Goal: Navigation & Orientation: Understand site structure

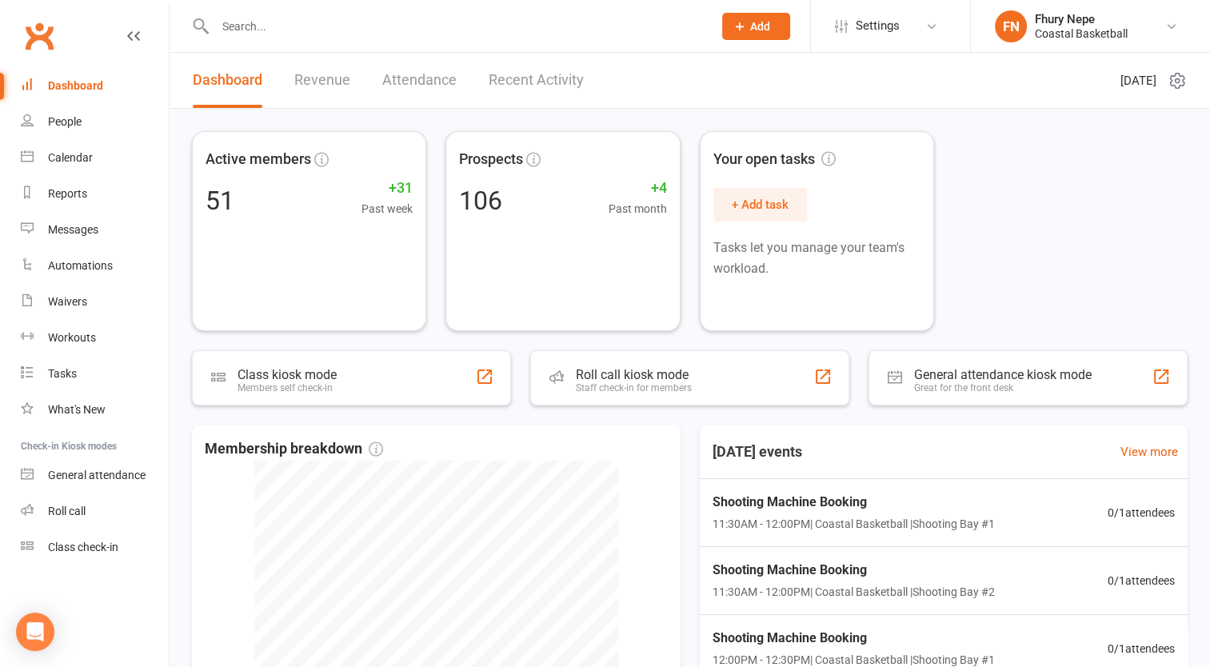
click at [329, 74] on link "Revenue" at bounding box center [322, 80] width 56 height 55
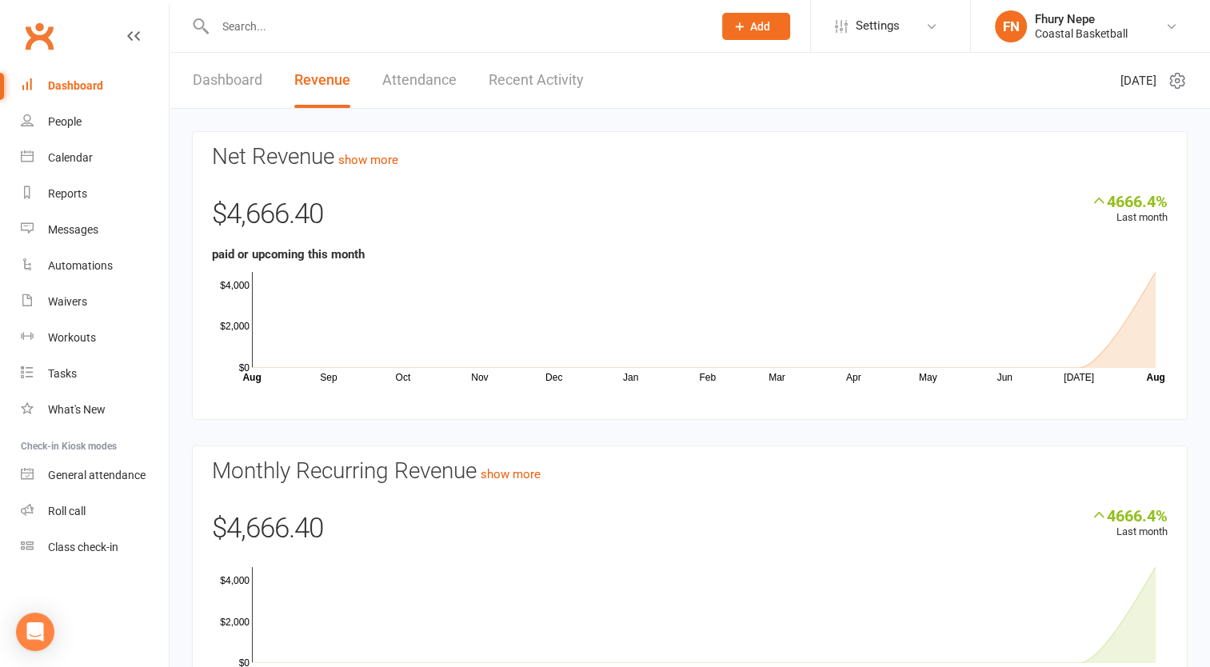
click at [419, 97] on link "Attendance" at bounding box center [419, 80] width 74 height 55
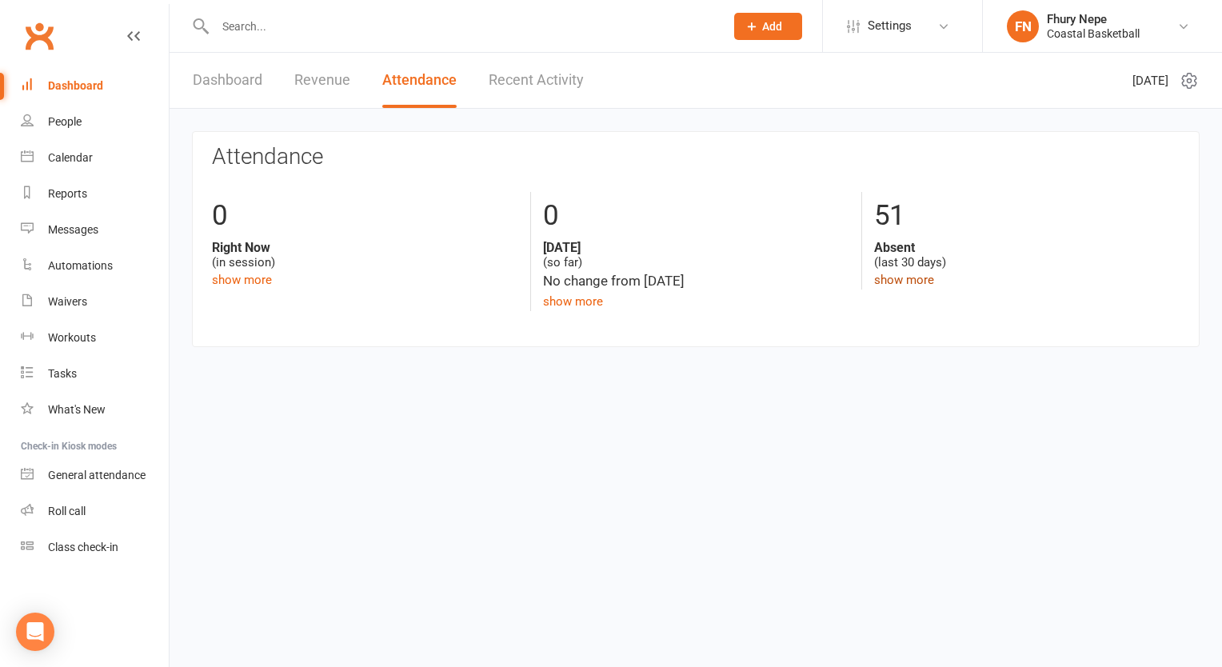
click at [913, 278] on link "show more" at bounding box center [904, 280] width 60 height 14
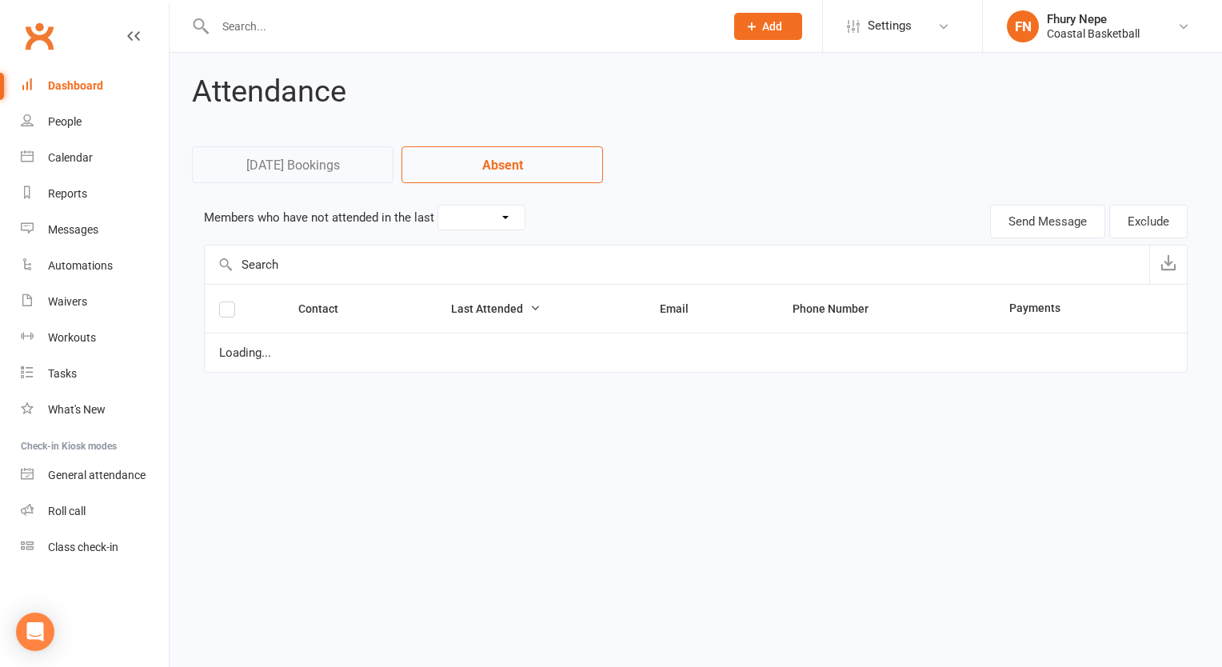
select select "30"
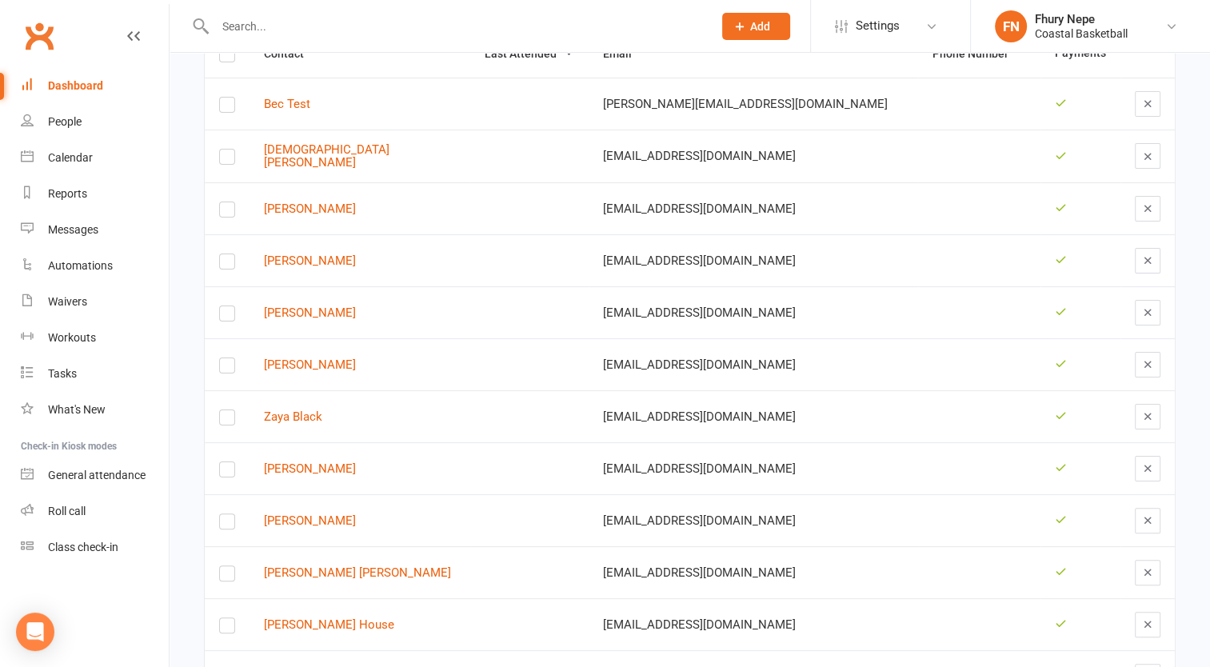
scroll to position [259, 0]
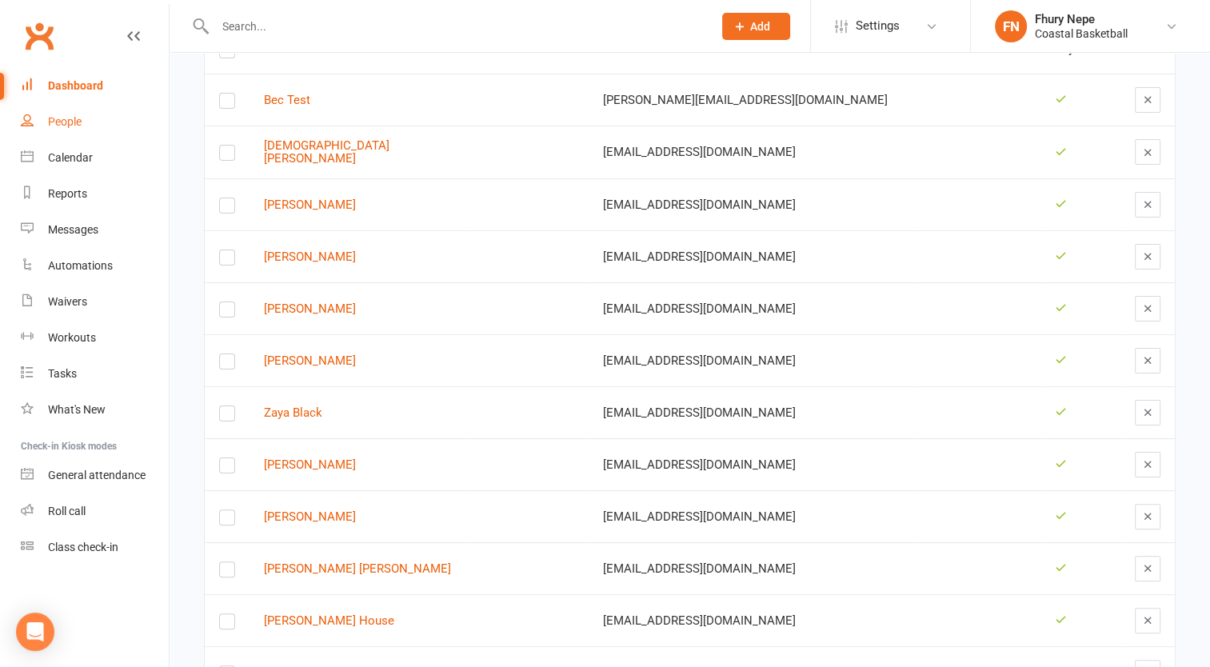
click at [70, 126] on div "People" at bounding box center [65, 121] width 34 height 13
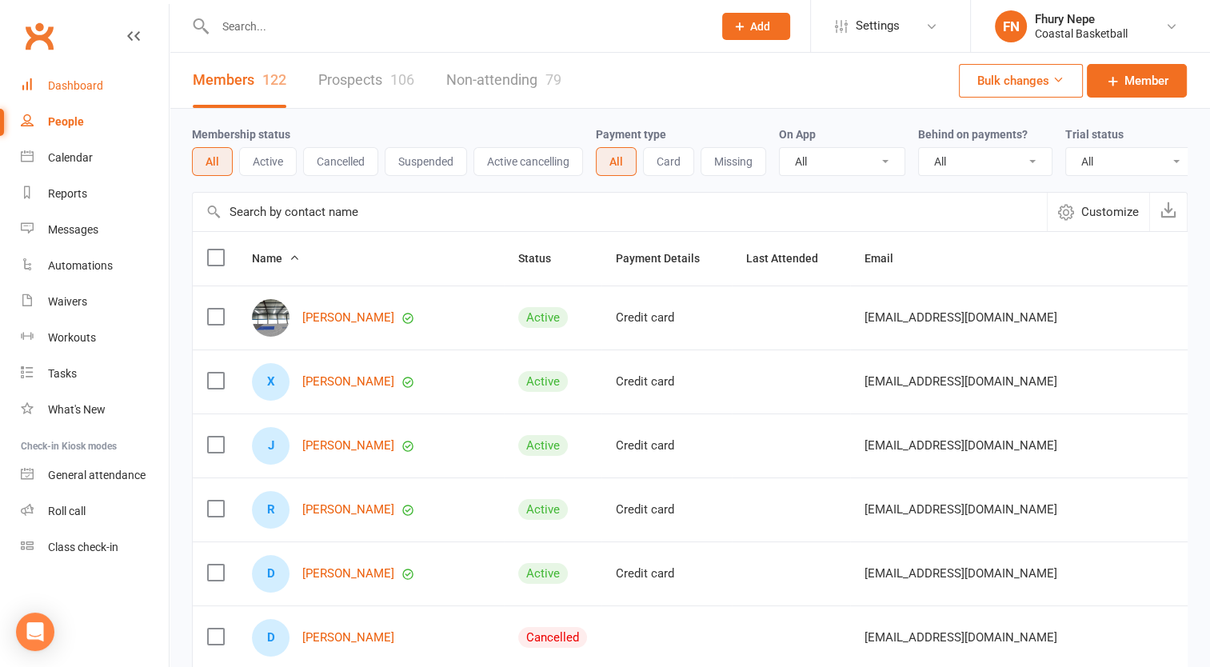
click at [92, 87] on div "Dashboard" at bounding box center [75, 85] width 55 height 13
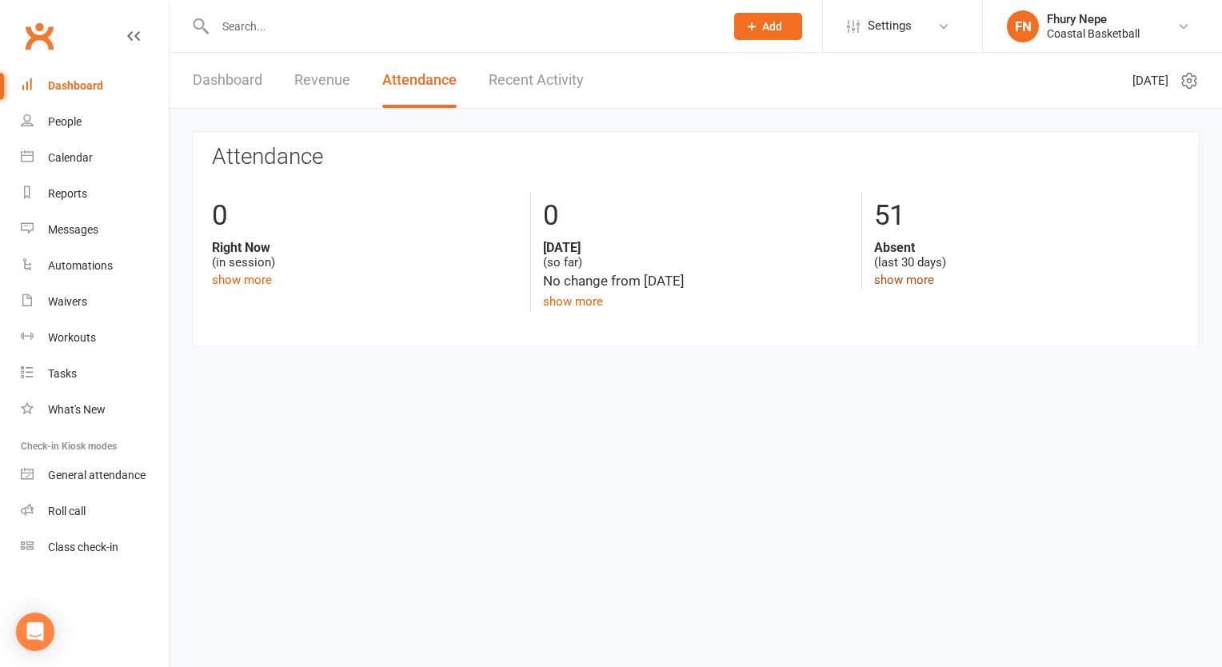
click at [900, 278] on link "show more" at bounding box center [904, 280] width 60 height 14
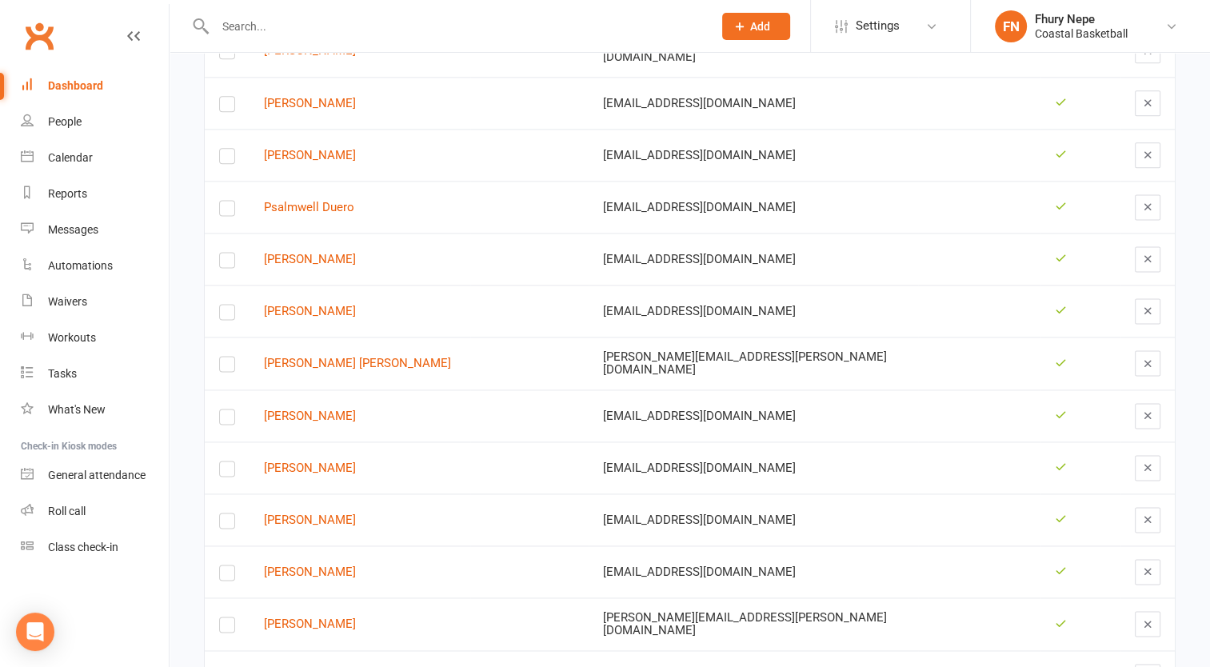
scroll to position [2080, 0]
click at [440, 410] on td "Zander Zafra" at bounding box center [360, 415] width 221 height 52
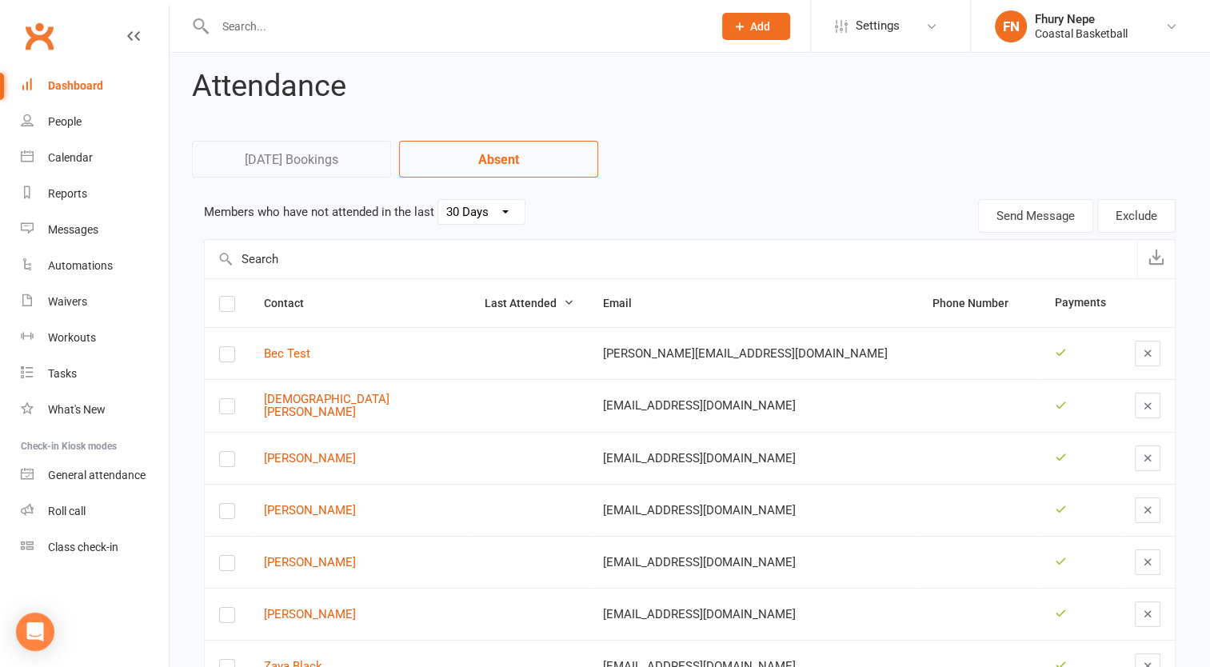
scroll to position [6, 0]
click at [506, 214] on select "30 Days 15 Days 7 Days" at bounding box center [481, 211] width 86 height 24
click at [438, 199] on select "30 Days 15 Days 7 Days" at bounding box center [481, 211] width 86 height 24
click at [506, 213] on select "30 Days 15 Days 7 Days" at bounding box center [481, 211] width 86 height 24
click at [438, 199] on select "30 Days 15 Days 7 Days" at bounding box center [481, 211] width 86 height 24
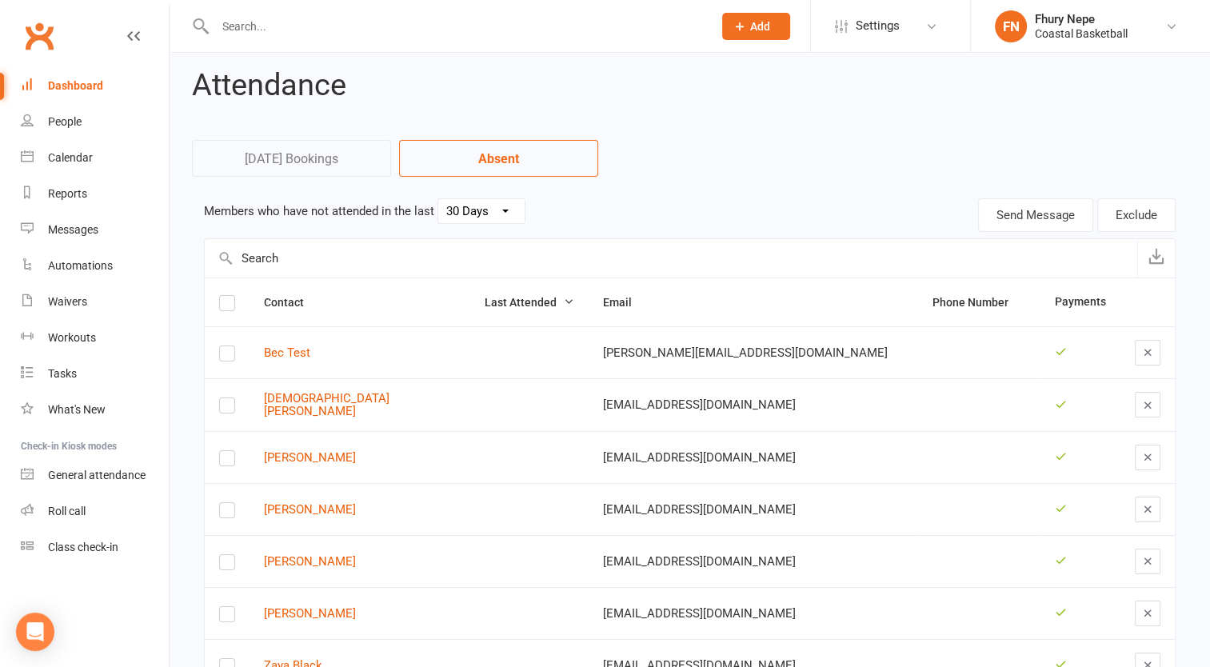
select select "30"
click at [334, 163] on link "Today's Bookings" at bounding box center [291, 158] width 199 height 37
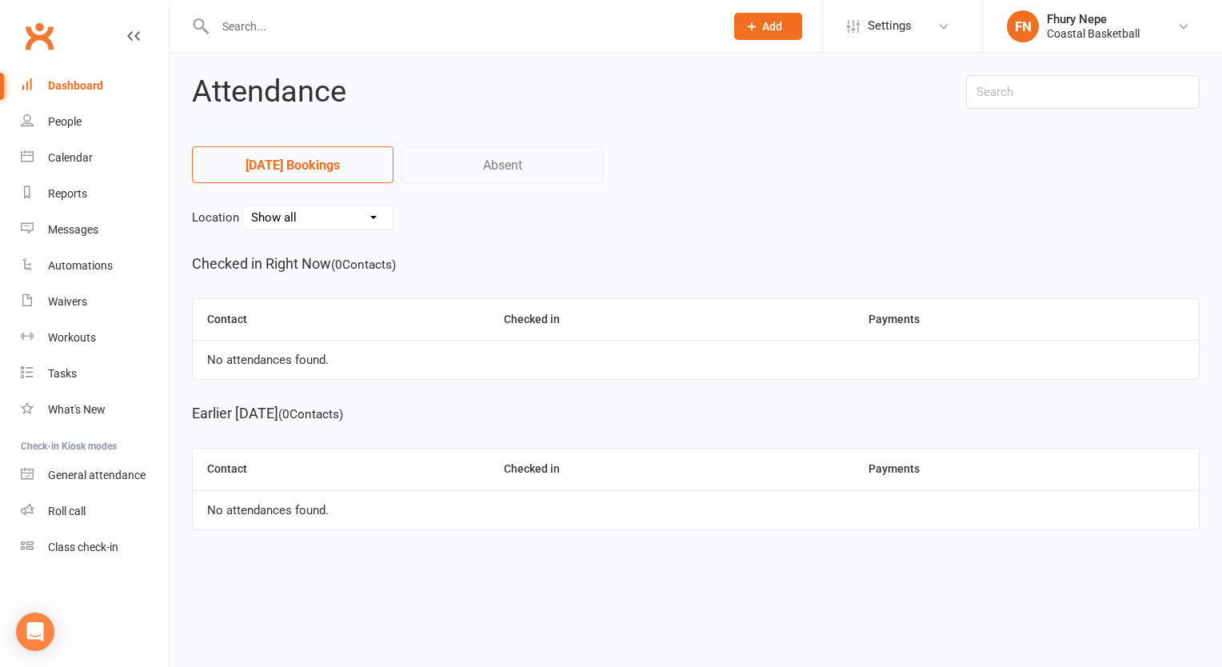
click at [350, 212] on select "Show all Main Court All Main Court North Main Court South Shooting Bay #1 Shoot…" at bounding box center [318, 218] width 150 height 24
select select "16260"
click at [243, 206] on select "Show all Main Court All Main Court North Main Court South Shooting Bay #1 Shoot…" at bounding box center [318, 218] width 150 height 24
click at [332, 222] on select "Show all Main Court All Main Court North Main Court South Shooting Bay #1 Shoot…" at bounding box center [318, 218] width 150 height 24
select select
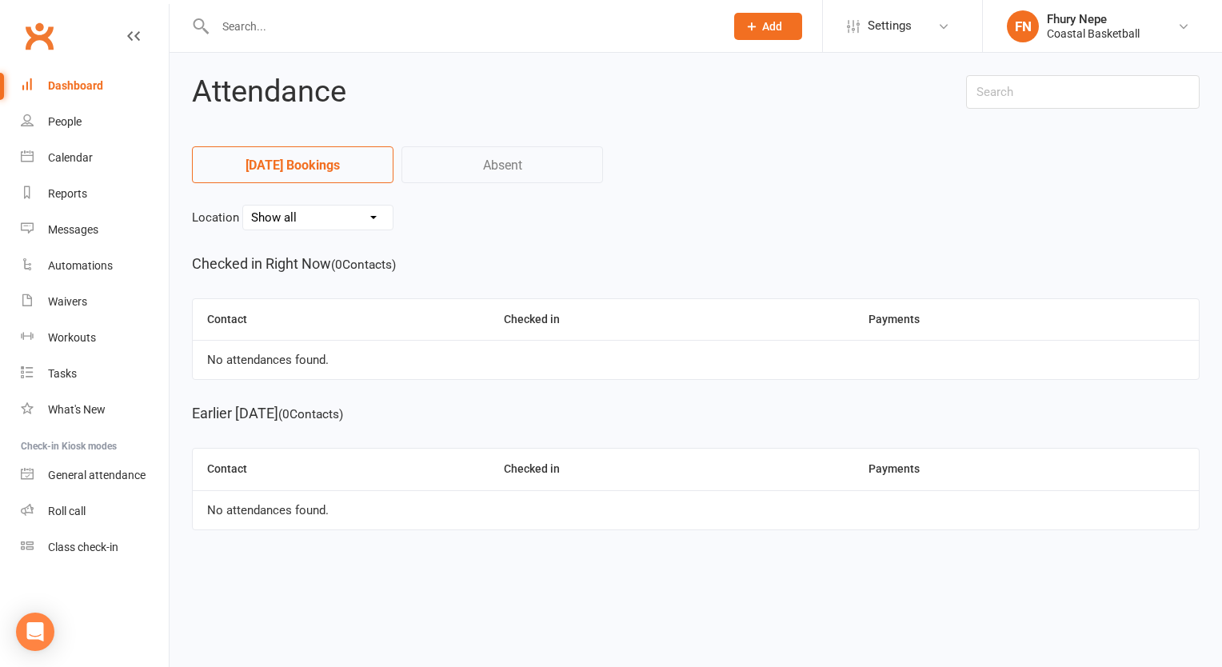
click at [243, 206] on select "Show all Main Court All Main Court North Main Court South Shooting Bay #1 Shoot…" at bounding box center [318, 218] width 150 height 24
click at [39, 130] on link "People" at bounding box center [95, 122] width 148 height 36
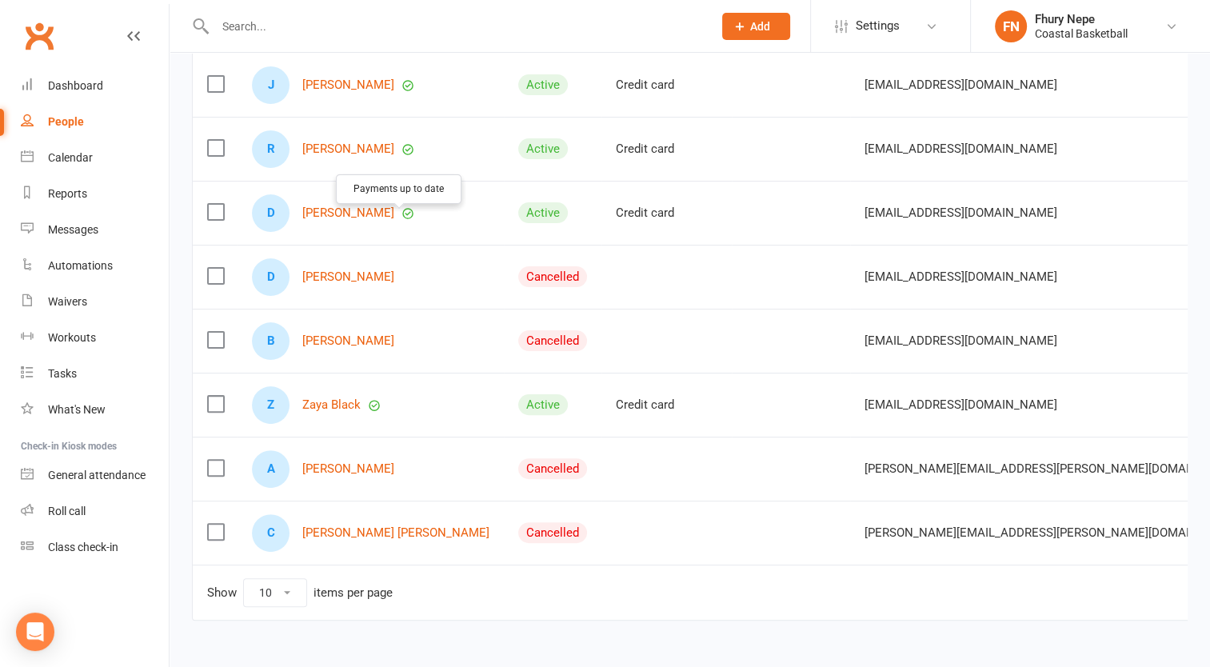
scroll to position [420, 0]
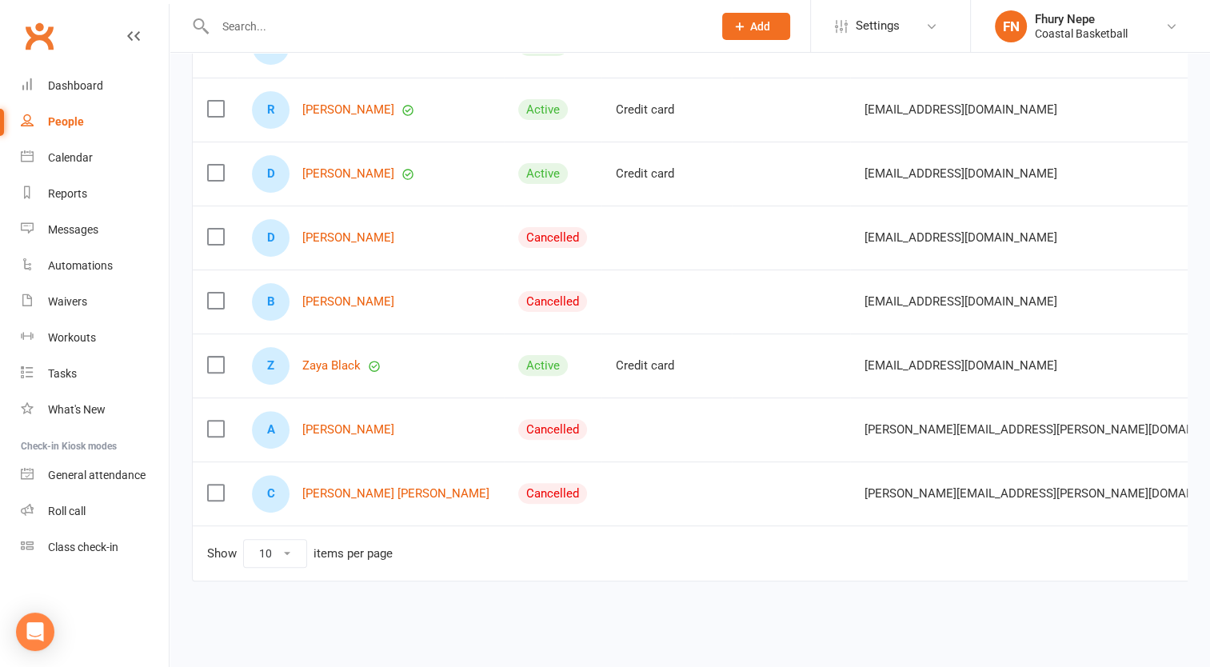
click at [297, 549] on select "10 25 50 100" at bounding box center [275, 553] width 62 height 27
select select "100"
click at [244, 540] on select "10 25 50 100" at bounding box center [275, 553] width 62 height 27
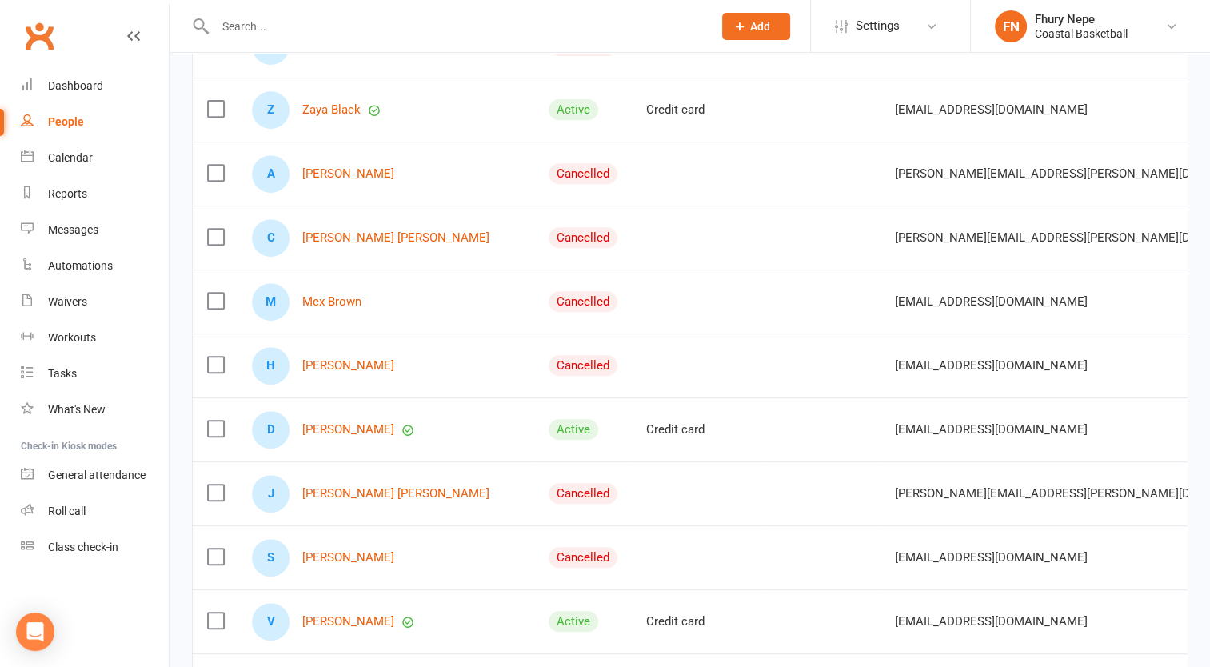
scroll to position [0, 0]
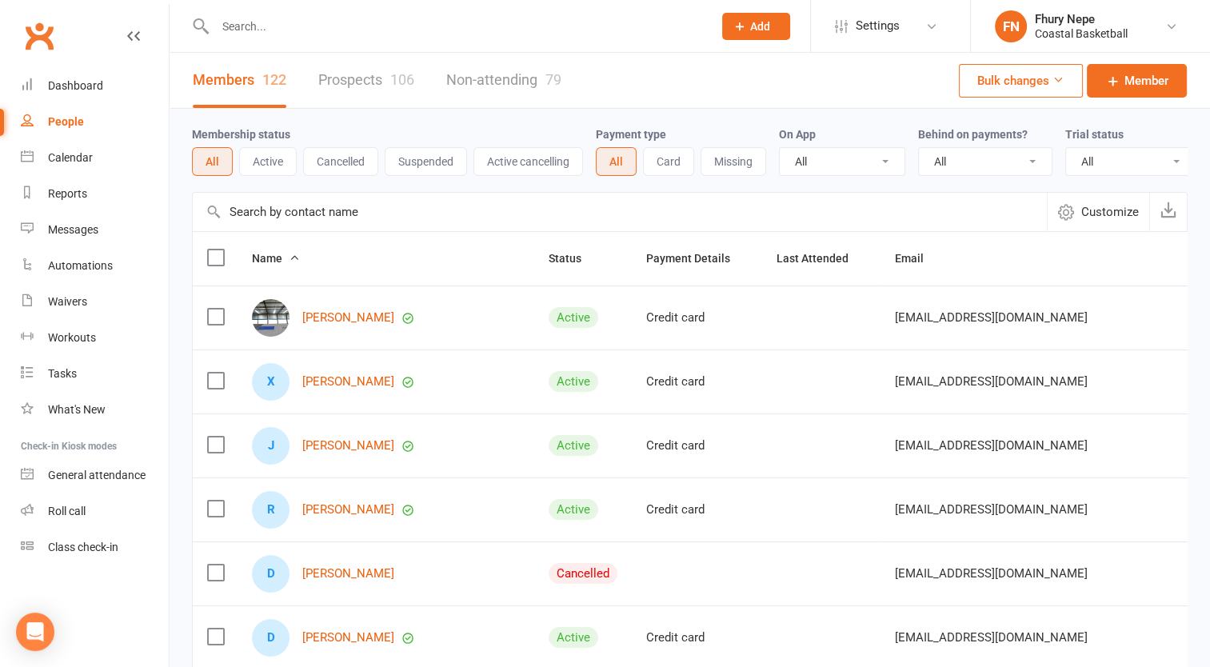
click at [268, 166] on button "Active" at bounding box center [268, 161] width 58 height 29
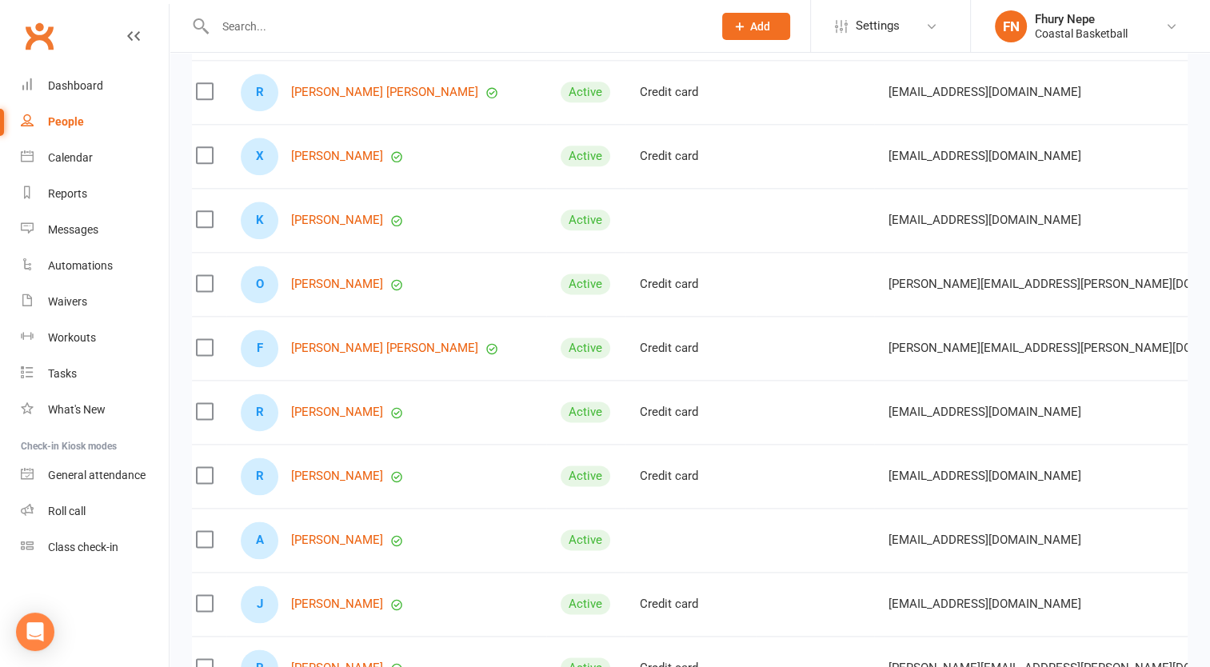
scroll to position [0, 8]
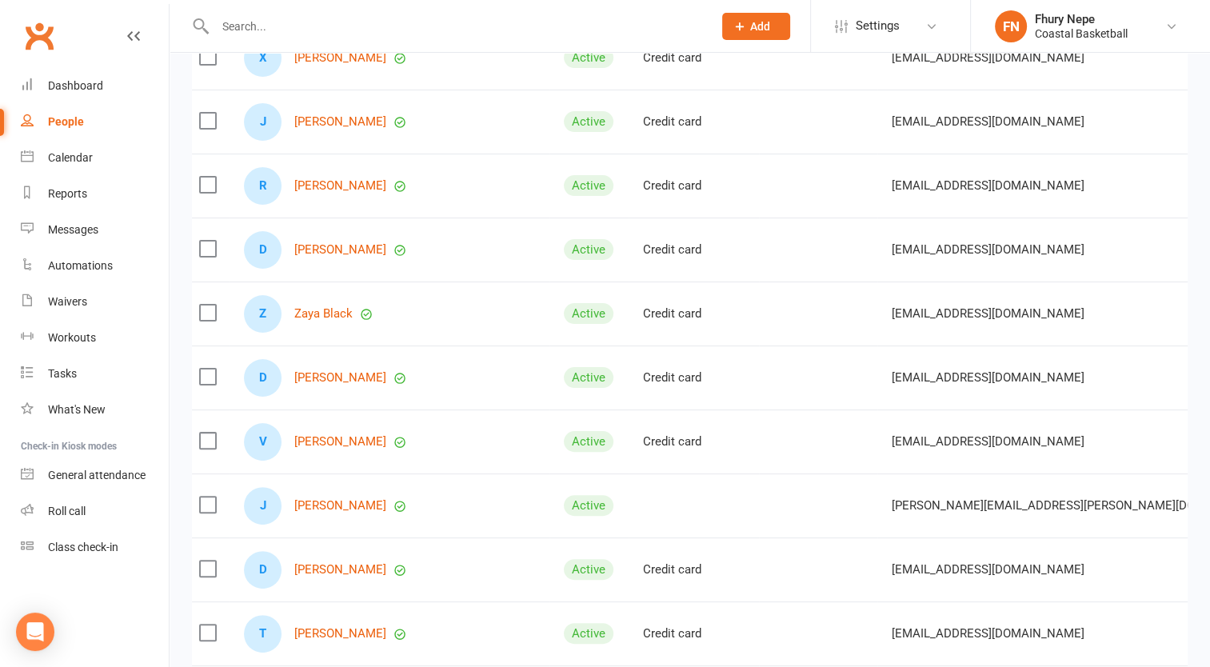
click at [348, 333] on div "Z Zaya Black" at bounding box center [389, 314] width 291 height 38
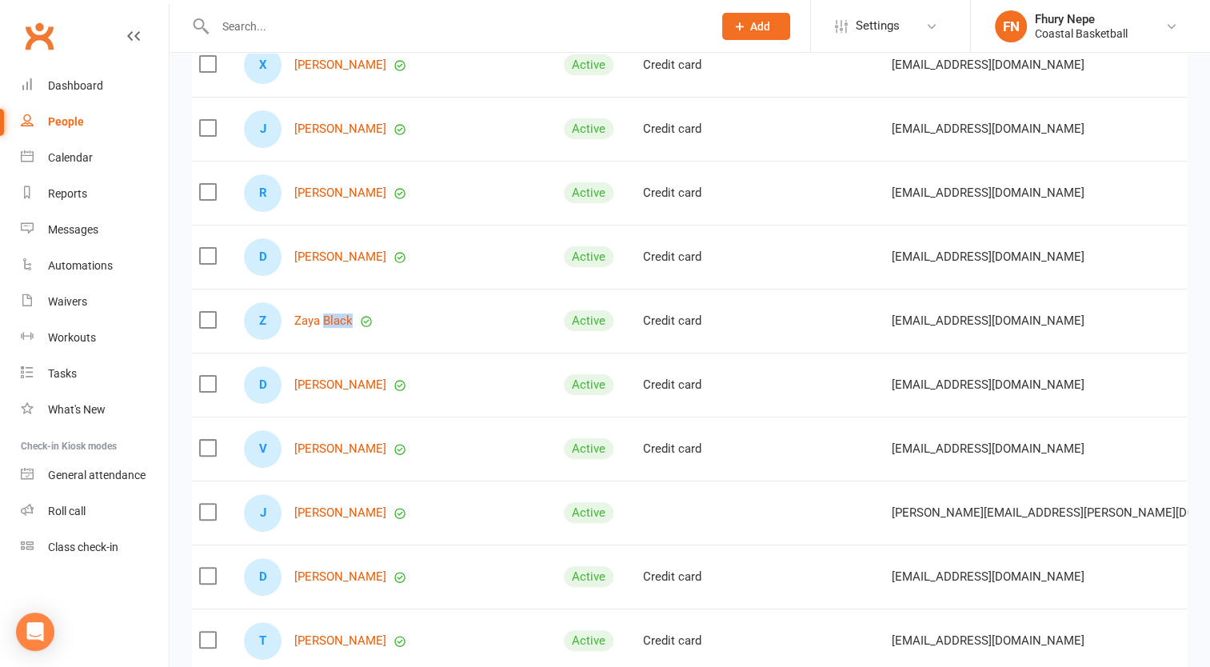
click at [348, 339] on div "Z Zaya Black" at bounding box center [389, 321] width 291 height 38
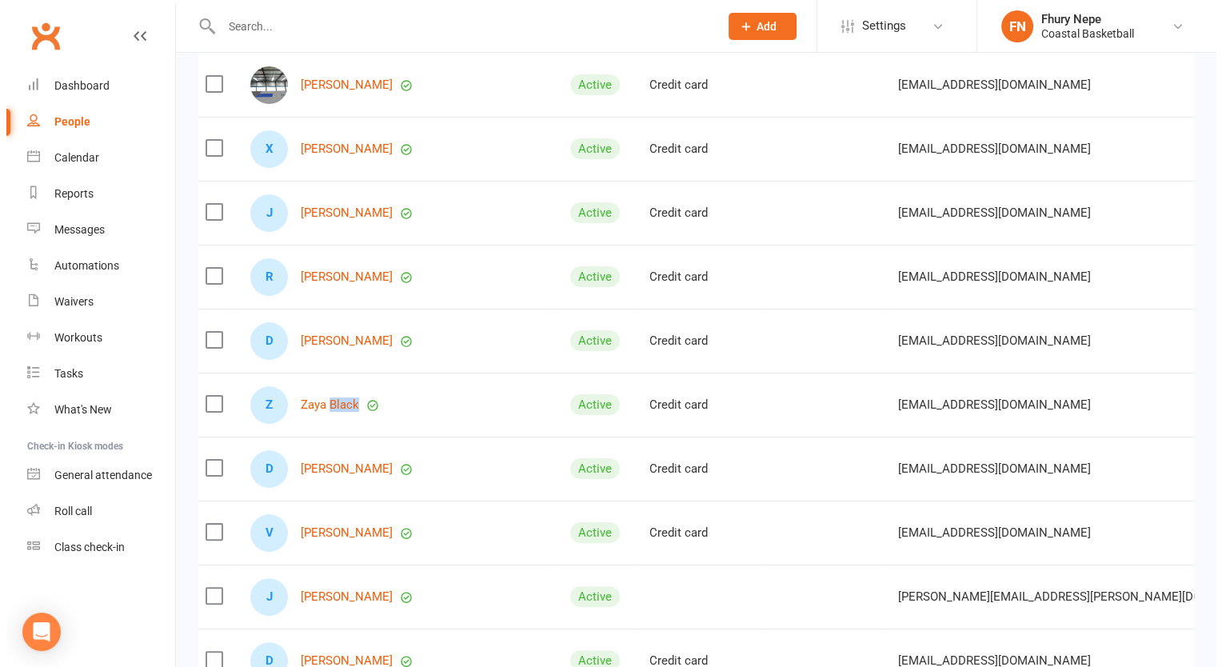
scroll to position [0, 0]
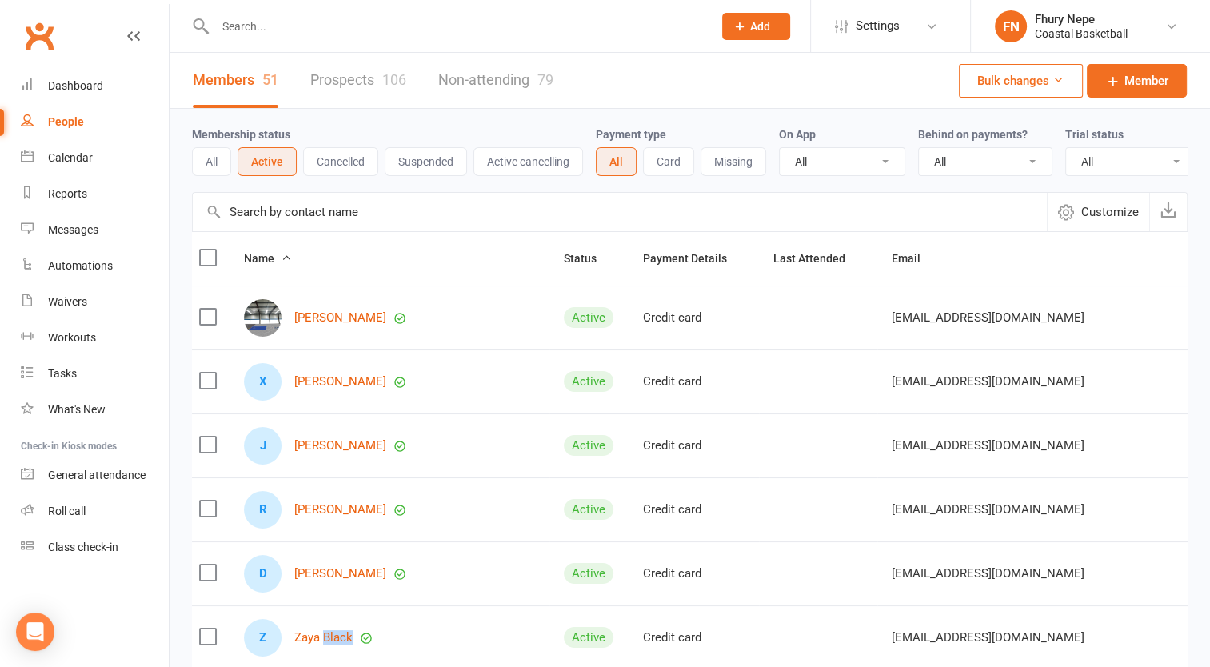
click at [358, 166] on button "Cancelled" at bounding box center [340, 161] width 75 height 29
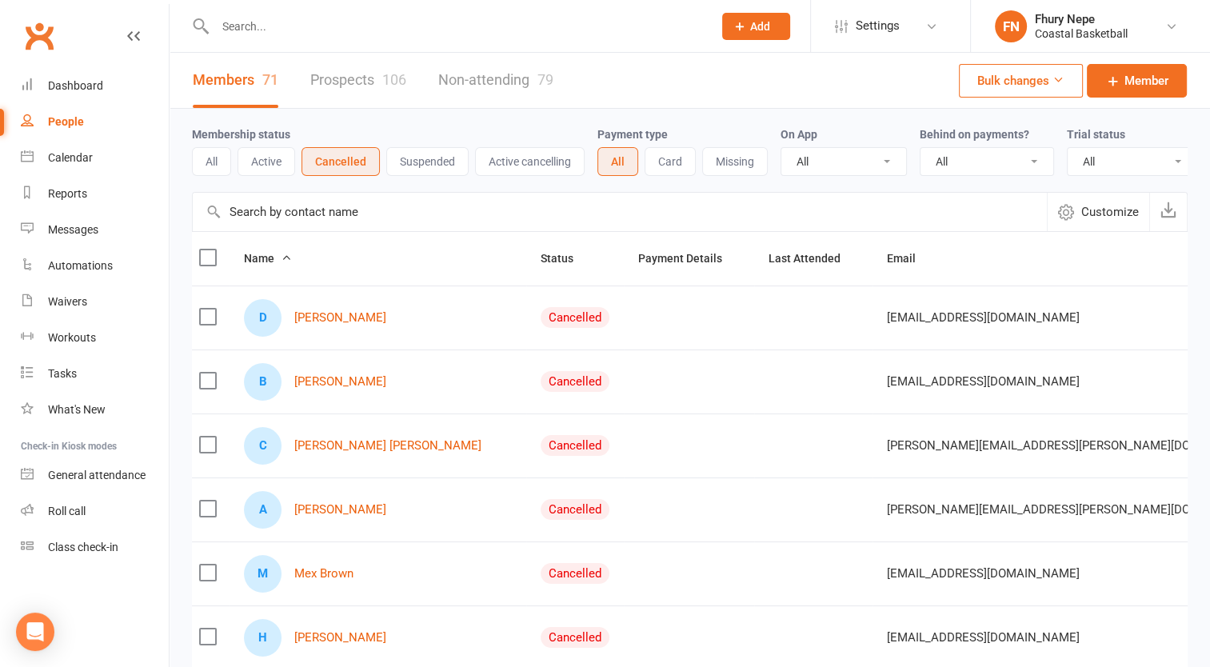
click at [448, 170] on button "Suspended" at bounding box center [427, 161] width 82 height 29
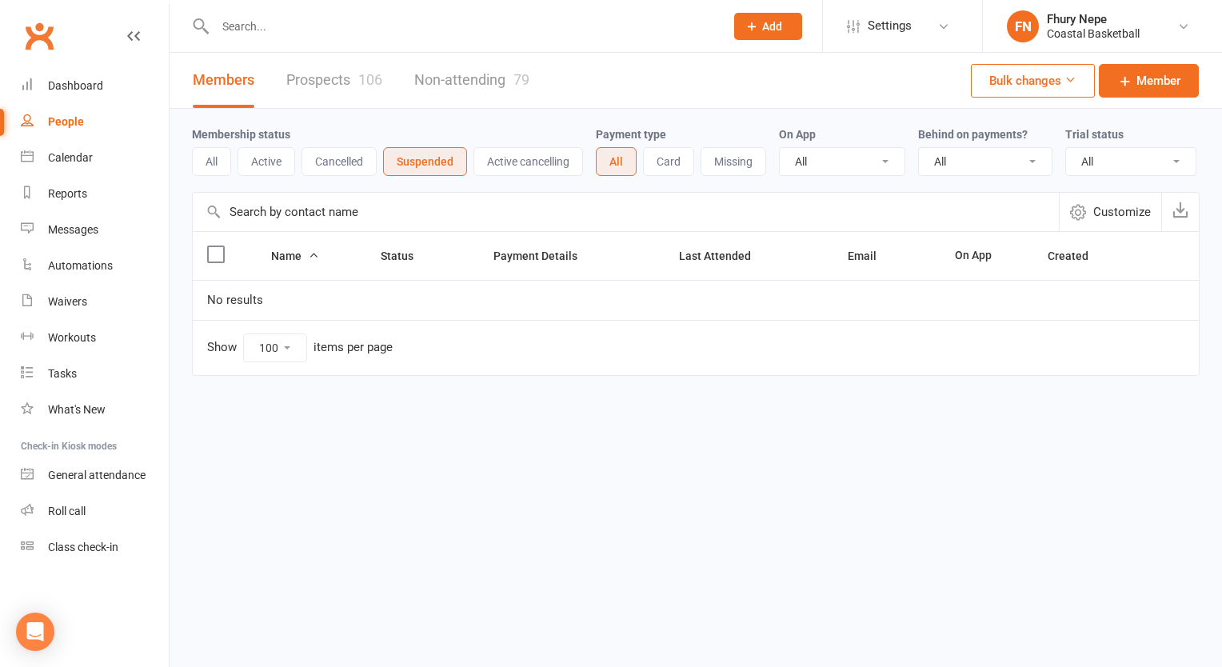
click at [538, 162] on button "Active cancelling" at bounding box center [529, 161] width 110 height 29
click at [198, 160] on button "All" at bounding box center [211, 161] width 39 height 29
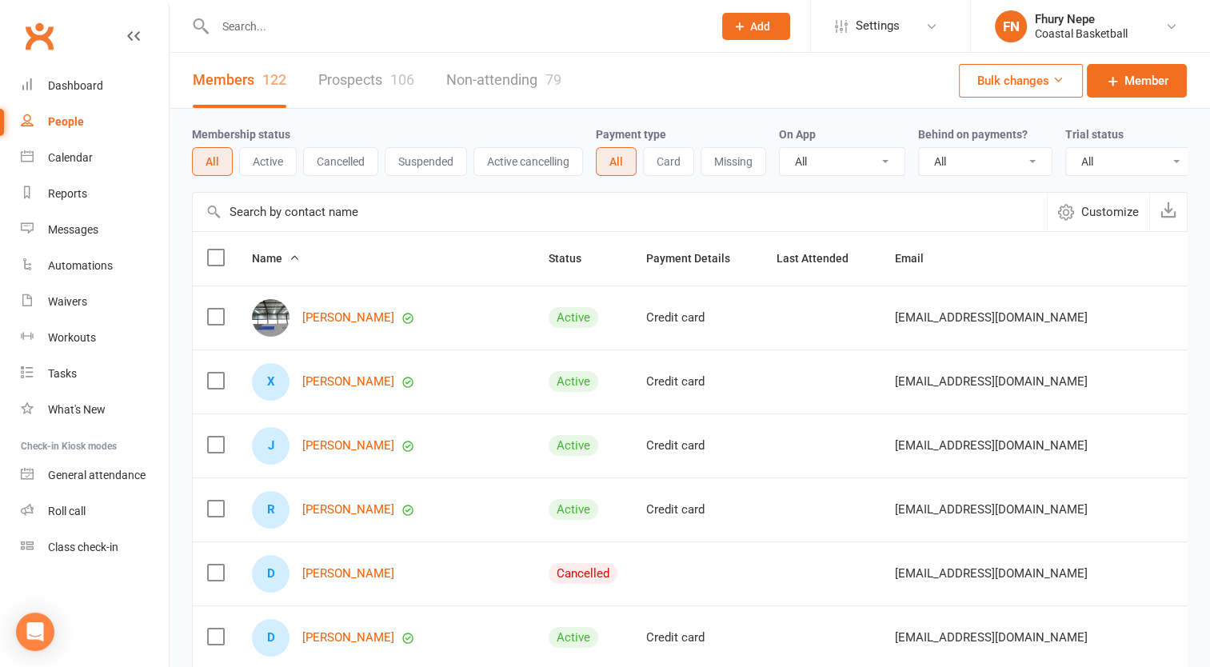
click at [999, 163] on select "All No Yes" at bounding box center [985, 161] width 133 height 27
select select "true"
click at [919, 148] on select "All No Yes" at bounding box center [985, 161] width 133 height 27
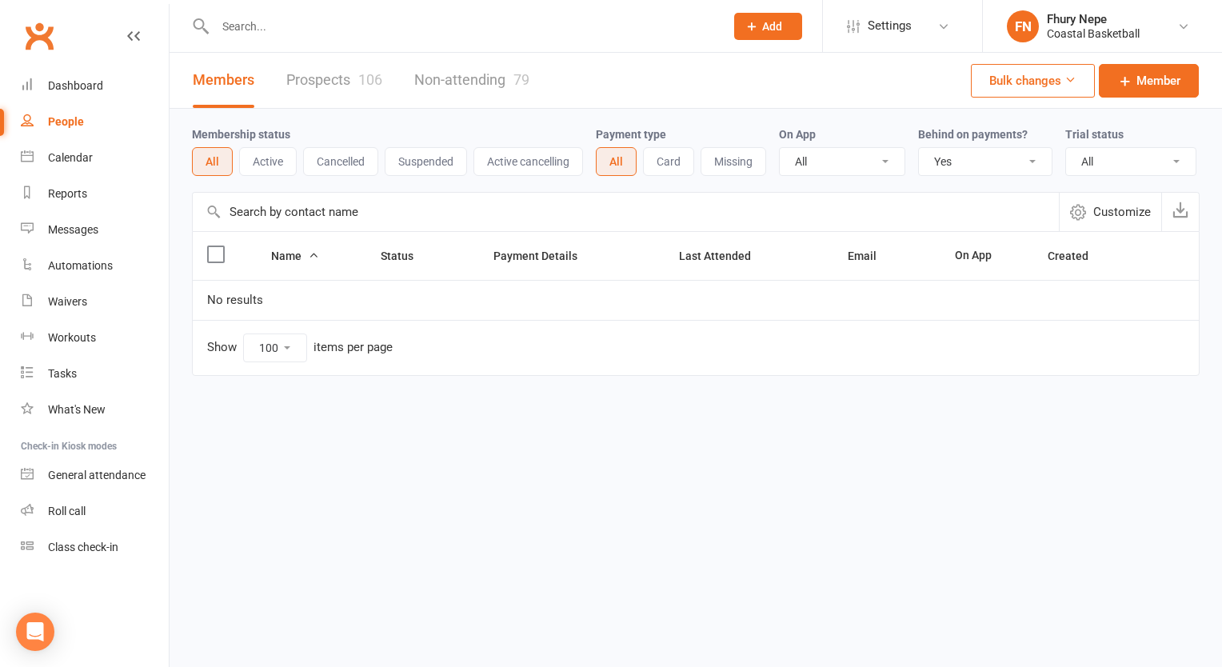
click at [982, 162] on select "All No Yes" at bounding box center [985, 161] width 133 height 27
select select
click at [919, 148] on select "All No Yes" at bounding box center [985, 161] width 133 height 27
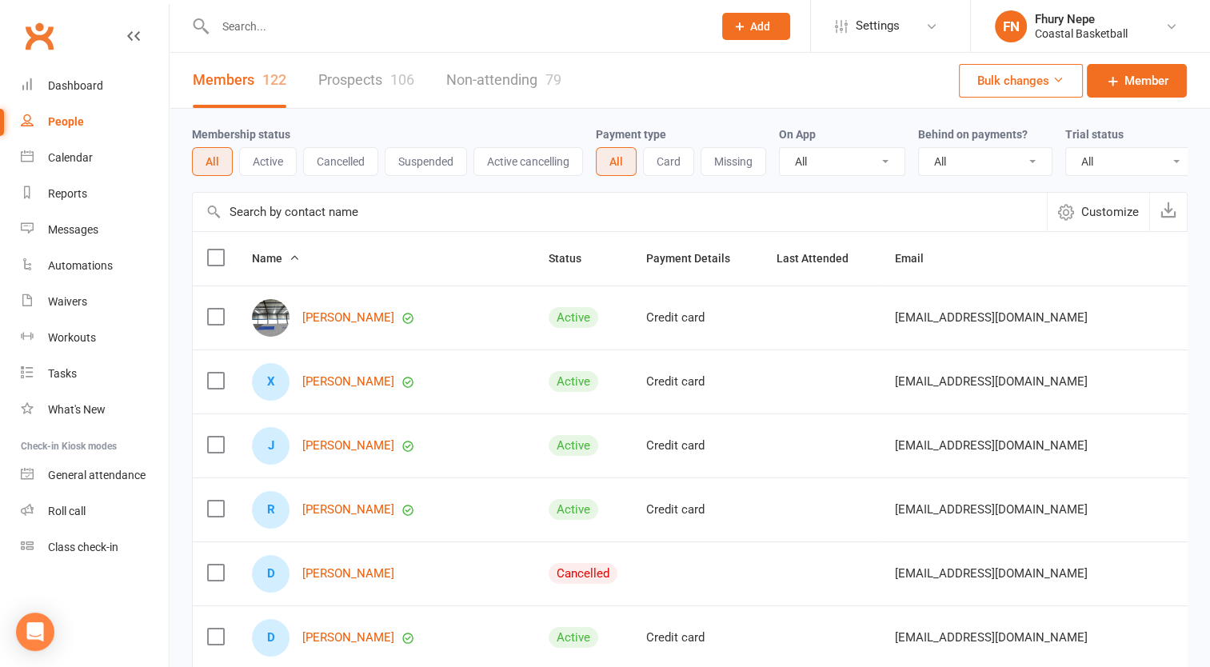
click at [375, 81] on link "Prospects 106" at bounding box center [366, 80] width 96 height 55
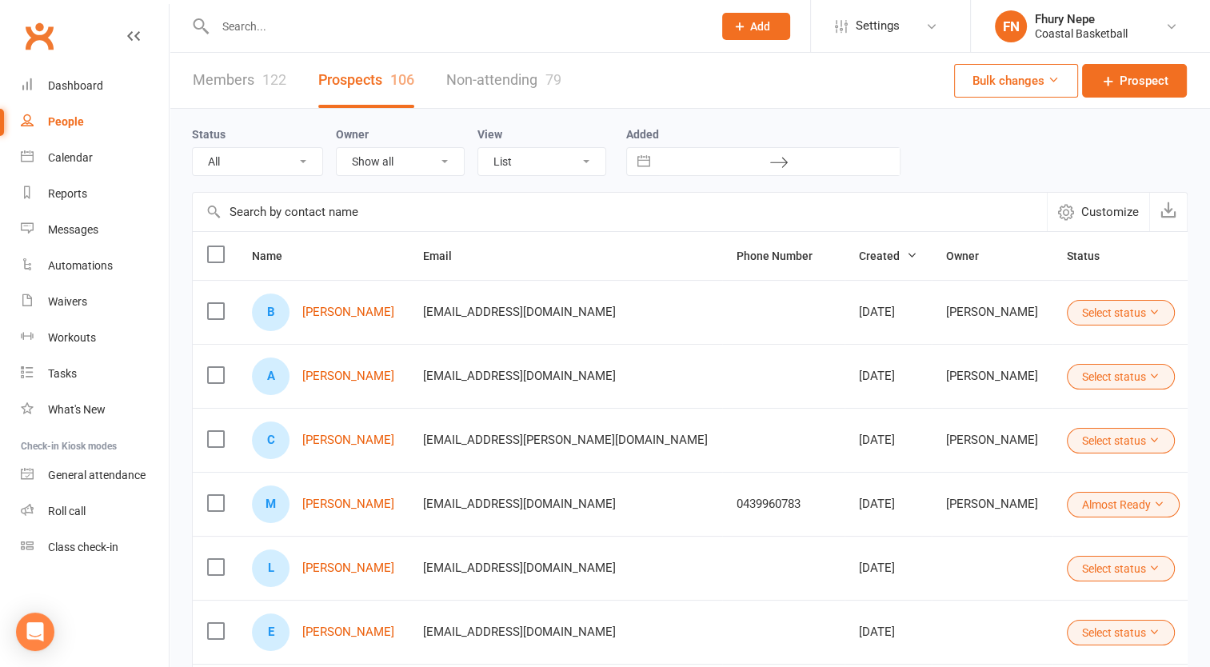
click at [482, 73] on link "Non-attending 79" at bounding box center [503, 80] width 115 height 55
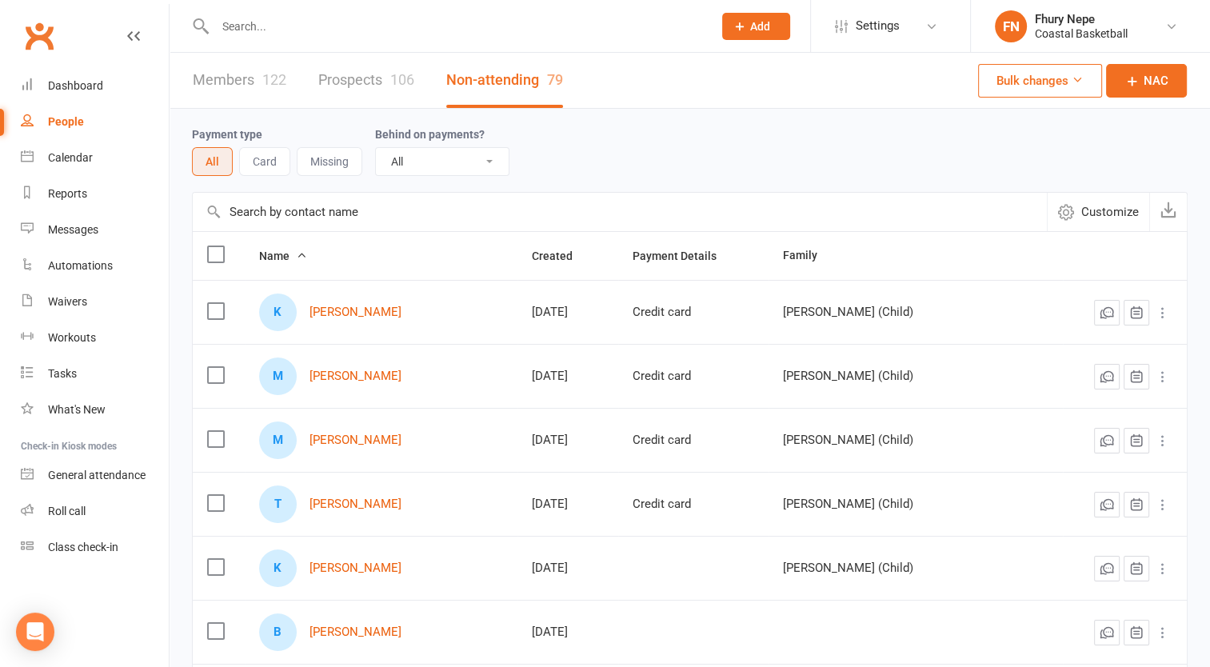
click at [252, 79] on link "Members 122" at bounding box center [240, 80] width 94 height 55
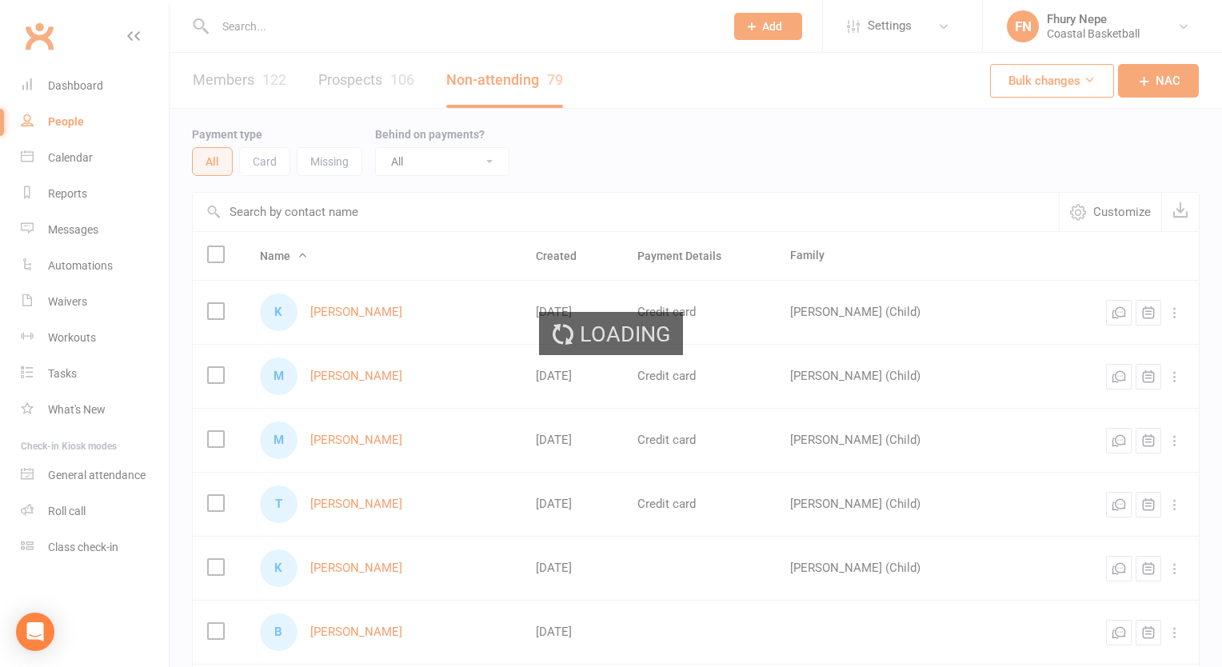
select select "100"
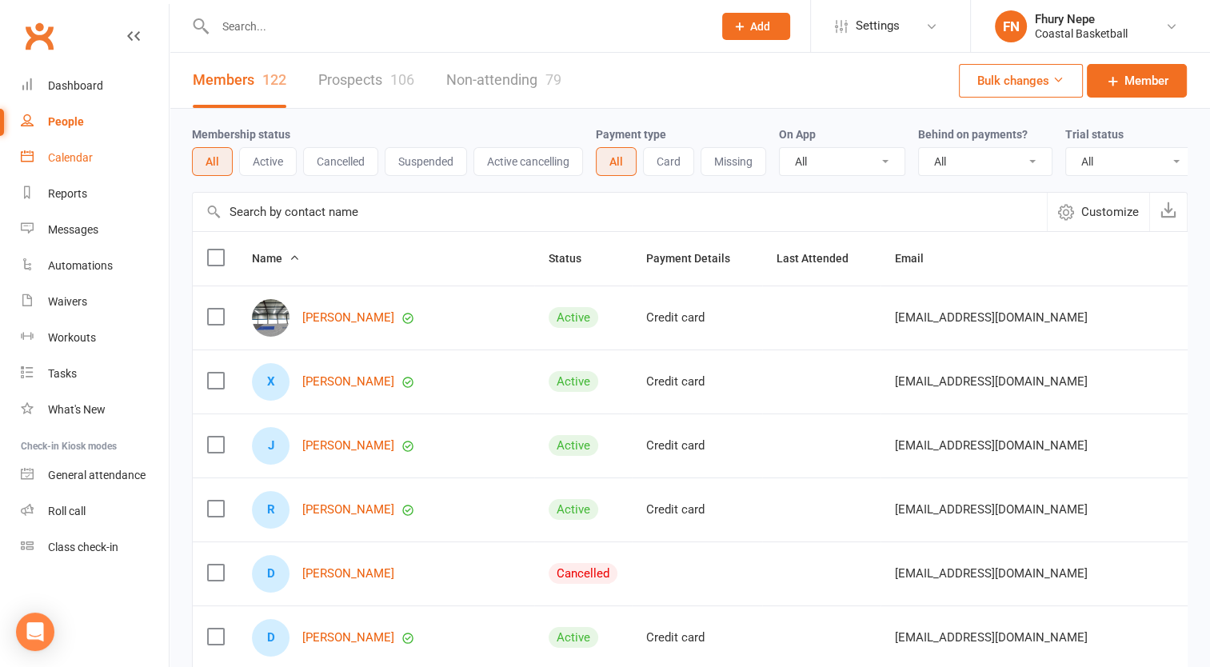
click at [138, 148] on link "Calendar" at bounding box center [95, 158] width 148 height 36
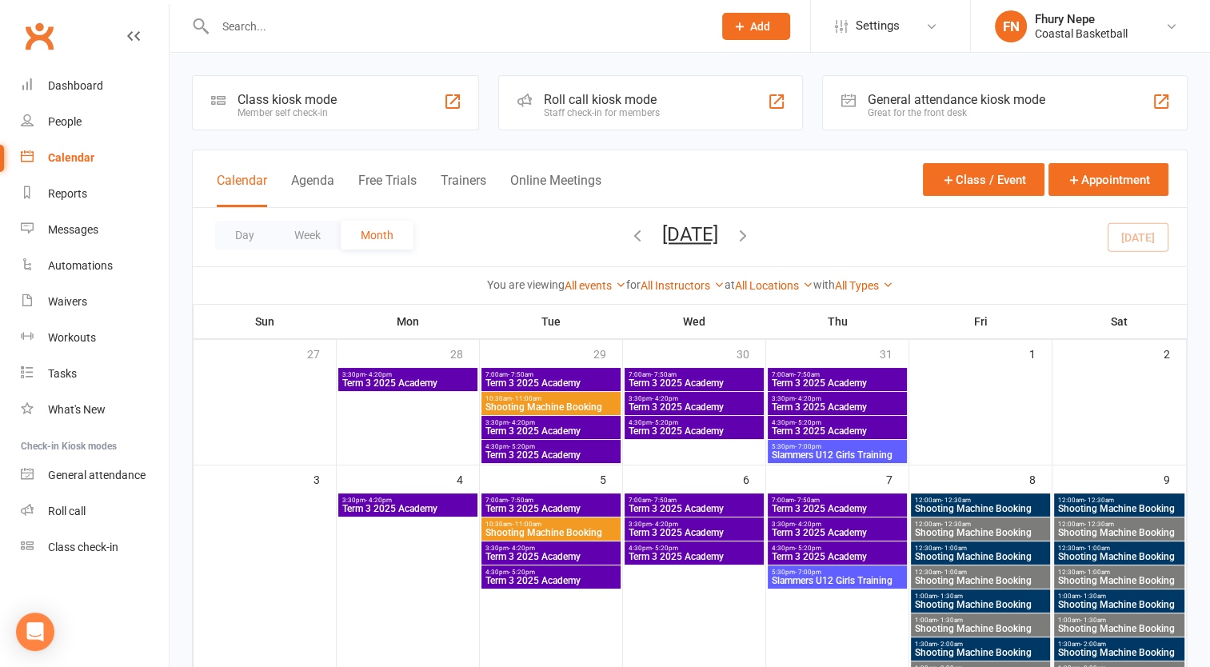
scroll to position [5, 0]
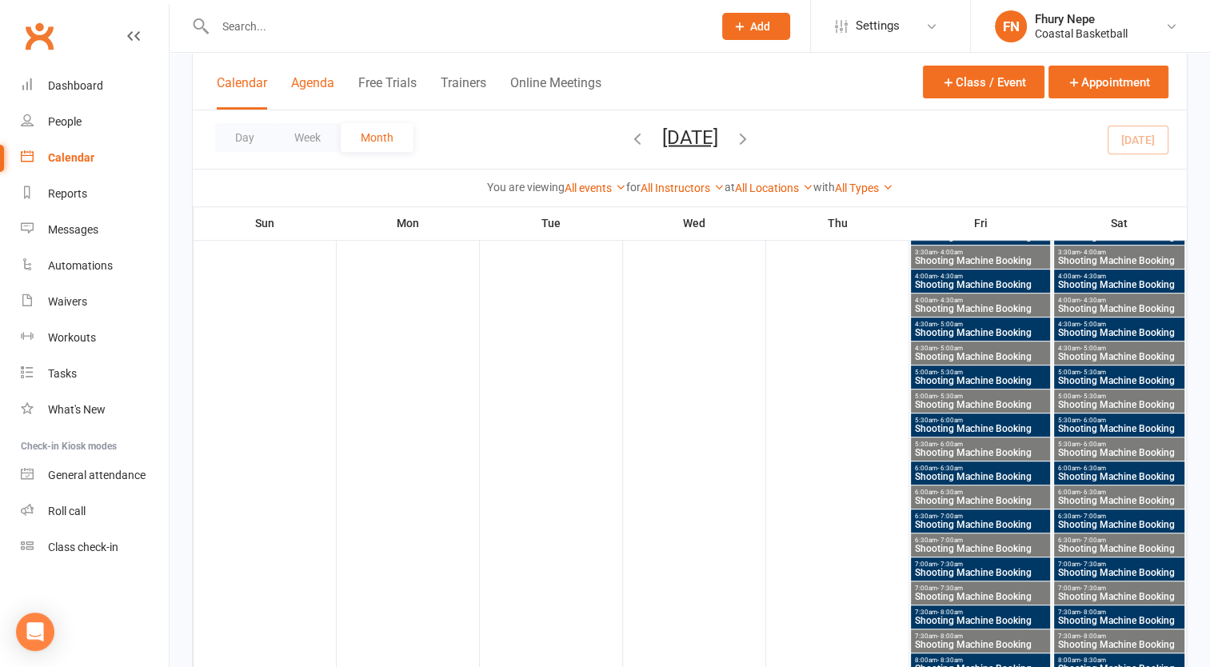
click at [314, 89] on button "Agenda" at bounding box center [312, 92] width 43 height 34
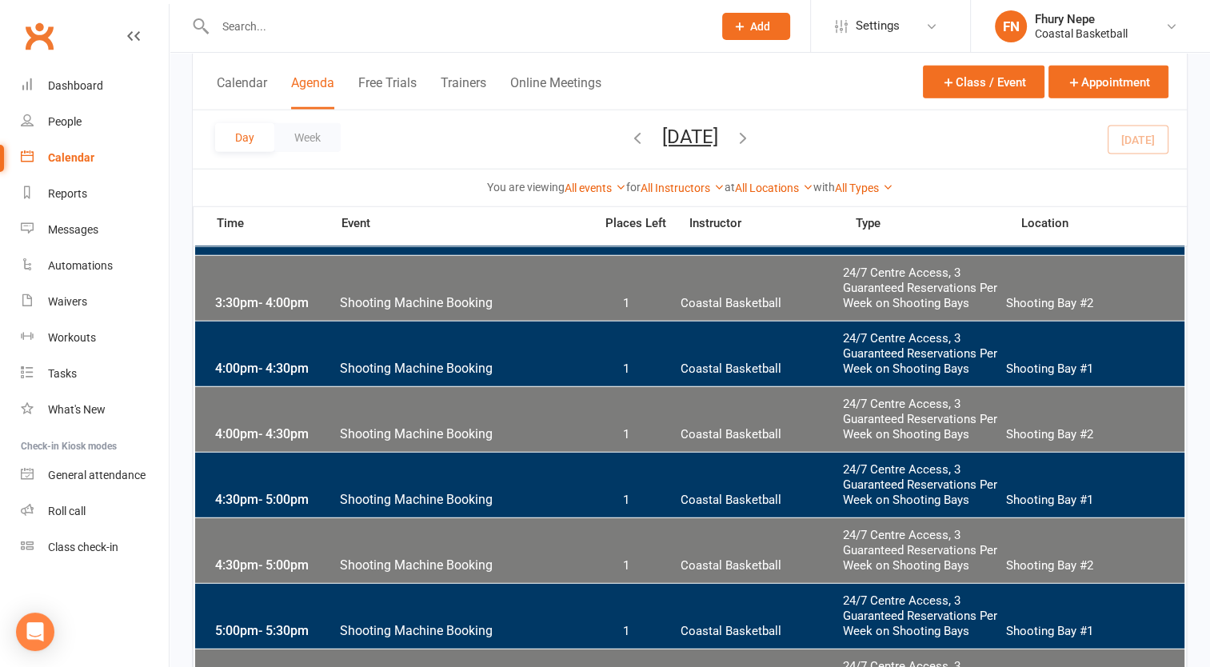
scroll to position [4195, 0]
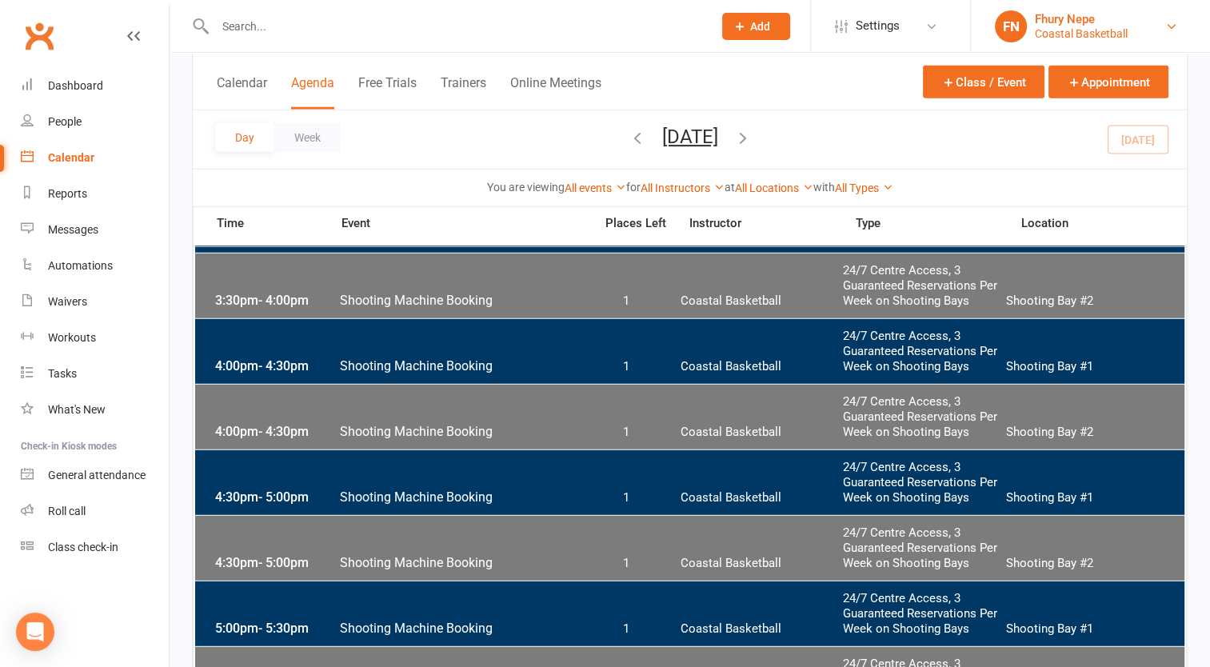
click at [1173, 33] on link "FN Fhury Nepe Coastal Basketball" at bounding box center [1090, 26] width 191 height 32
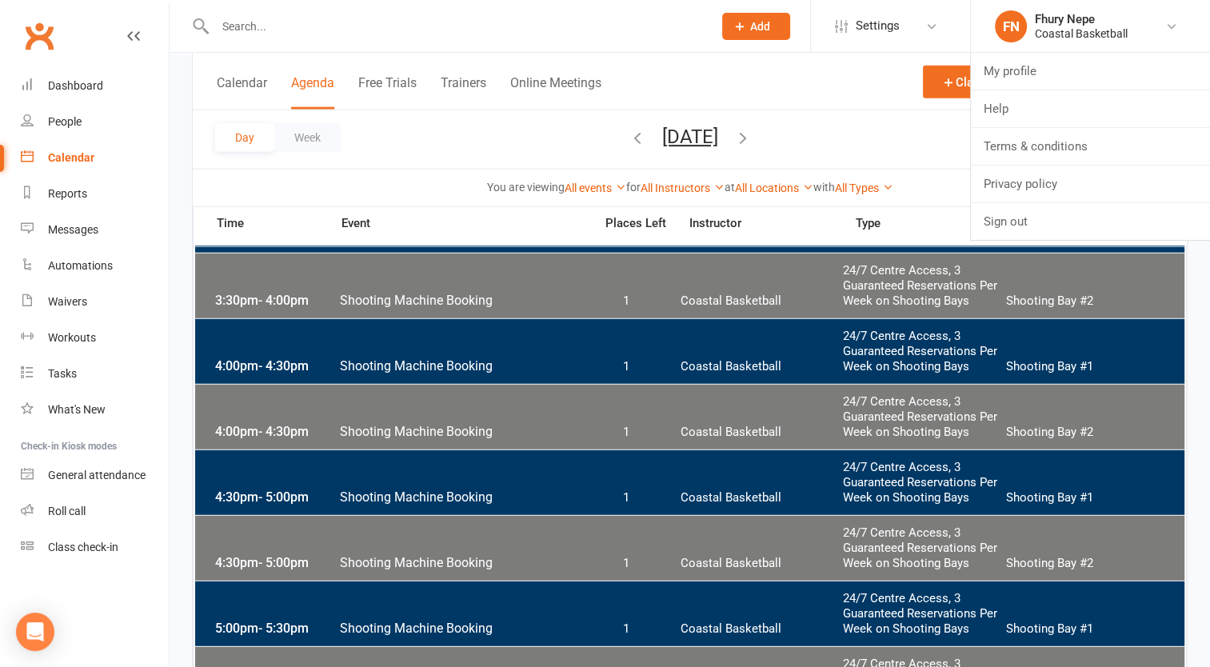
click at [786, 74] on div "Calendar Agenda Free Trials Trainers Online Meetings Class / Event Appointment" at bounding box center [690, 82] width 994 height 58
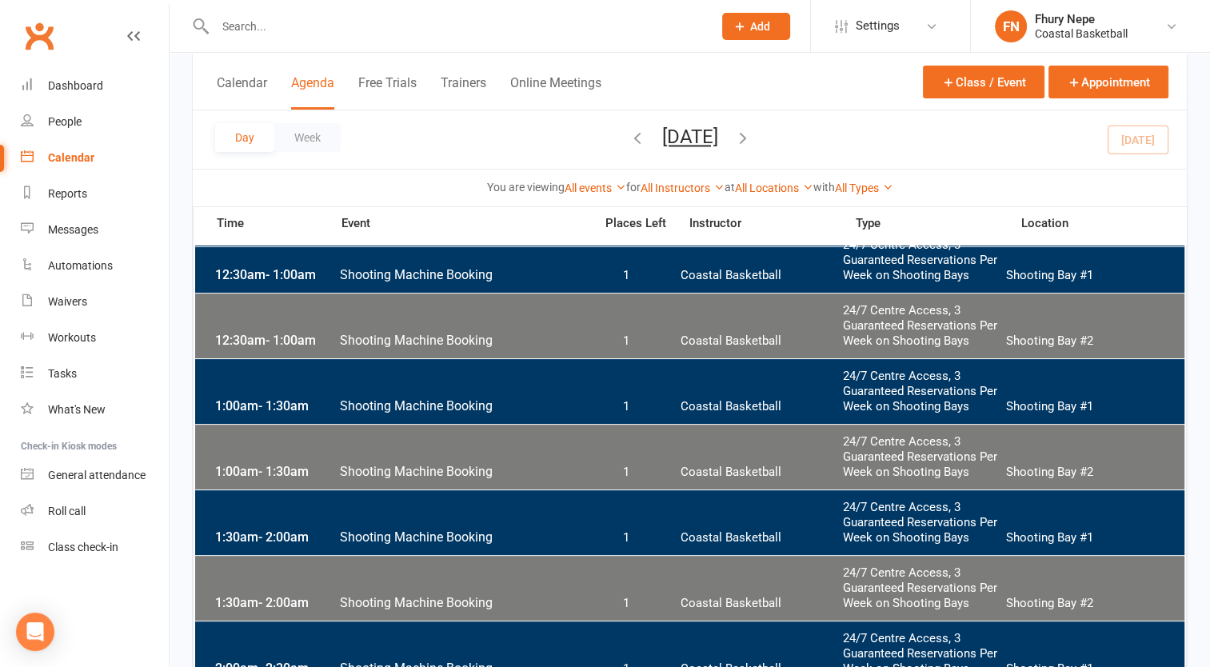
scroll to position [0, 0]
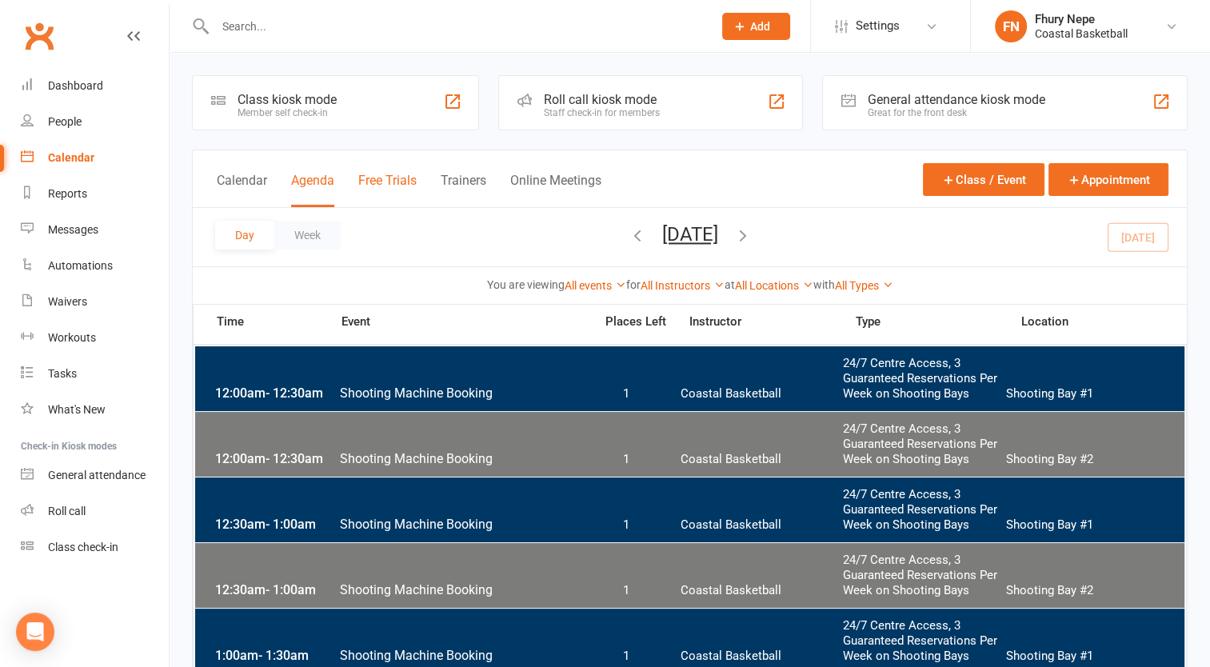
click at [396, 182] on button "Free Trials" at bounding box center [387, 190] width 58 height 34
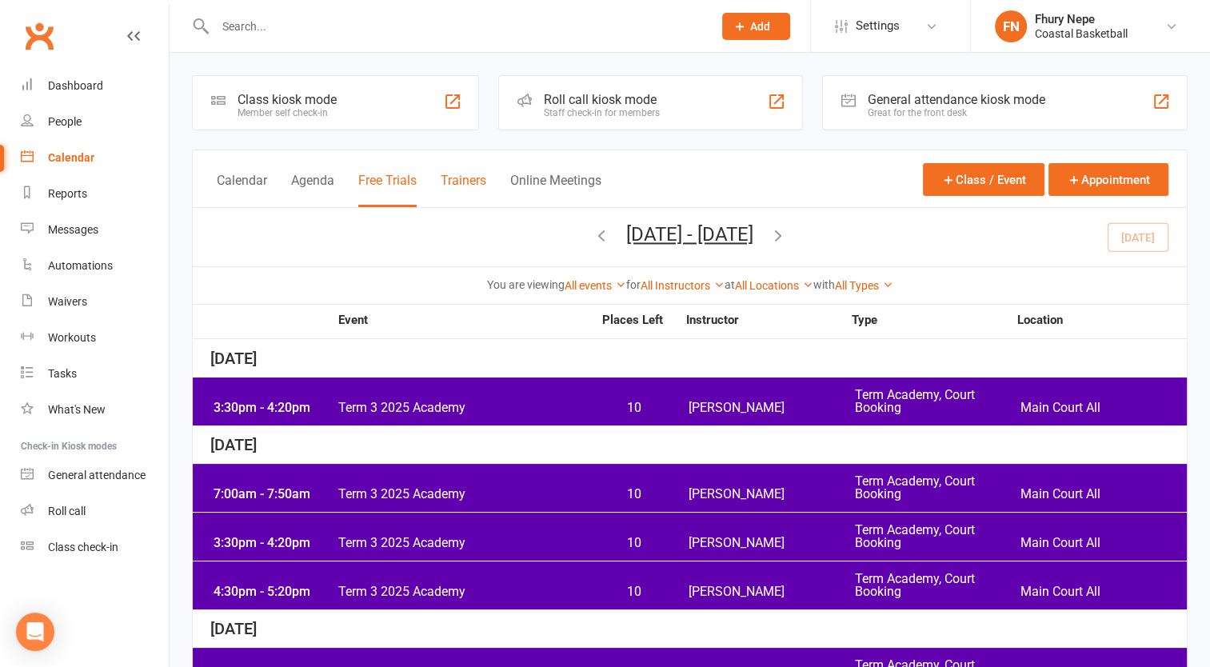
click at [474, 200] on button "Trainers" at bounding box center [464, 190] width 46 height 34
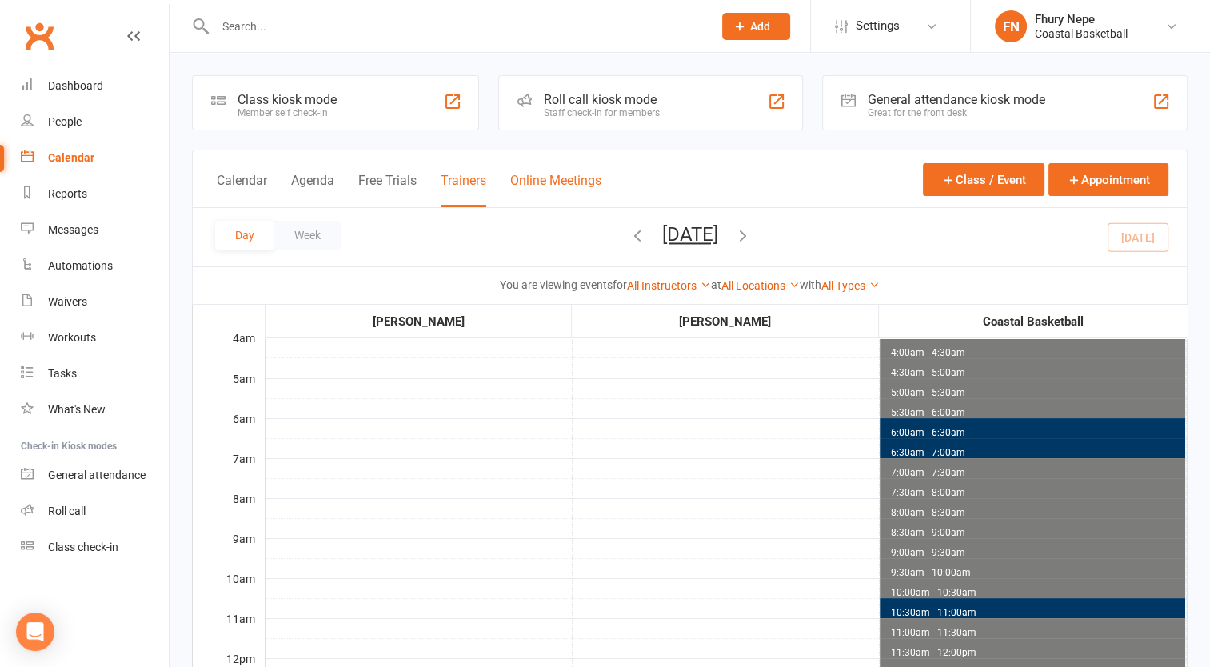
click at [552, 189] on button "Online Meetings" at bounding box center [555, 190] width 91 height 34
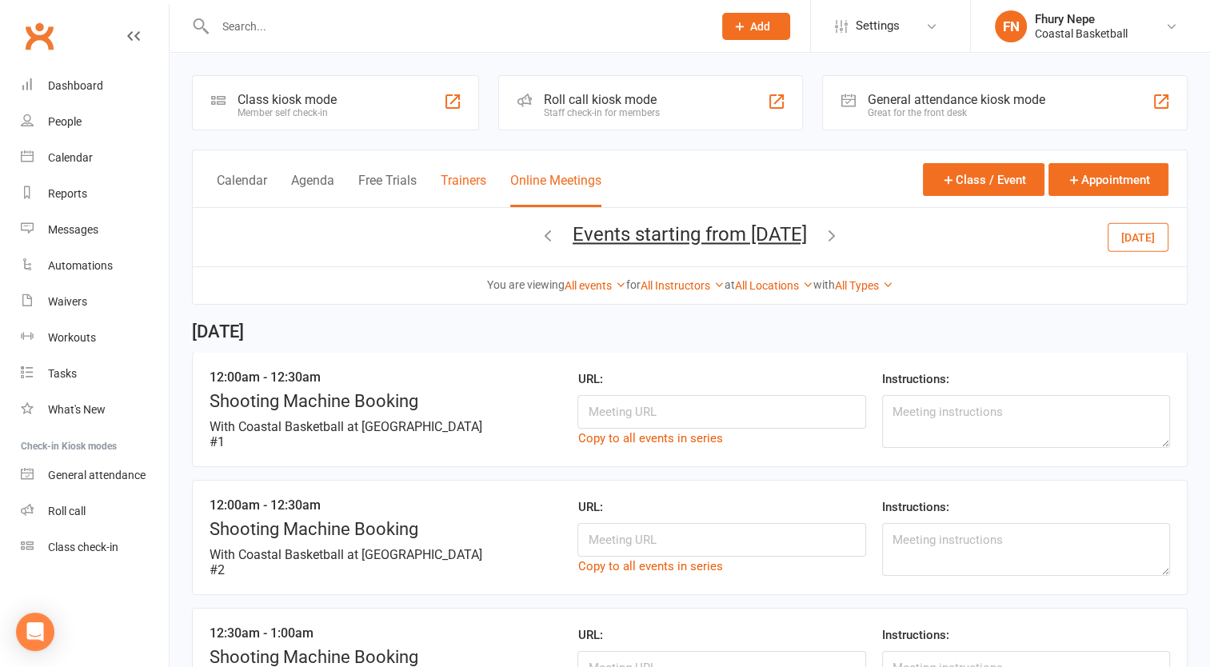
click at [462, 187] on button "Trainers" at bounding box center [464, 190] width 46 height 34
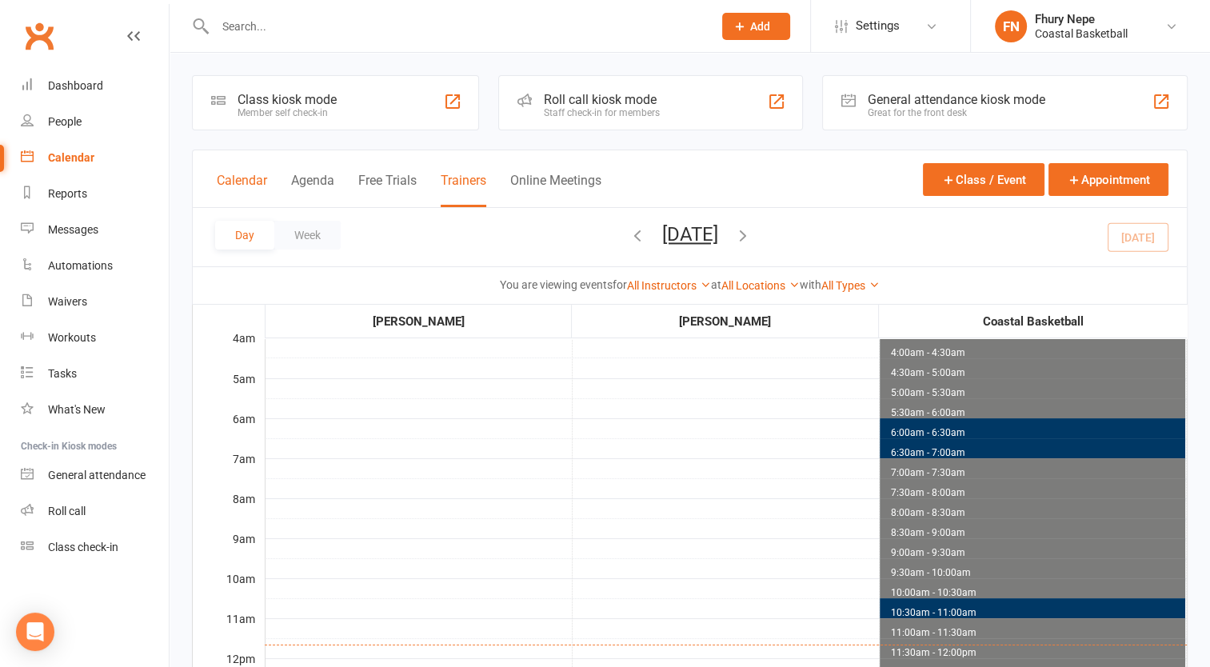
click at [250, 188] on button "Calendar" at bounding box center [242, 190] width 50 height 34
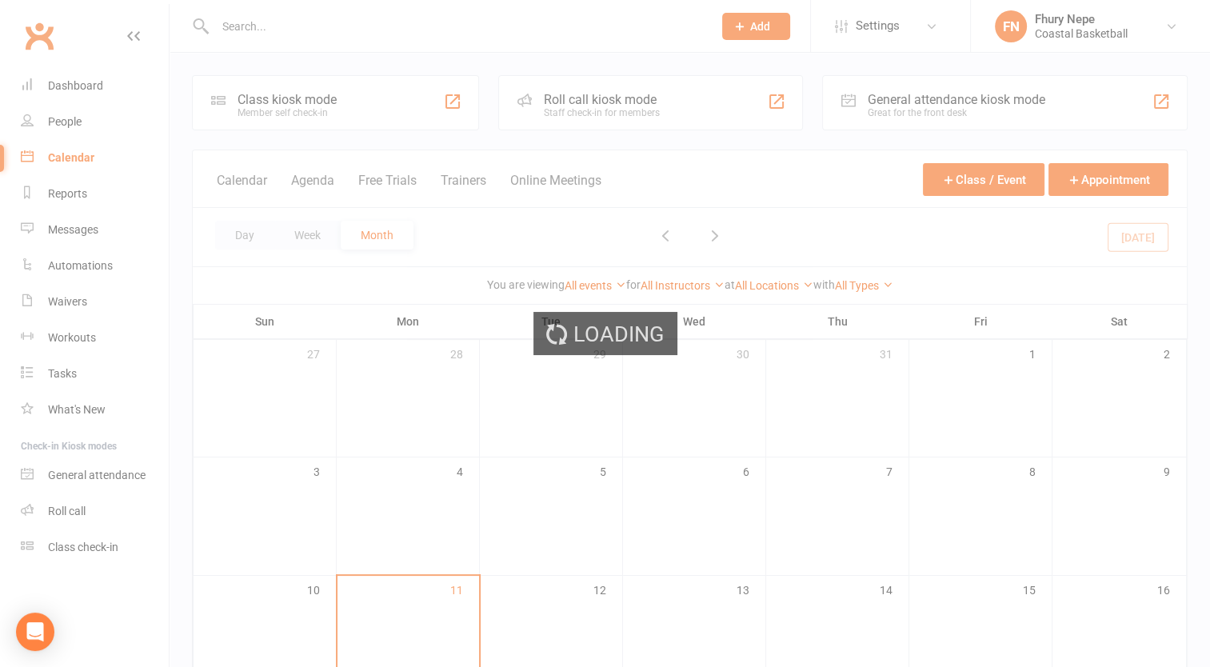
click at [87, 200] on div "Loading" at bounding box center [605, 333] width 1210 height 667
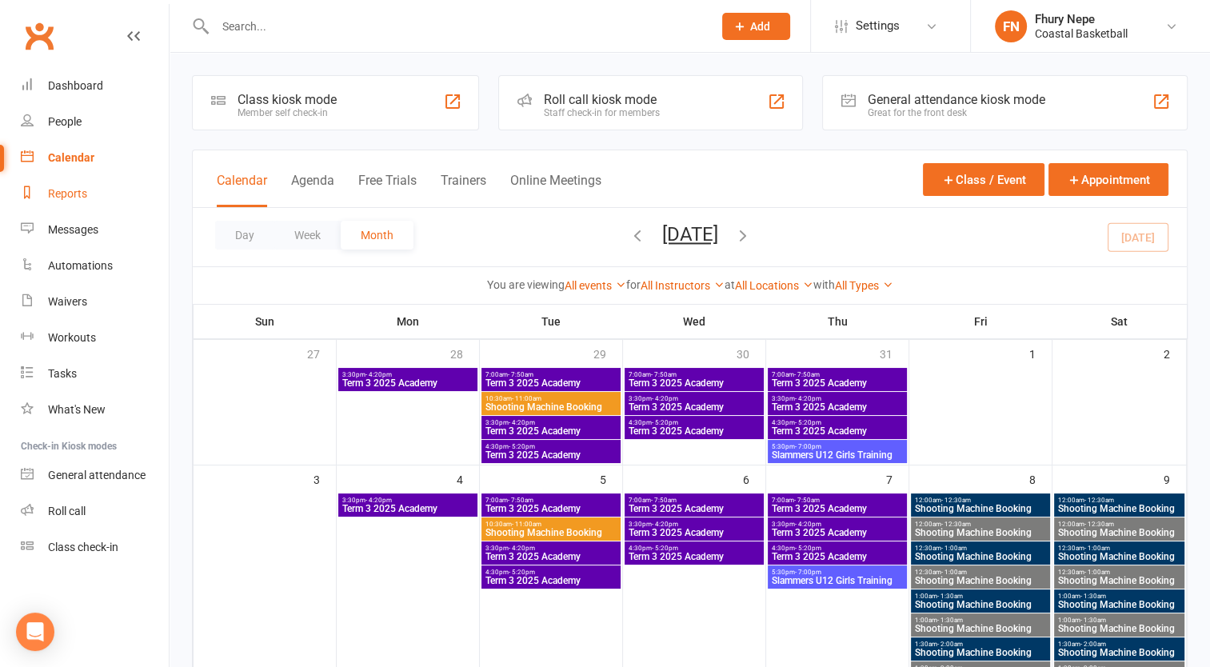
click at [87, 200] on link "Reports" at bounding box center [95, 194] width 148 height 36
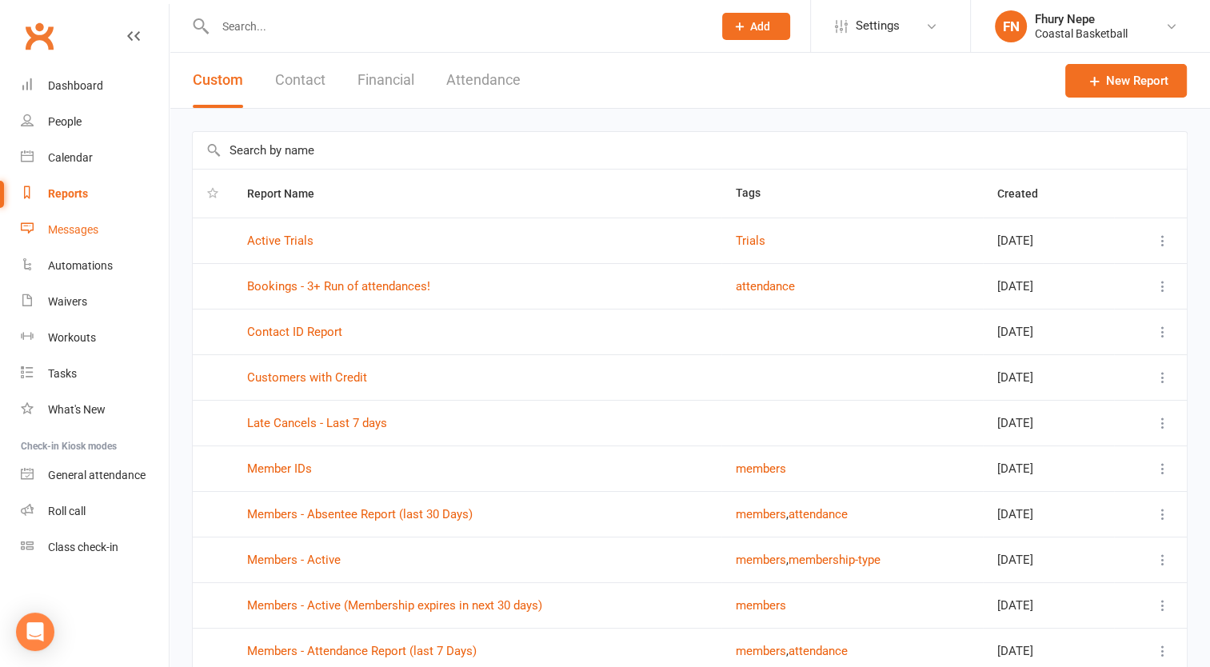
click at [55, 233] on div "Messages" at bounding box center [73, 229] width 50 height 13
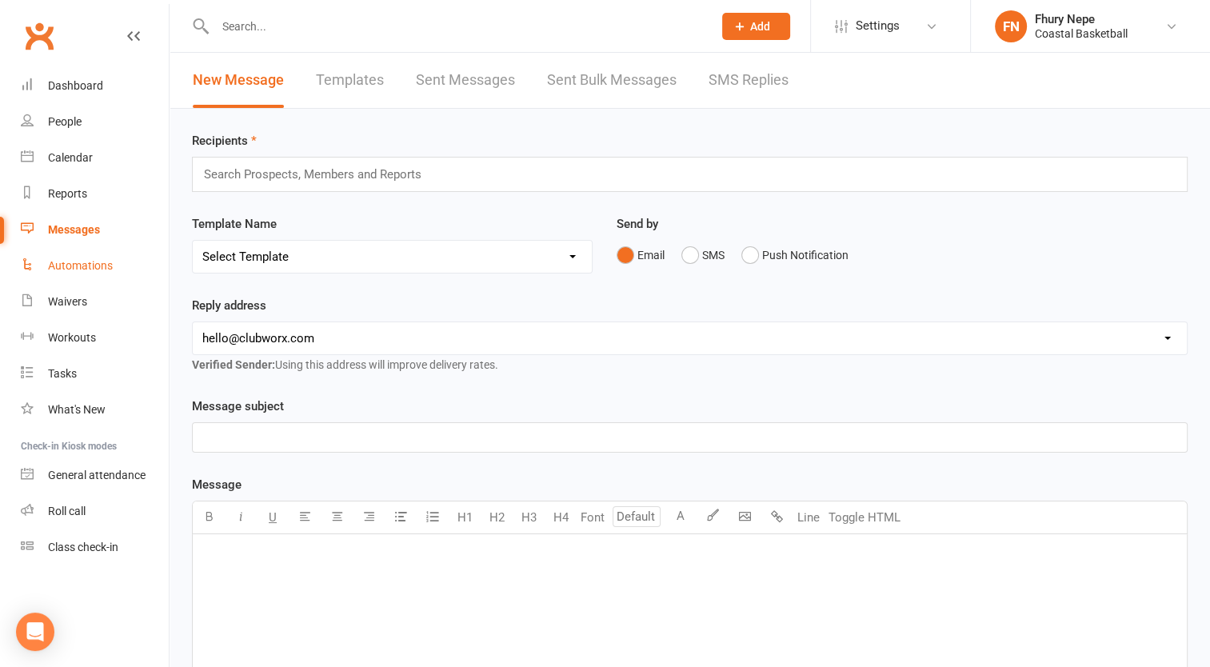
click at [73, 262] on div "Automations" at bounding box center [80, 265] width 65 height 13
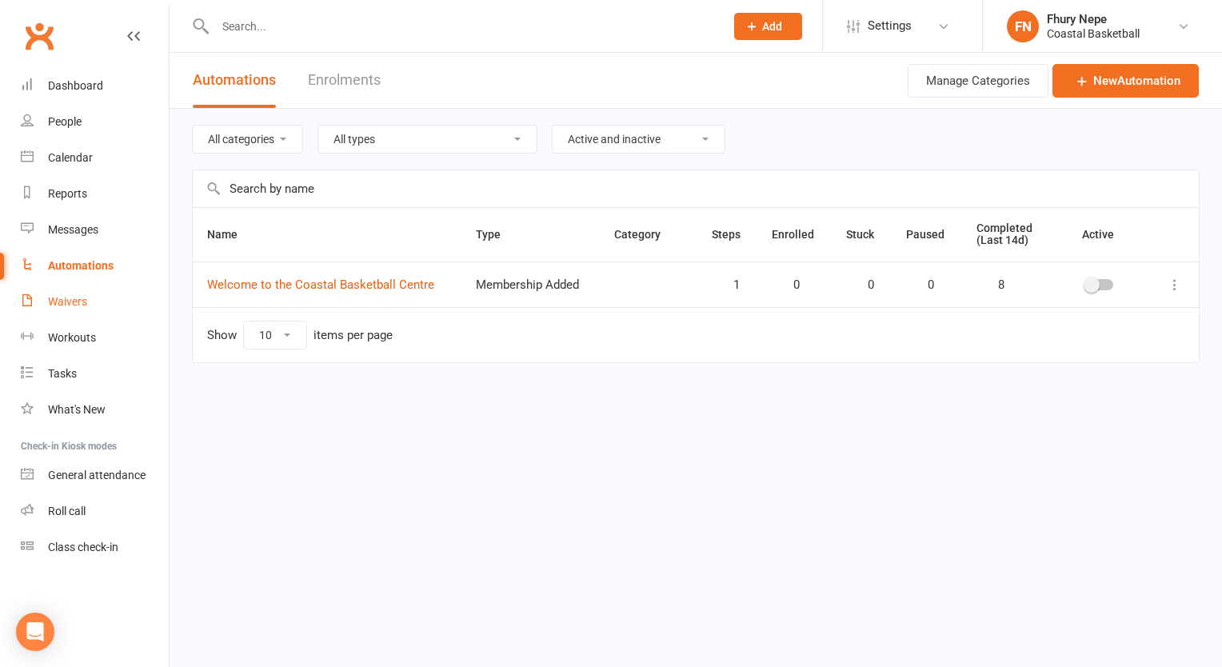
click at [74, 312] on link "Waivers" at bounding box center [95, 302] width 148 height 36
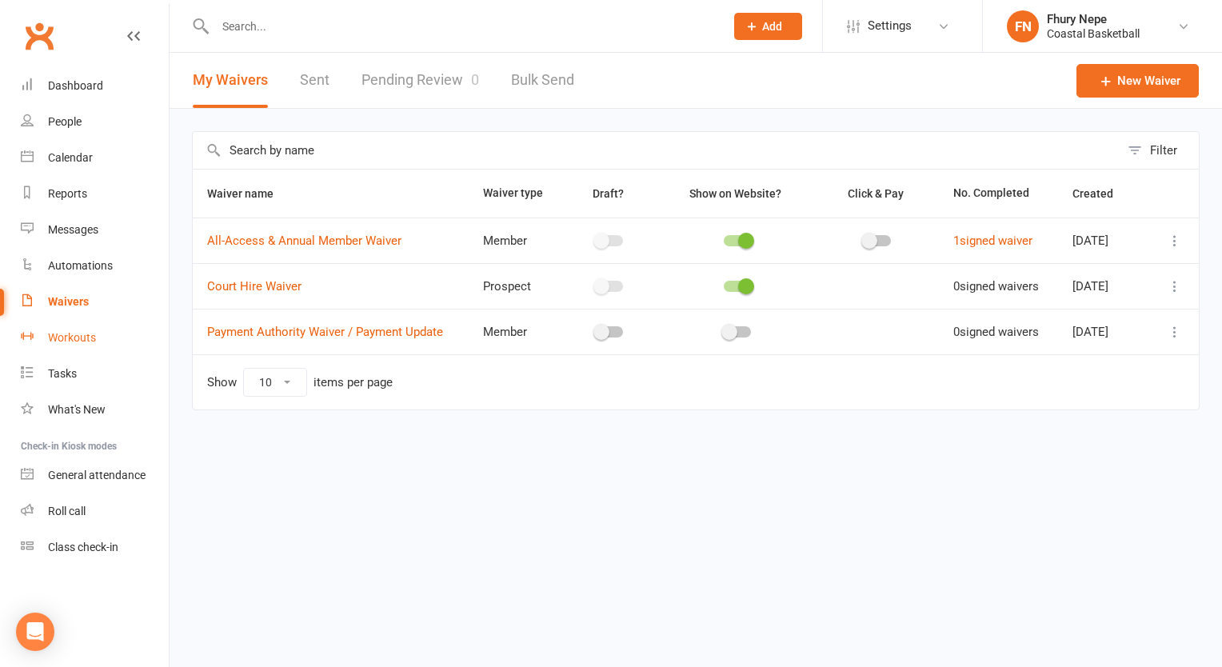
click at [78, 347] on link "Workouts" at bounding box center [95, 338] width 148 height 36
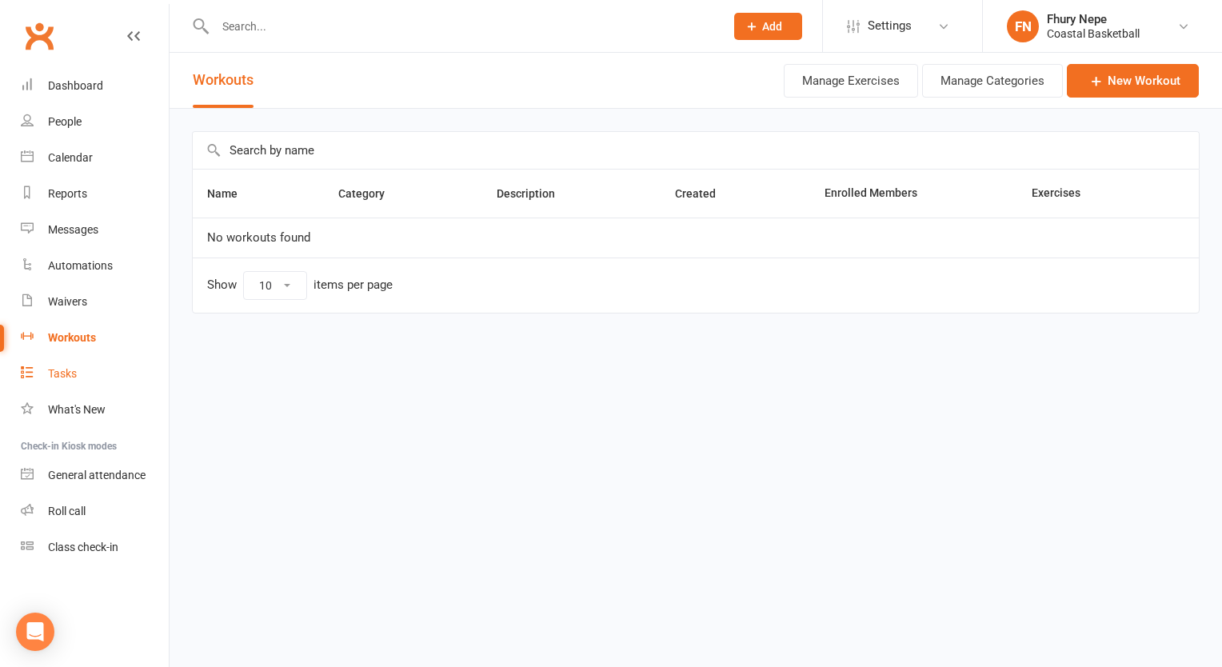
click at [58, 372] on div "Tasks" at bounding box center [62, 373] width 29 height 13
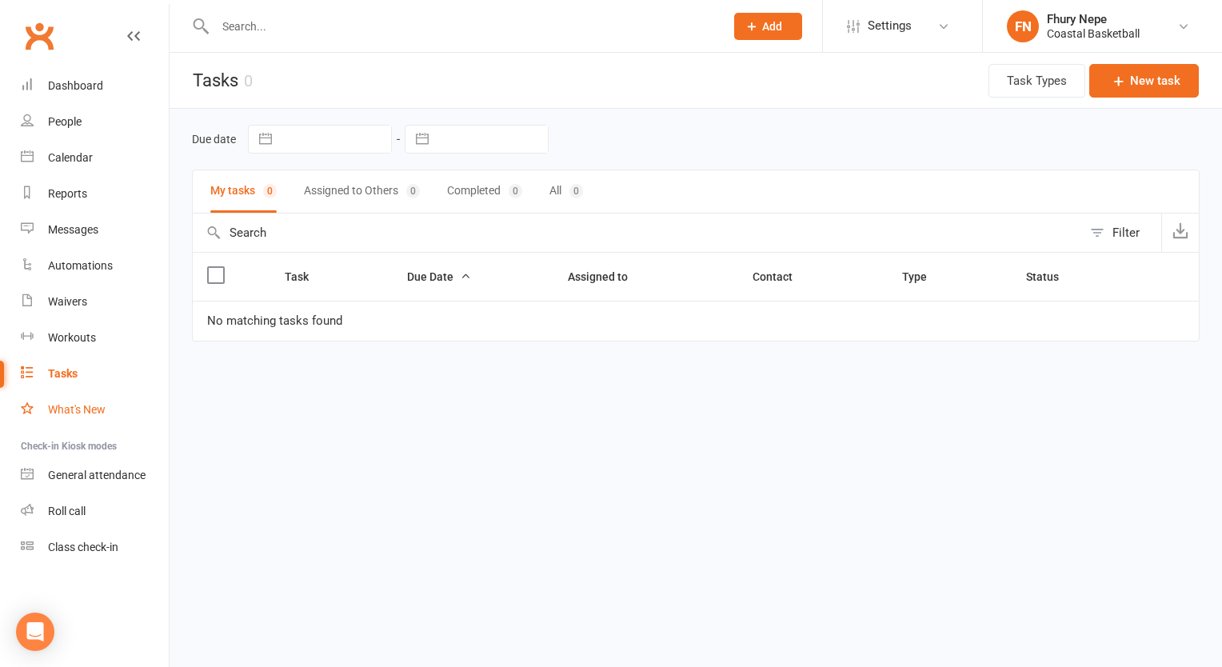
click at [67, 411] on div "What's New" at bounding box center [77, 409] width 58 height 13
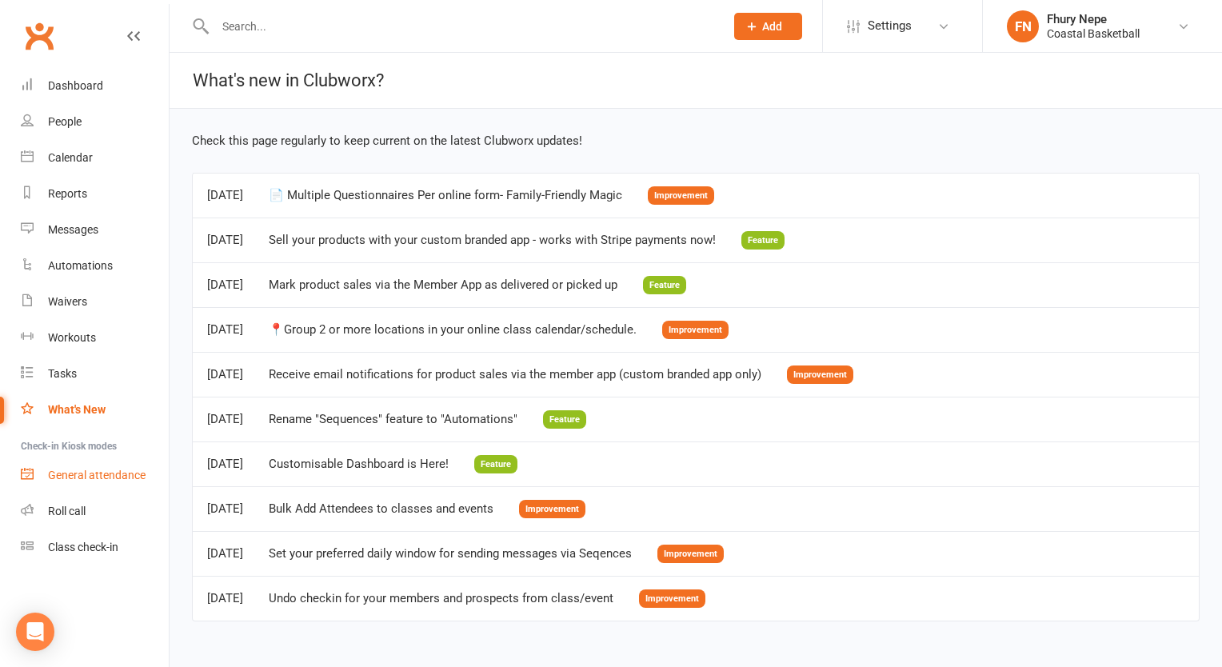
click at [114, 482] on div "General attendance" at bounding box center [97, 475] width 98 height 13
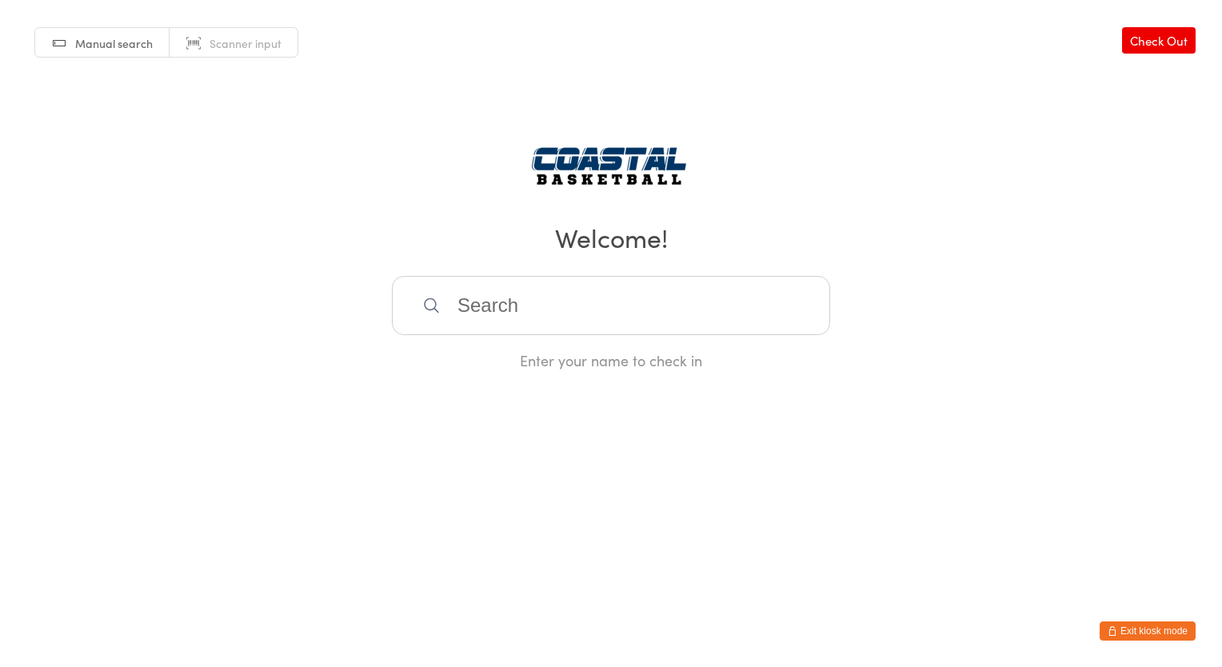
click at [1178, 34] on link "Check Out" at bounding box center [1159, 40] width 74 height 26
click at [109, 56] on link "Manual search" at bounding box center [102, 43] width 134 height 30
click at [266, 49] on span "Scanner input" at bounding box center [246, 43] width 72 height 16
click at [1143, 632] on button "Exit kiosk mode" at bounding box center [1148, 631] width 96 height 19
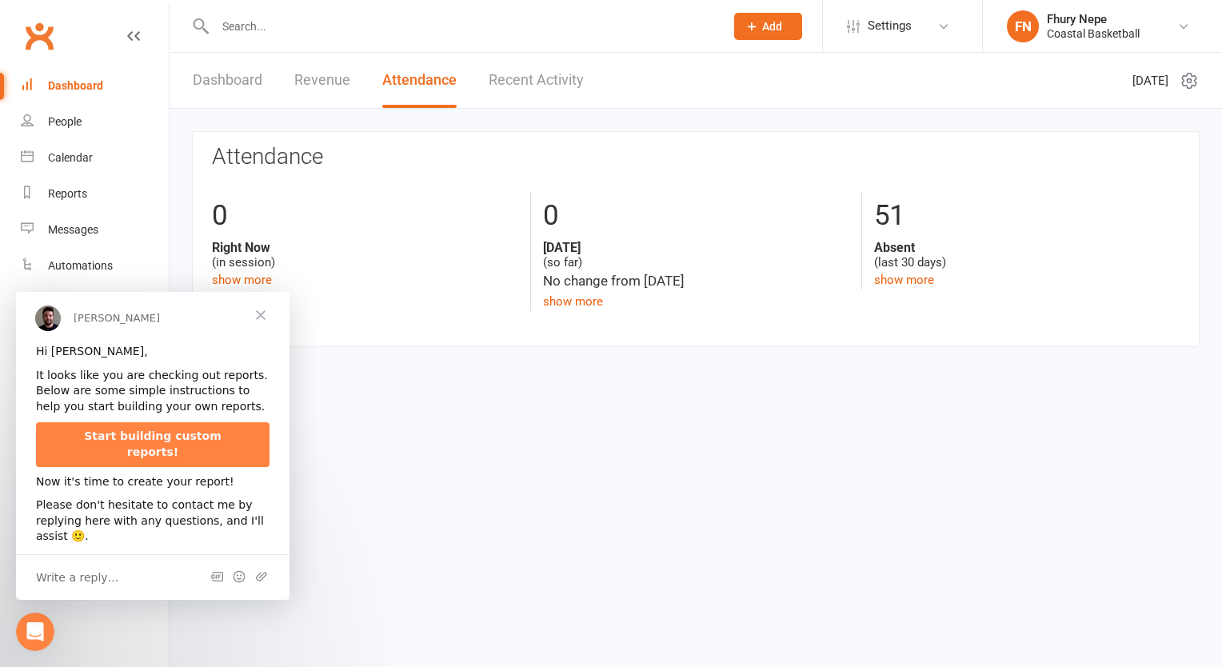
click at [259, 316] on span "Close" at bounding box center [261, 315] width 58 height 58
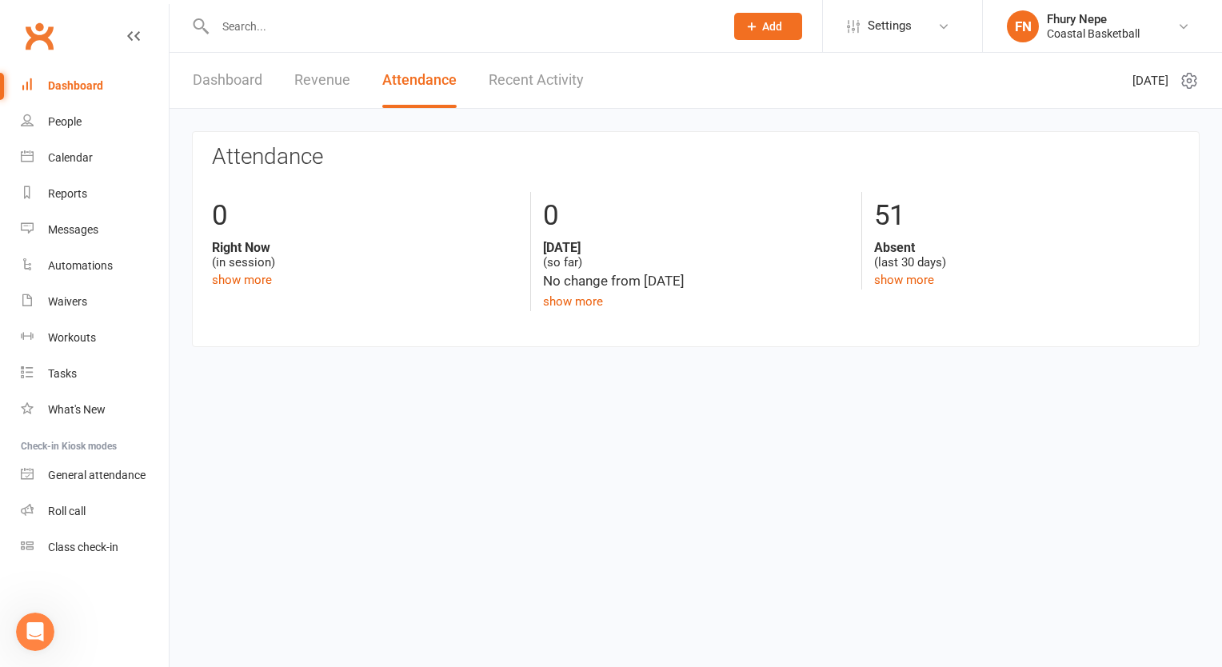
click at [499, 85] on link "Recent Activity" at bounding box center [536, 80] width 95 height 55
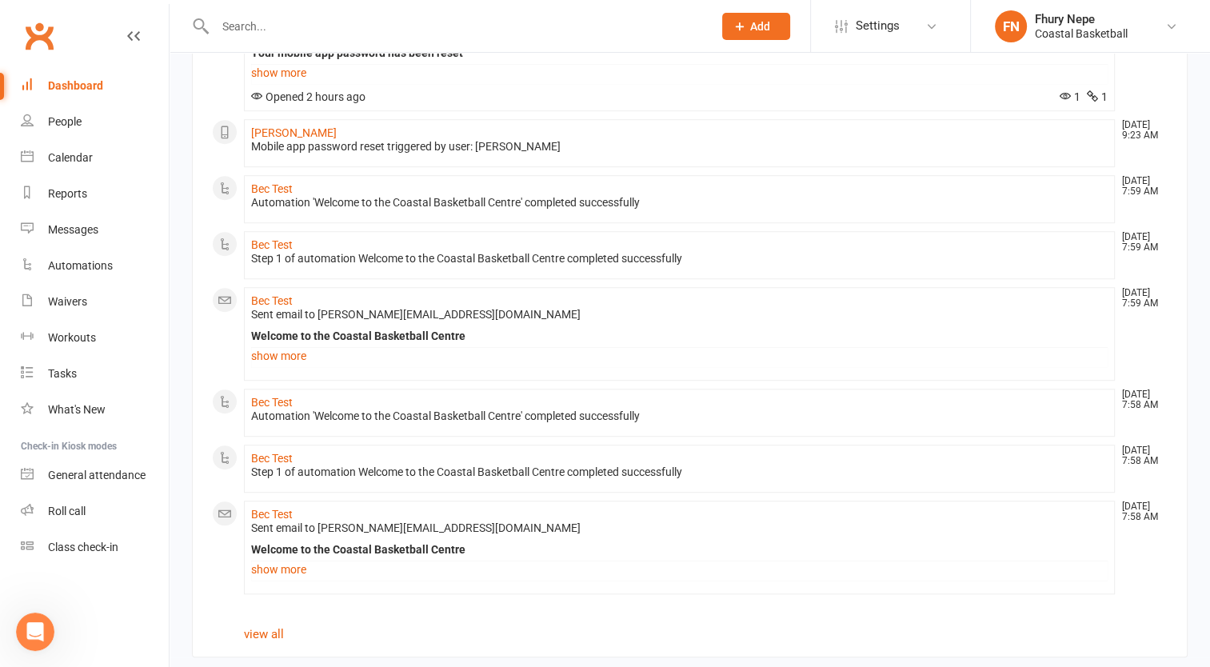
scroll to position [1170, 0]
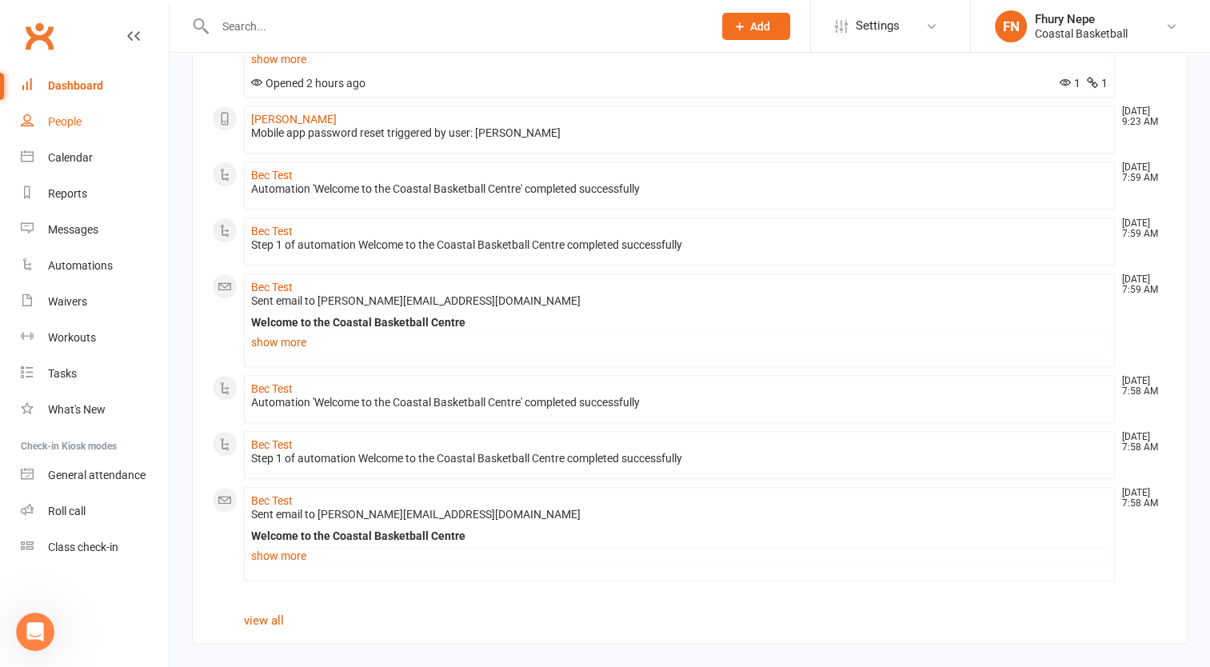
click at [71, 122] on div "People" at bounding box center [65, 121] width 34 height 13
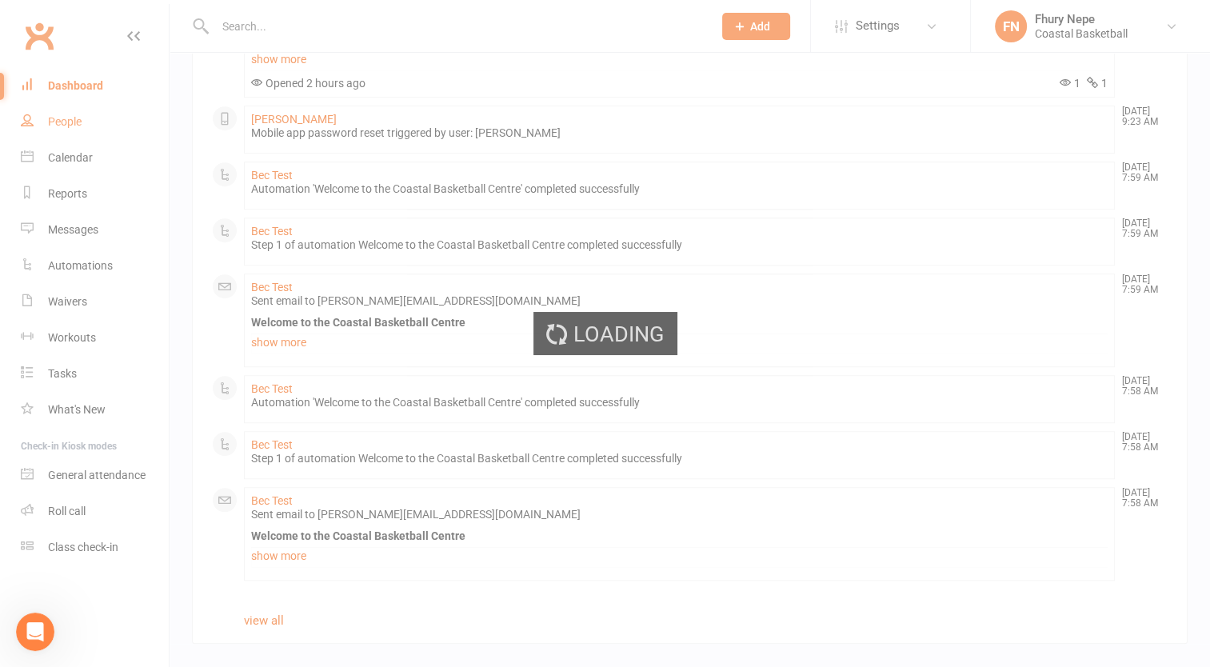
select select "100"
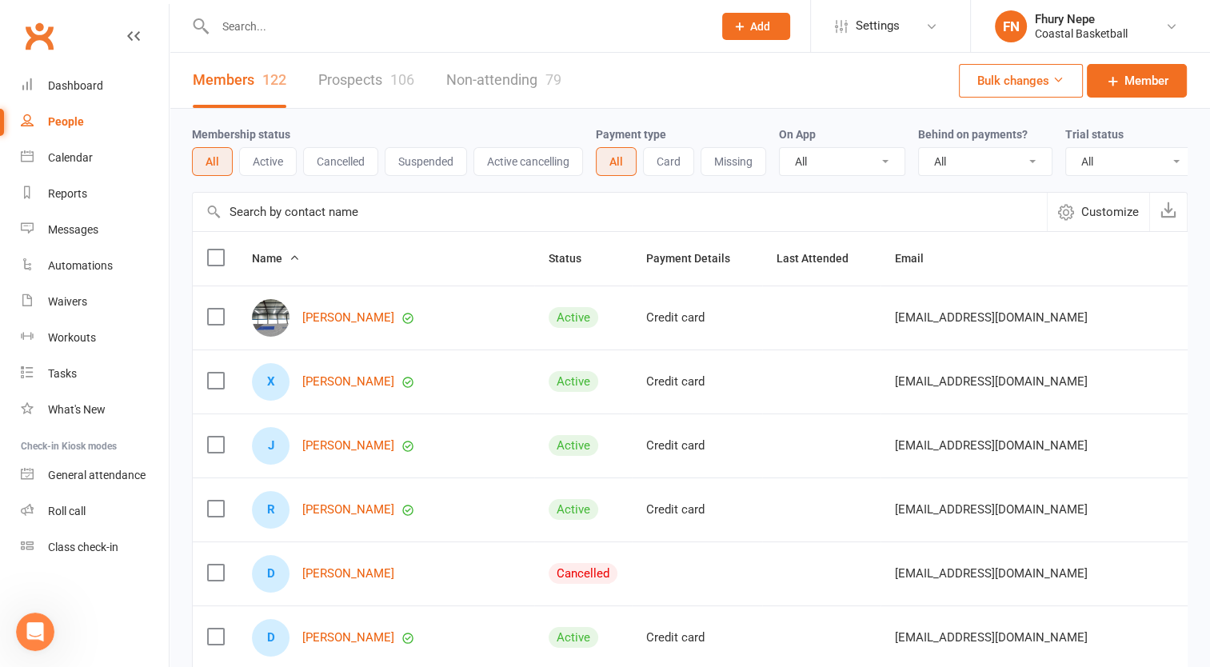
click at [490, 98] on link "Non-attending 79" at bounding box center [503, 80] width 115 height 55
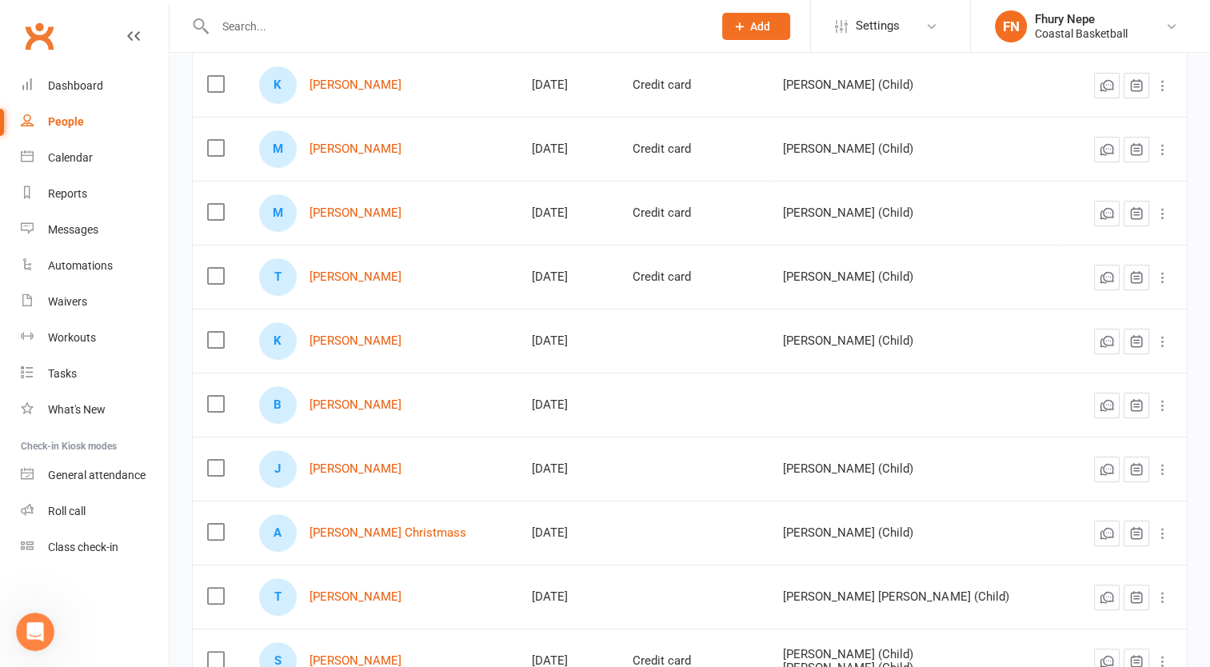
scroll to position [390, 0]
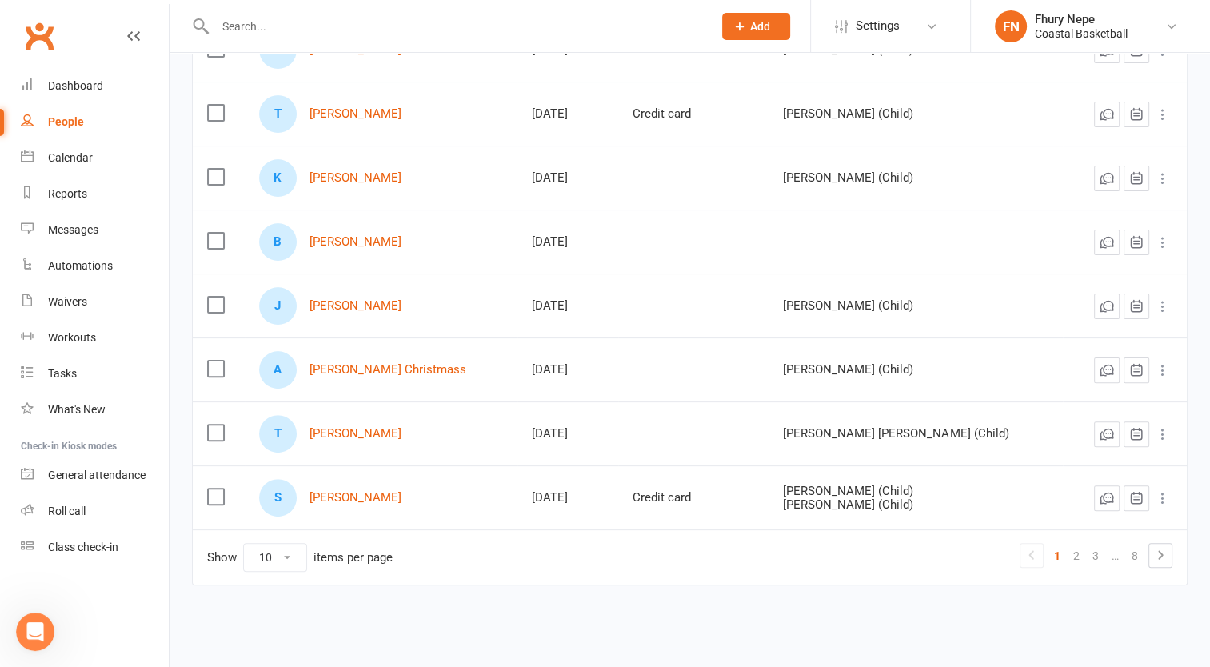
click at [283, 555] on select "10 25 50 100" at bounding box center [275, 557] width 62 height 27
select select "50"
click at [244, 544] on select "10 25 50 100" at bounding box center [275, 557] width 62 height 27
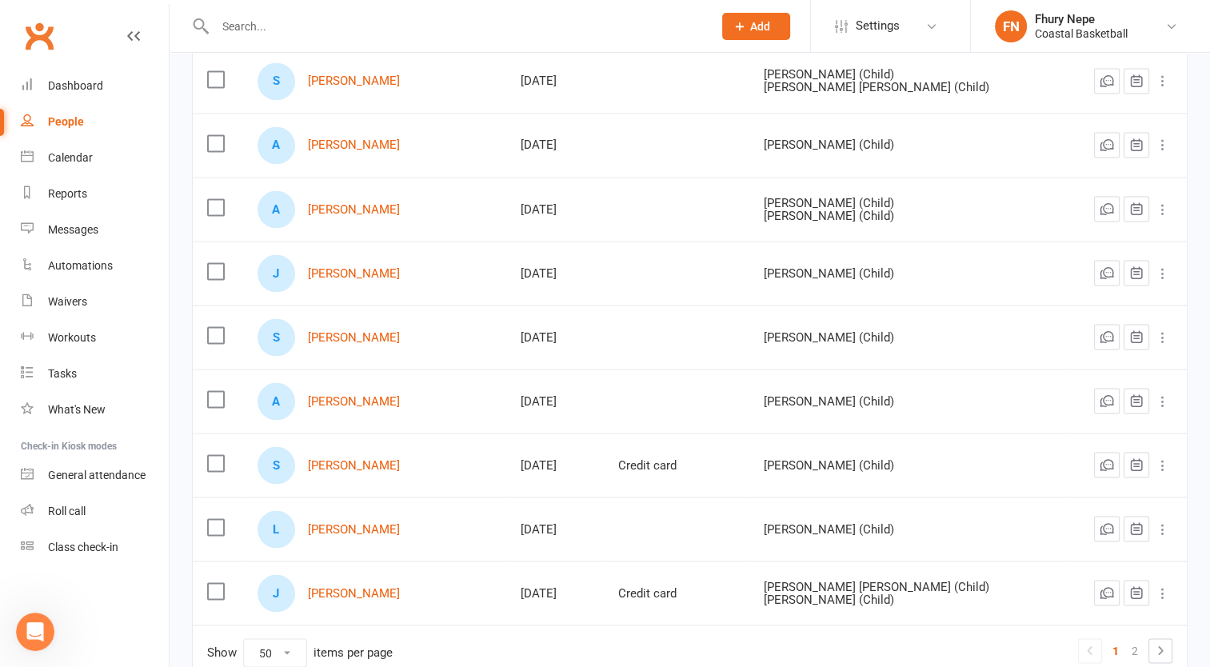
scroll to position [2946, 0]
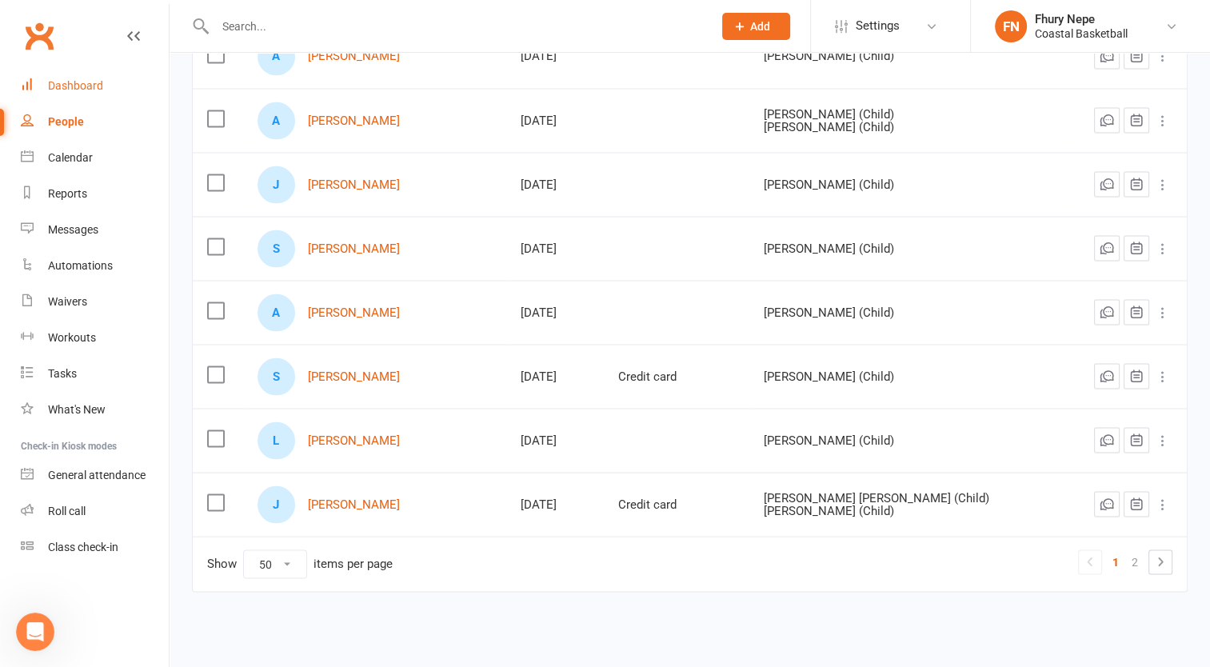
click at [66, 82] on div "Dashboard" at bounding box center [75, 85] width 55 height 13
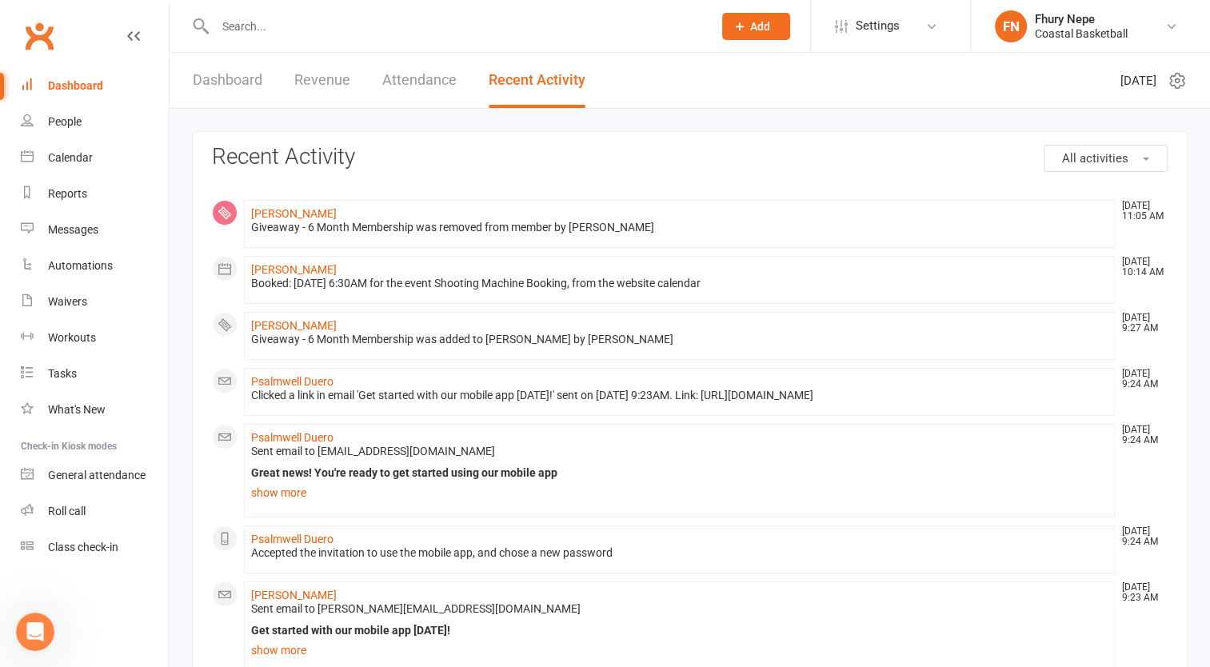
click at [230, 82] on link "Dashboard" at bounding box center [228, 80] width 70 height 55
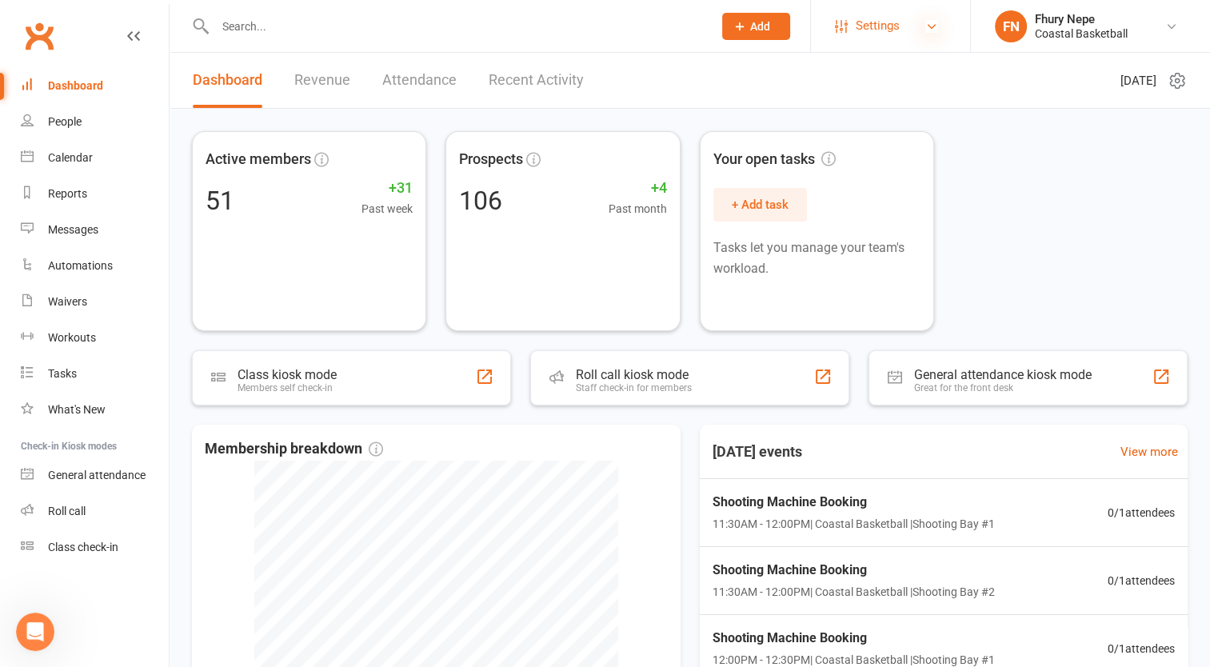
click at [930, 27] on icon at bounding box center [932, 26] width 13 height 13
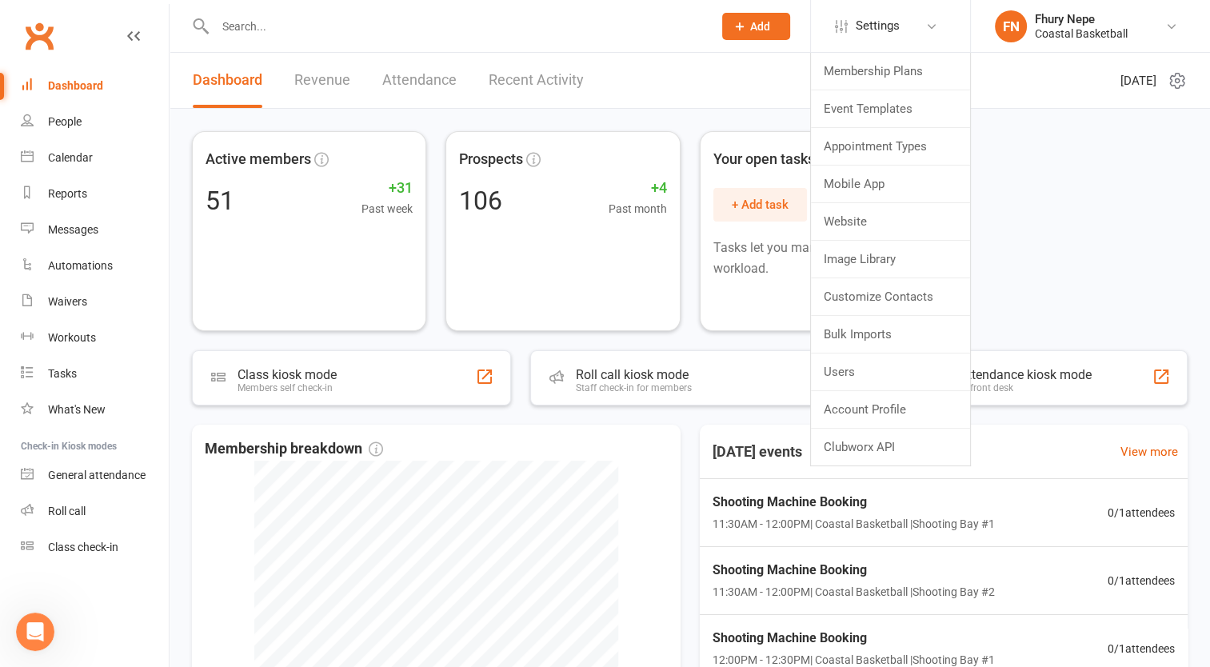
click at [1029, 294] on div "Active members 51 +31 Past week Prospects 106 +4 Past month Your open tasks + A…" at bounding box center [690, 231] width 996 height 200
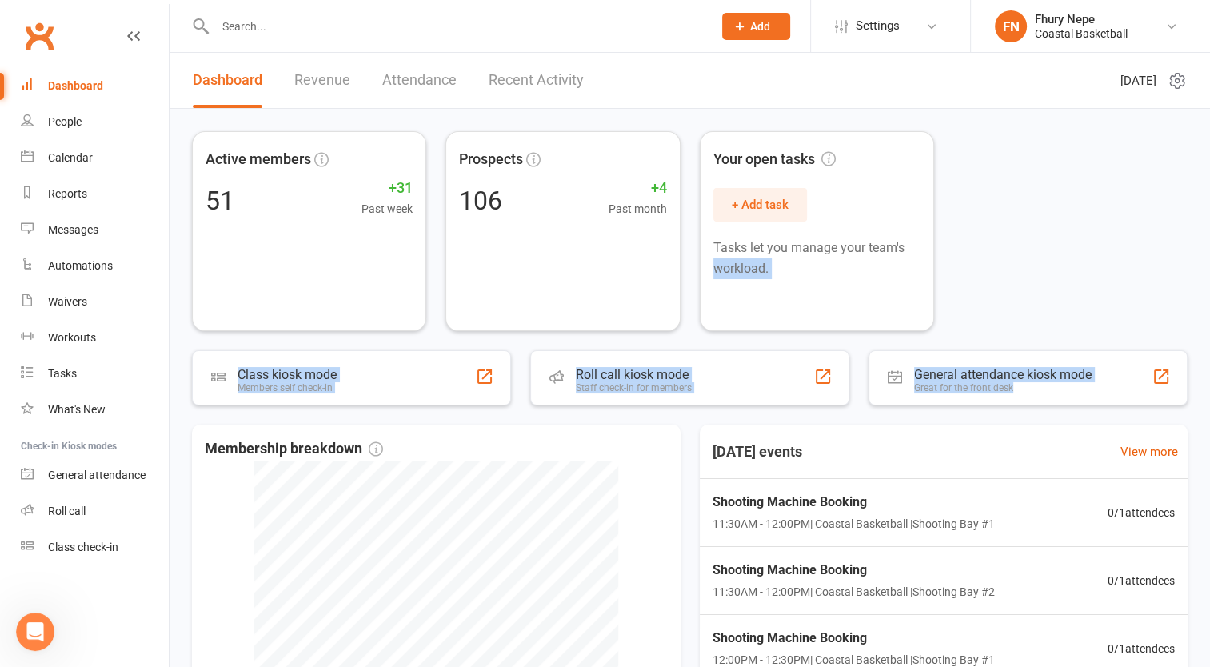
drag, startPoint x: 1209, startPoint y: 221, endPoint x: 1225, endPoint y: 386, distance: 165.6
click at [1210, 386] on html "Prospect Member Non-attending contact Class / event Appointment Task Membership…" at bounding box center [605, 484] width 1210 height 968
click at [1059, 238] on div "Active members 51 +31 Past week Prospects 106 +4 Past month Your open tasks + A…" at bounding box center [690, 231] width 996 height 200
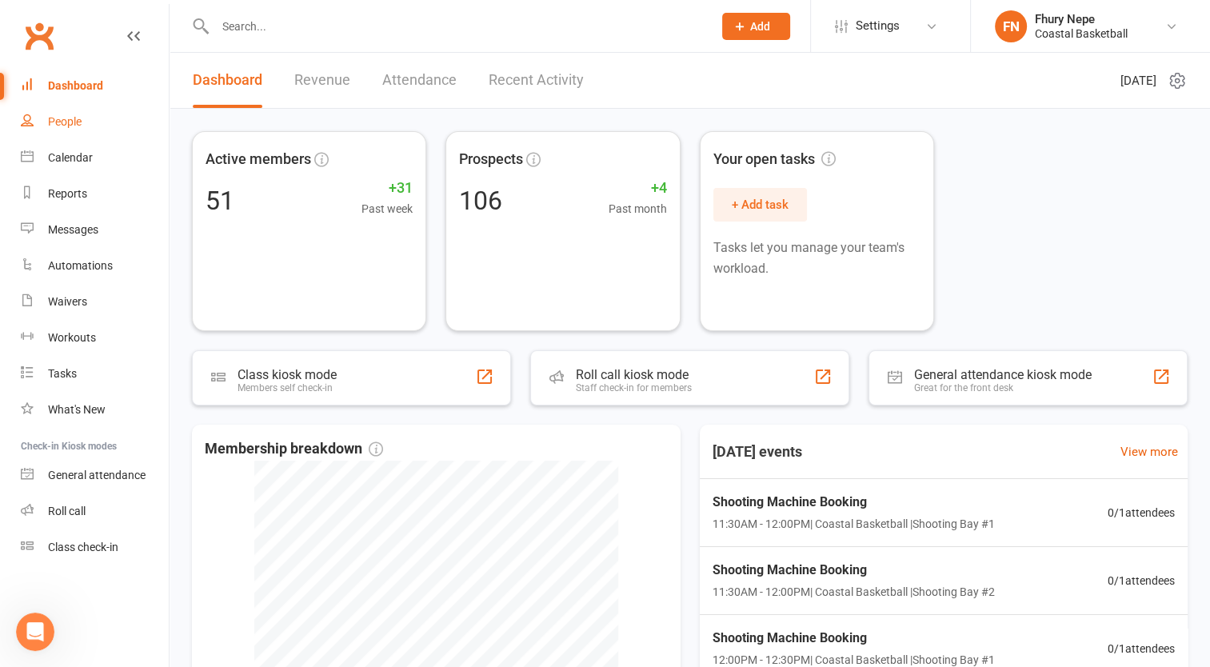
click at [54, 122] on div "People" at bounding box center [65, 121] width 34 height 13
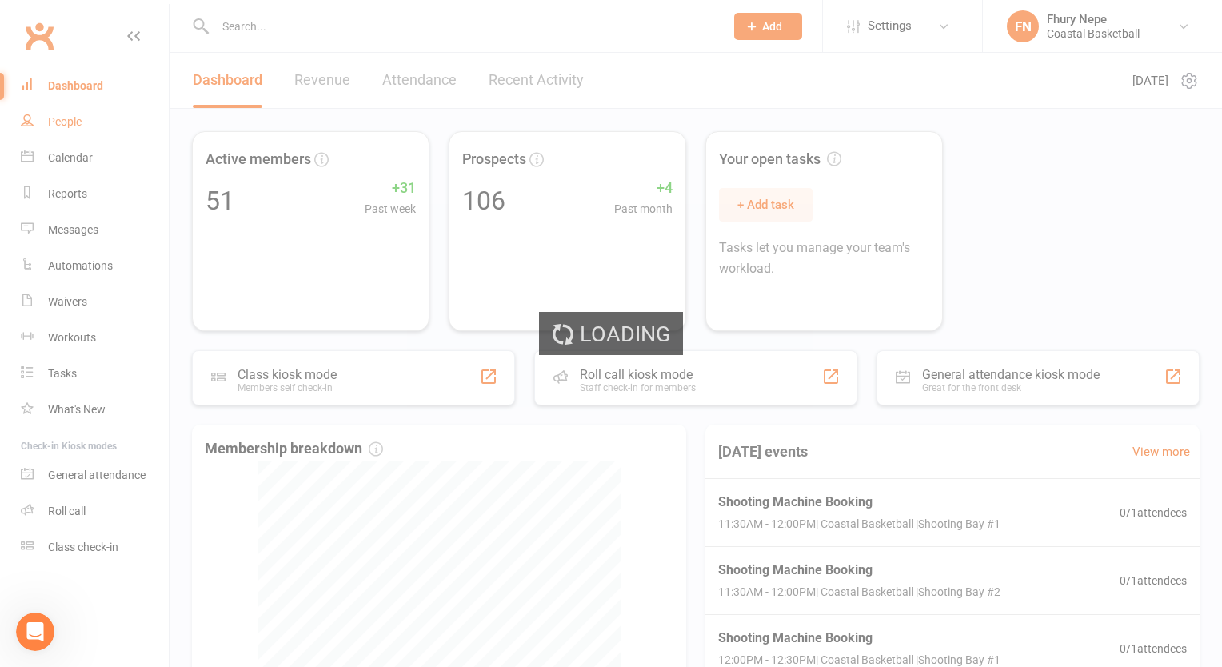
select select "50"
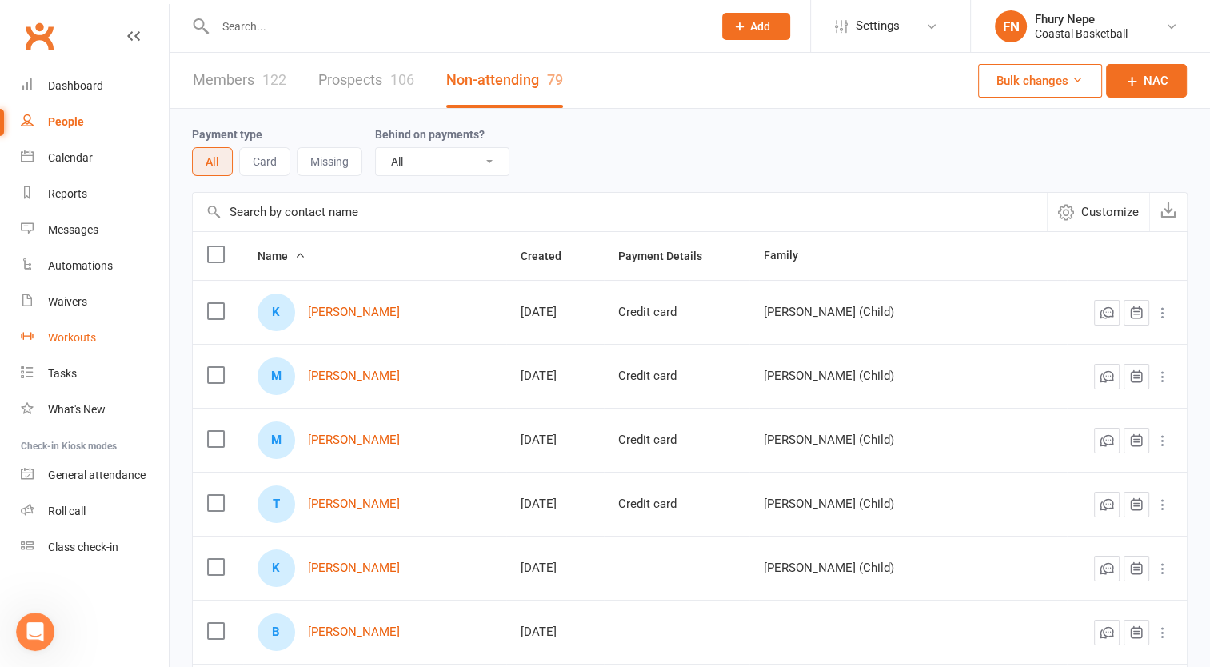
click at [77, 326] on link "Workouts" at bounding box center [95, 338] width 148 height 36
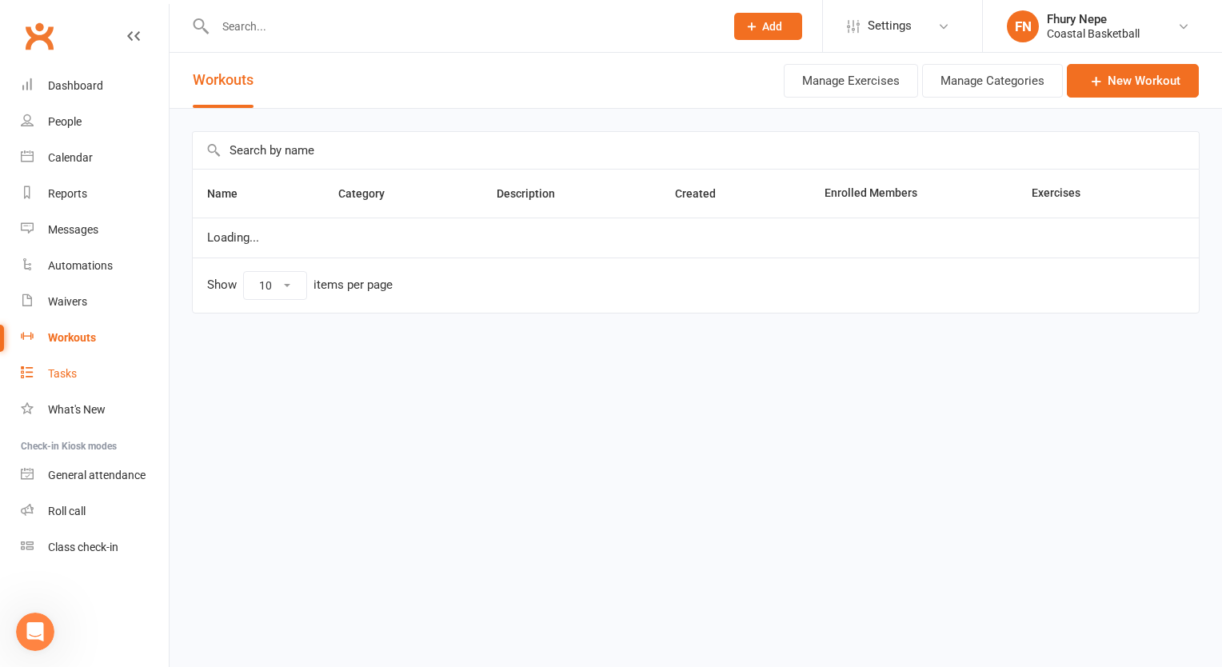
click at [67, 371] on div "Tasks" at bounding box center [62, 373] width 29 height 13
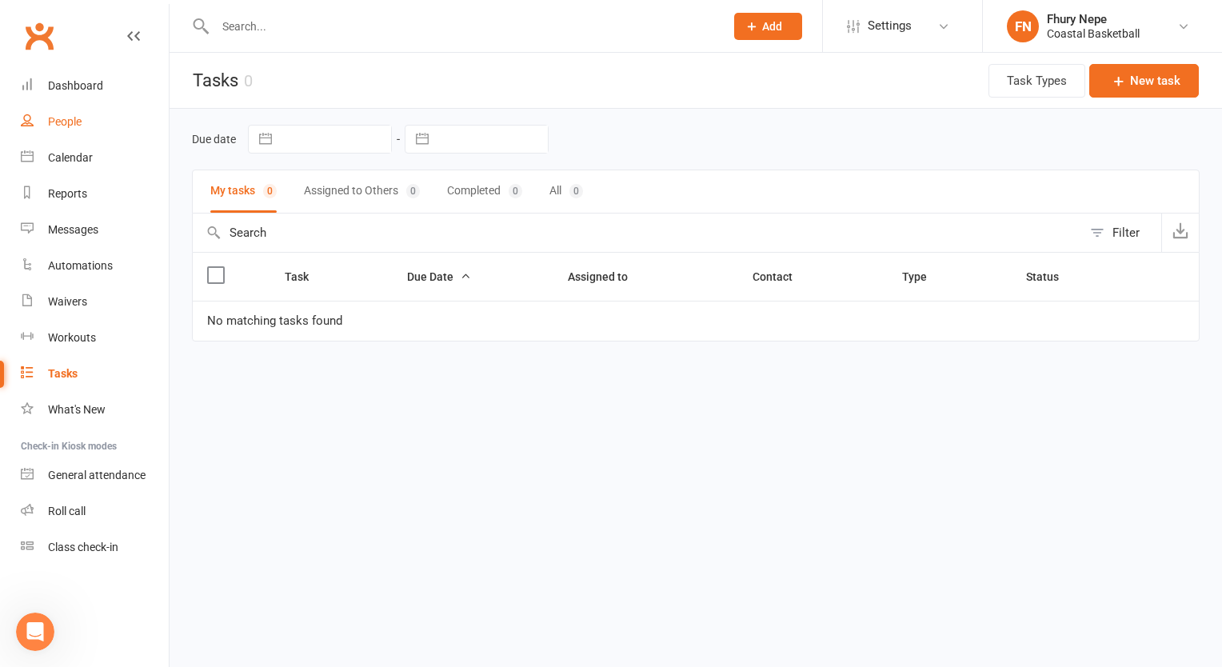
click at [74, 117] on div "People" at bounding box center [65, 121] width 34 height 13
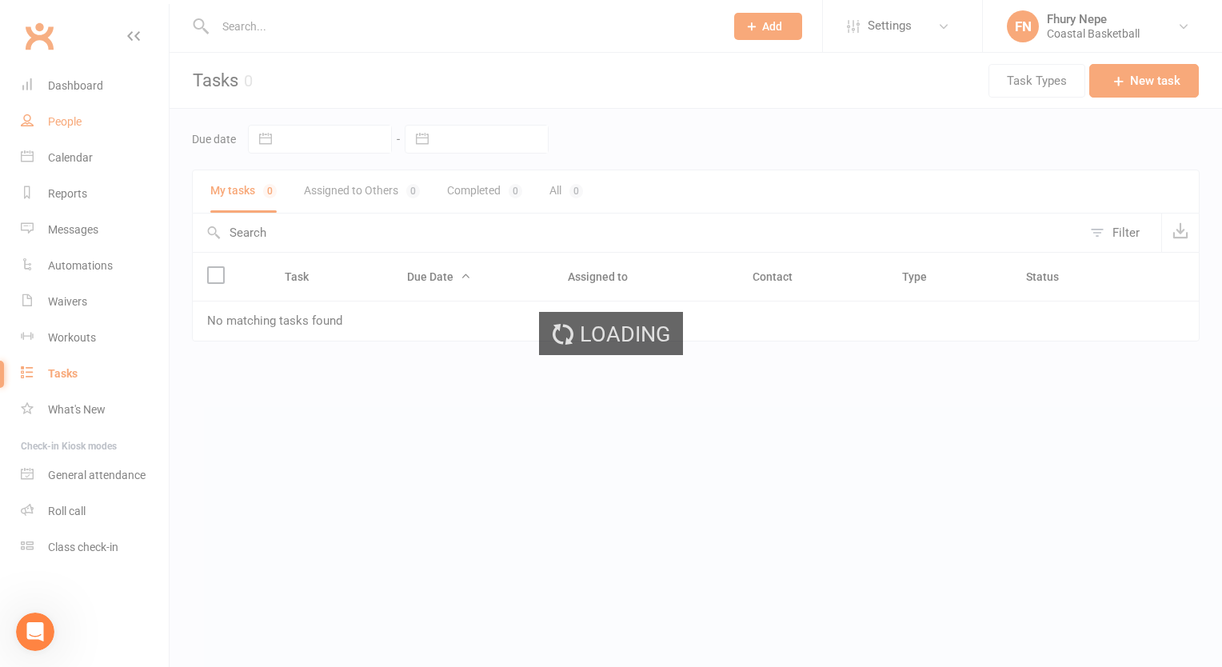
select select "50"
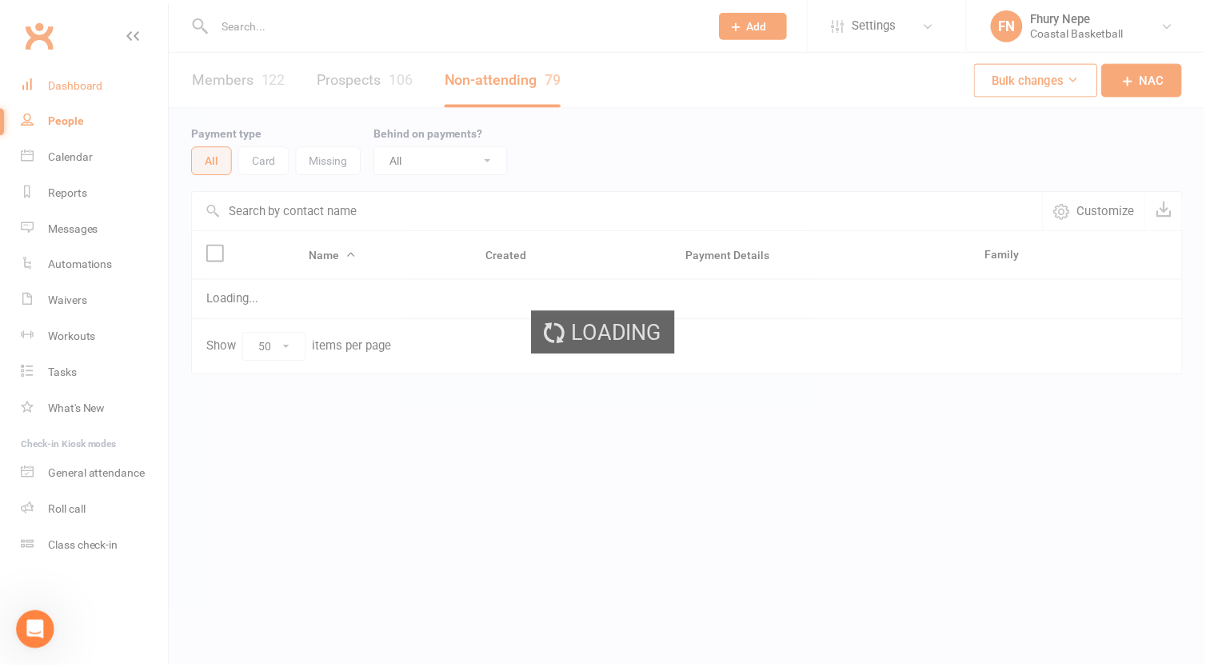
click at [70, 89] on div "Dashboard" at bounding box center [75, 85] width 55 height 13
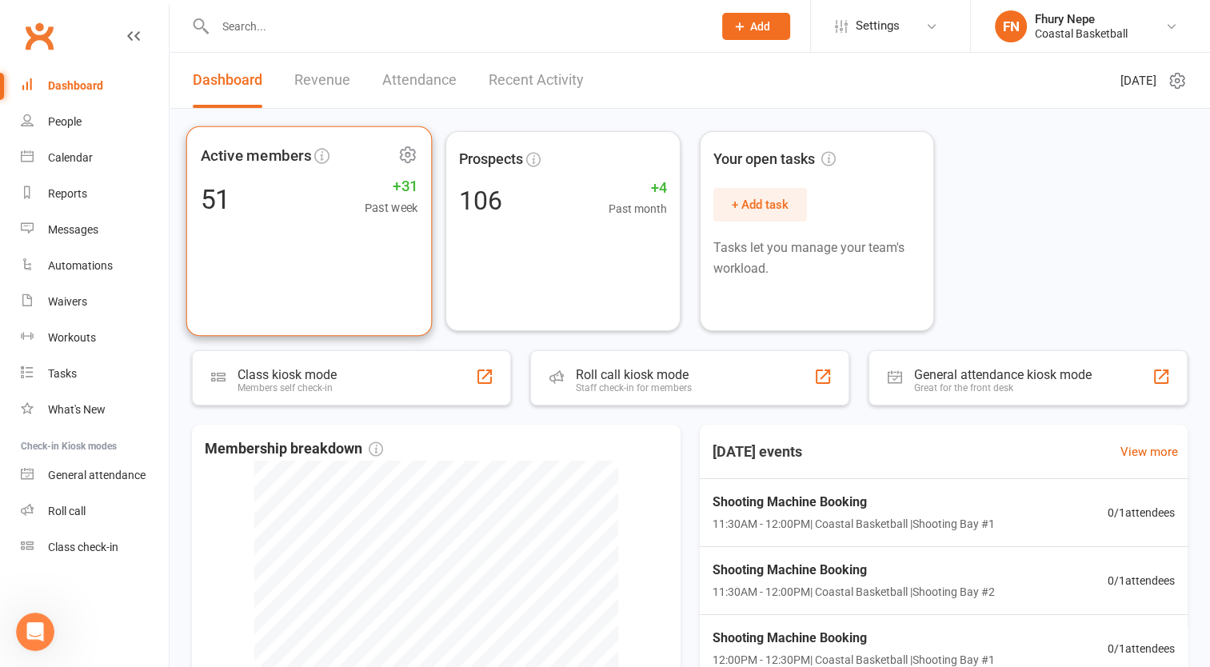
click at [359, 200] on div "51 +31 Past week" at bounding box center [310, 199] width 218 height 36
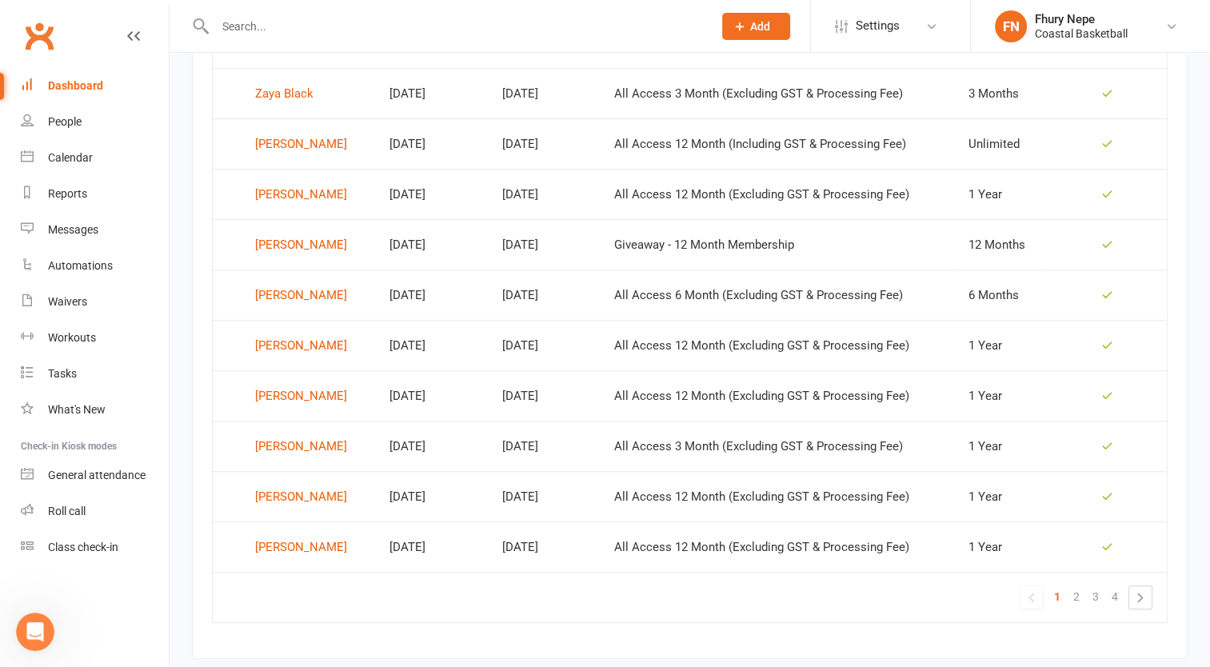
scroll to position [997, 0]
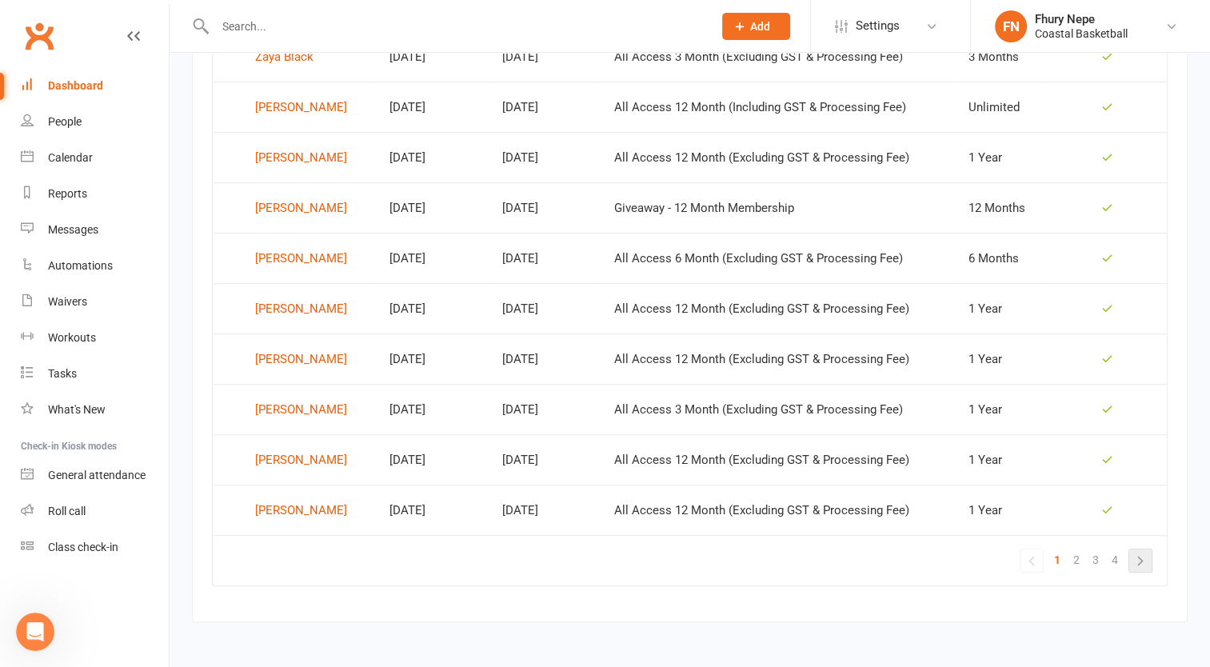
click at [1151, 558] on link "»" at bounding box center [1141, 561] width 22 height 22
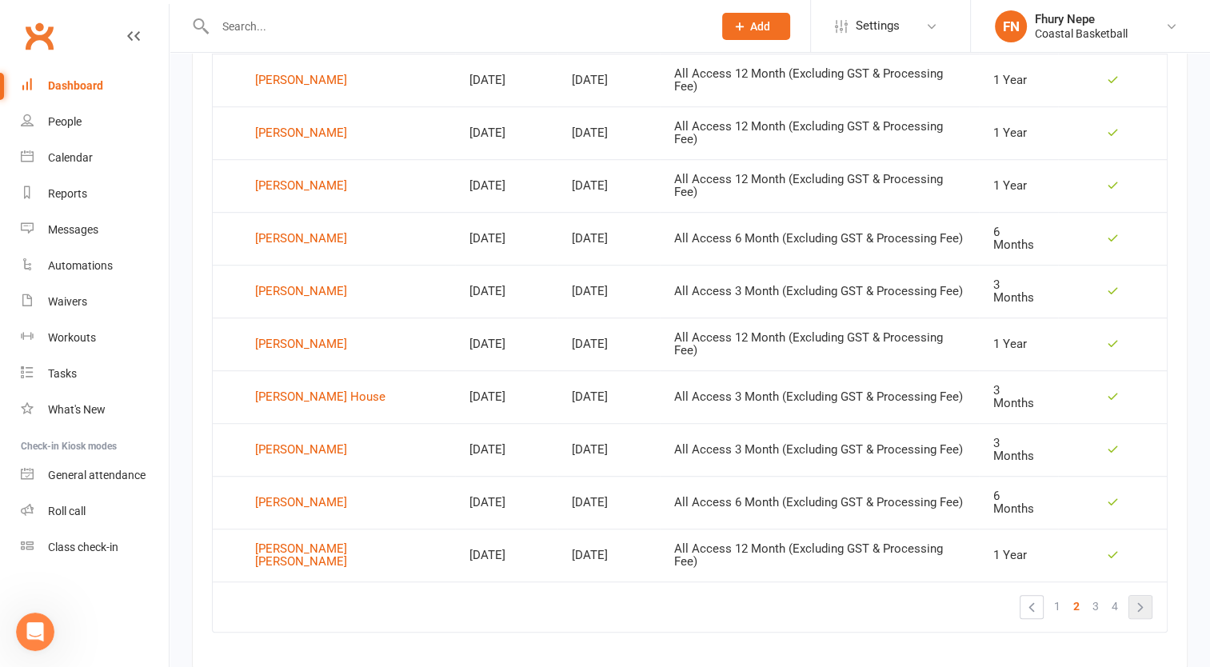
click at [1145, 596] on link "»" at bounding box center [1141, 607] width 22 height 22
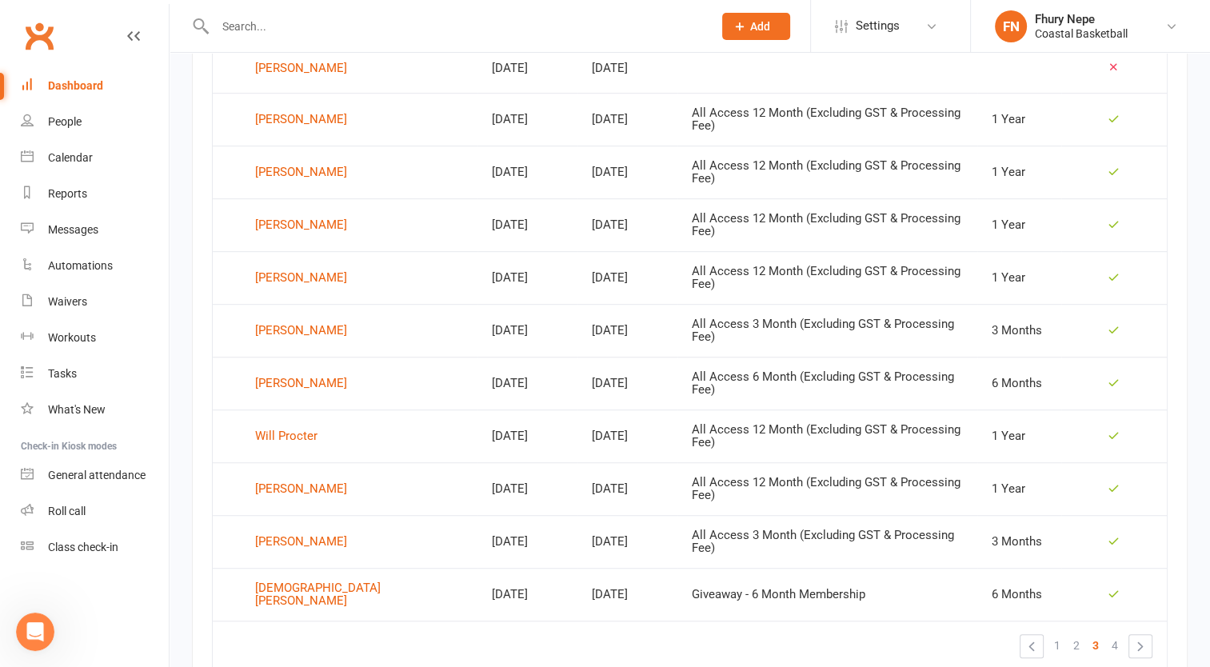
scroll to position [984, 0]
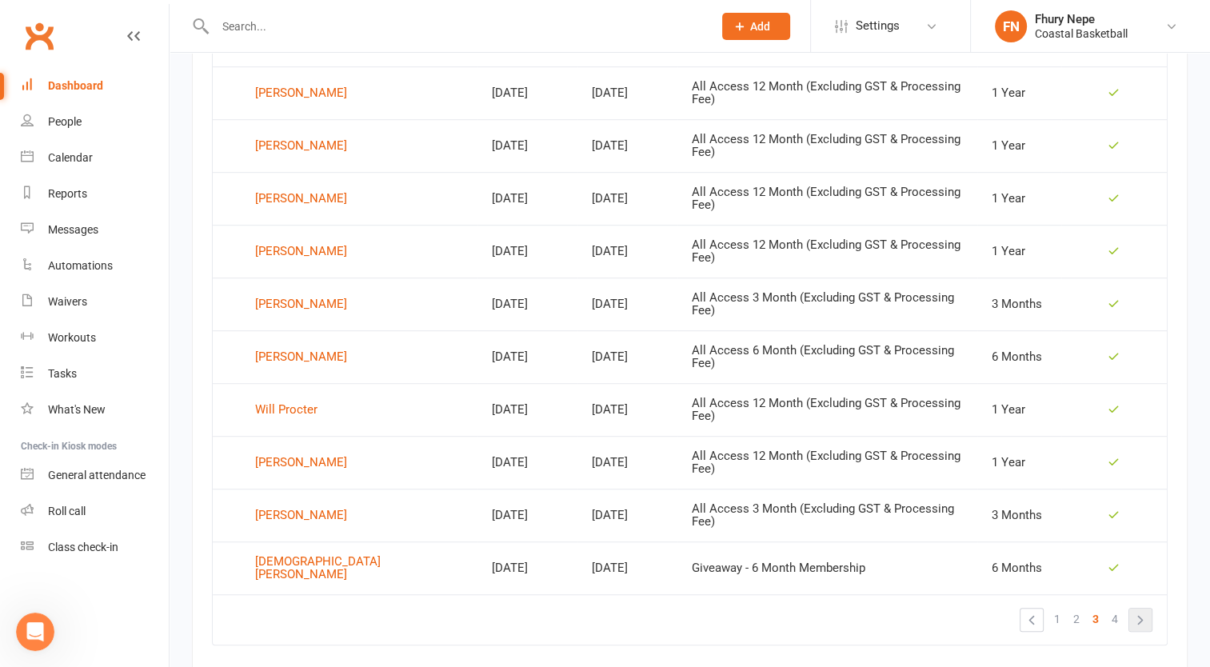
click at [1145, 609] on link "»" at bounding box center [1141, 620] width 22 height 22
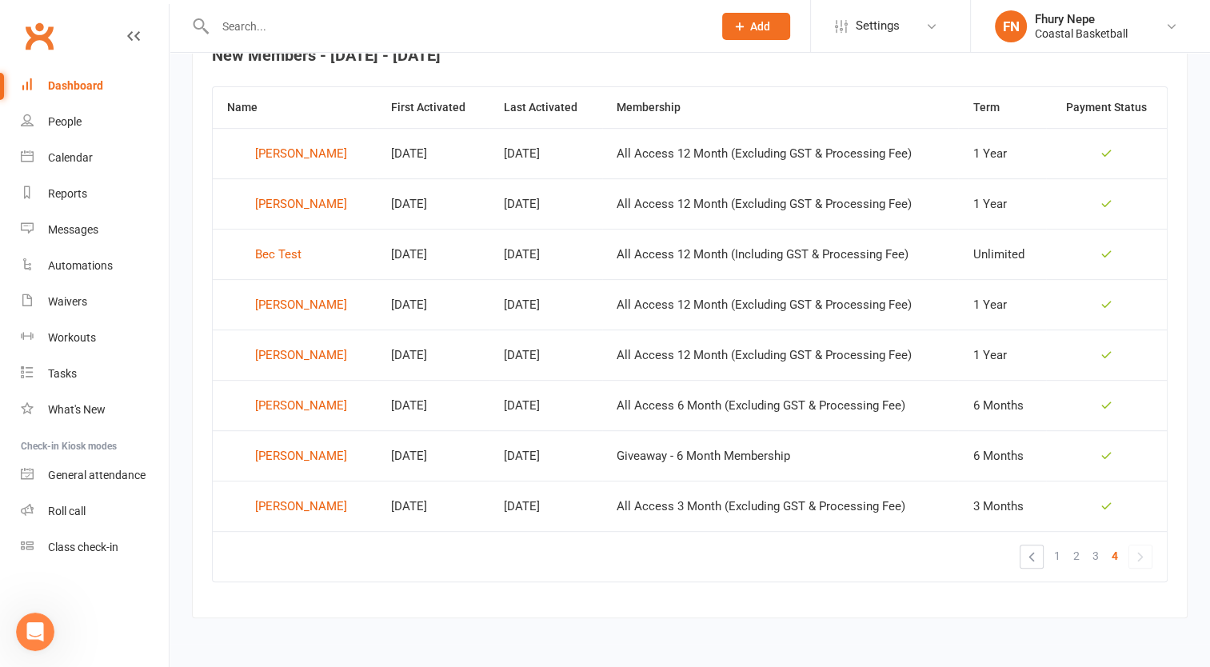
scroll to position [646, 0]
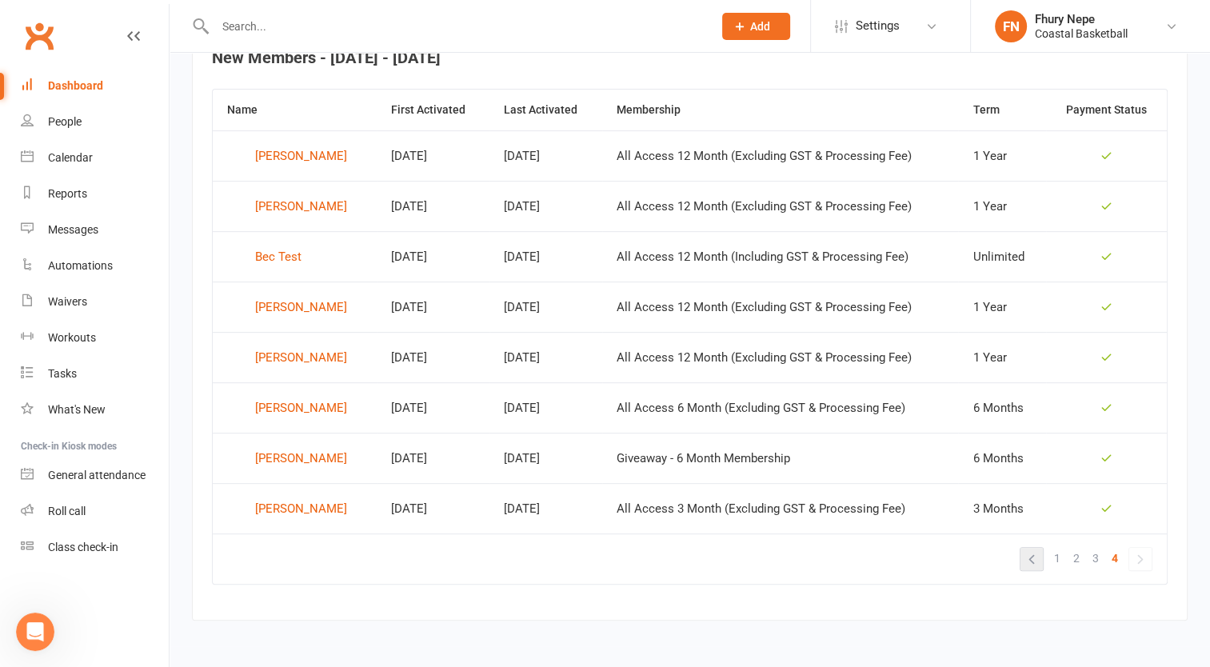
click at [1027, 565] on link "«" at bounding box center [1032, 559] width 22 height 22
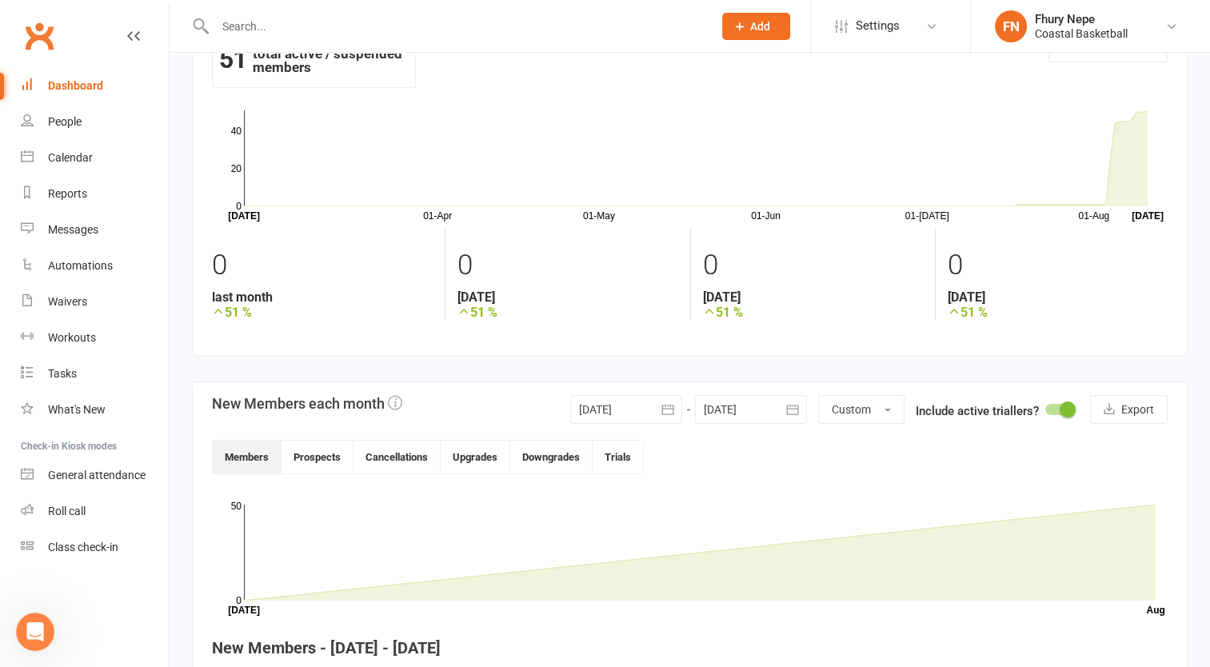
scroll to position [0, 0]
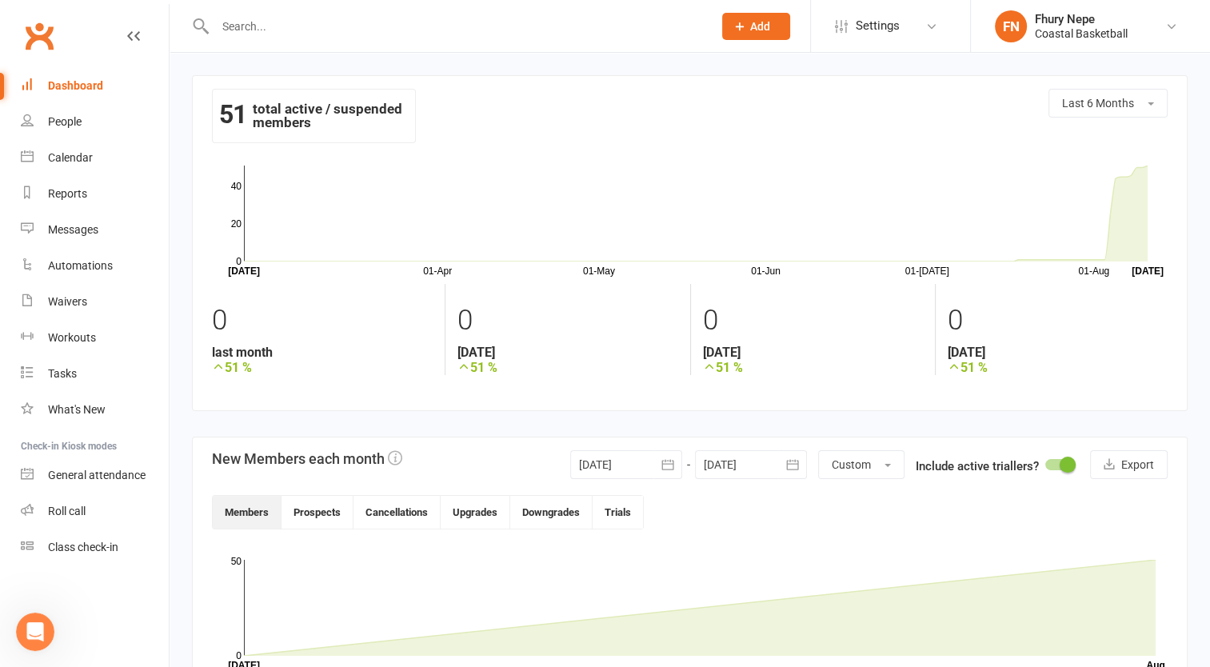
click at [137, 37] on icon at bounding box center [133, 36] width 13 height 13
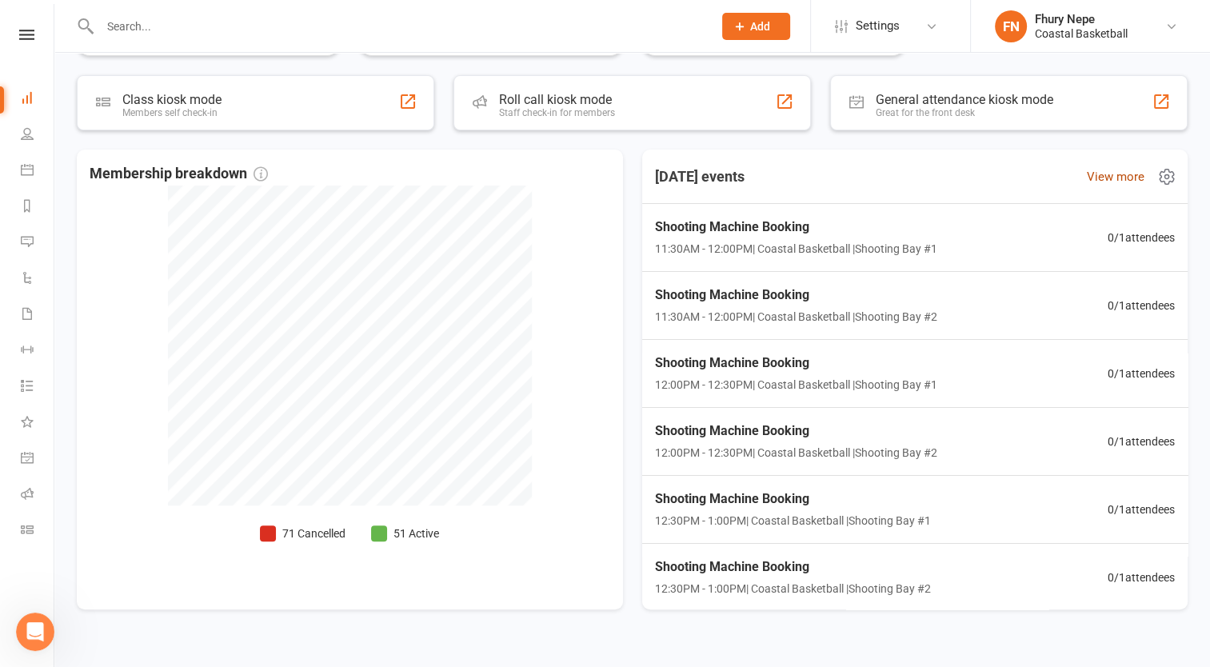
click at [1101, 181] on link "View more" at bounding box center [1116, 176] width 58 height 19
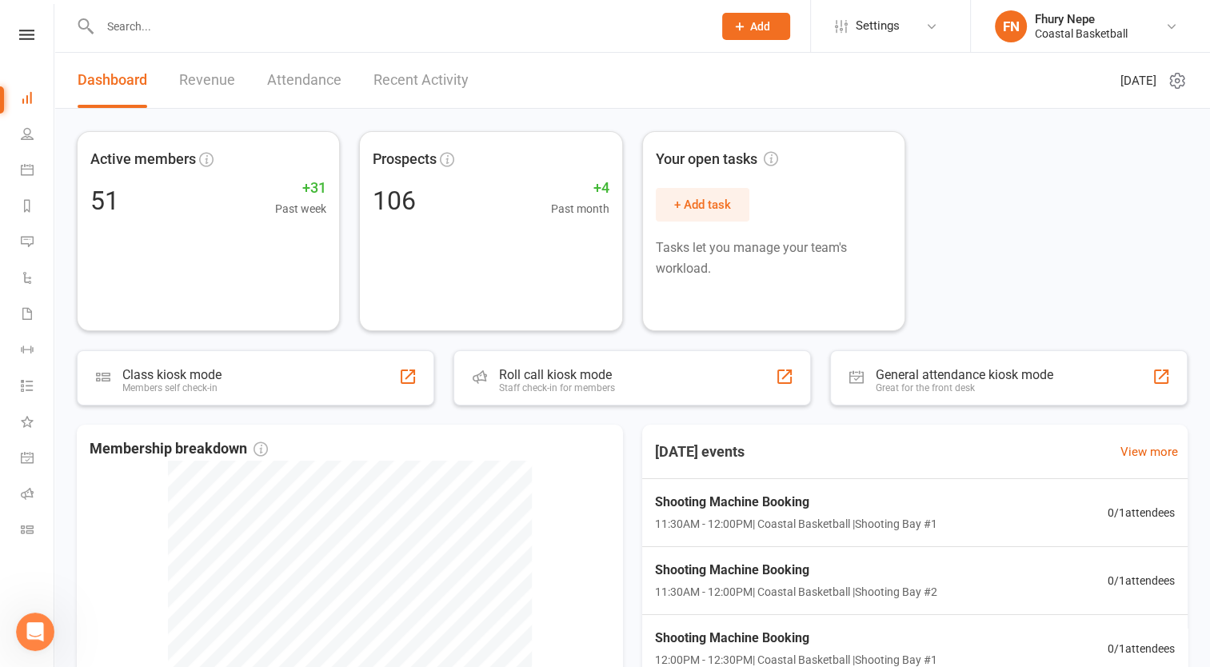
click at [19, 142] on li "People" at bounding box center [27, 136] width 54 height 36
click at [29, 139] on icon at bounding box center [27, 133] width 13 height 13
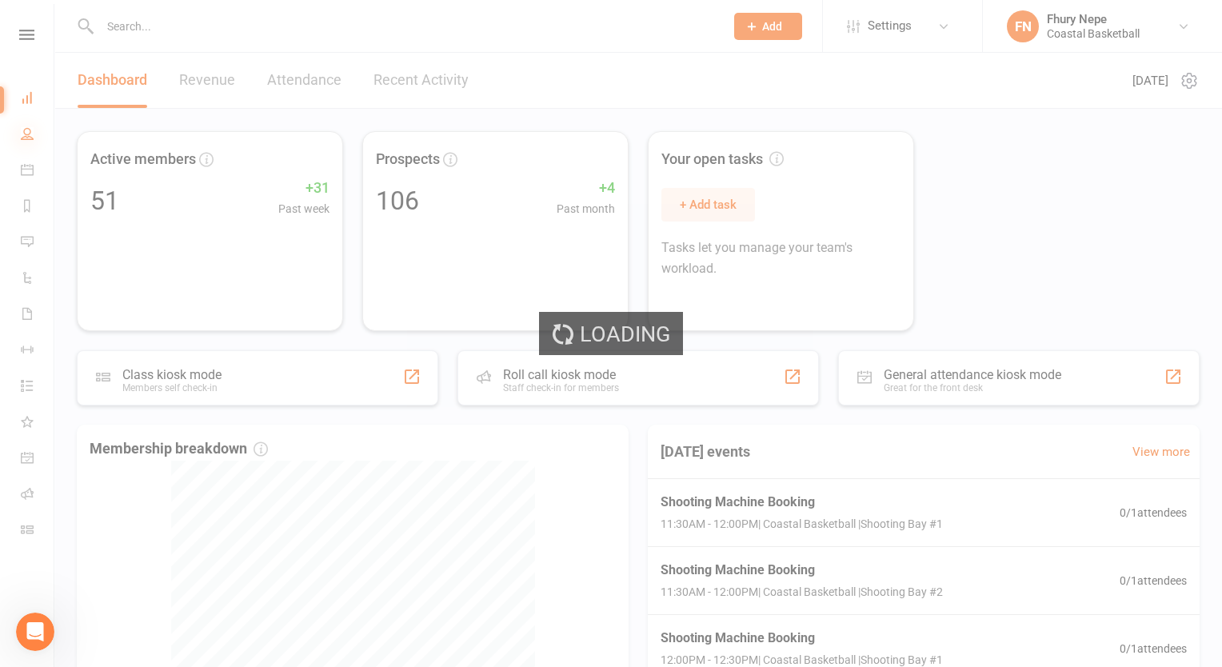
select select "50"
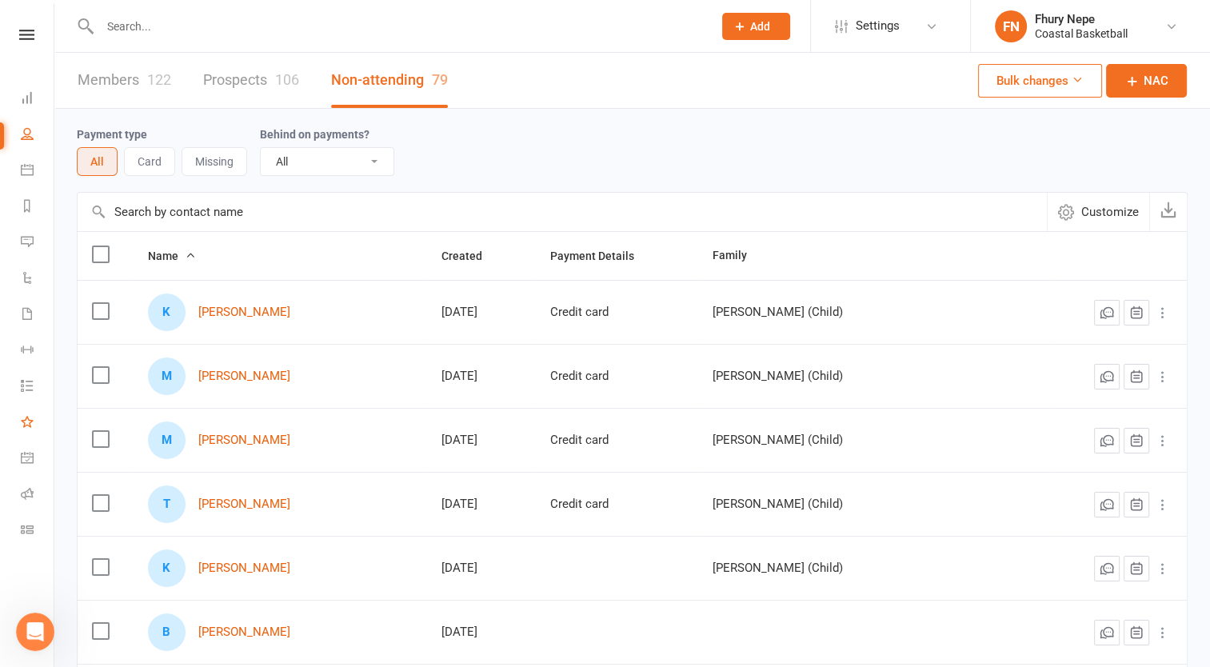
click at [26, 430] on link "What's New" at bounding box center [37, 424] width 33 height 36
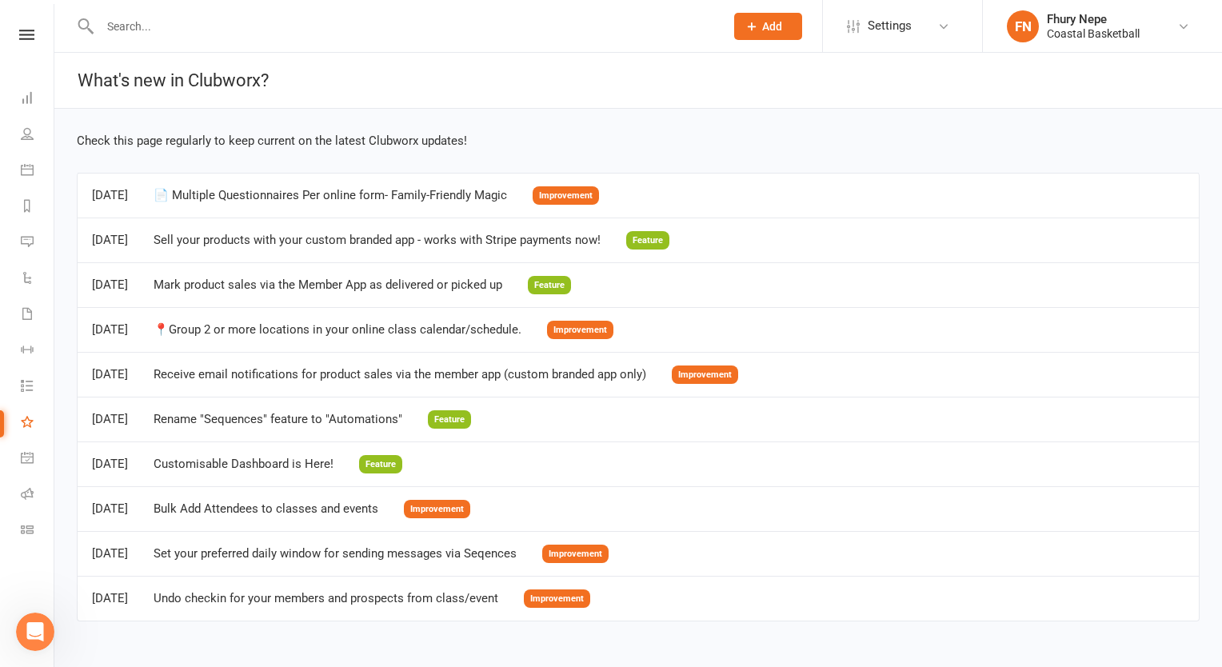
click at [259, 296] on td "Mar 14, 2025 Mark product sales via the Member App as delivered or picked up Fe…" at bounding box center [639, 284] width 1122 height 45
drag, startPoint x: 5, startPoint y: 459, endPoint x: 24, endPoint y: 458, distance: 19.2
click at [24, 458] on li "General attendance" at bounding box center [27, 460] width 54 height 36
click at [25, 458] on icon at bounding box center [28, 460] width 6 height 6
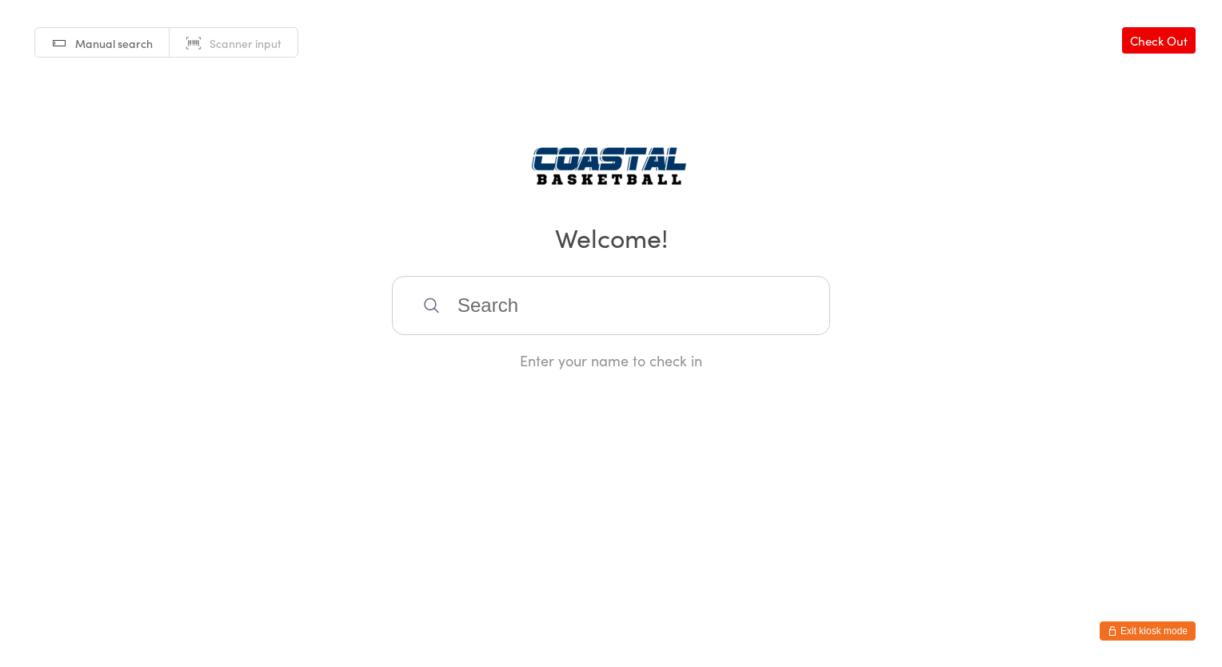
click at [1118, 631] on button "Exit kiosk mode" at bounding box center [1148, 631] width 96 height 19
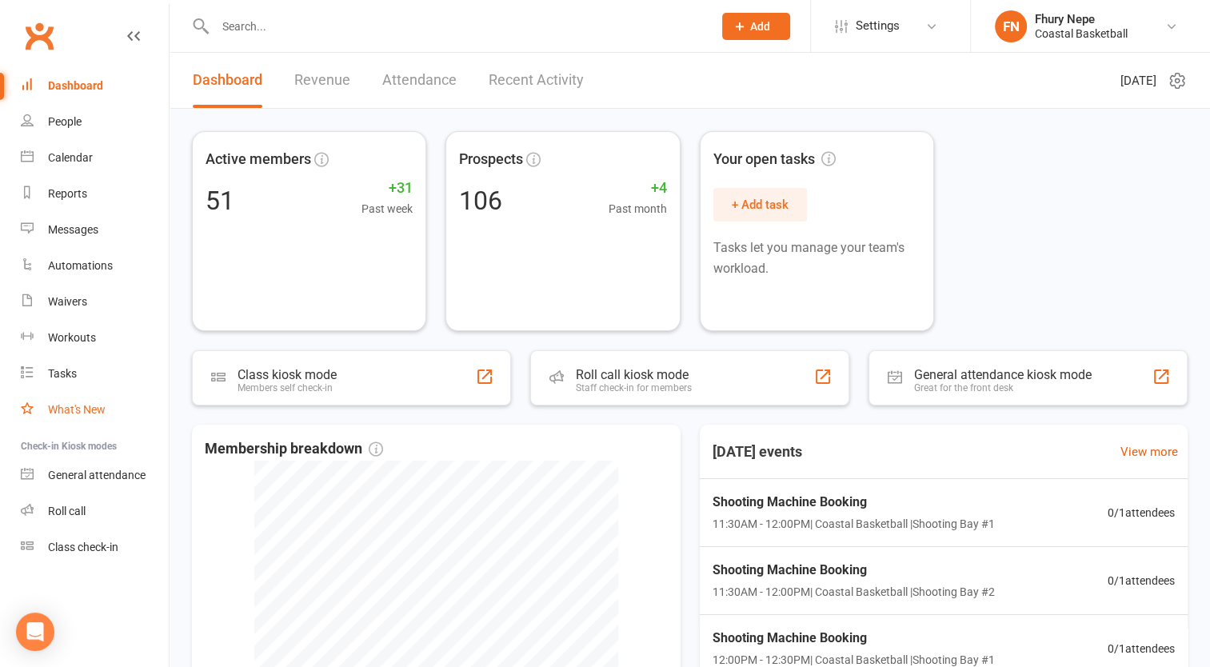
click at [64, 402] on link "What's New" at bounding box center [95, 410] width 148 height 36
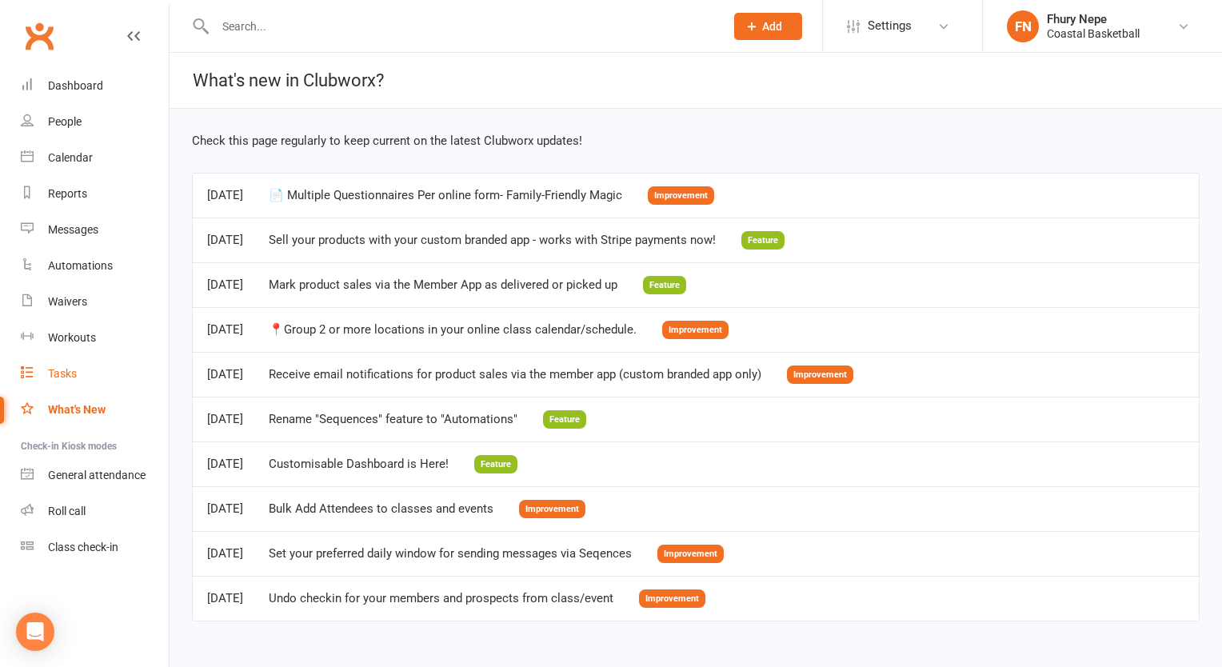
click at [83, 358] on link "Tasks" at bounding box center [95, 374] width 148 height 36
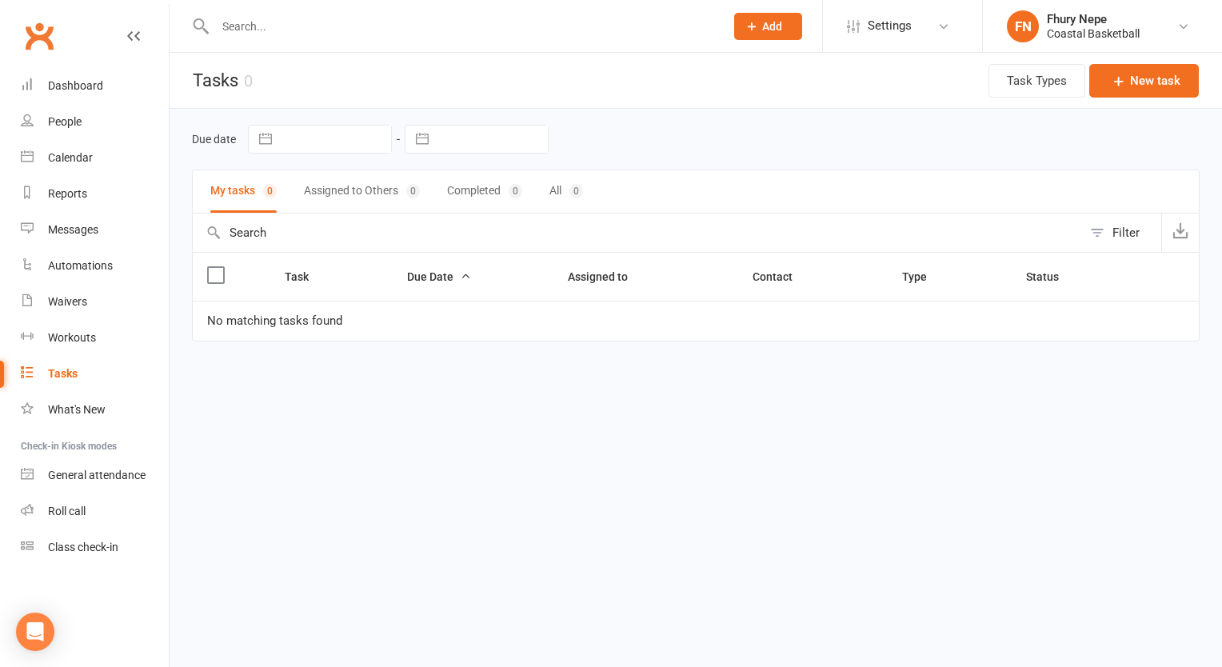
click at [328, 186] on button "Assigned to Others 0" at bounding box center [362, 191] width 116 height 42
click at [241, 190] on button "My tasks 0" at bounding box center [243, 191] width 66 height 42
click at [83, 331] on div "Workouts" at bounding box center [72, 337] width 48 height 13
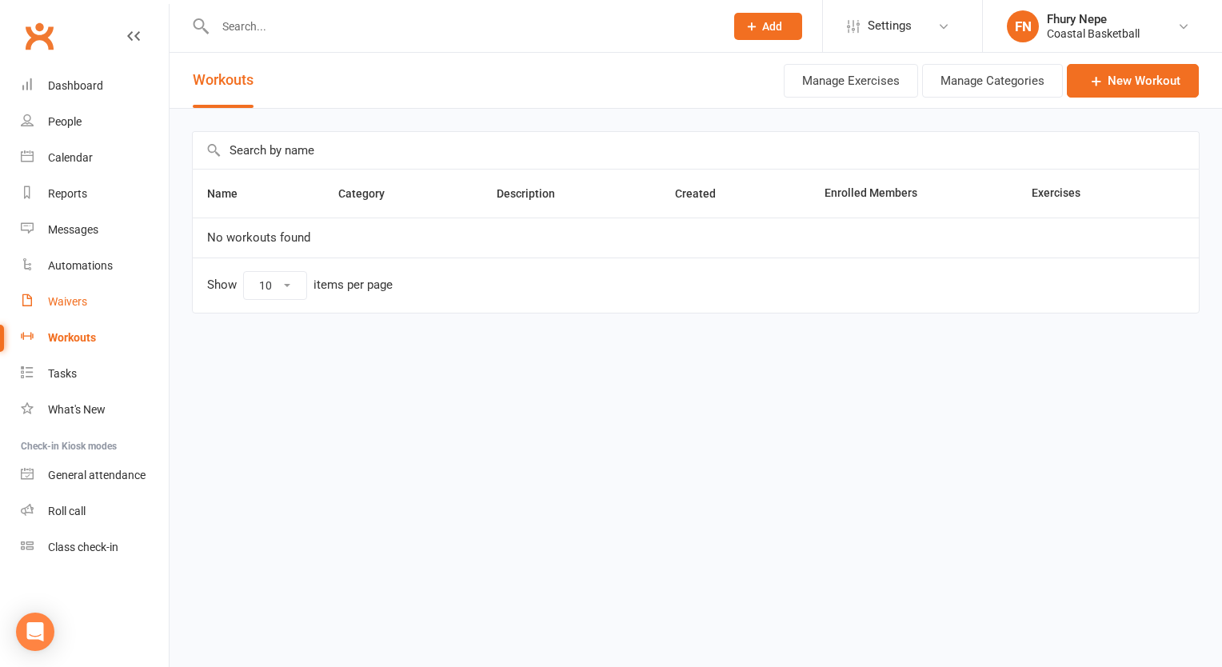
click at [67, 308] on div "Waivers" at bounding box center [67, 301] width 39 height 13
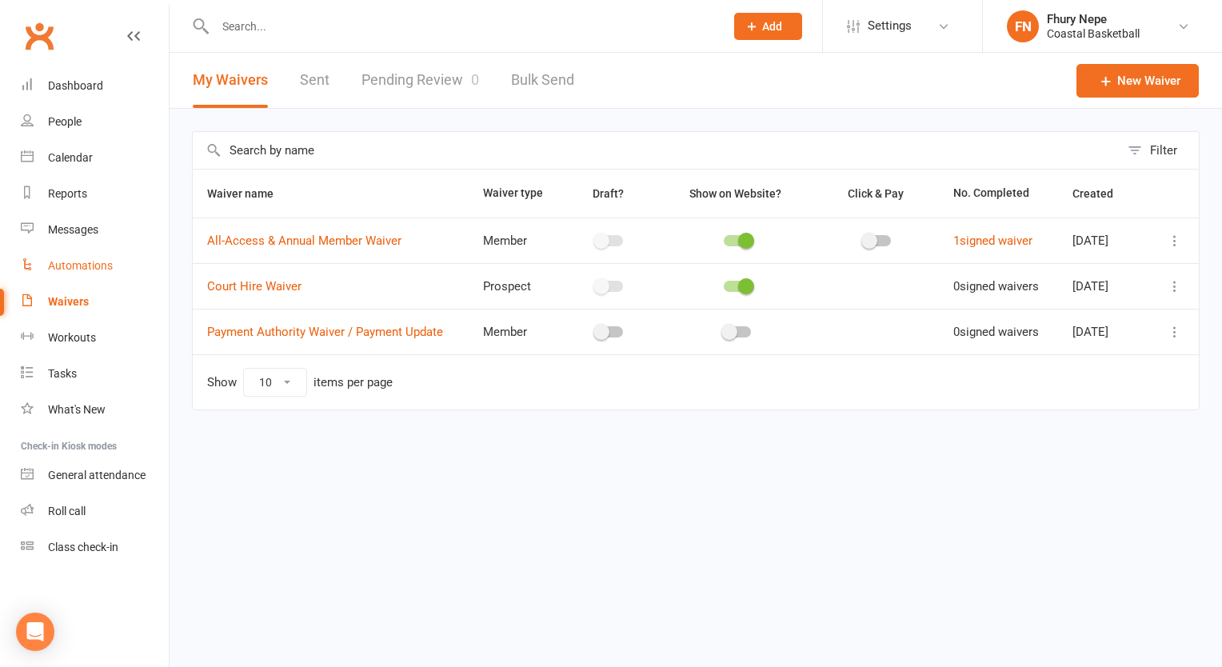
click at [93, 276] on link "Automations" at bounding box center [95, 266] width 148 height 36
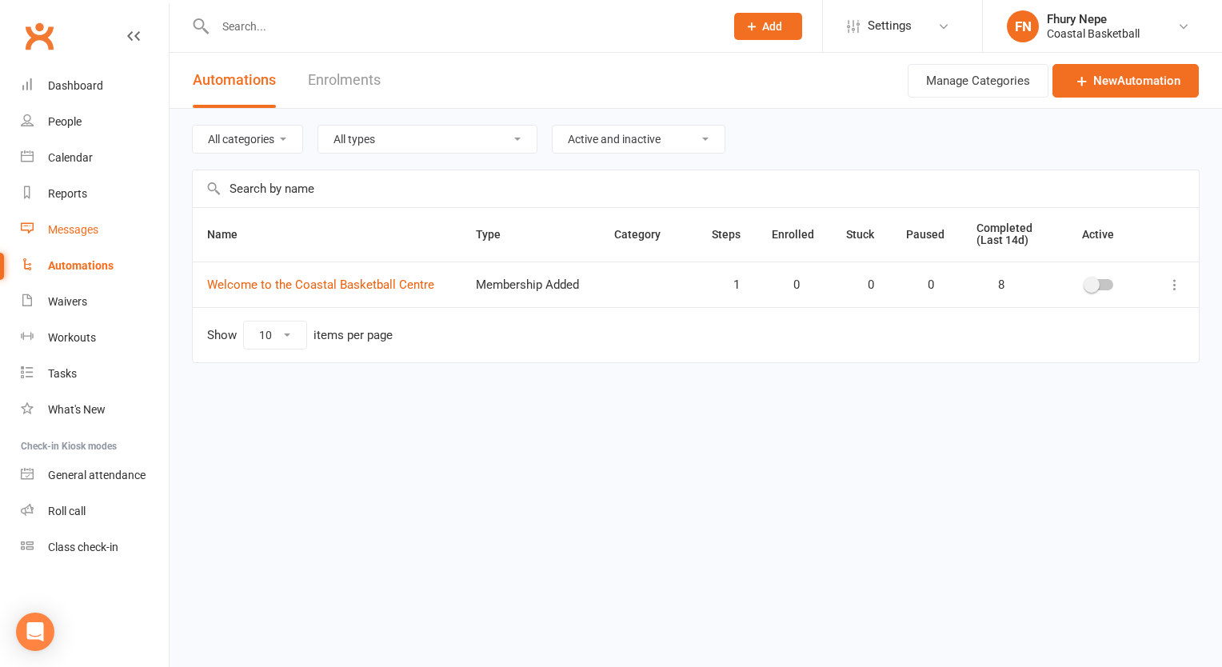
click at [83, 229] on div "Messages" at bounding box center [73, 229] width 50 height 13
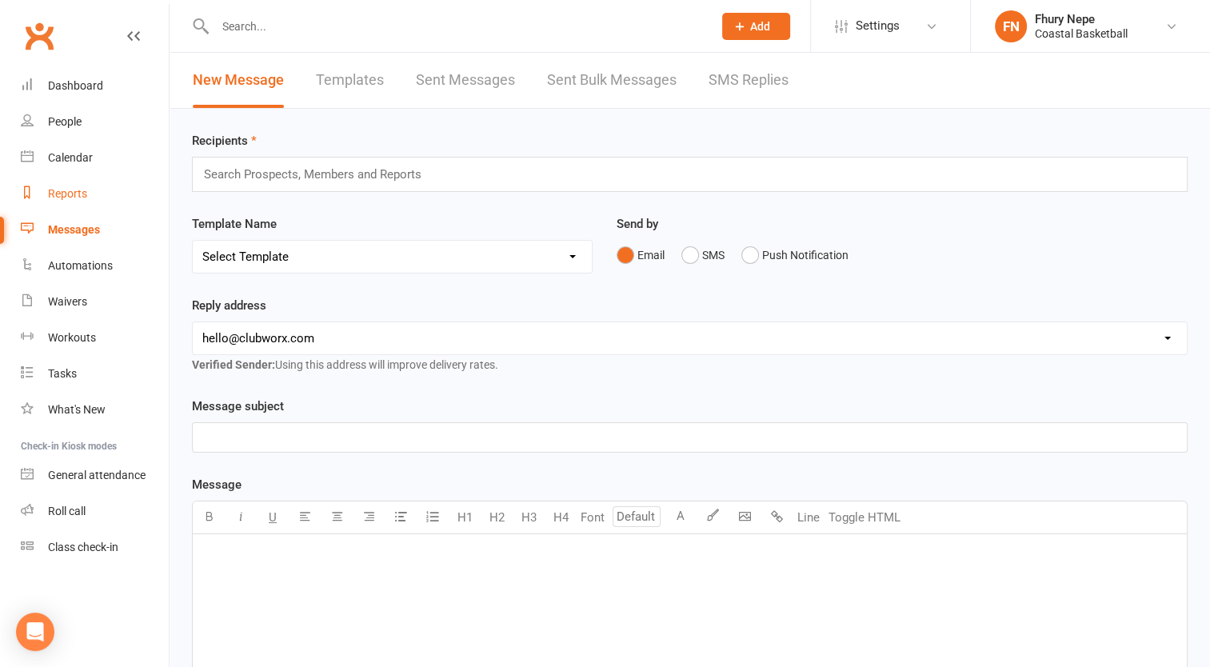
click at [82, 201] on link "Reports" at bounding box center [95, 194] width 148 height 36
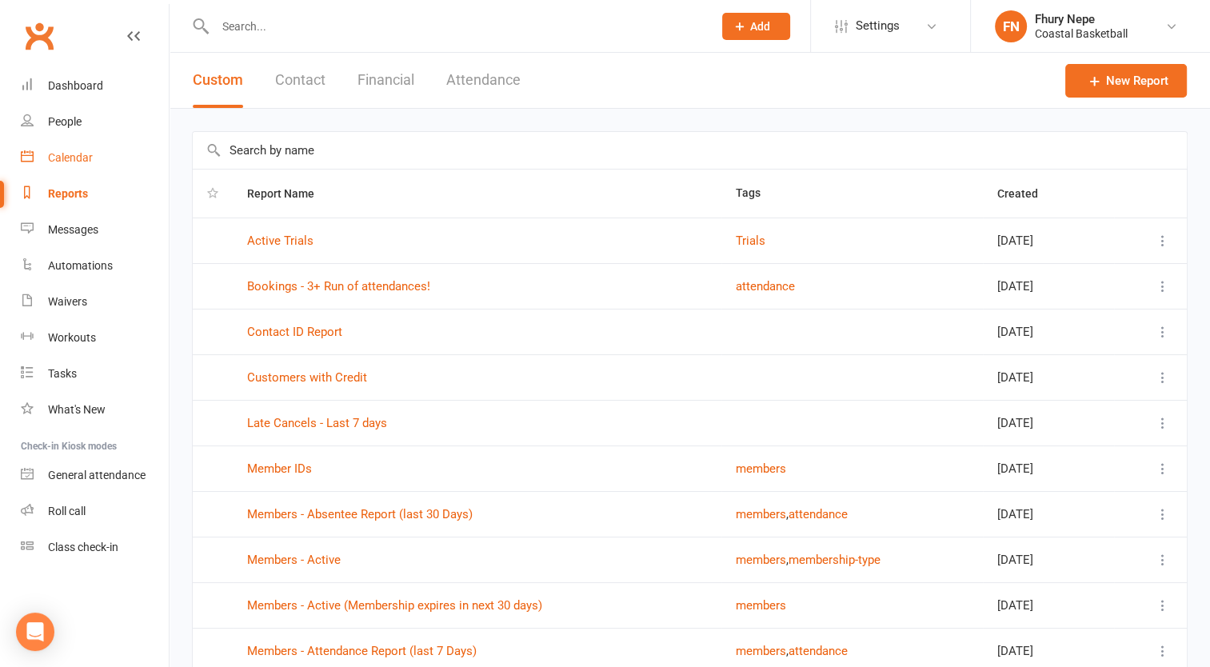
click at [80, 158] on div "Calendar" at bounding box center [70, 157] width 45 height 13
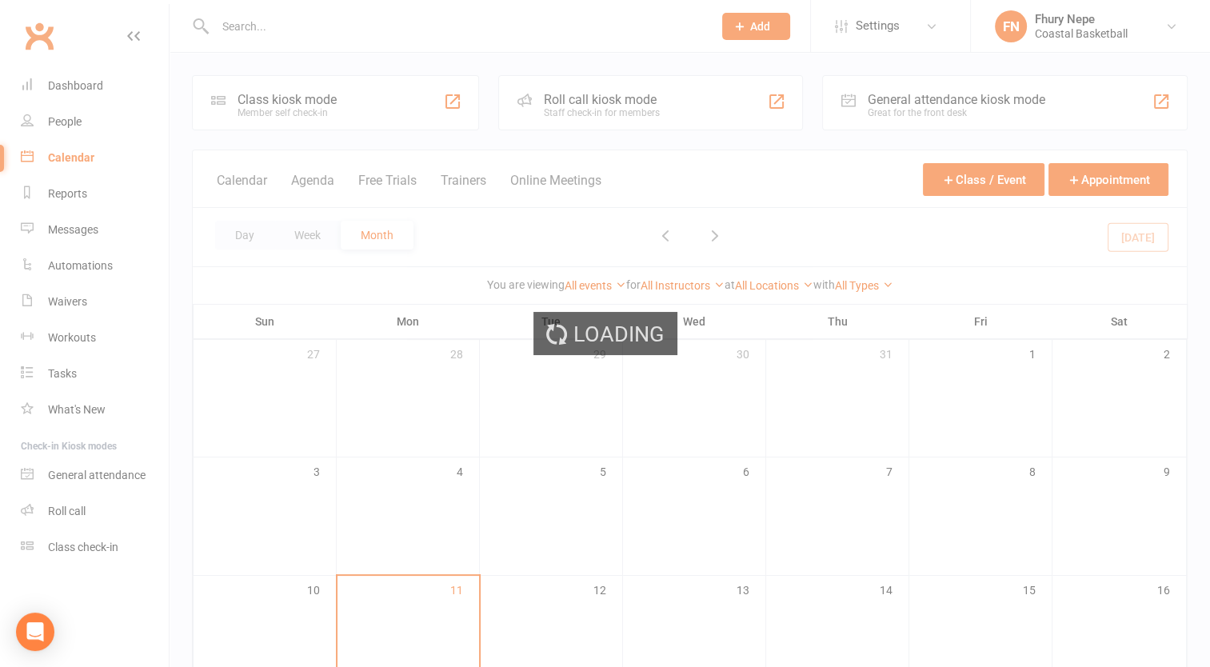
click at [86, 124] on div "Loading" at bounding box center [605, 333] width 1210 height 667
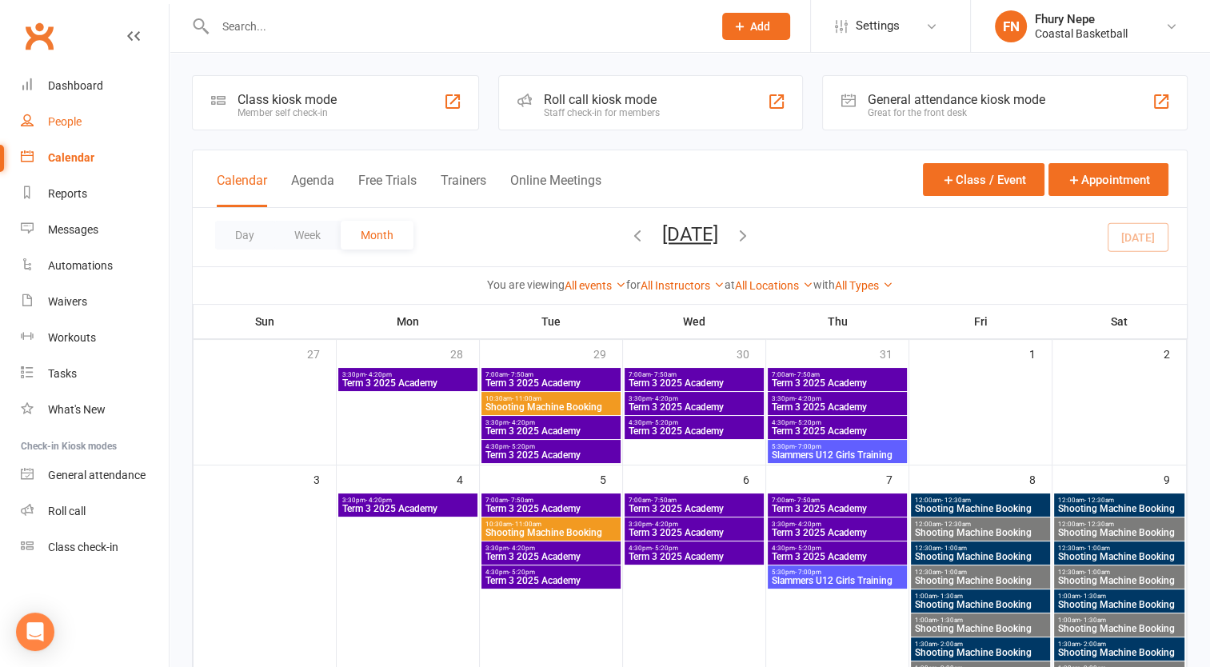
click at [78, 125] on div "People" at bounding box center [65, 121] width 34 height 13
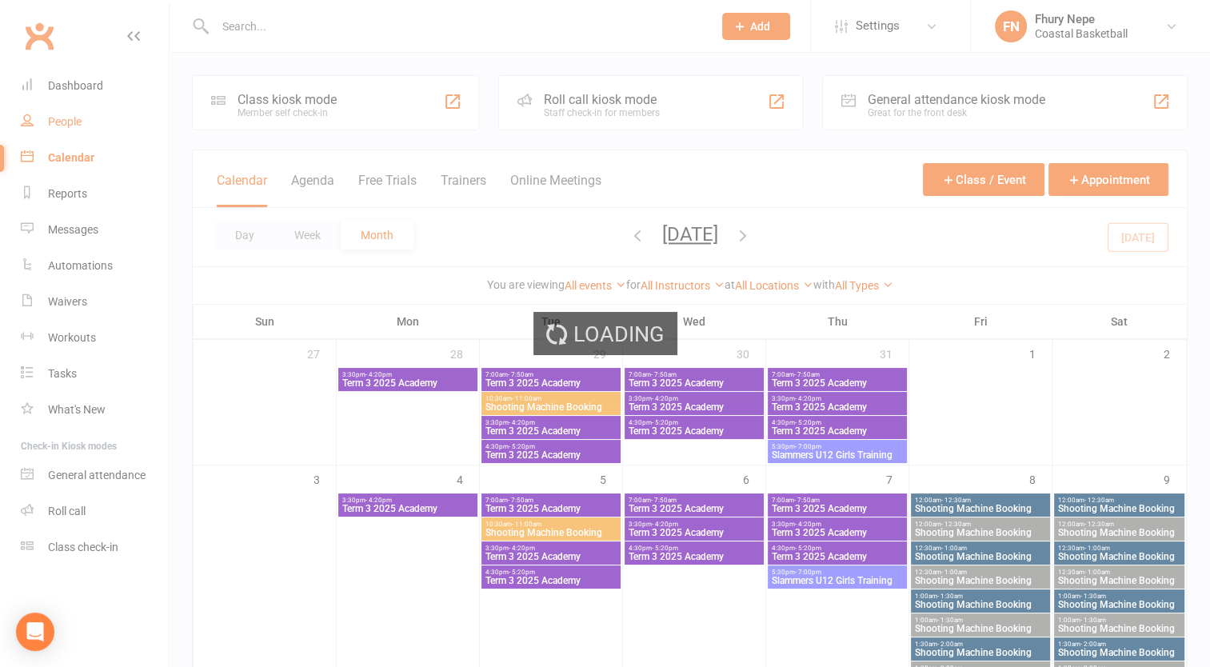
select select "50"
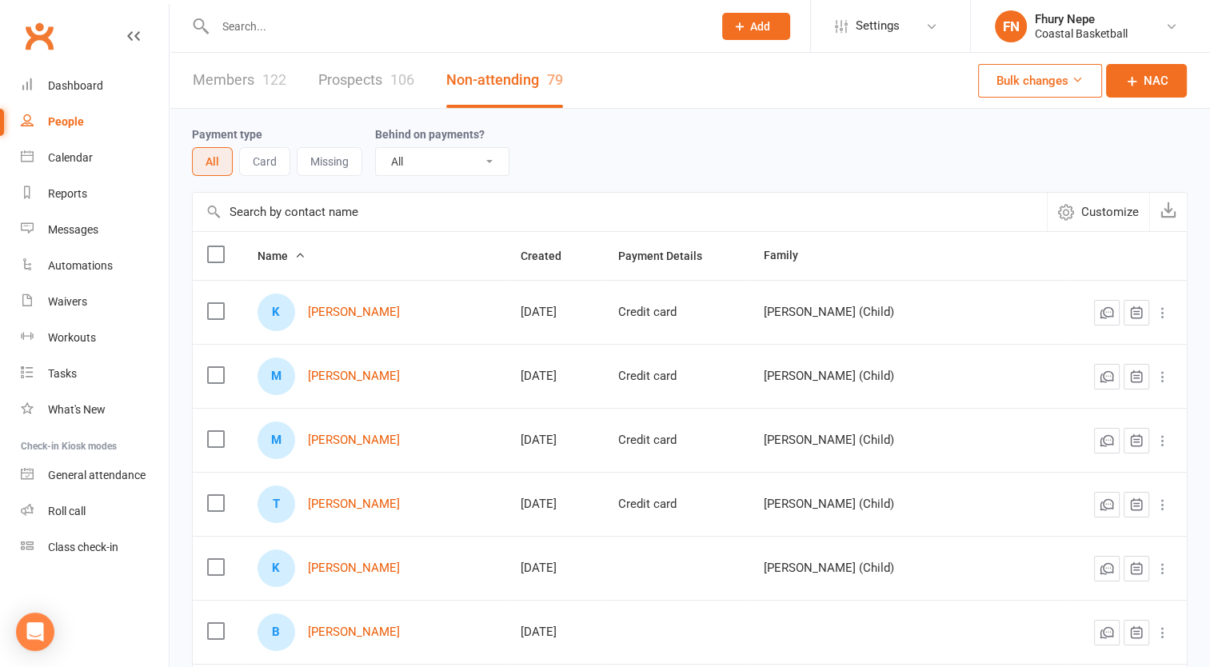
click at [435, 161] on select "All No Yes" at bounding box center [442, 161] width 133 height 27
click at [376, 148] on select "All No Yes" at bounding box center [442, 161] width 133 height 27
click at [438, 155] on select "All No Yes" at bounding box center [442, 161] width 133 height 27
select select "true"
click at [376, 148] on select "All No Yes" at bounding box center [442, 161] width 133 height 27
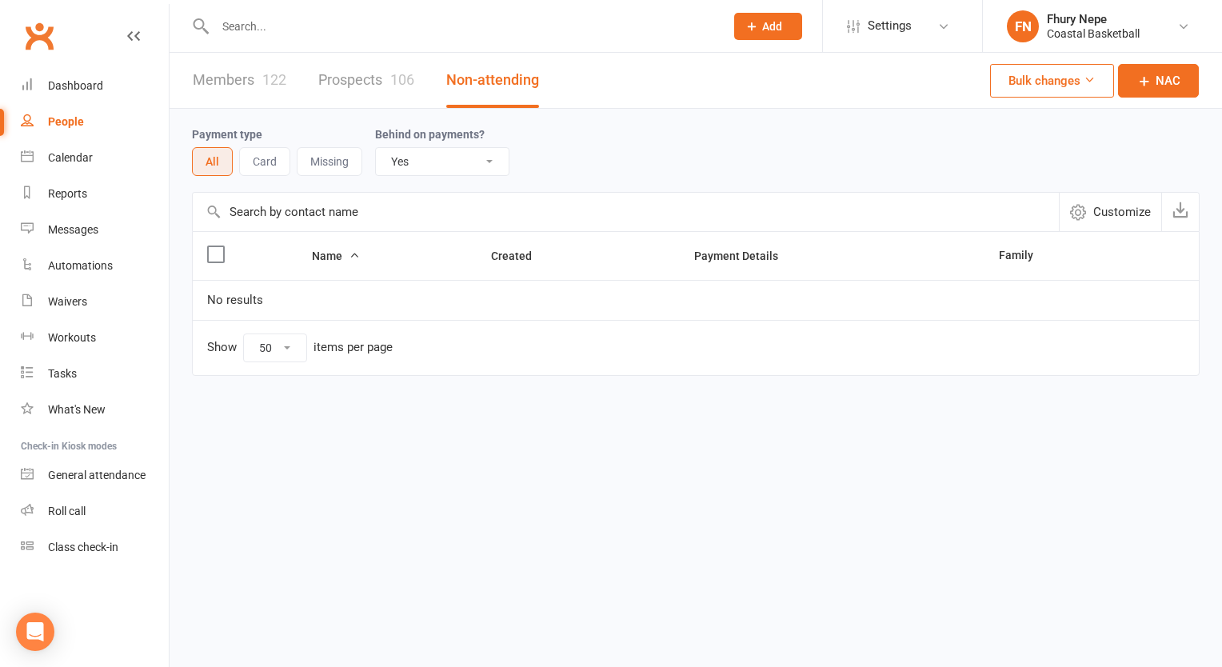
click at [426, 147] on div "All No Yes" at bounding box center [442, 161] width 134 height 29
click at [432, 164] on select "All No Yes" at bounding box center [442, 161] width 133 height 27
select select
click at [376, 148] on select "All No Yes" at bounding box center [442, 161] width 133 height 27
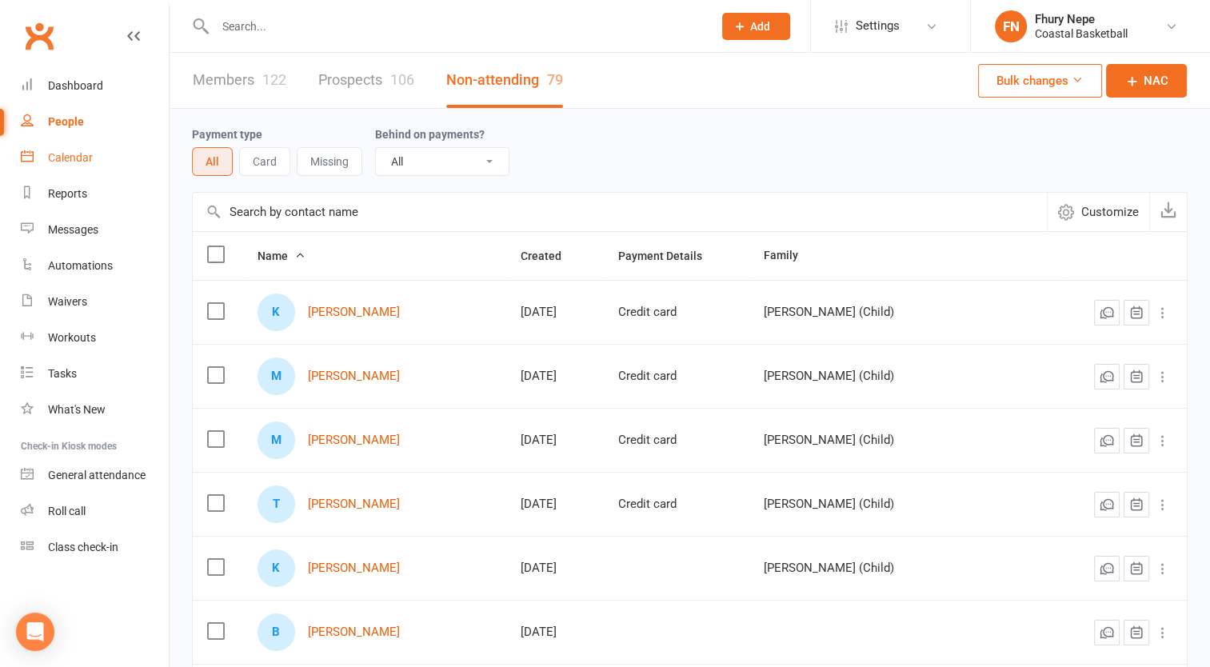
click at [88, 161] on div "Calendar" at bounding box center [70, 157] width 45 height 13
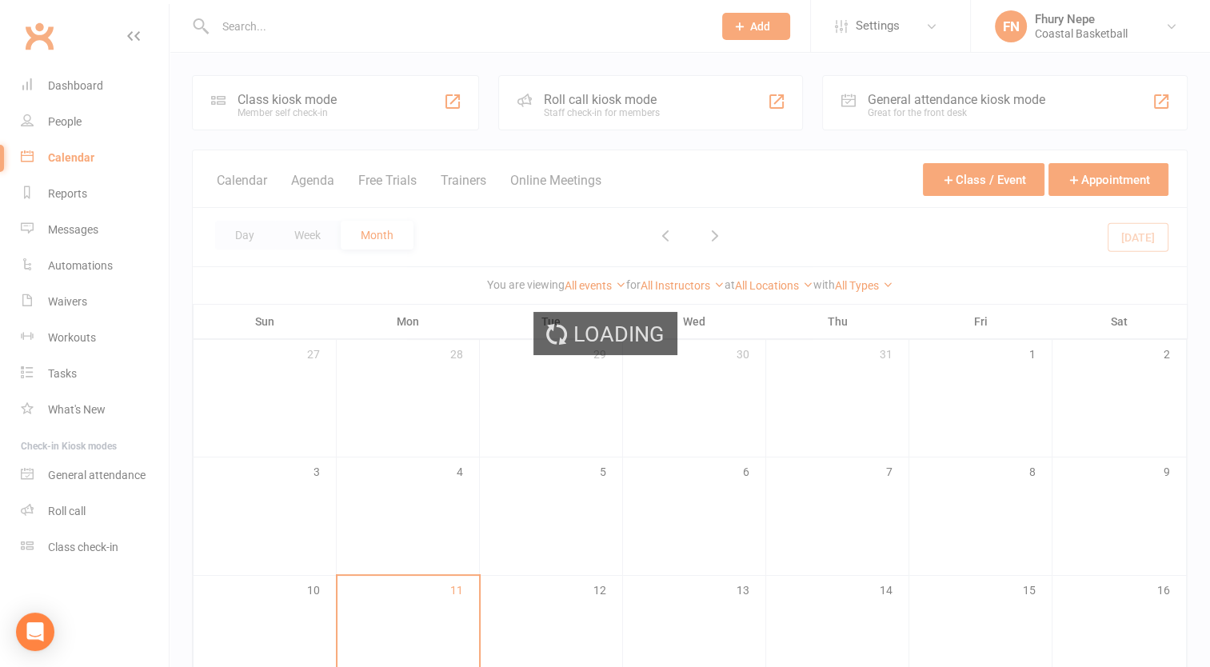
click at [78, 203] on div "Loading" at bounding box center [605, 333] width 1210 height 667
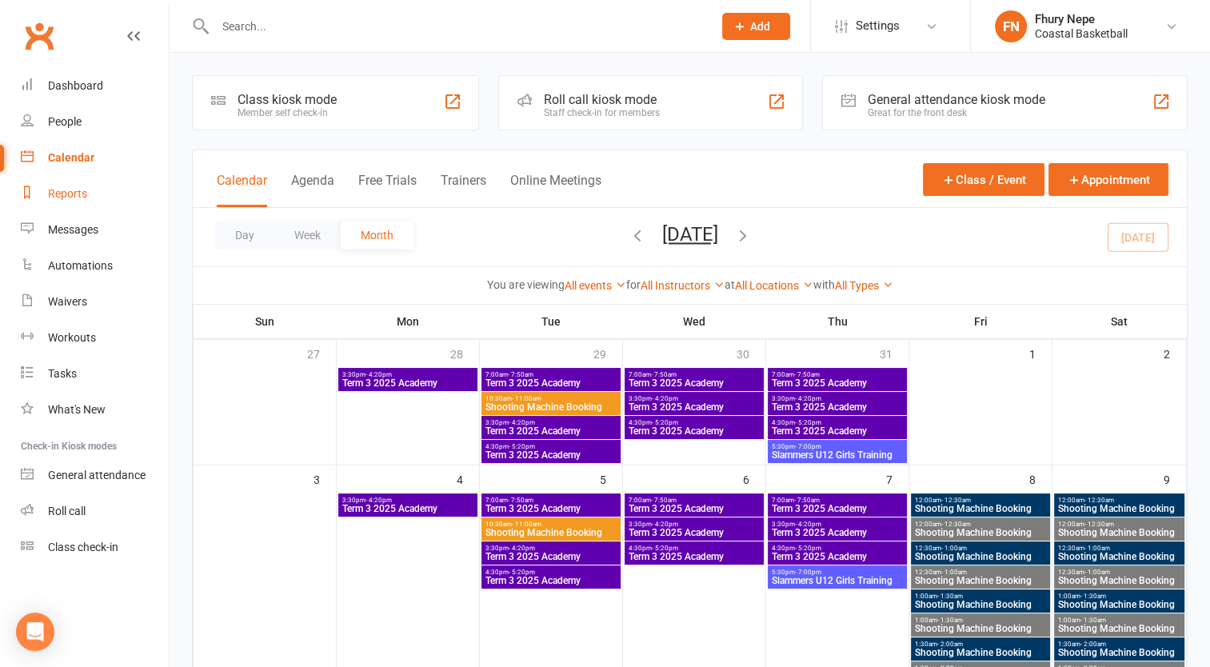
click at [86, 202] on link "Reports" at bounding box center [95, 194] width 148 height 36
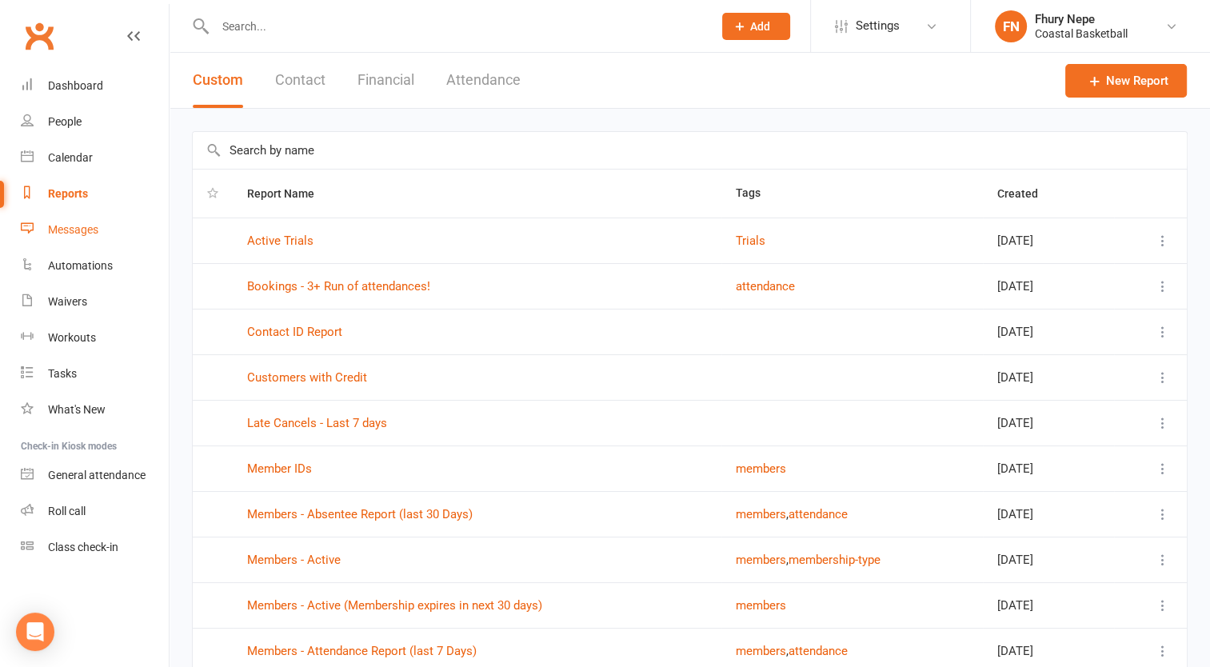
click at [86, 229] on div "Messages" at bounding box center [73, 229] width 50 height 13
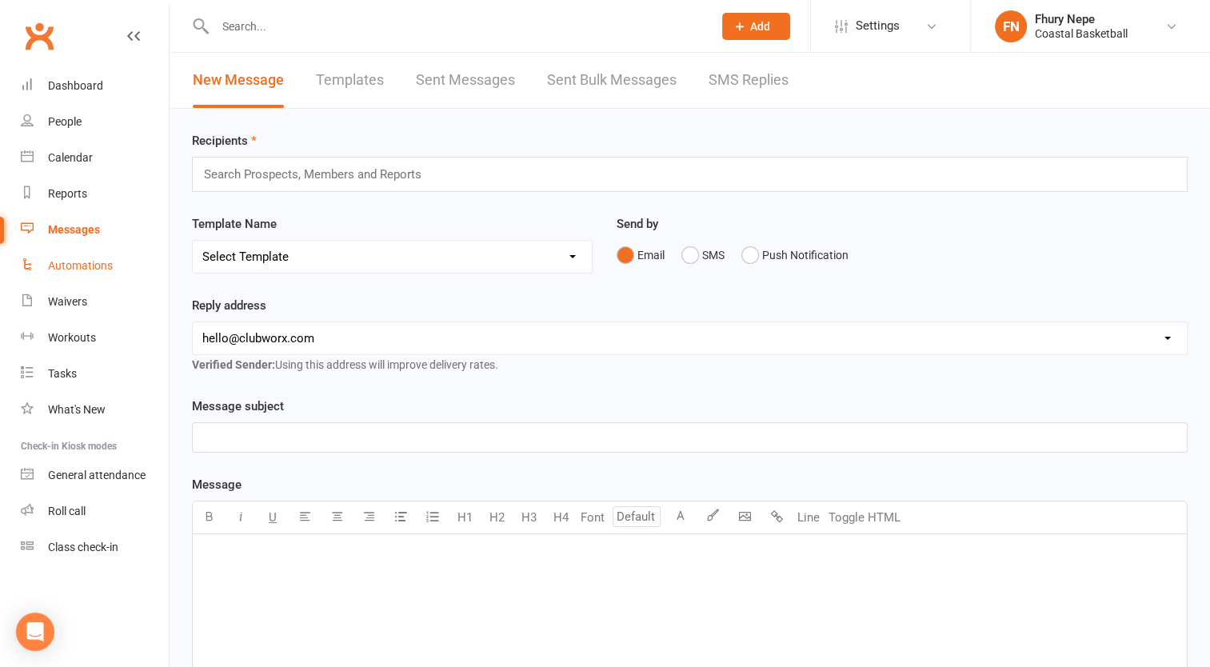
click at [101, 265] on div "Automations" at bounding box center [80, 265] width 65 height 13
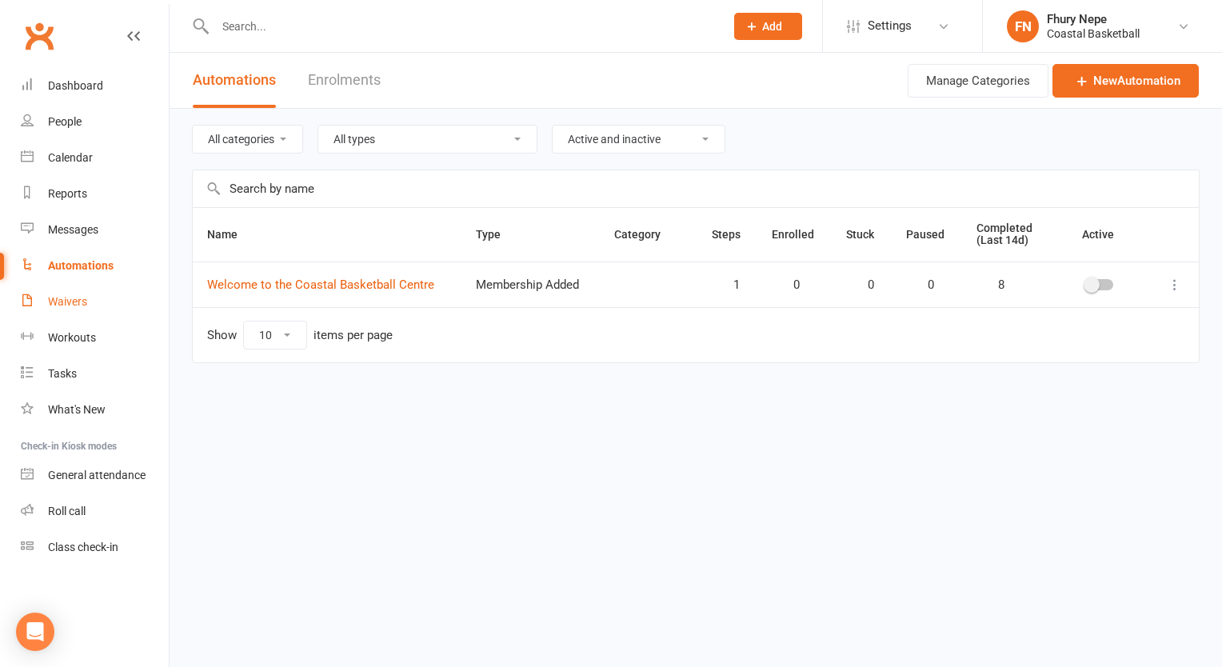
click at [84, 295] on div "Waivers" at bounding box center [67, 301] width 39 height 13
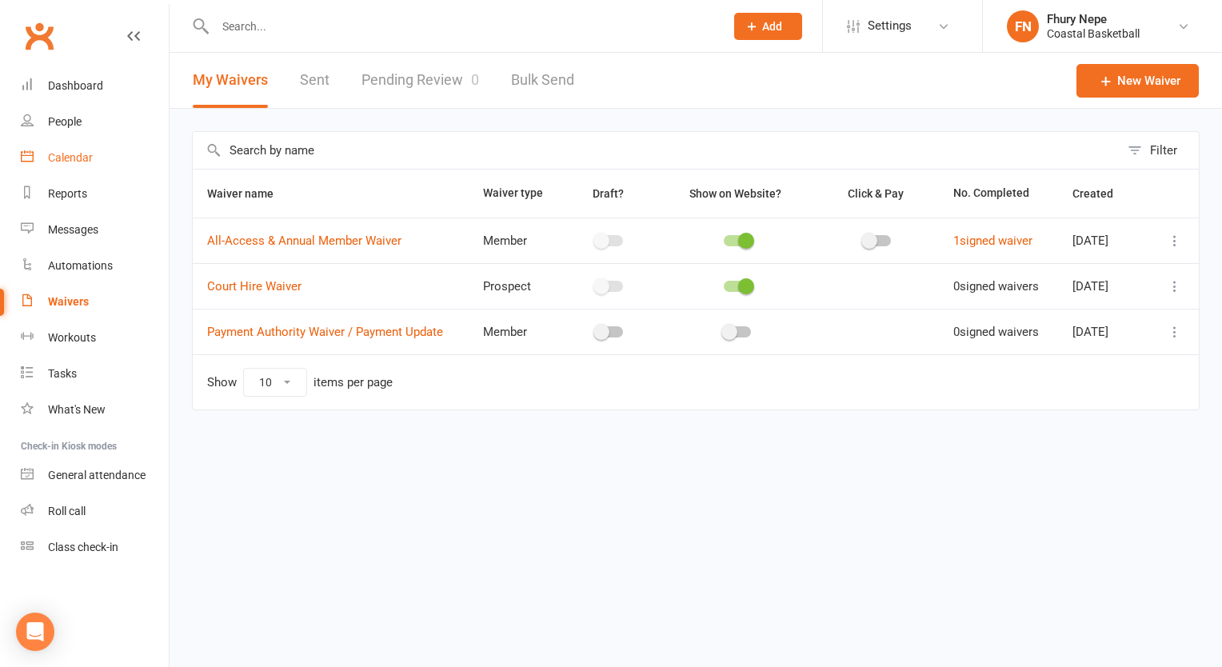
click at [80, 157] on div "Calendar" at bounding box center [70, 157] width 45 height 13
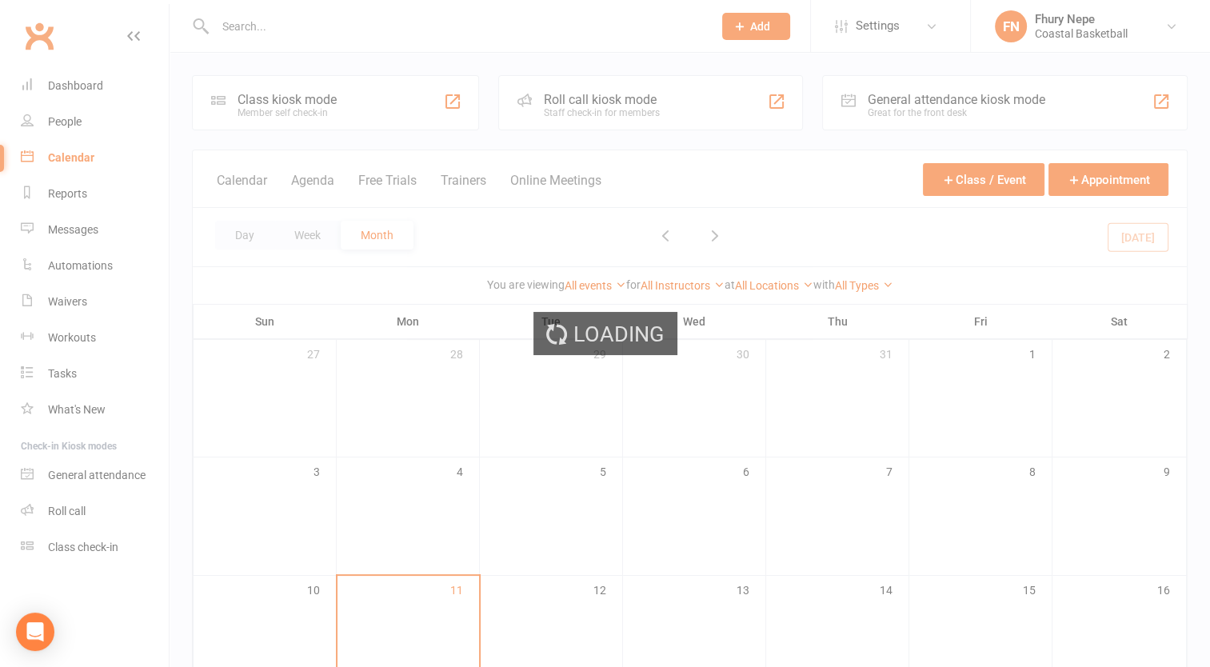
click at [79, 142] on div "Loading" at bounding box center [605, 333] width 1210 height 667
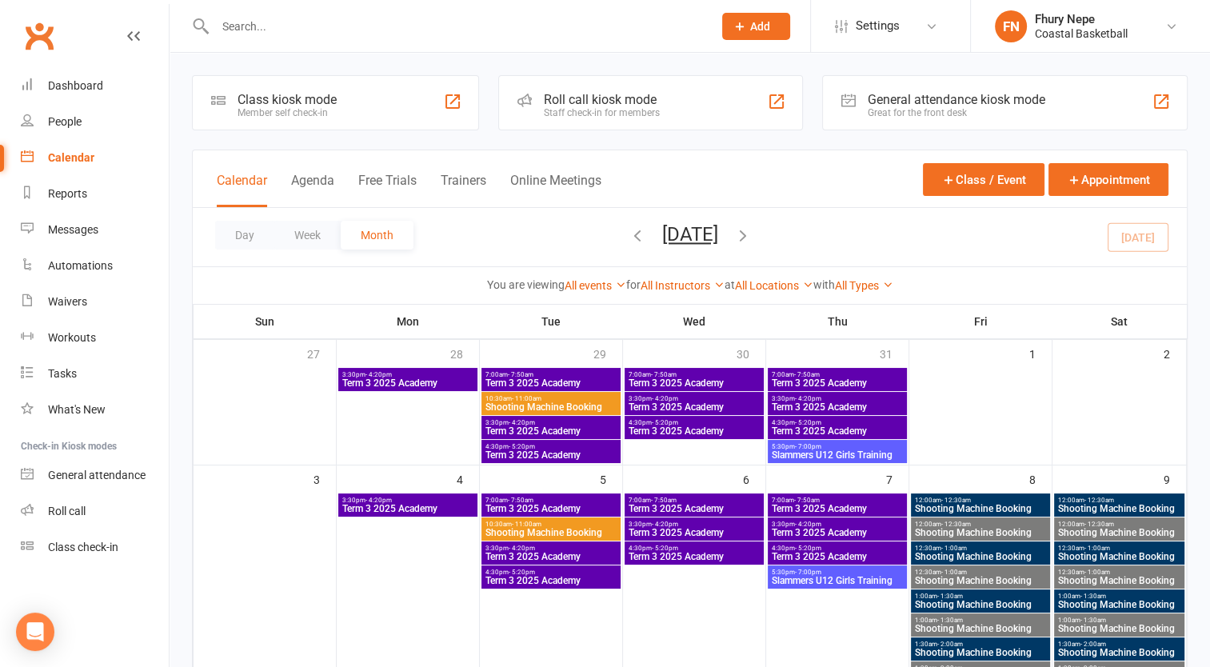
click at [79, 142] on link "Calendar" at bounding box center [95, 158] width 148 height 36
click at [572, 204] on button "Online Meetings" at bounding box center [555, 190] width 91 height 34
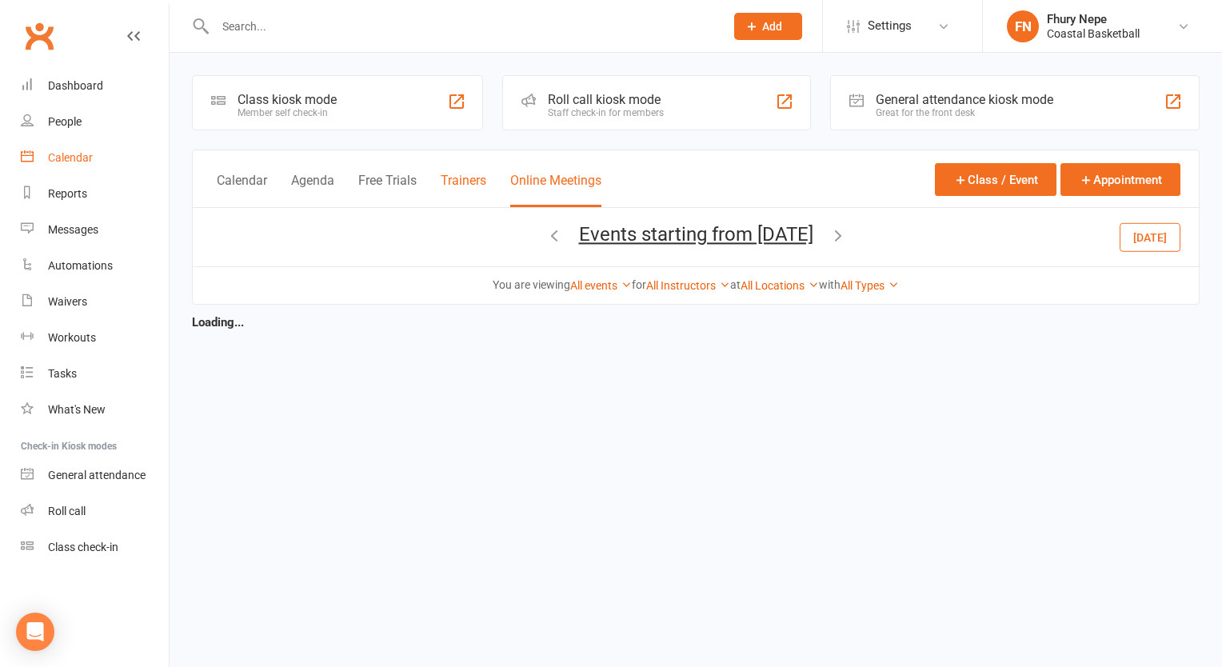
click at [456, 190] on button "Trainers" at bounding box center [464, 190] width 46 height 34
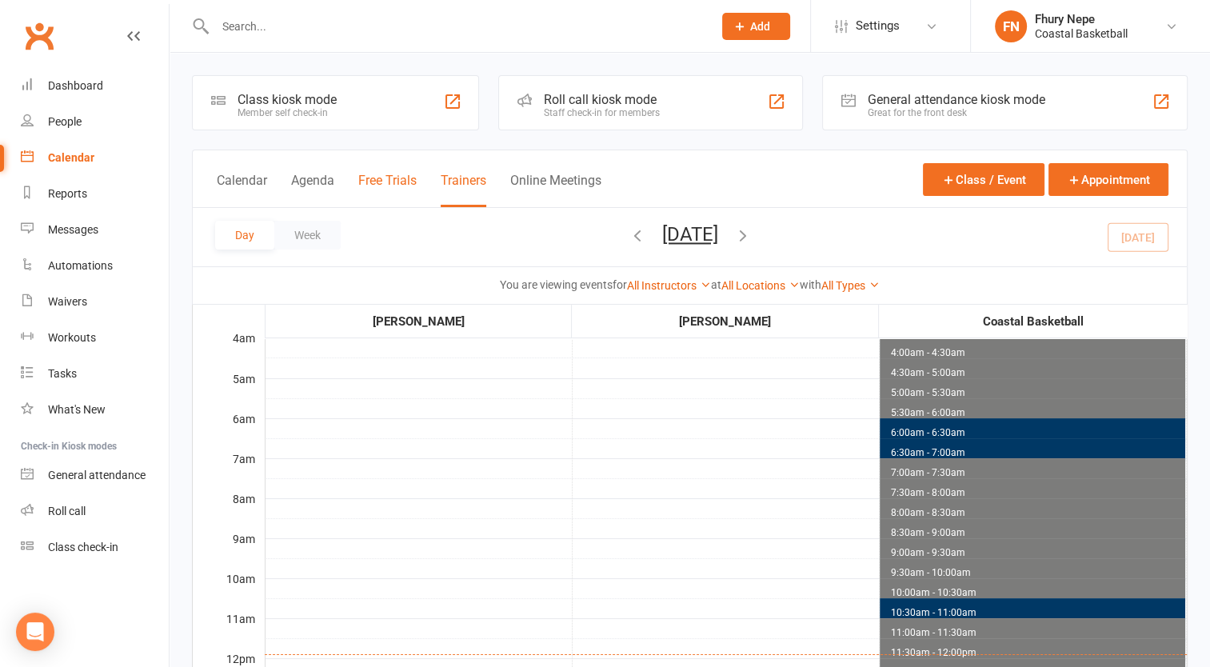
click at [372, 182] on button "Free Trials" at bounding box center [387, 190] width 58 height 34
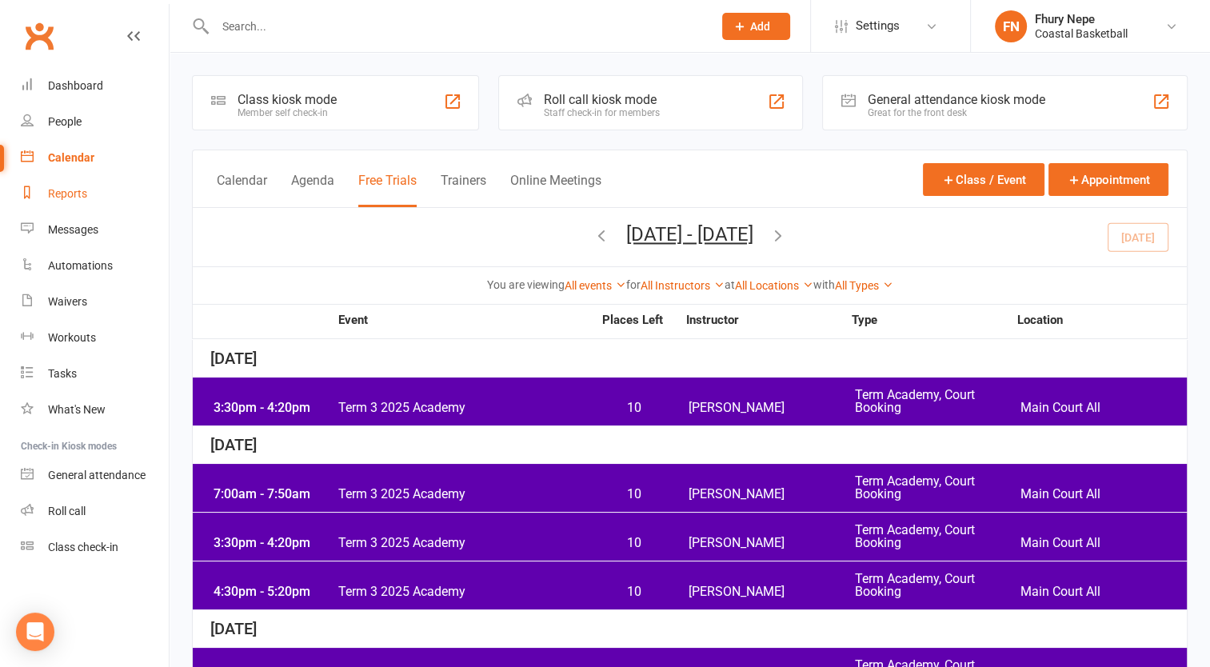
click at [66, 195] on div "Reports" at bounding box center [67, 193] width 39 height 13
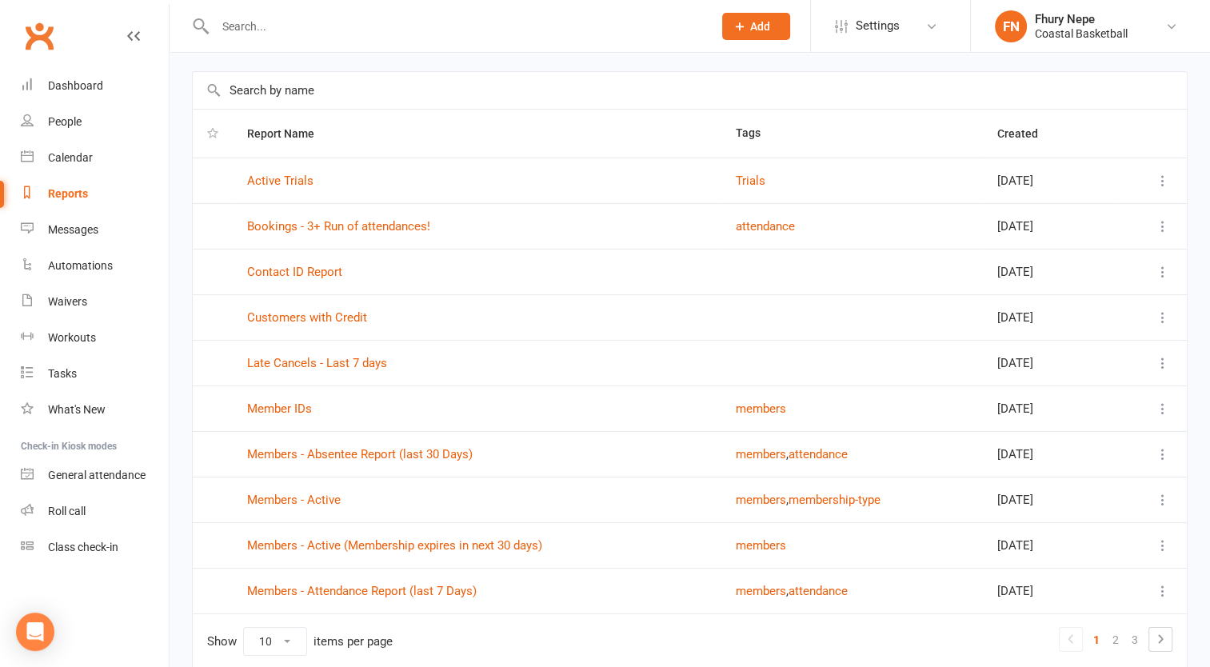
scroll to position [37, 0]
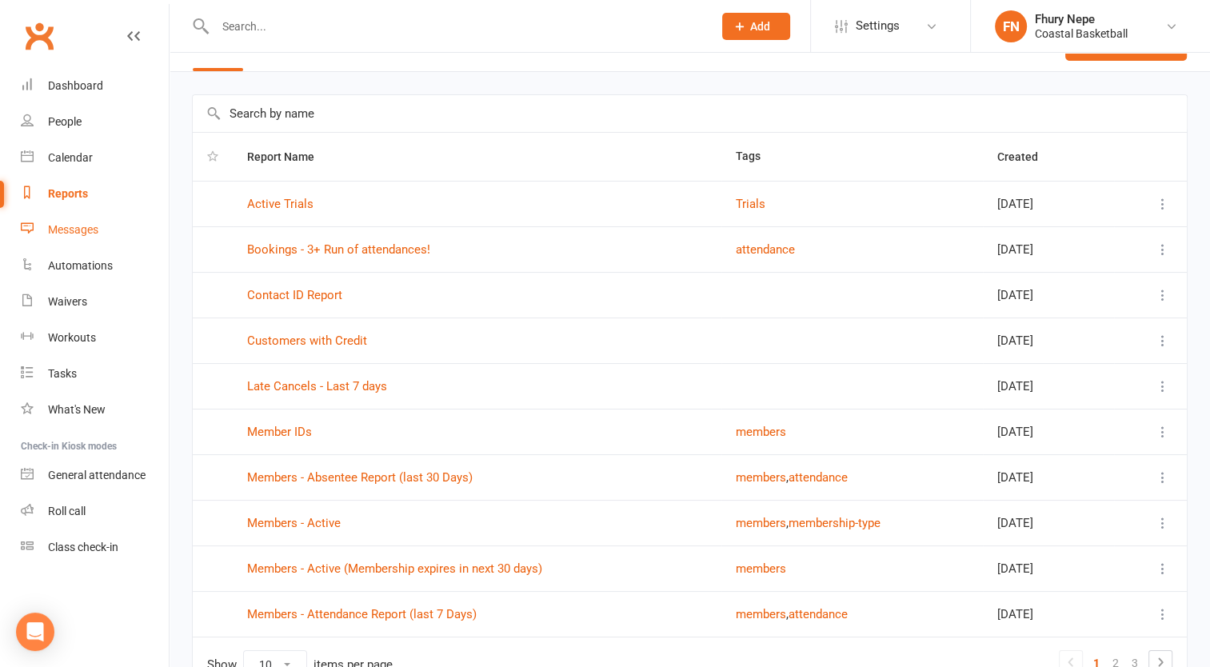
click at [88, 232] on div "Messages" at bounding box center [73, 229] width 50 height 13
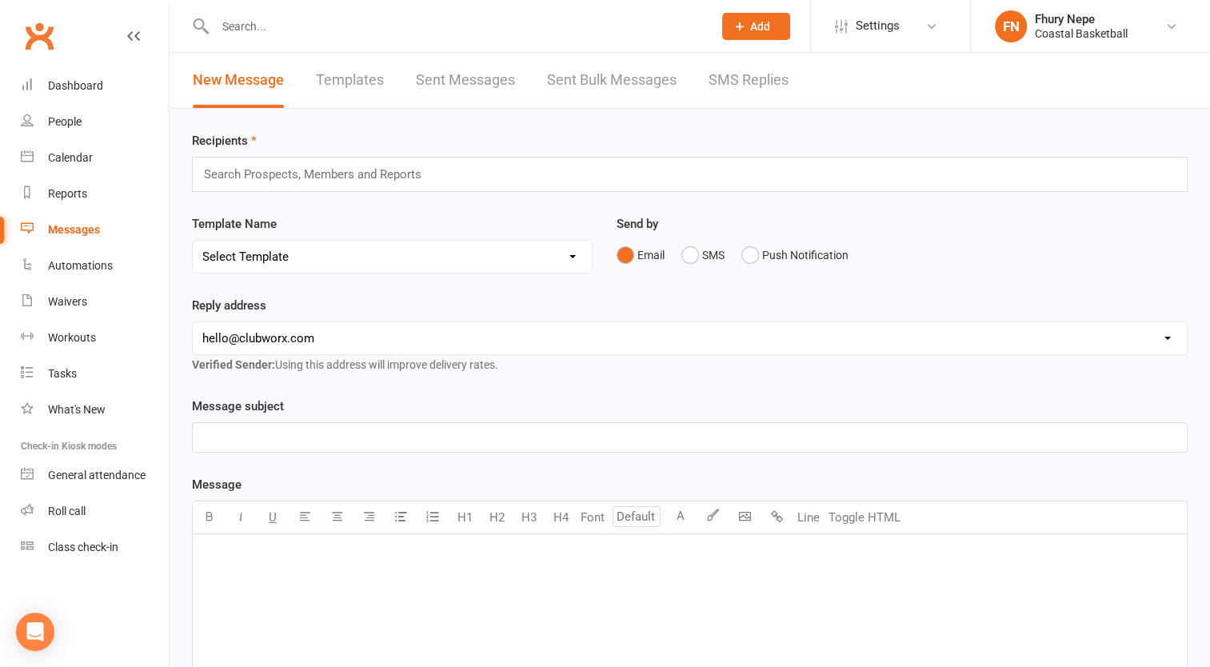
click at [428, 245] on select "Select Template [SMS] [Default template - review before using] Appointment remi…" at bounding box center [392, 257] width 399 height 32
click at [1042, 291] on div "Send by Email SMS Push Notification" at bounding box center [902, 253] width 595 height 78
click at [378, 86] on link "Templates" at bounding box center [350, 80] width 68 height 55
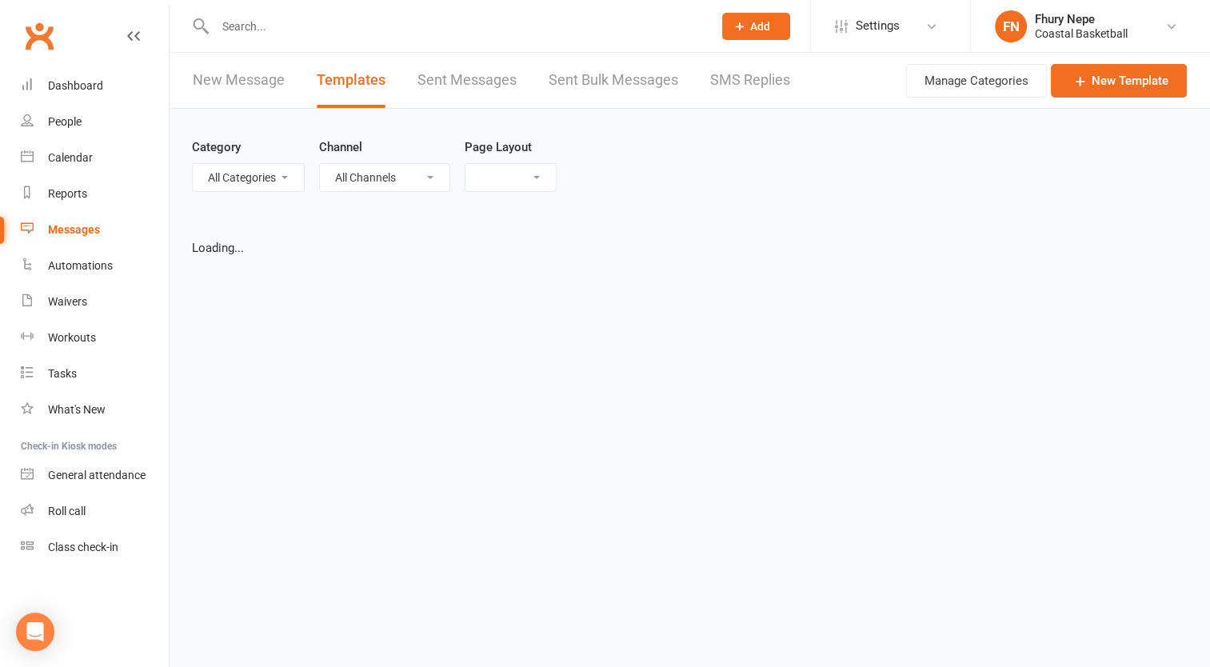
select select "grid"
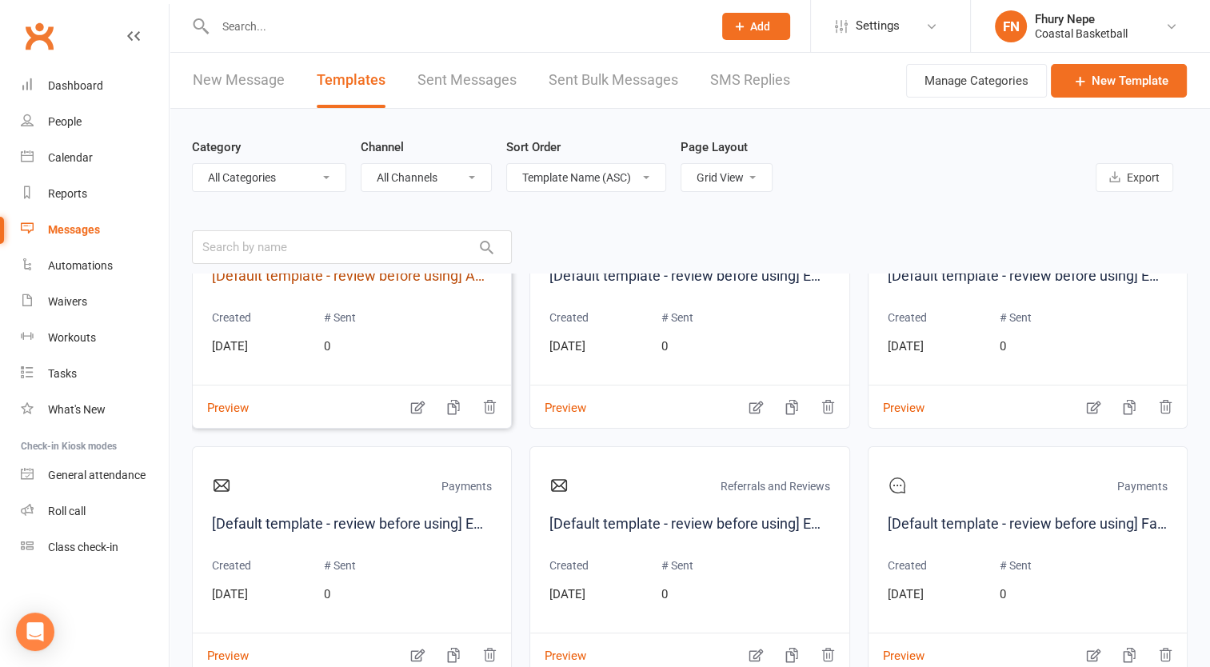
scroll to position [72, 0]
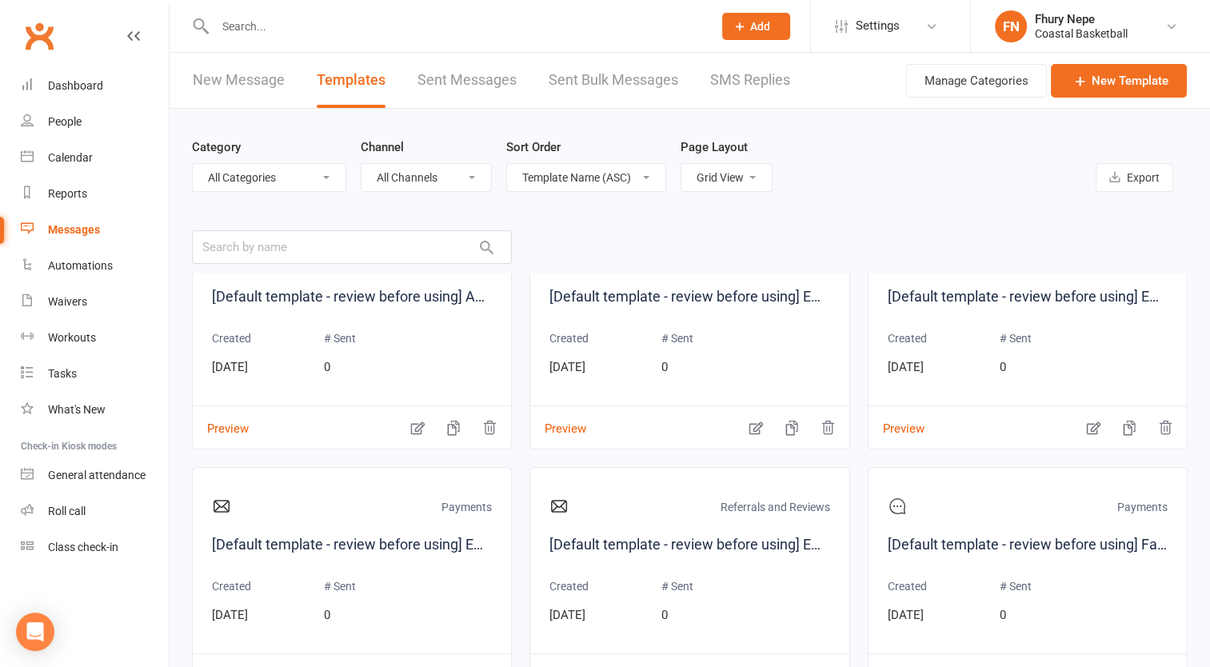
click at [474, 90] on link "Sent Messages" at bounding box center [467, 80] width 99 height 55
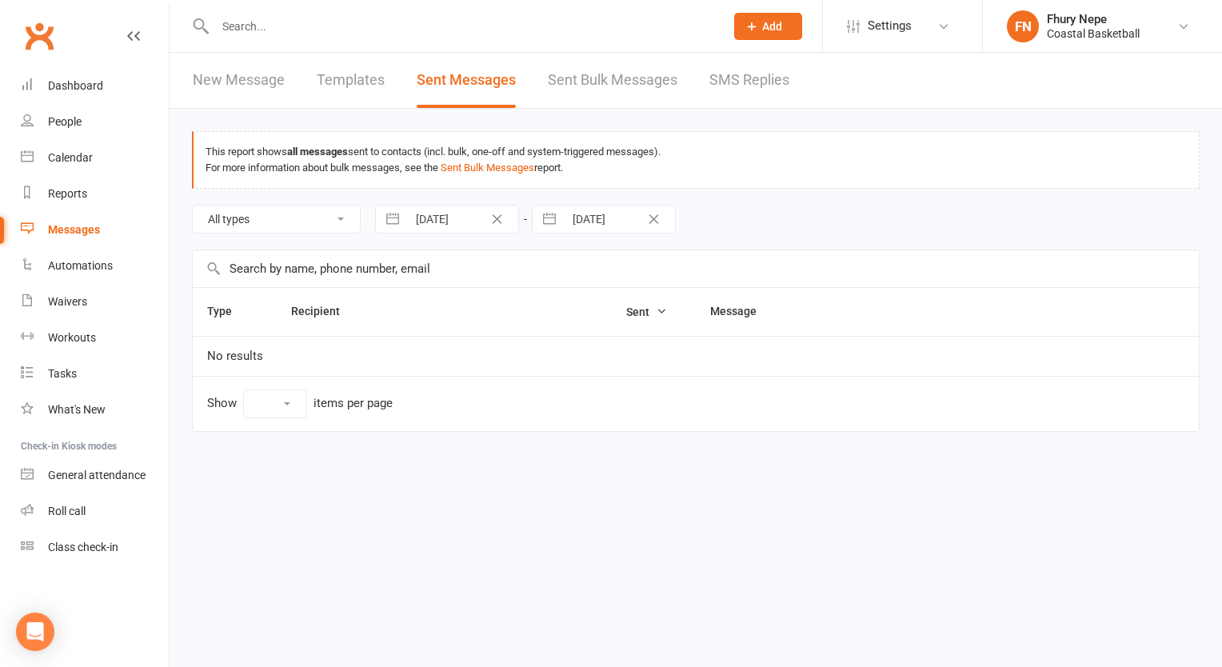
select select "10"
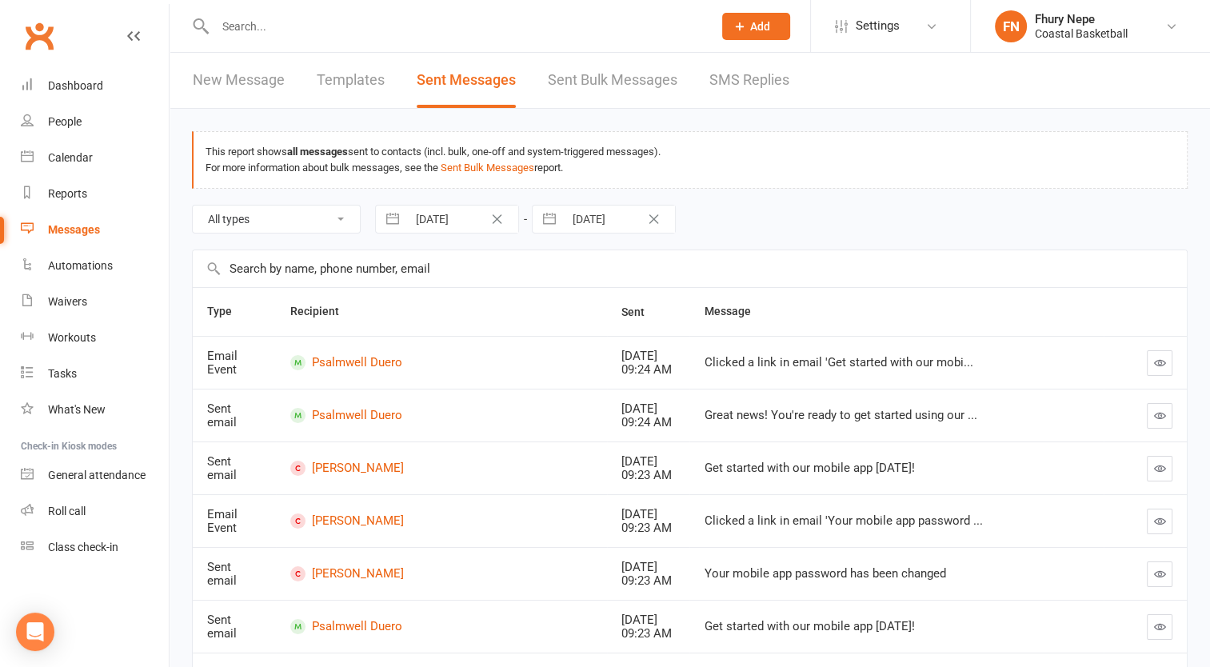
click at [576, 82] on link "Sent Bulk Messages" at bounding box center [613, 80] width 130 height 55
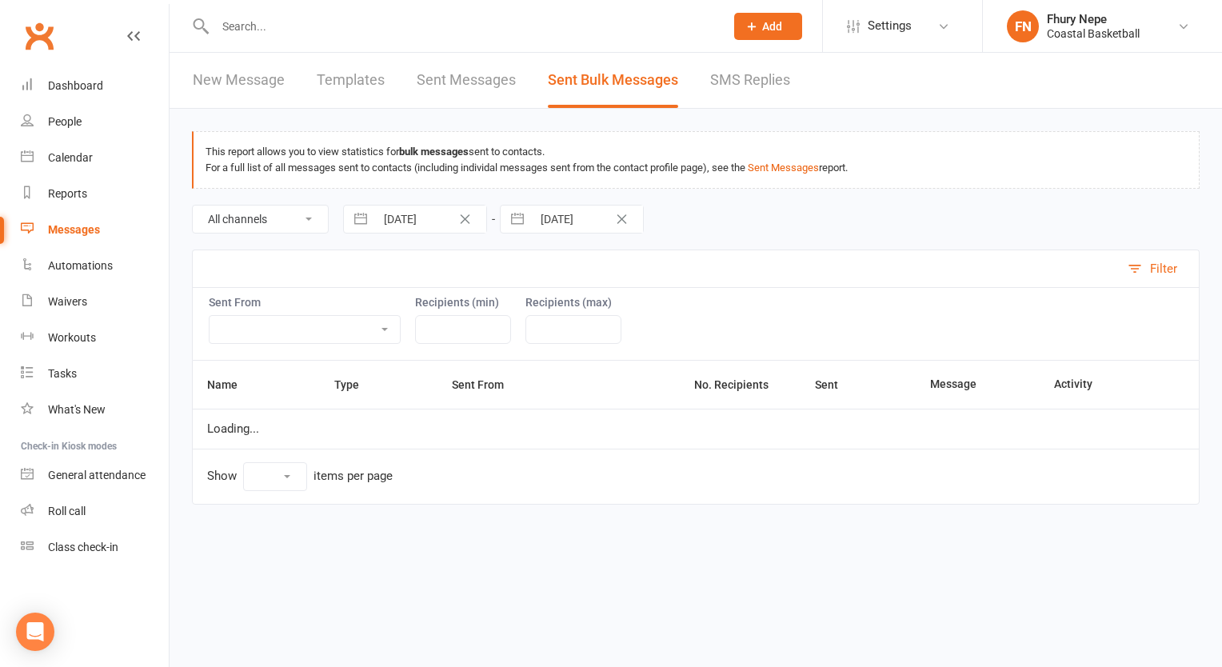
select select "10"
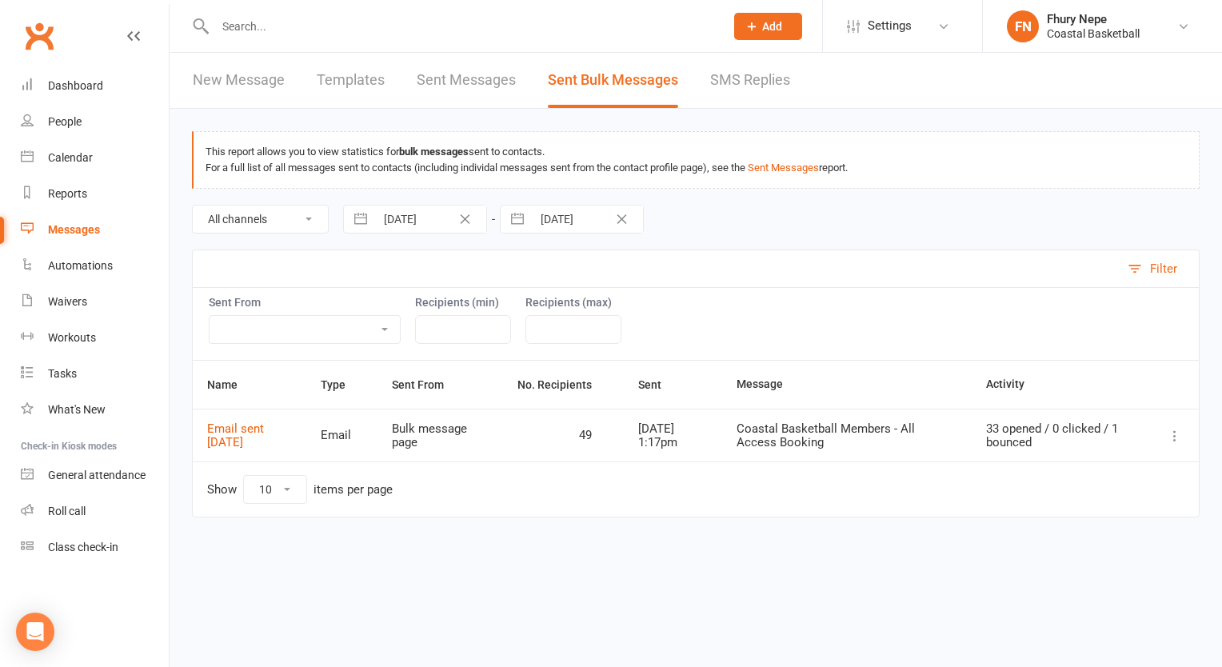
click at [705, 86] on div "New Message Templates Sent Messages Sent Bulk Messages SMS Replies" at bounding box center [492, 80] width 644 height 55
click at [729, 87] on link "SMS Replies" at bounding box center [750, 80] width 80 height 55
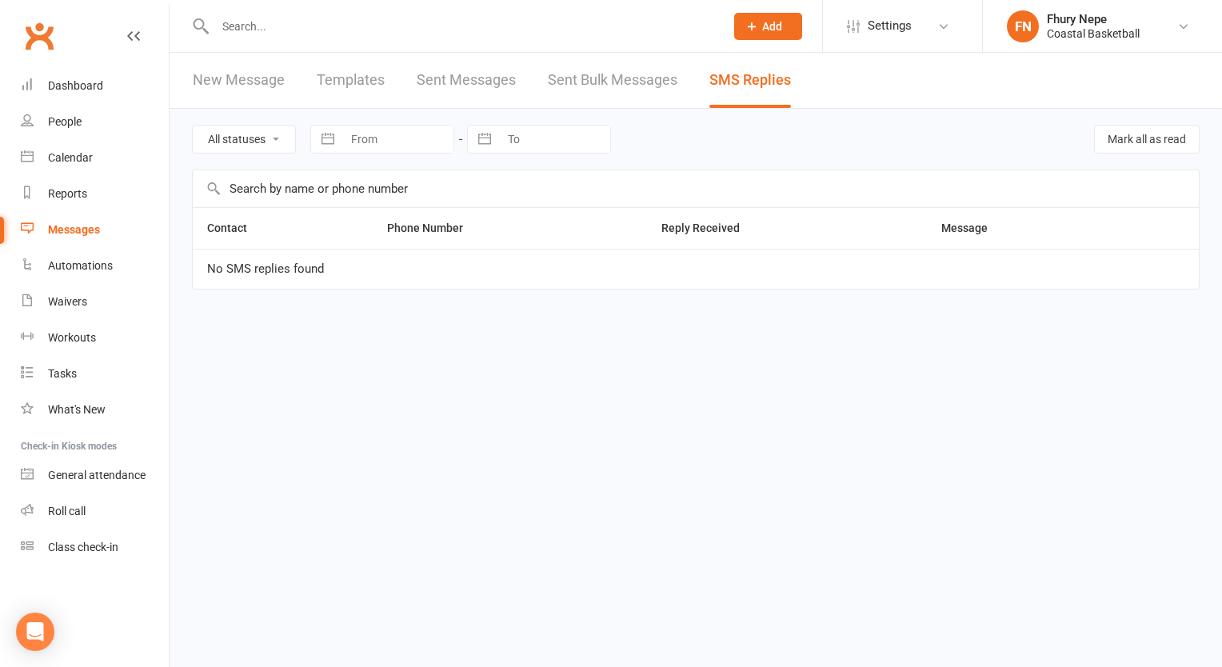
click at [580, 101] on link "Sent Bulk Messages" at bounding box center [613, 80] width 130 height 55
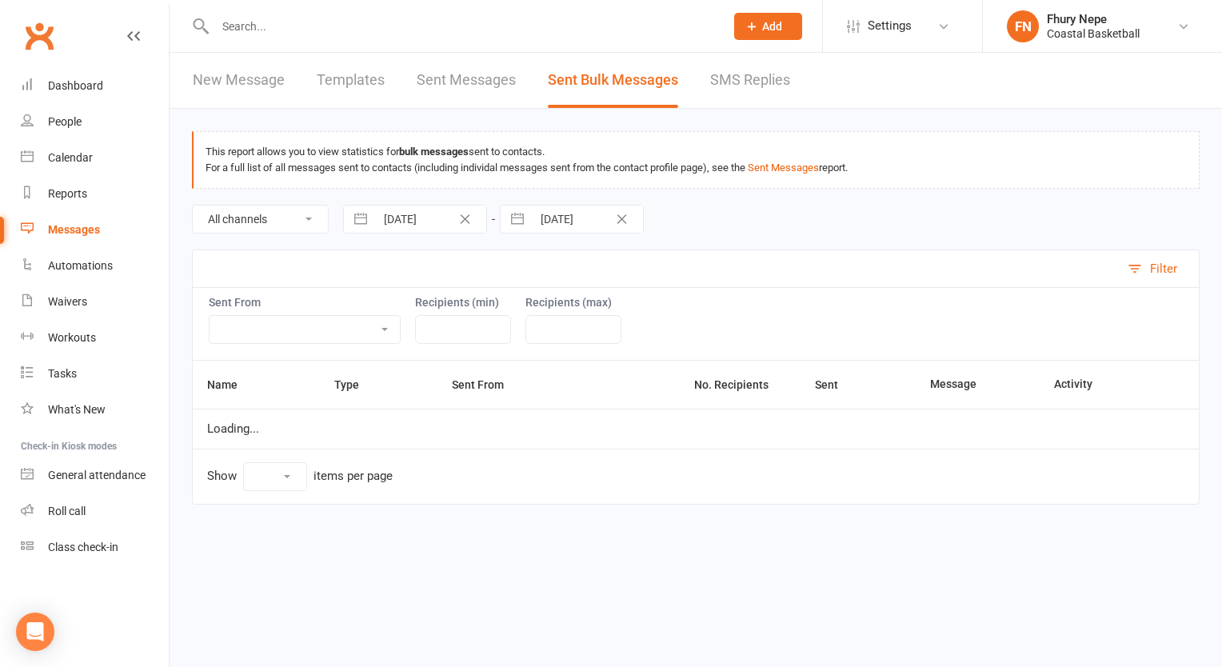
select select "10"
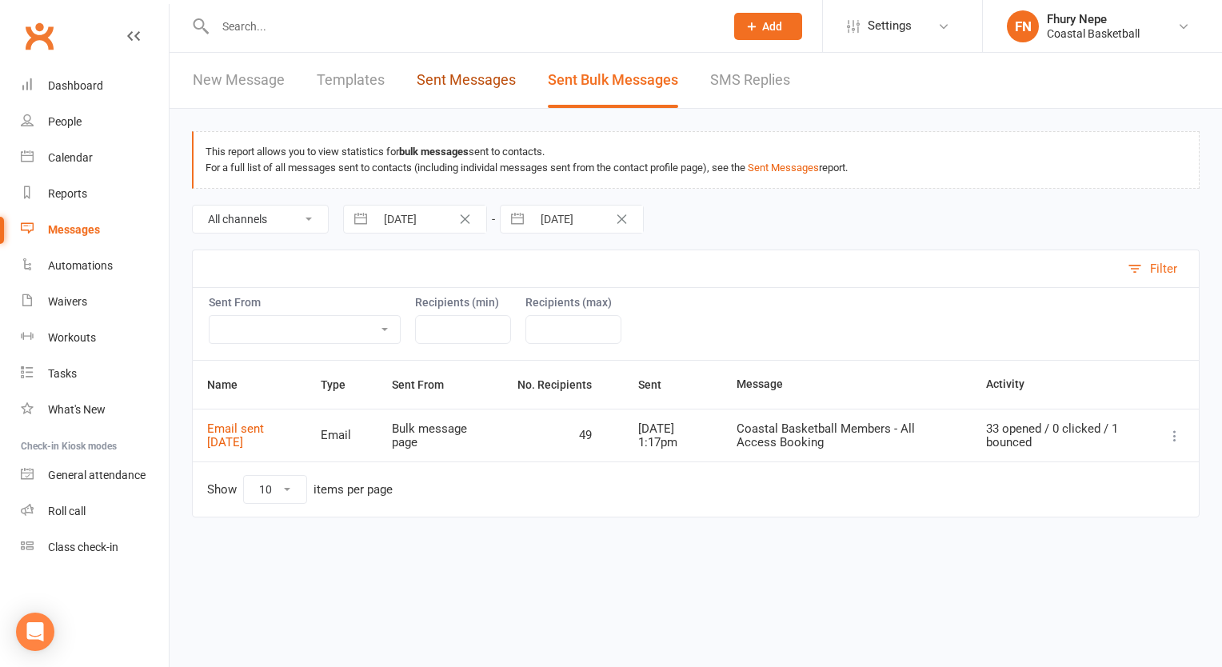
click at [446, 72] on link "Sent Messages" at bounding box center [466, 80] width 99 height 55
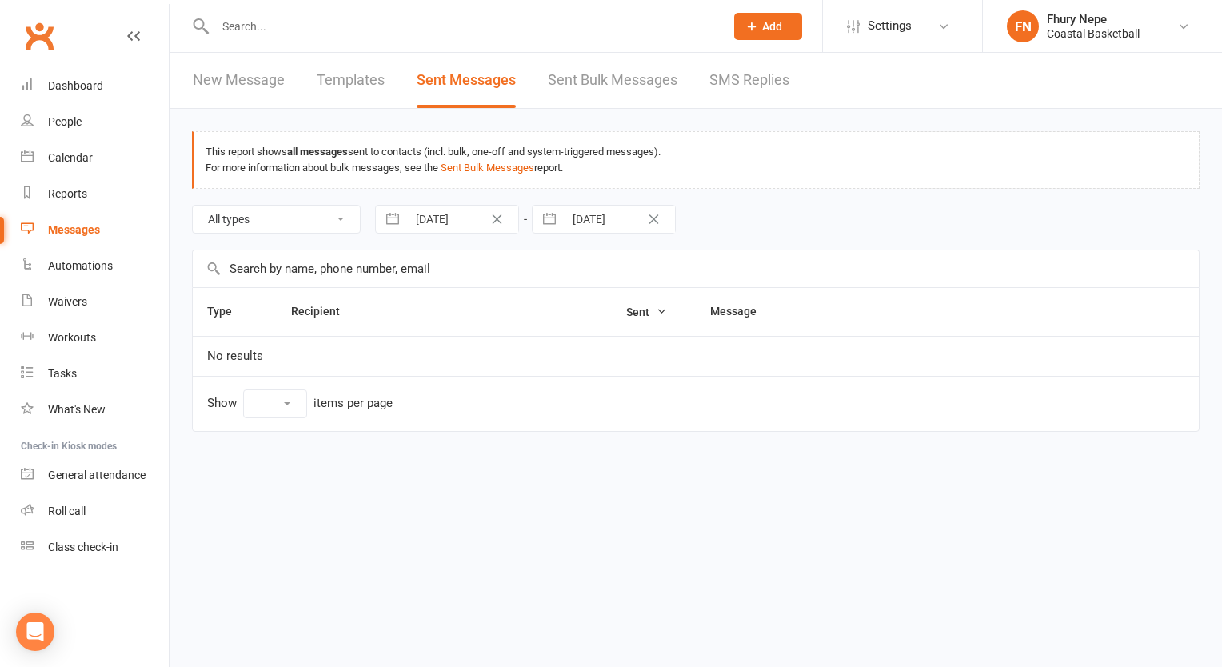
select select "10"
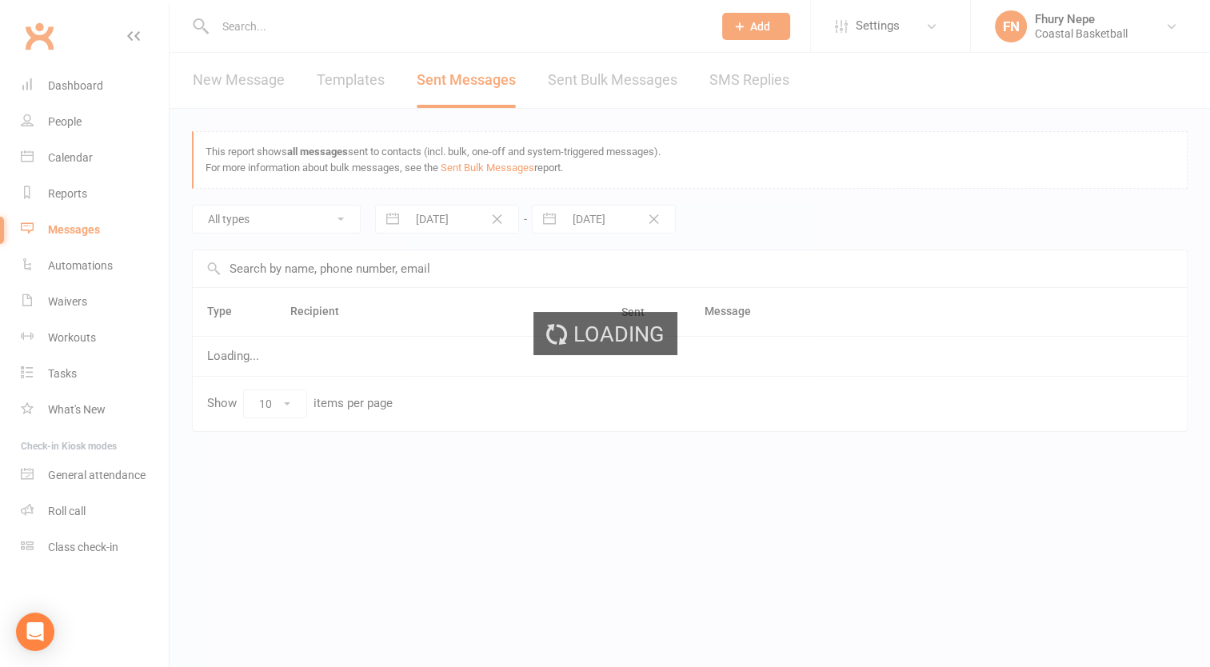
click at [344, 90] on ui-view "Prospect Member Non-attending contact Class / event Appointment Task Membership…" at bounding box center [605, 240] width 1210 height 473
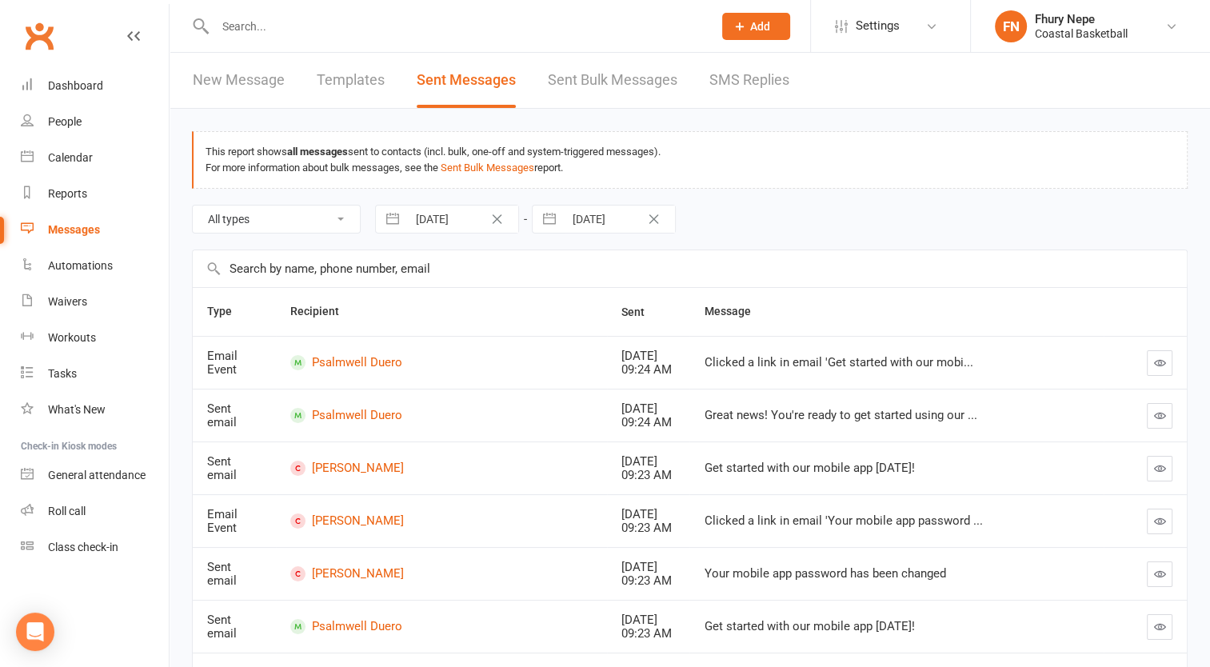
click at [330, 75] on link "Templates" at bounding box center [351, 80] width 68 height 55
select select "grid"
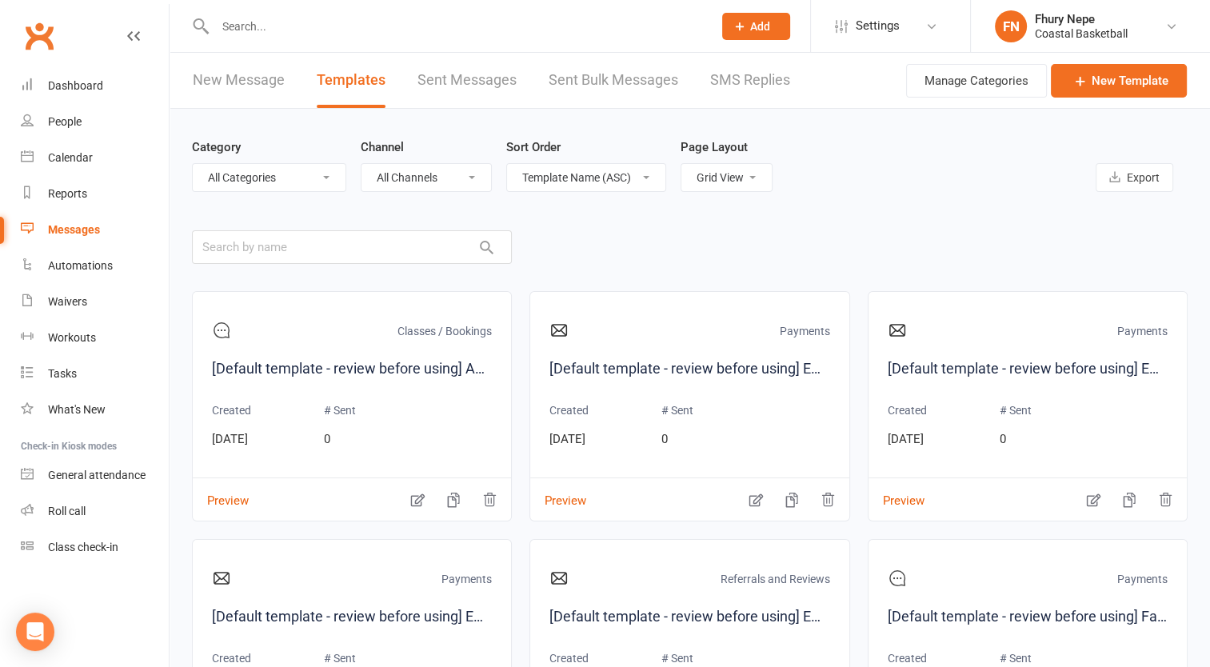
click at [236, 75] on link "New Message" at bounding box center [239, 80] width 92 height 55
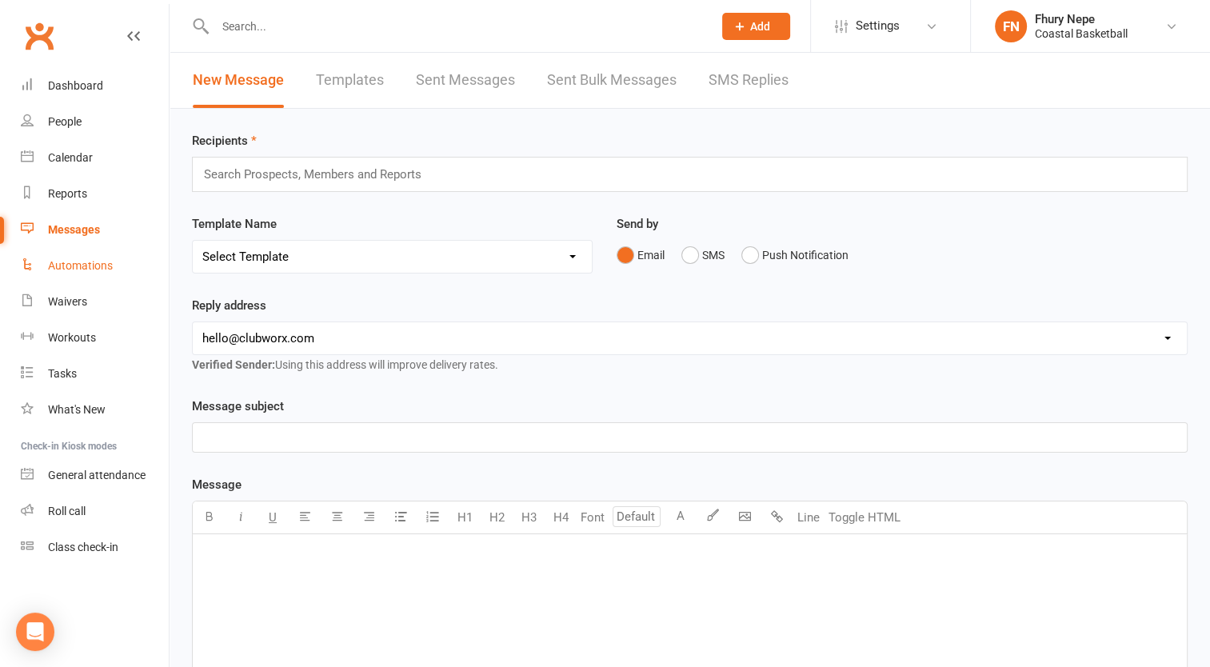
click at [99, 257] on link "Automations" at bounding box center [95, 266] width 148 height 36
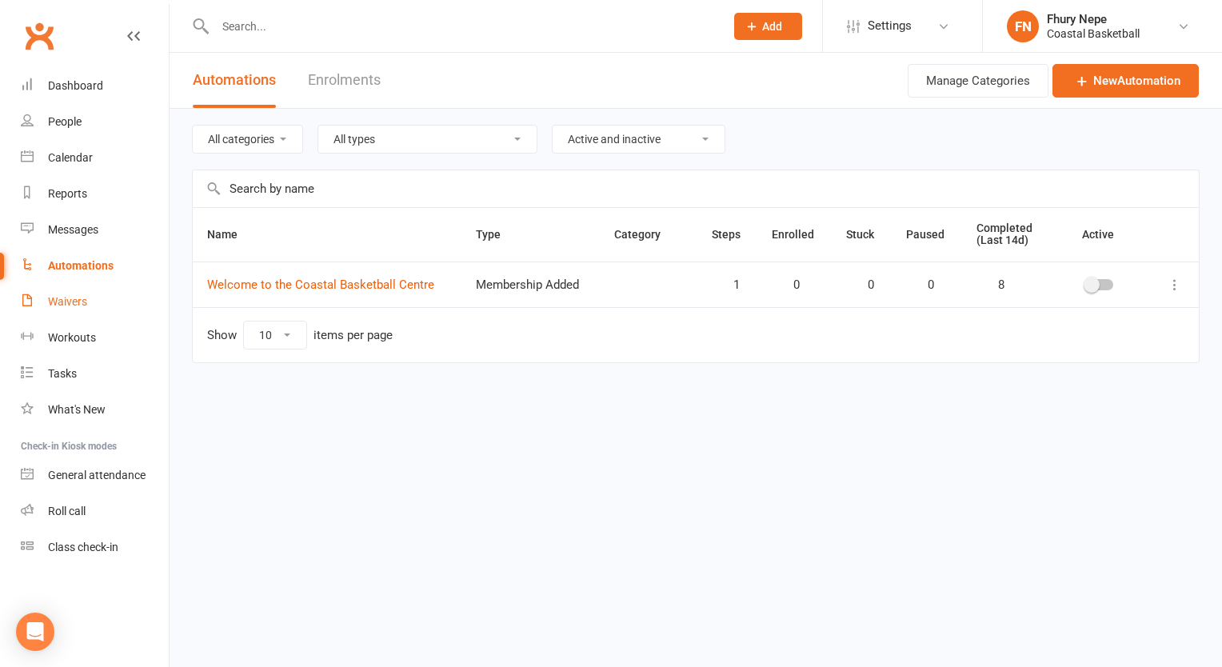
click at [70, 303] on div "Waivers" at bounding box center [67, 301] width 39 height 13
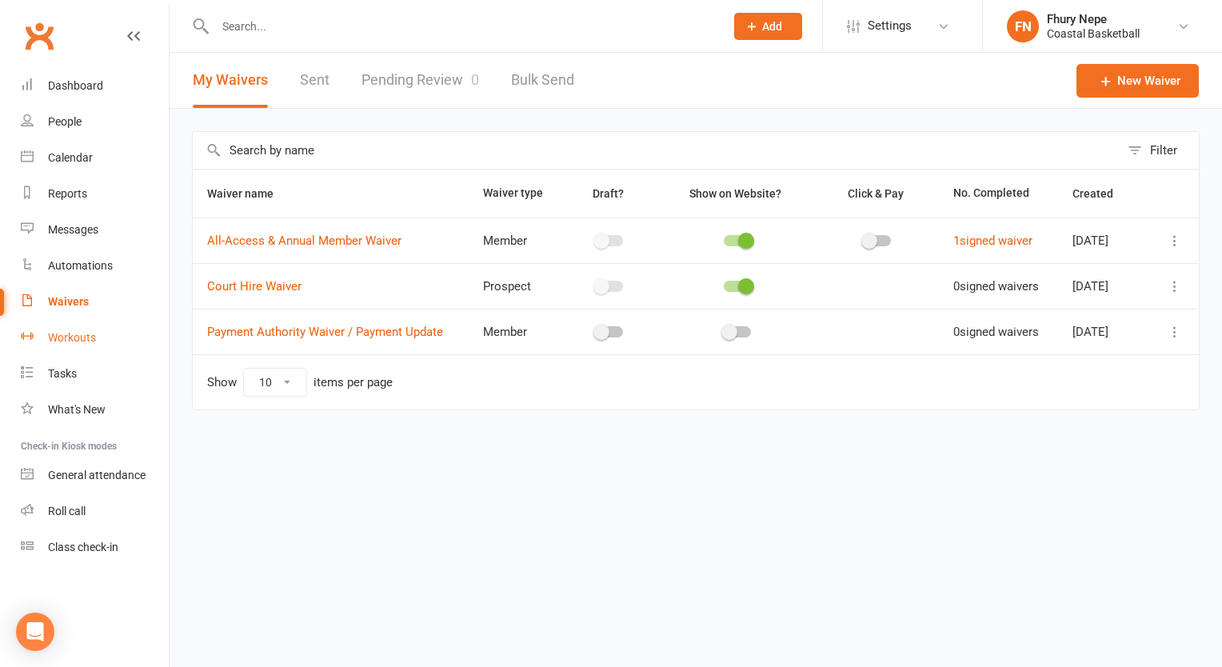
drag, startPoint x: 79, startPoint y: 344, endPoint x: 59, endPoint y: 345, distance: 20.0
click at [59, 345] on link "Workouts" at bounding box center [95, 338] width 148 height 36
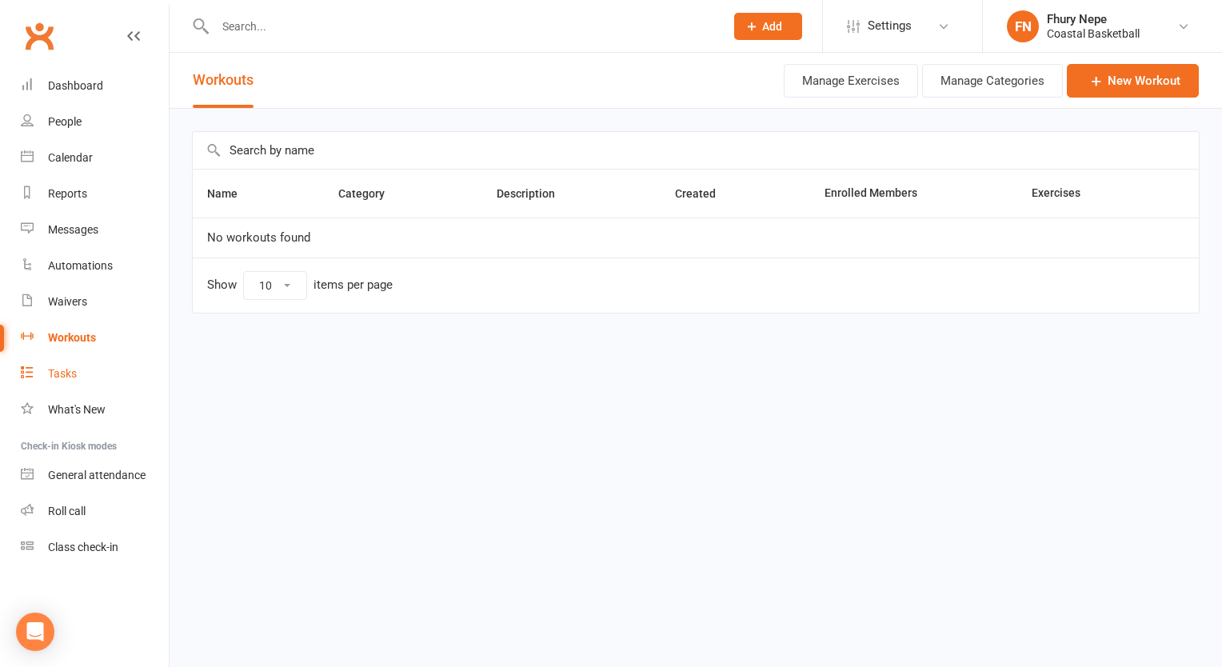
click at [74, 379] on div "Tasks" at bounding box center [62, 373] width 29 height 13
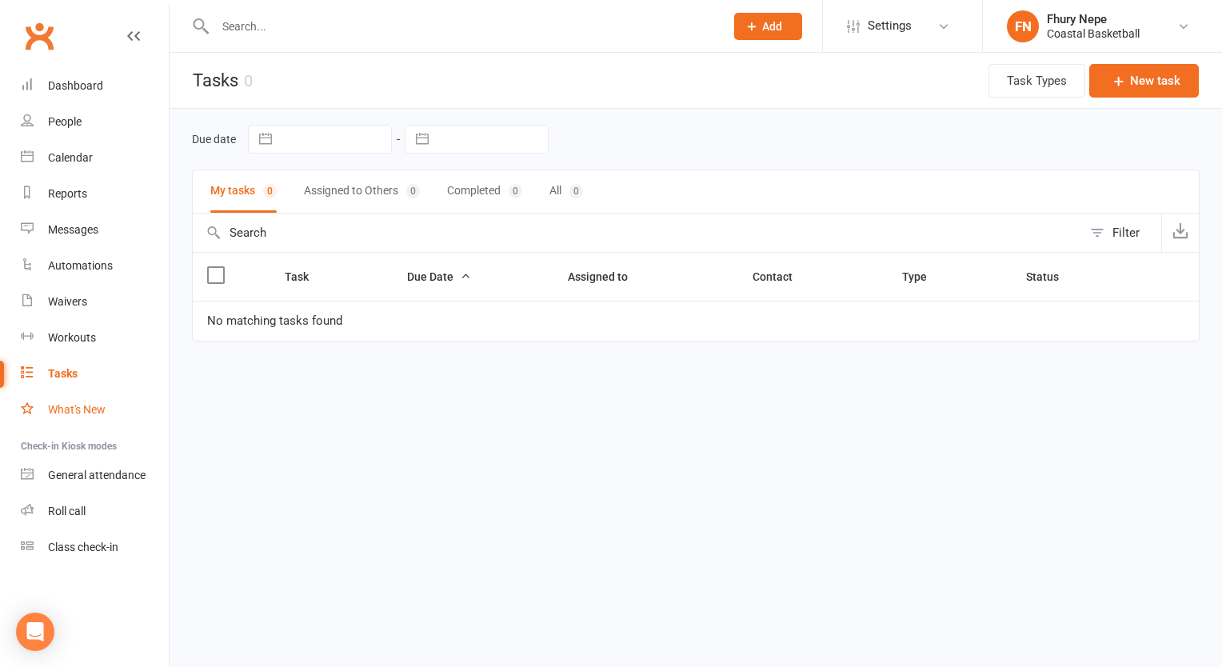
click at [90, 395] on link "What's New" at bounding box center [95, 410] width 148 height 36
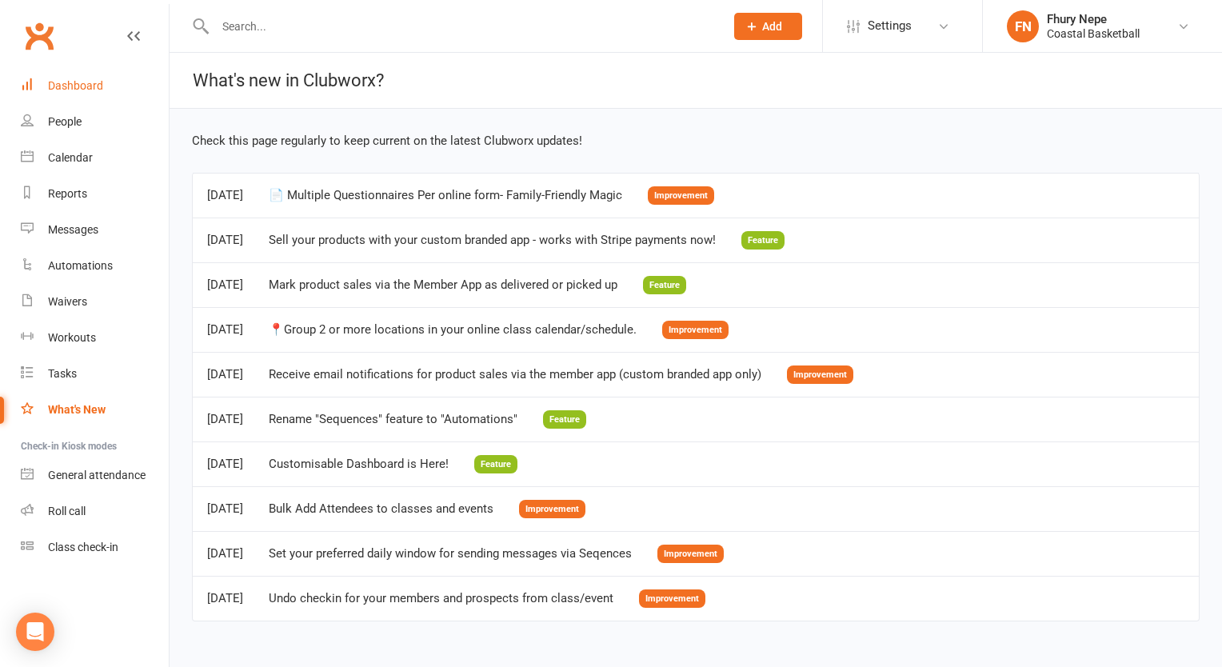
click at [59, 101] on link "Dashboard" at bounding box center [95, 86] width 148 height 36
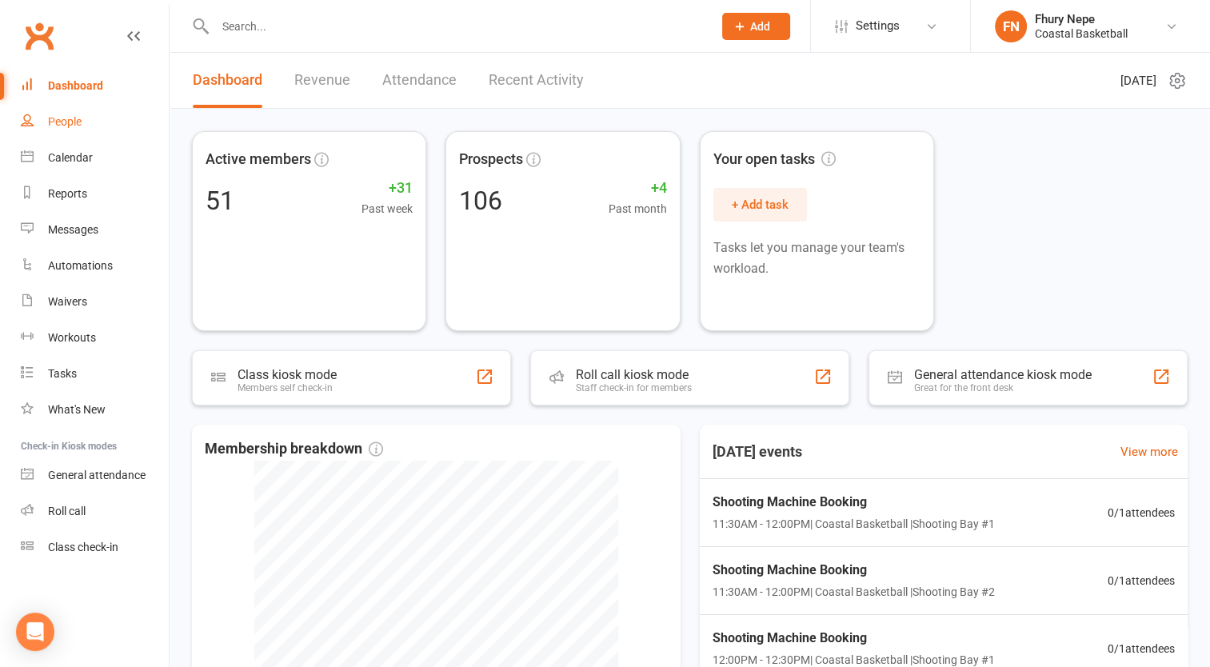
click at [80, 119] on div "People" at bounding box center [65, 121] width 34 height 13
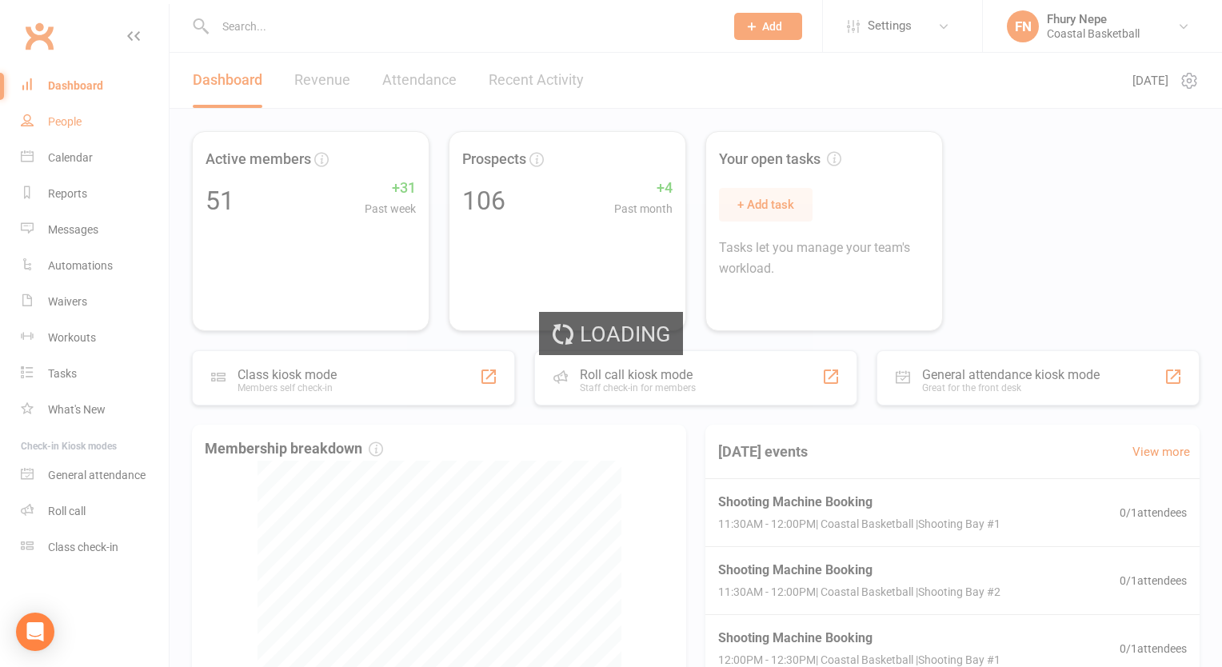
select select "50"
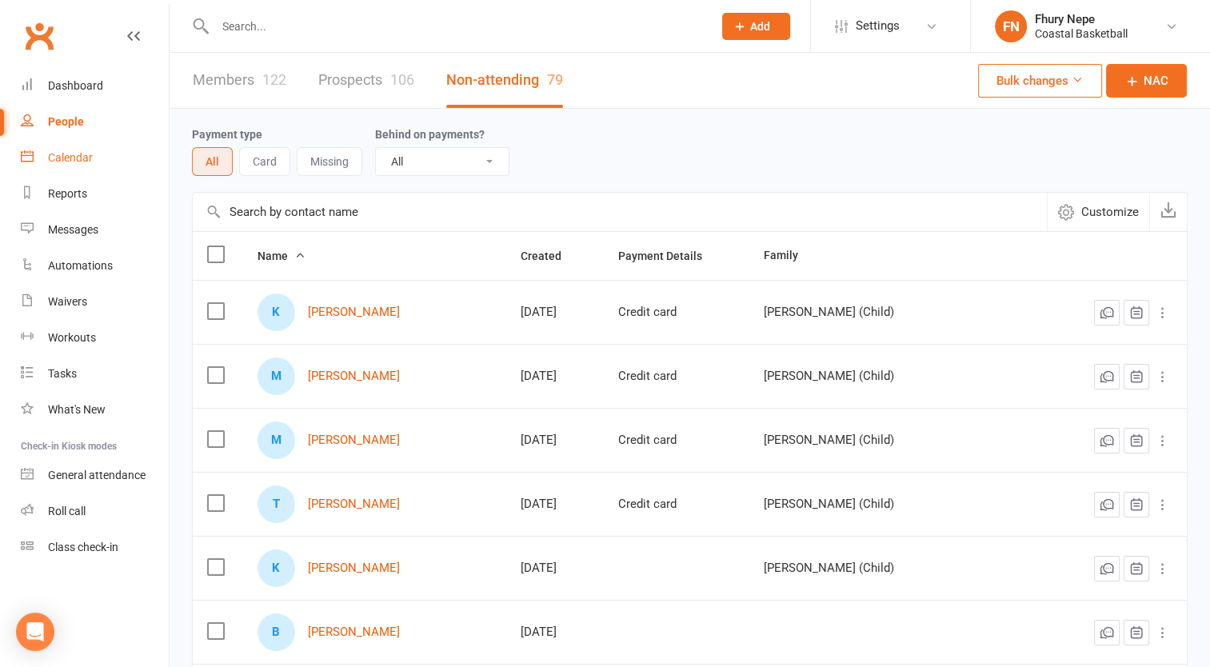
drag, startPoint x: 84, startPoint y: 149, endPoint x: 56, endPoint y: 153, distance: 28.3
click at [56, 153] on div "Calendar" at bounding box center [70, 157] width 45 height 13
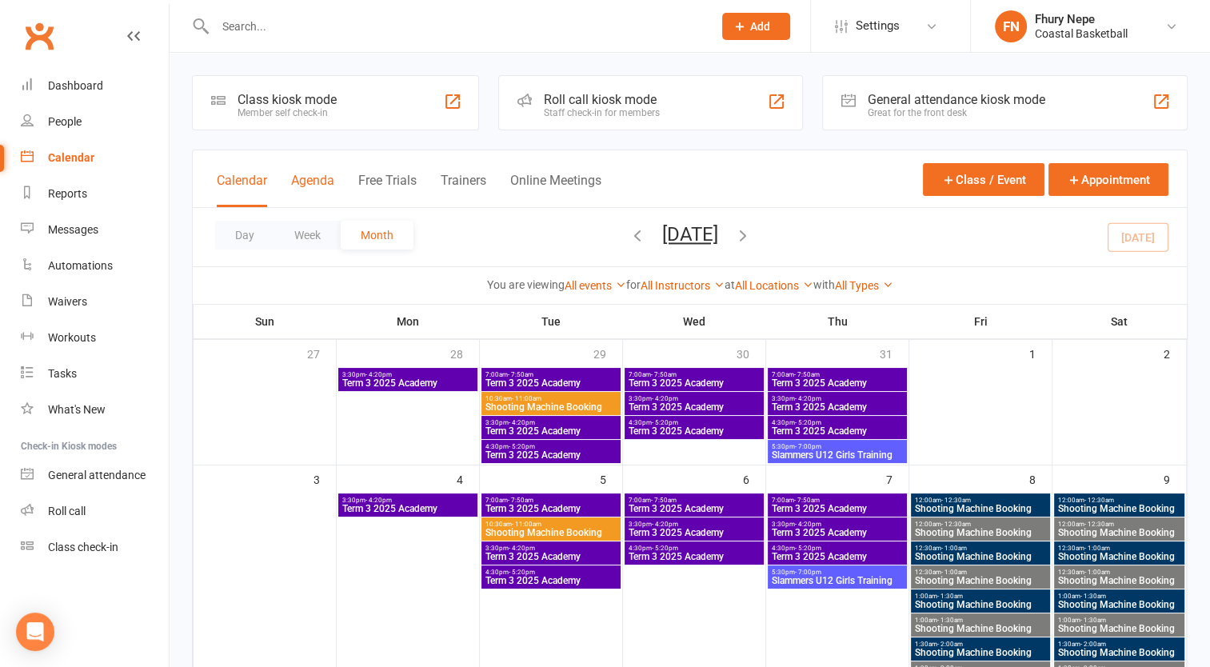
click at [301, 192] on button "Agenda" at bounding box center [312, 190] width 43 height 34
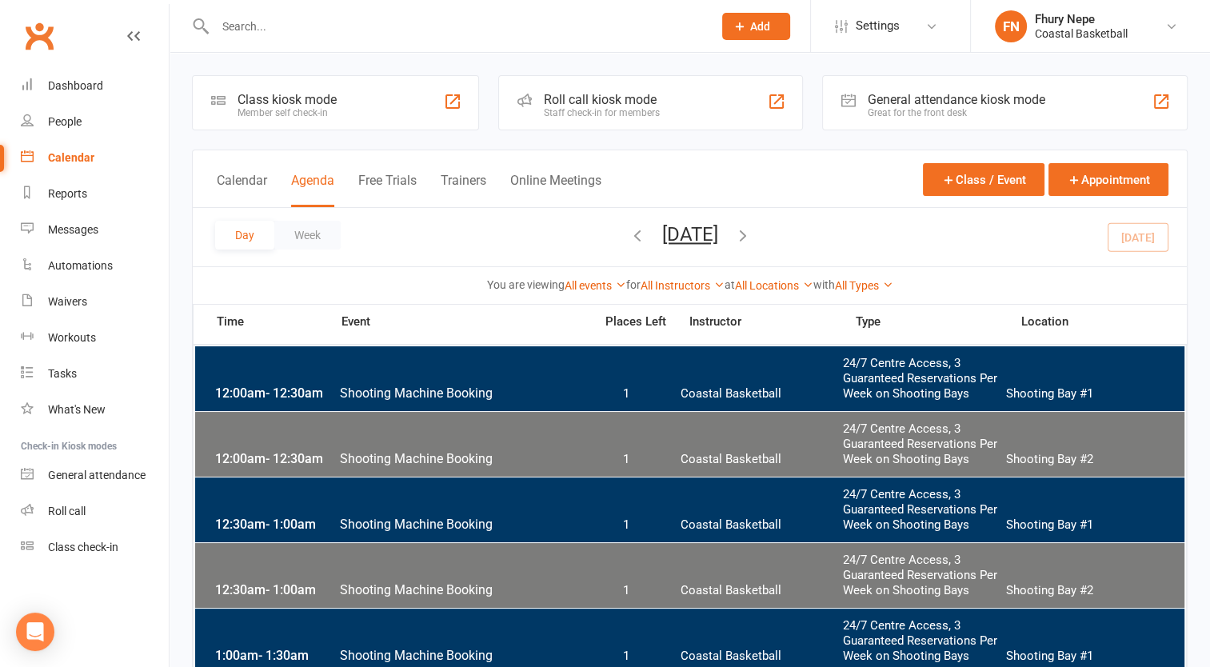
click at [234, 178] on button "Calendar" at bounding box center [242, 190] width 50 height 34
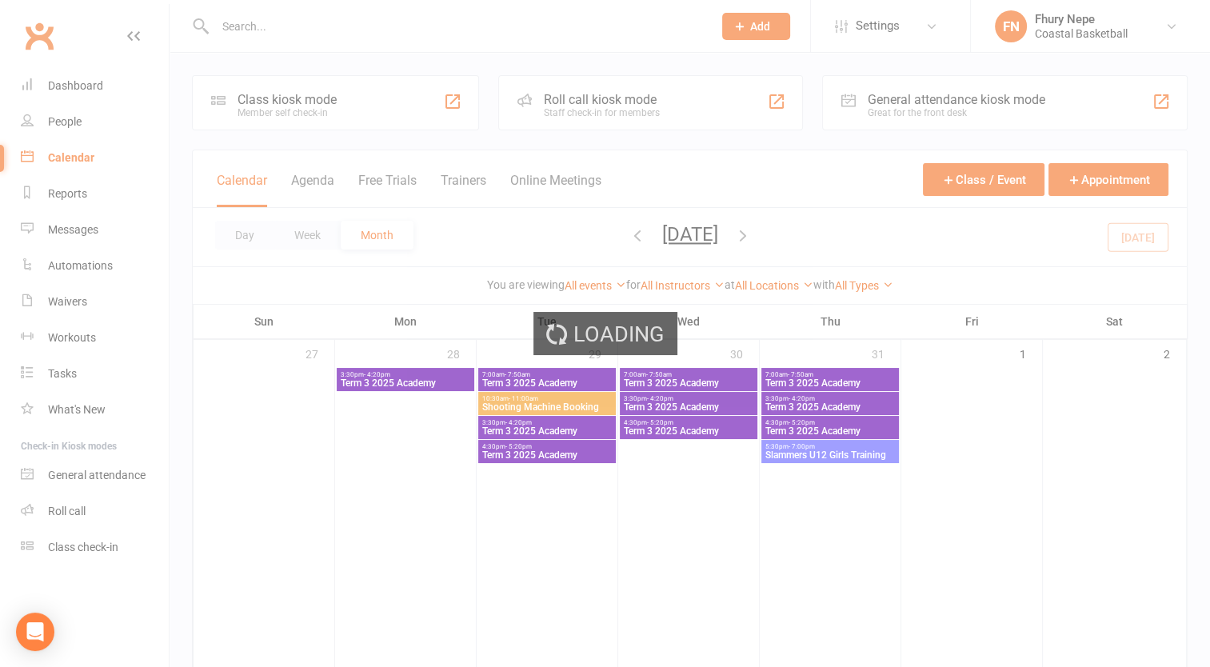
click at [94, 85] on div "Loading" at bounding box center [605, 333] width 1210 height 667
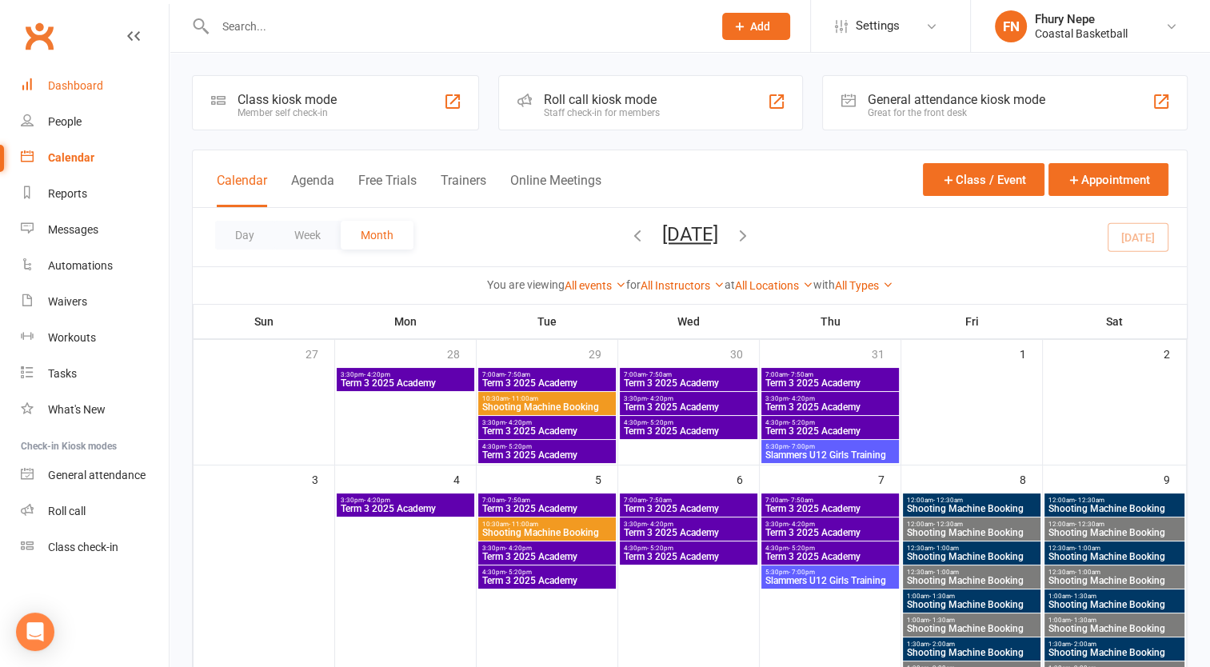
click at [94, 85] on div "Dashboard" at bounding box center [75, 85] width 55 height 13
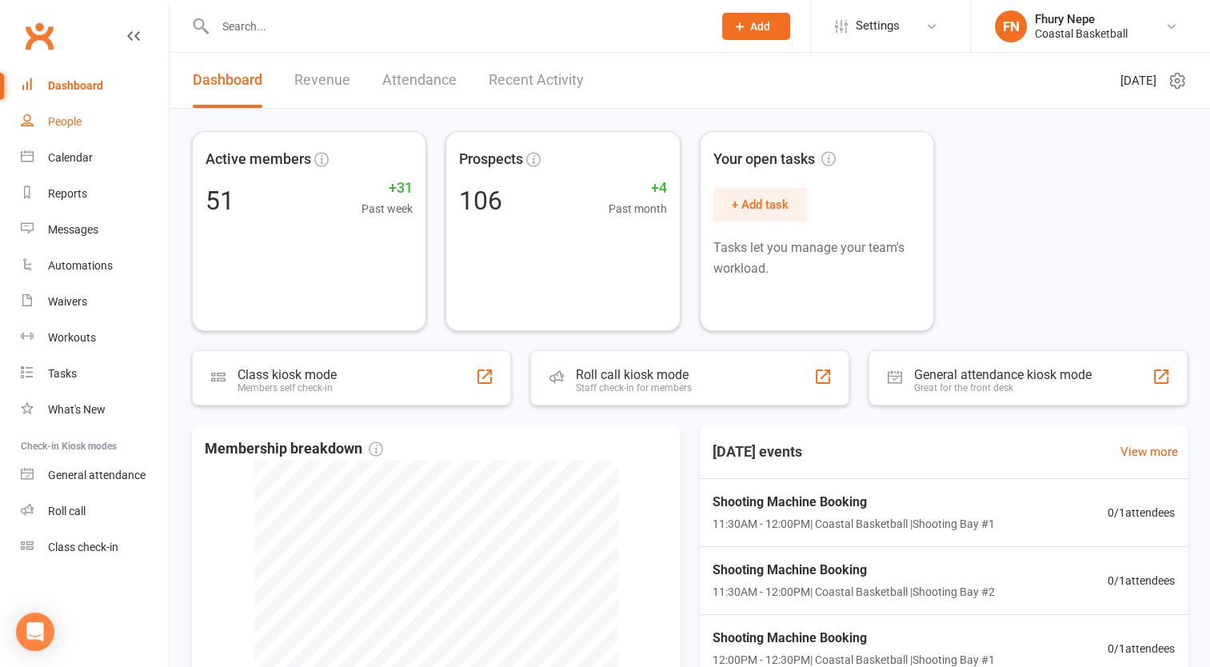
click at [62, 119] on div "People" at bounding box center [65, 121] width 34 height 13
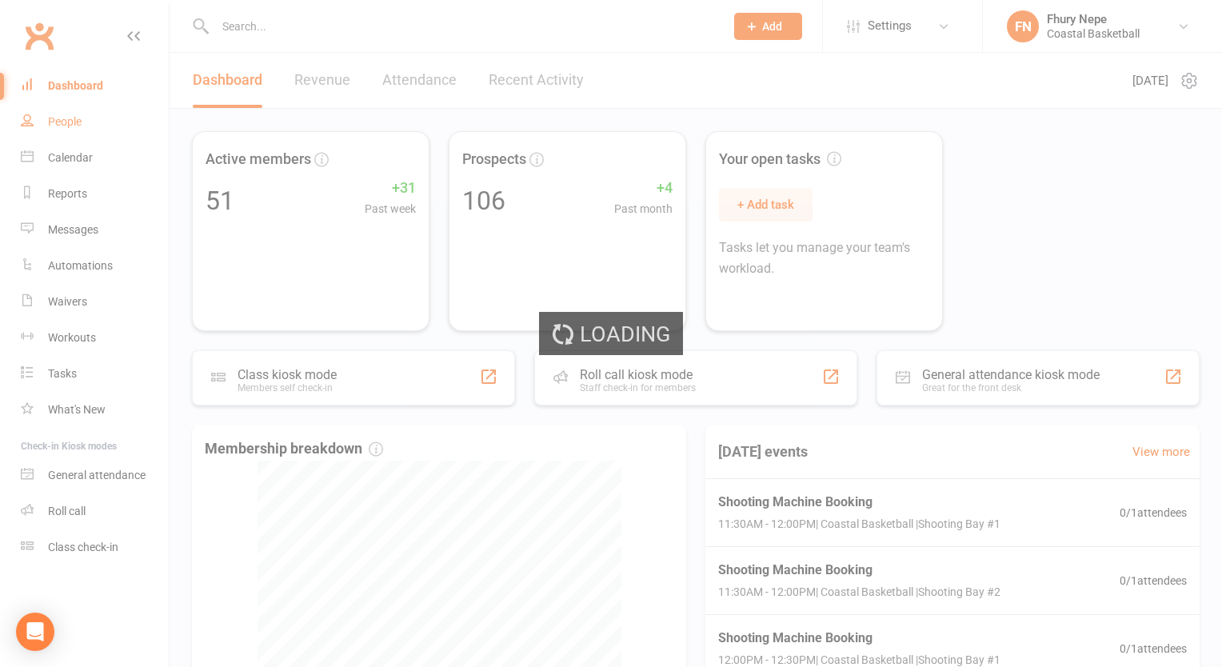
select select "50"
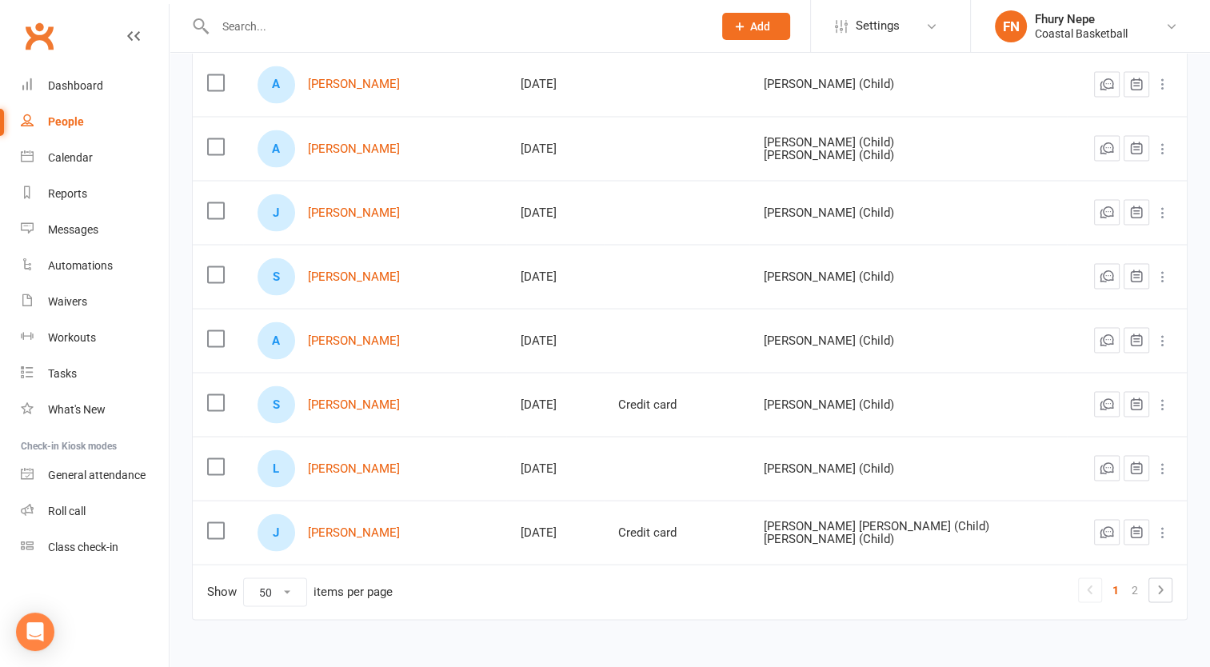
scroll to position [2946, 0]
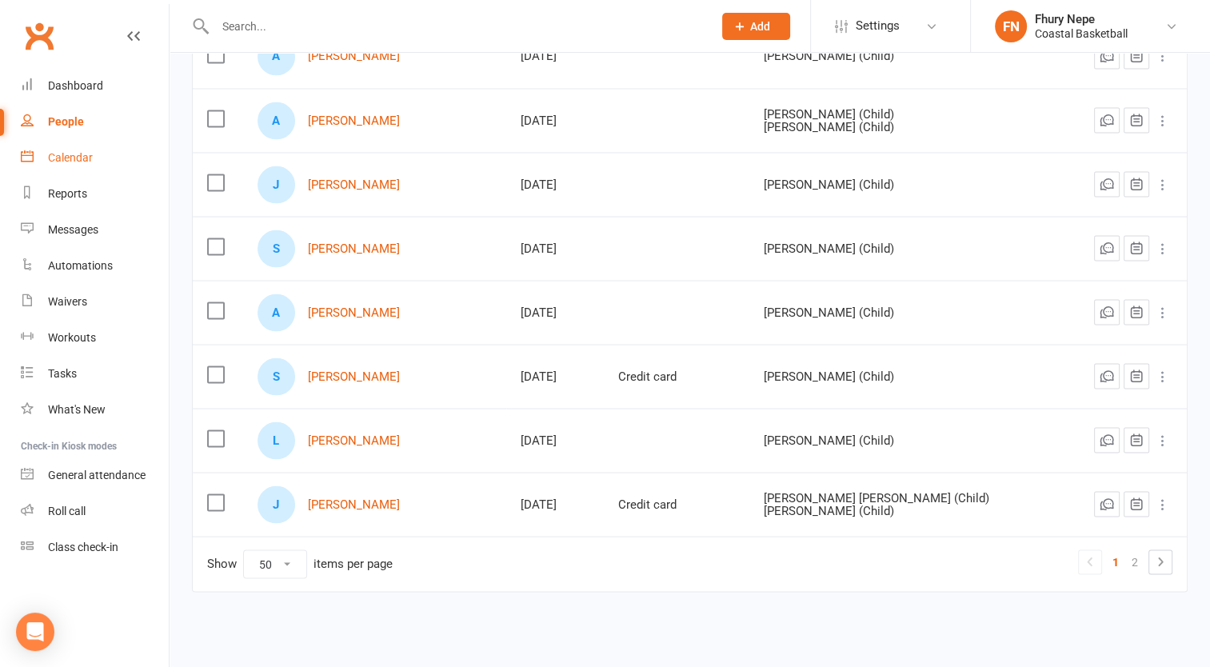
click at [76, 152] on div "Calendar" at bounding box center [70, 157] width 45 height 13
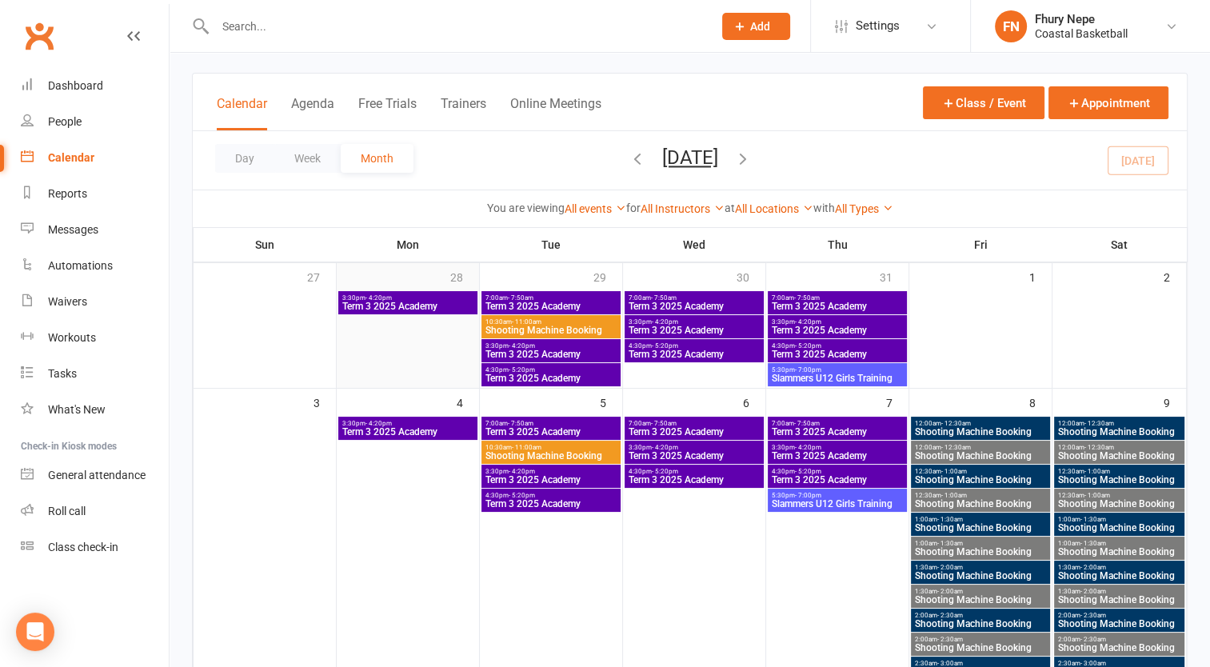
scroll to position [70, 0]
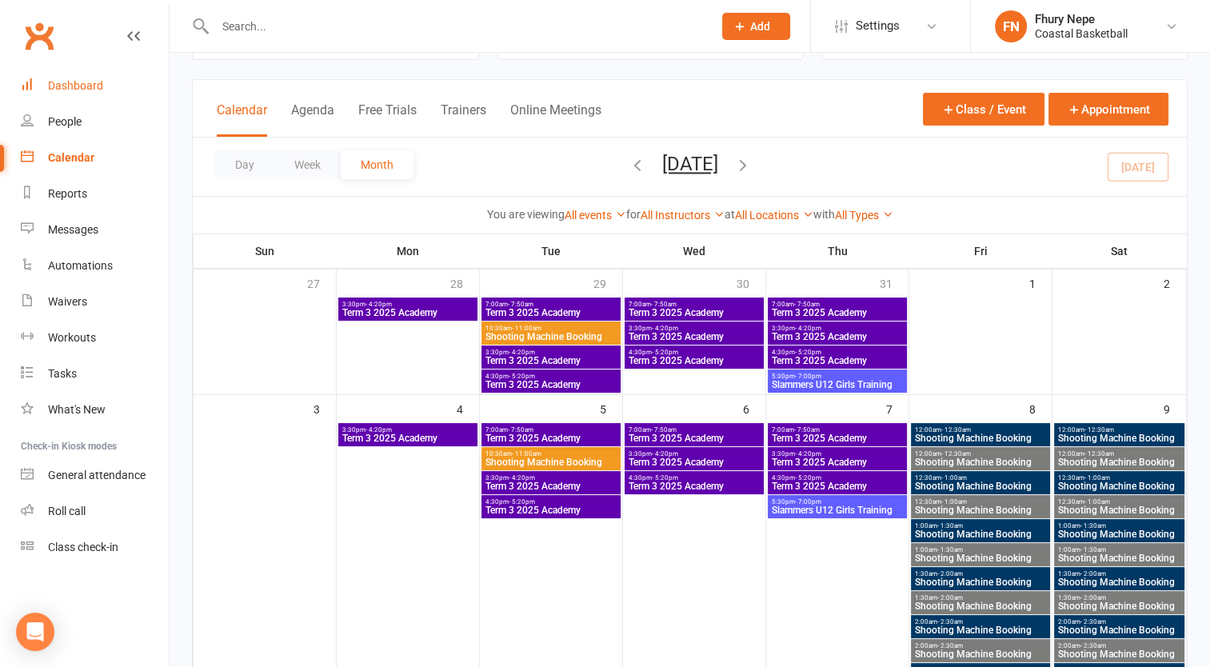
click at [78, 82] on div "Dashboard" at bounding box center [75, 85] width 55 height 13
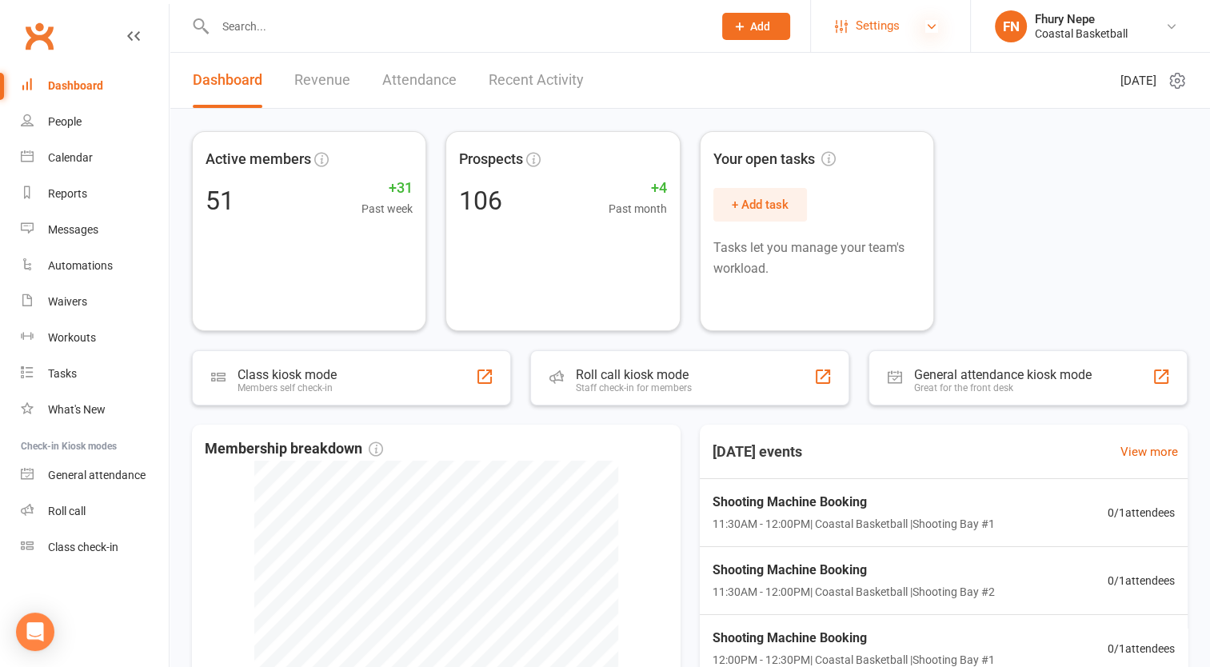
click at [931, 30] on icon at bounding box center [932, 26] width 13 height 13
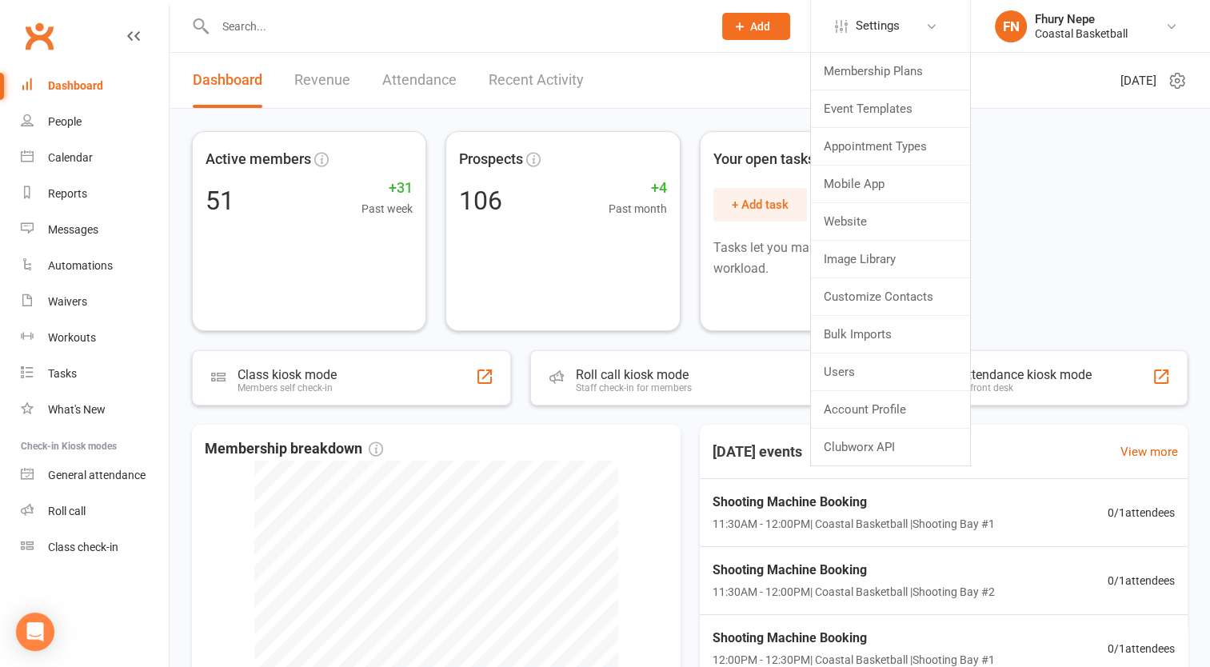
click at [1079, 142] on div "Active members 51 +31 Past week Prospects 106 +4 Past month Your open tasks + A…" at bounding box center [690, 231] width 996 height 200
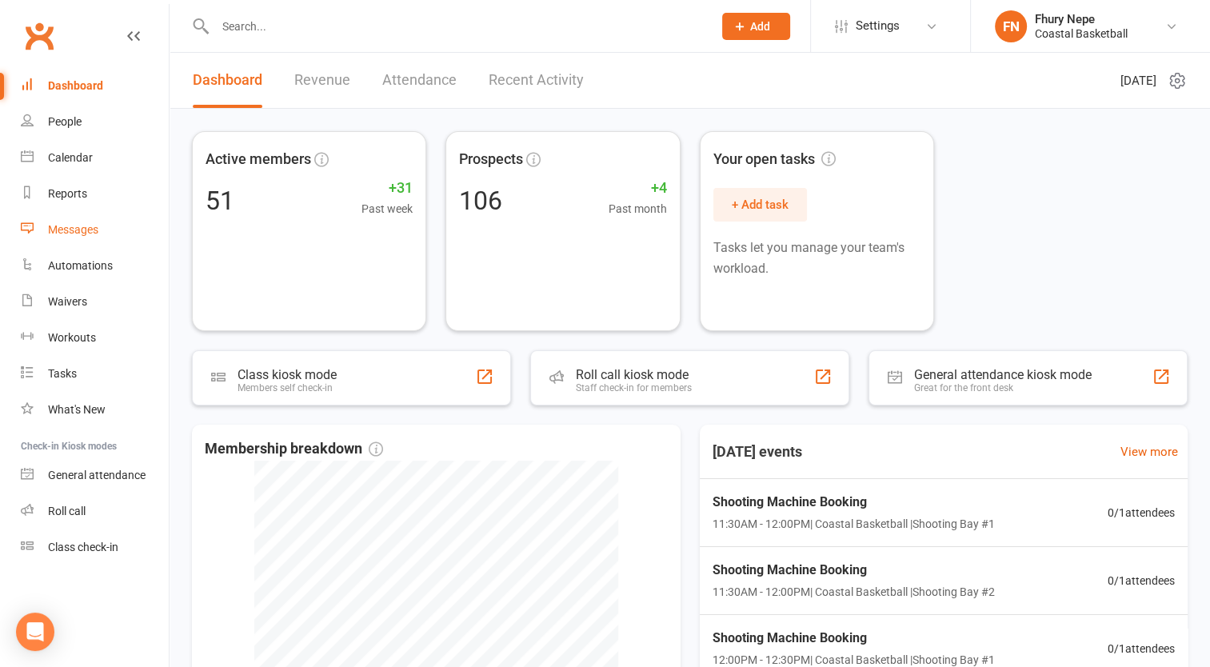
click at [60, 227] on div "Messages" at bounding box center [73, 229] width 50 height 13
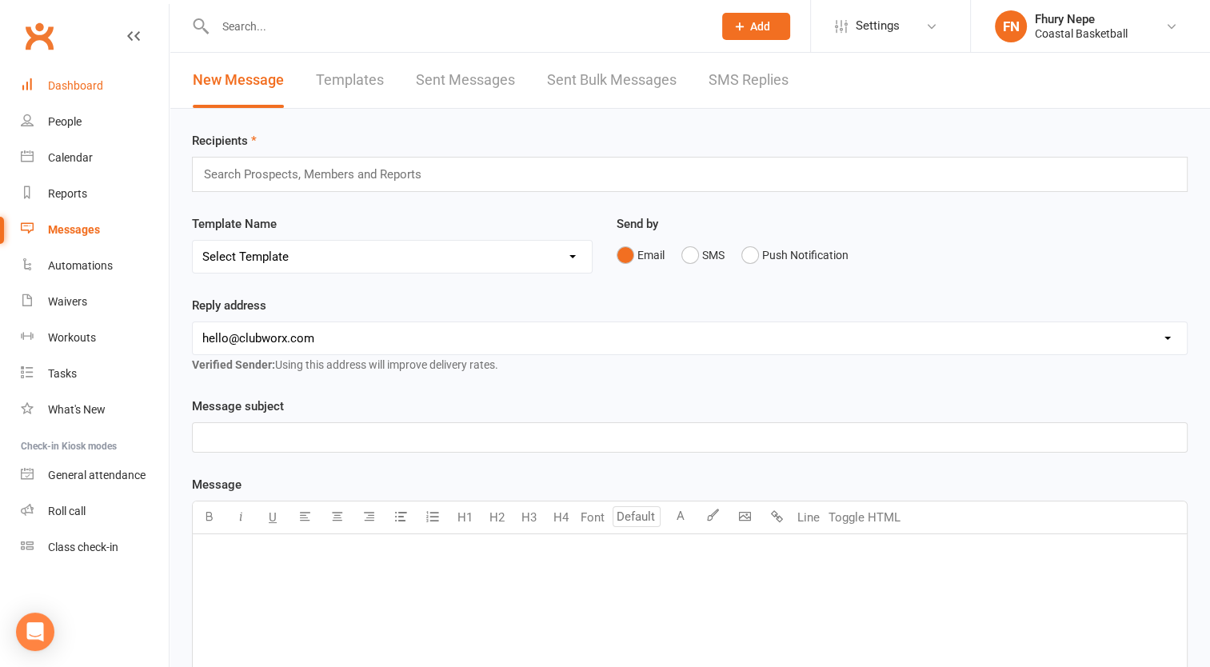
click at [90, 83] on div "Dashboard" at bounding box center [75, 85] width 55 height 13
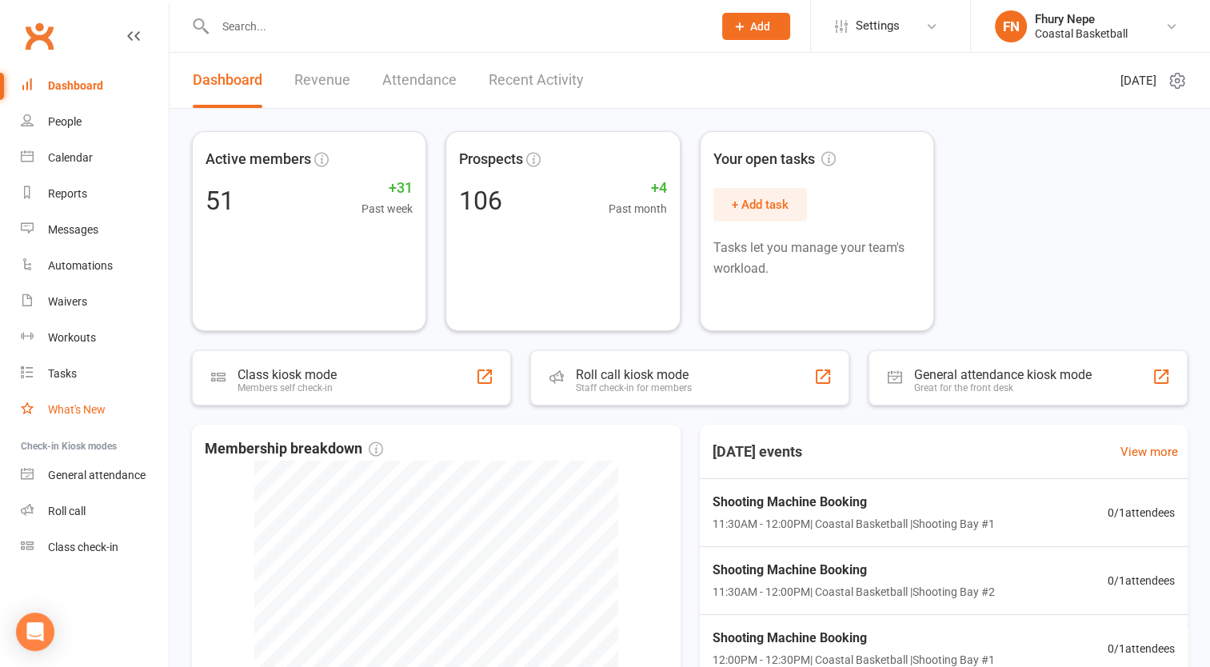
click at [64, 410] on div "What's New" at bounding box center [77, 409] width 58 height 13
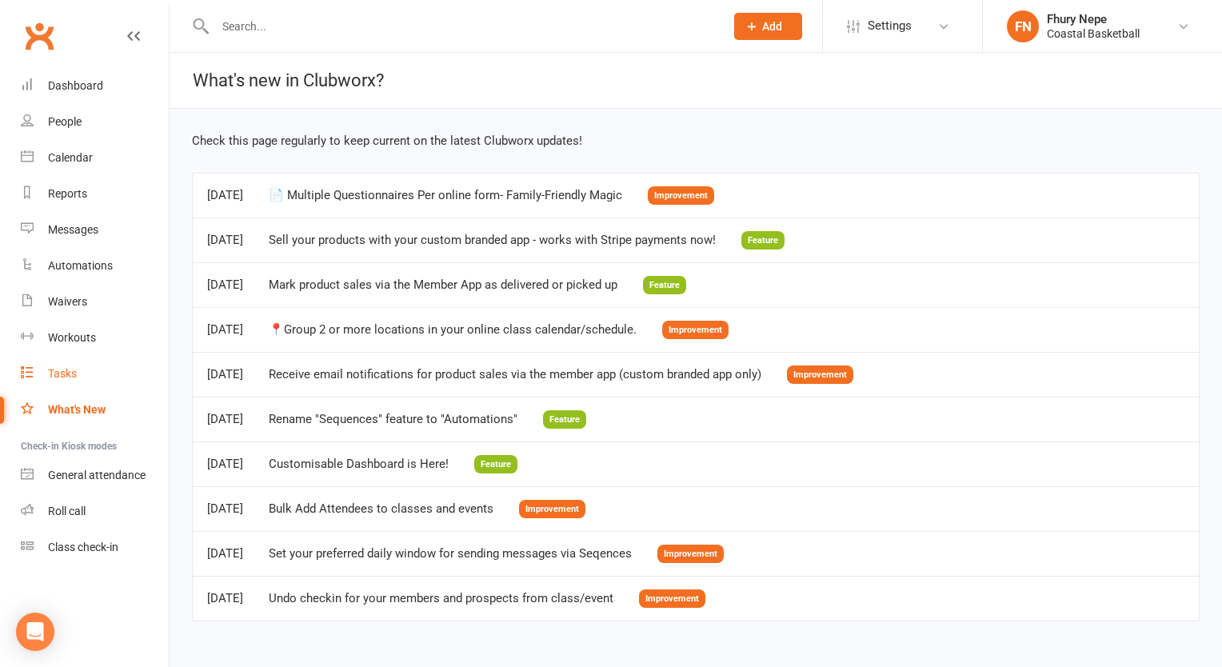
click at [56, 381] on link "Tasks" at bounding box center [95, 374] width 148 height 36
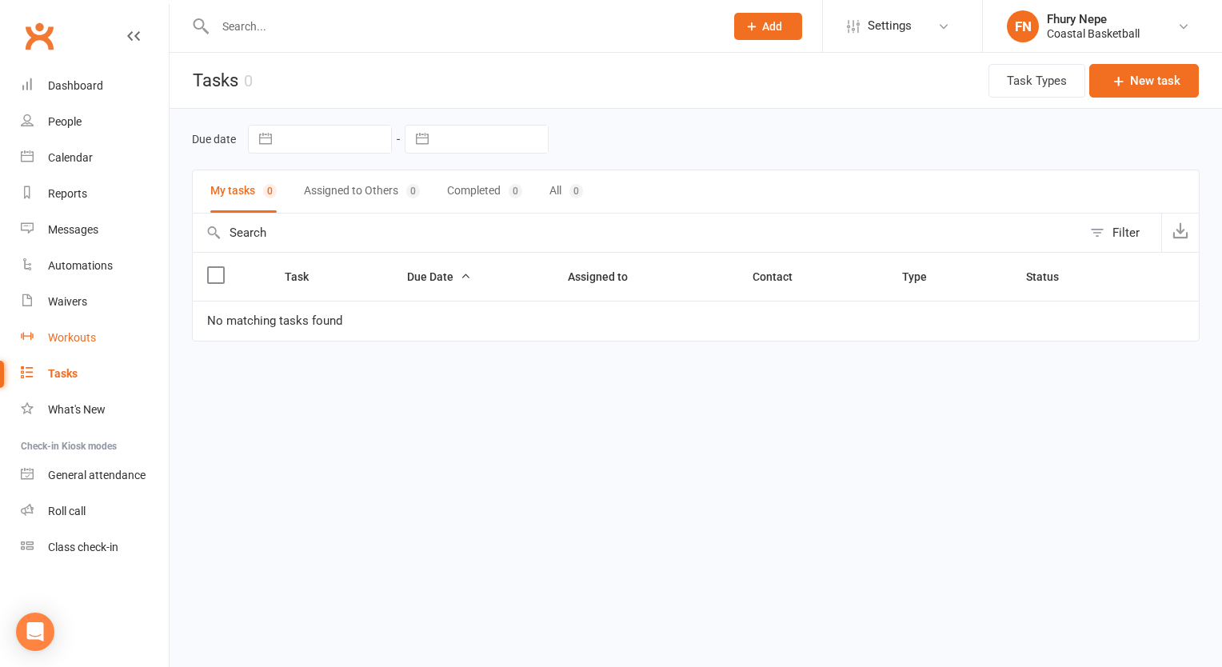
click at [58, 345] on link "Workouts" at bounding box center [95, 338] width 148 height 36
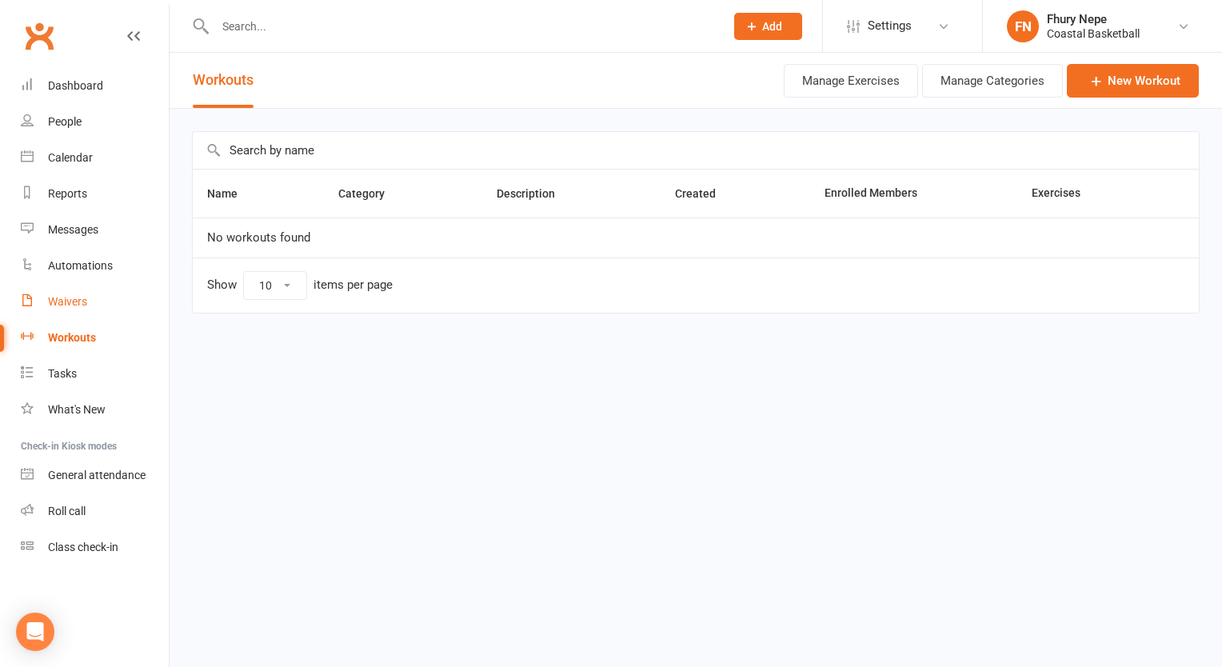
click at [106, 304] on link "Waivers" at bounding box center [95, 302] width 148 height 36
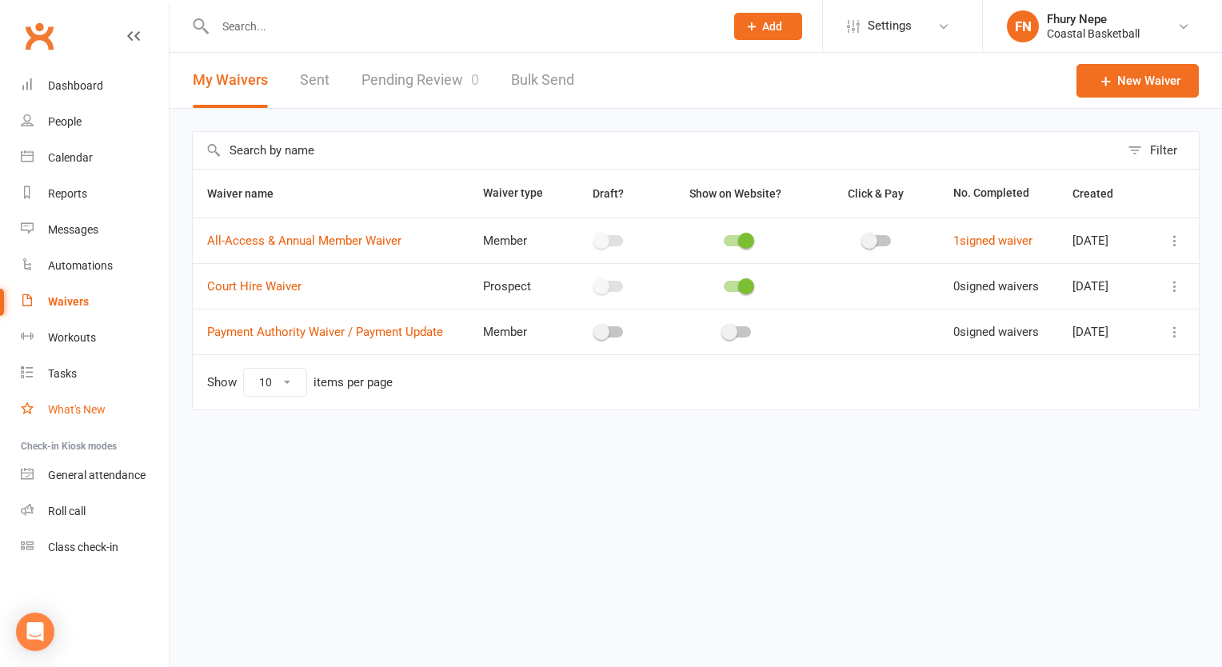
click at [98, 423] on link "What's New" at bounding box center [95, 410] width 148 height 36
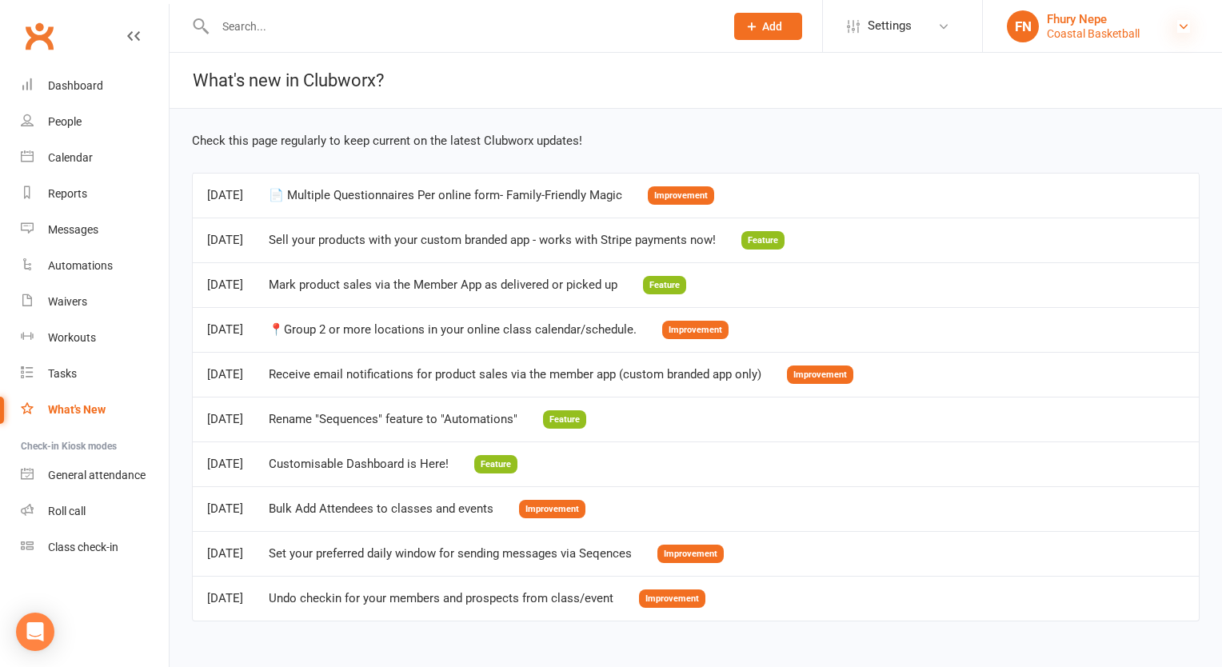
click at [1187, 25] on icon at bounding box center [1184, 26] width 13 height 13
click at [428, 150] on div "Check this page regularly to keep current on the latest Clubworx updates!" at bounding box center [696, 140] width 1008 height 19
click at [106, 378] on link "Tasks" at bounding box center [95, 374] width 148 height 36
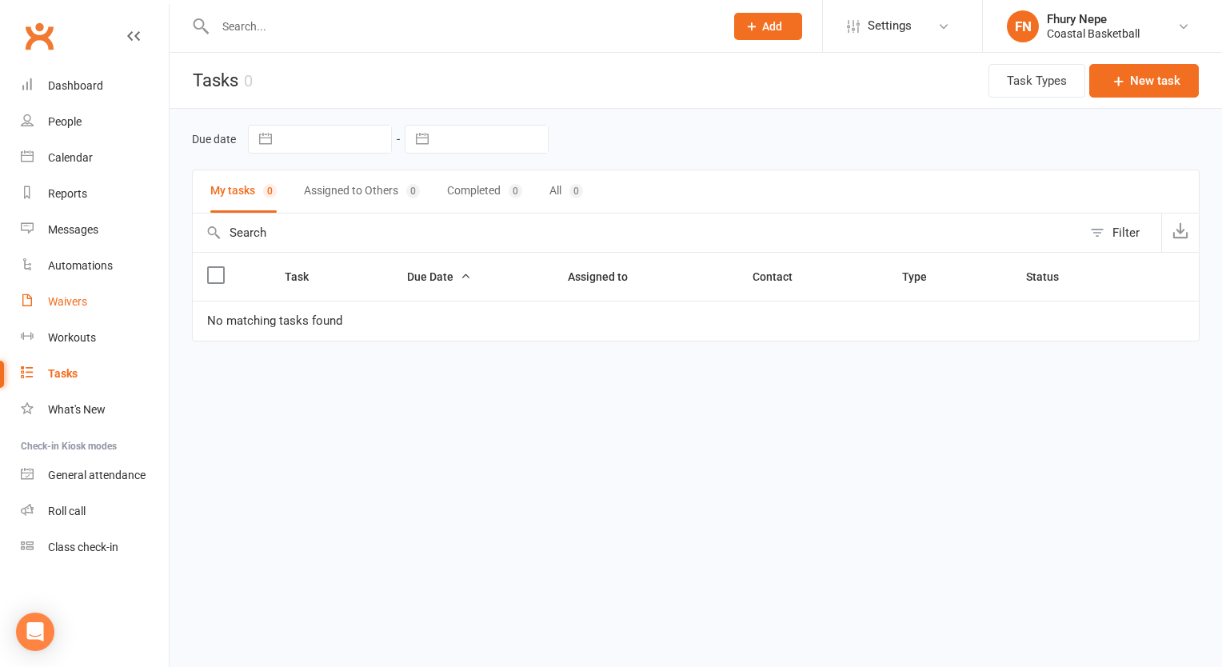
click at [77, 299] on div "Waivers" at bounding box center [67, 301] width 39 height 13
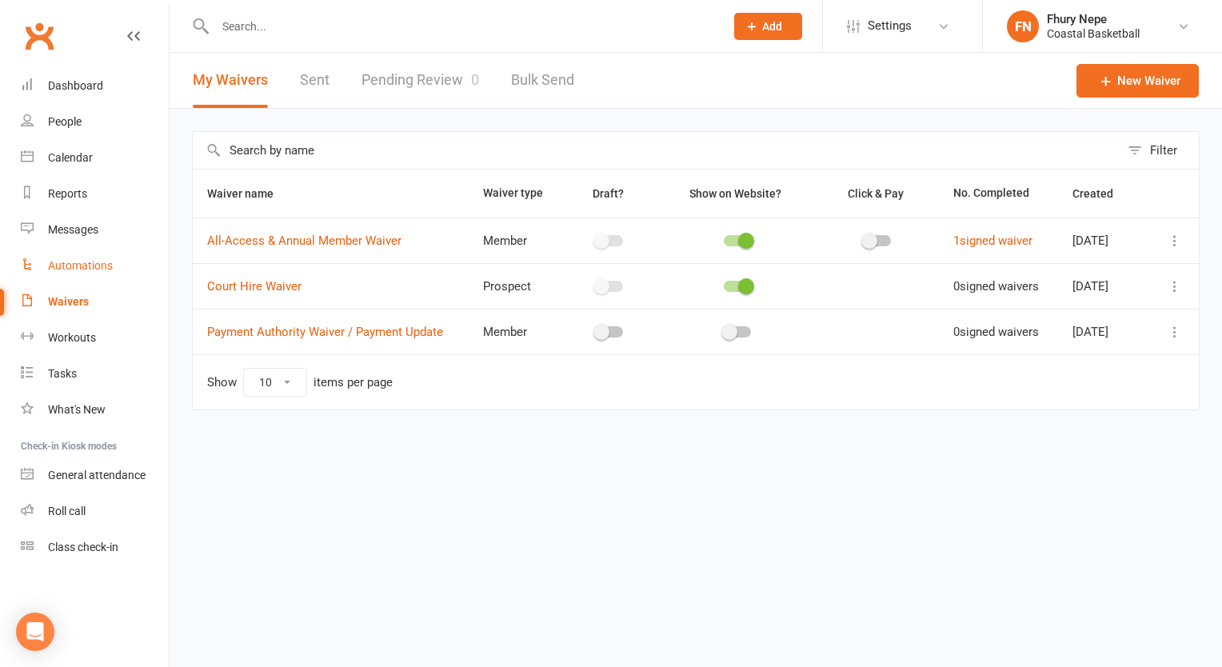
click at [78, 277] on link "Automations" at bounding box center [95, 266] width 148 height 36
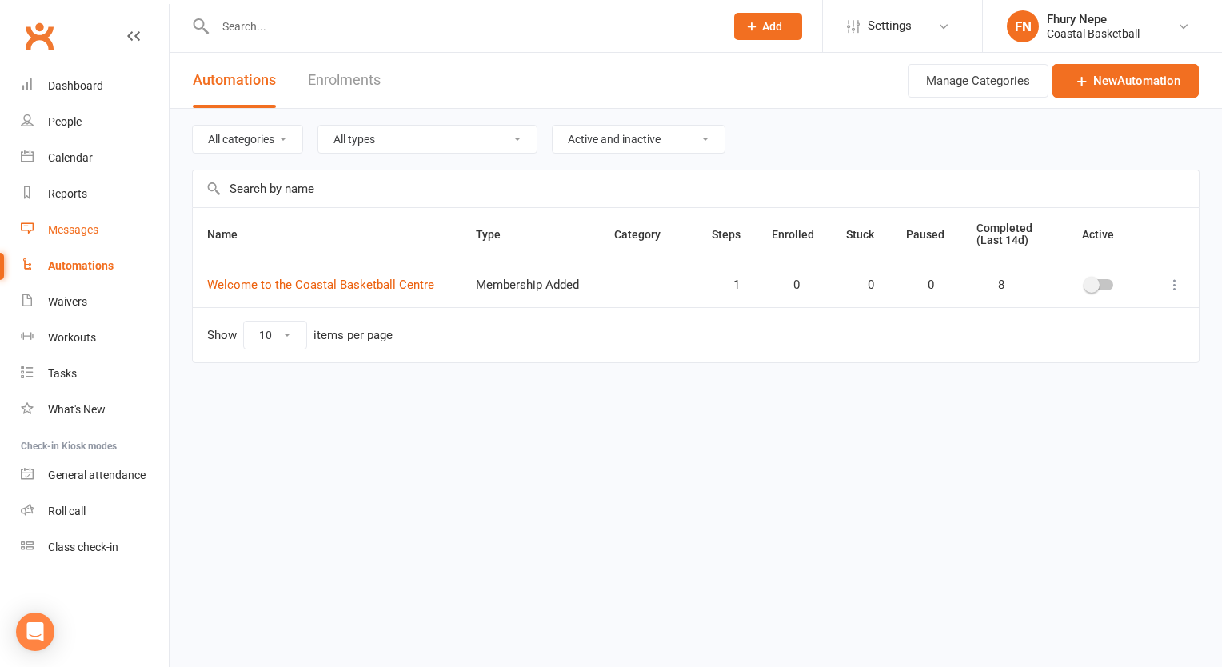
click at [94, 229] on div "Messages" at bounding box center [73, 229] width 50 height 13
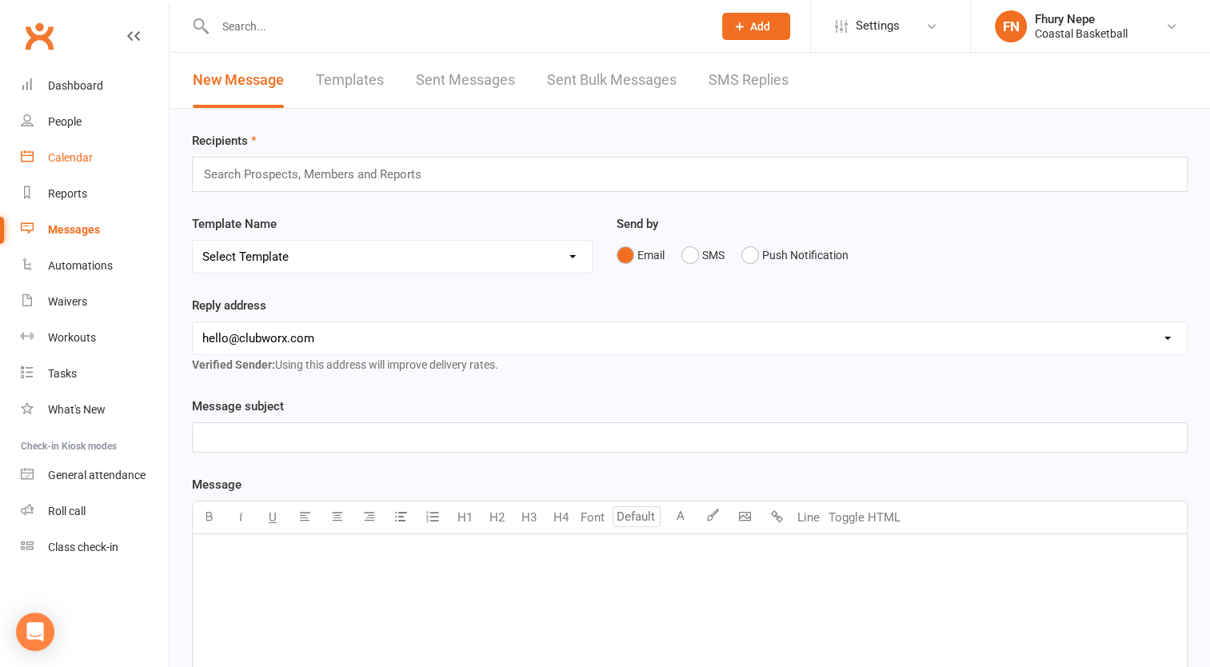
click at [82, 171] on link "Calendar" at bounding box center [95, 158] width 148 height 36
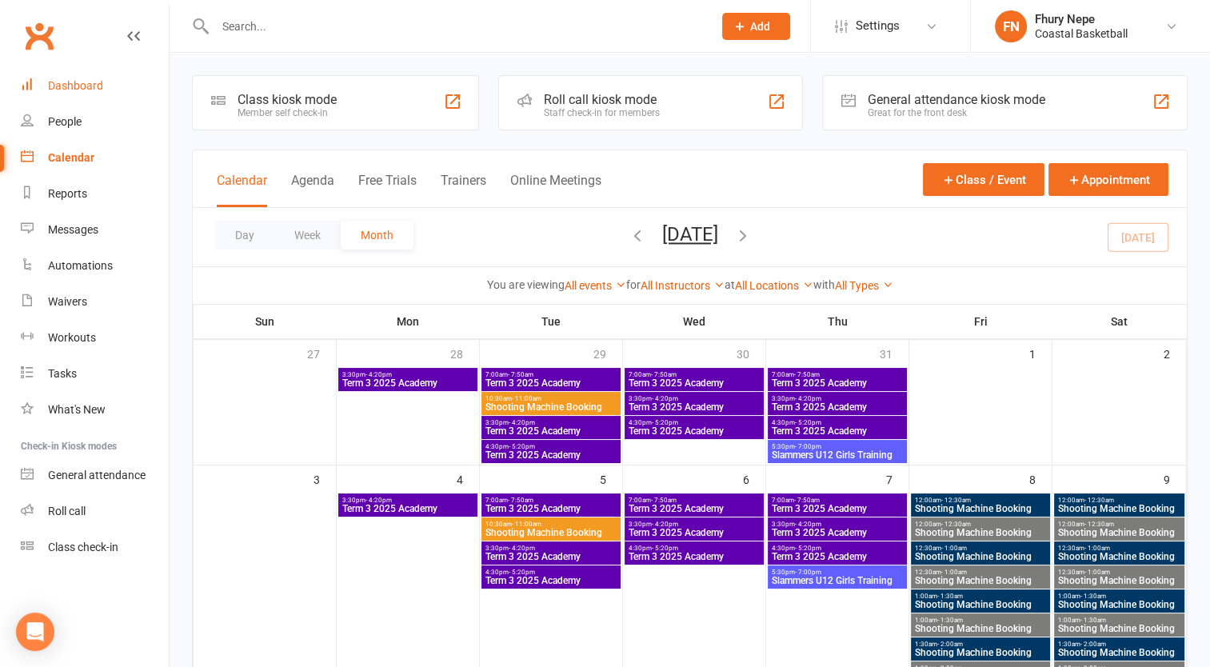
click at [79, 98] on link "Dashboard" at bounding box center [95, 86] width 148 height 36
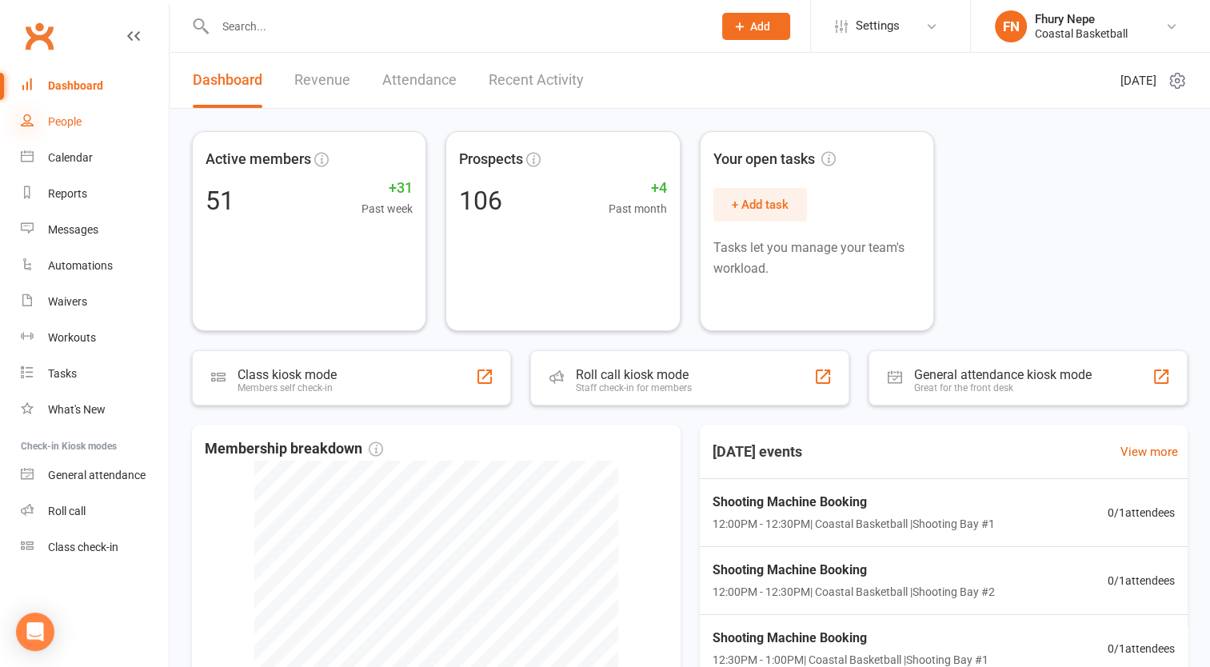
click at [27, 126] on icon at bounding box center [27, 120] width 13 height 13
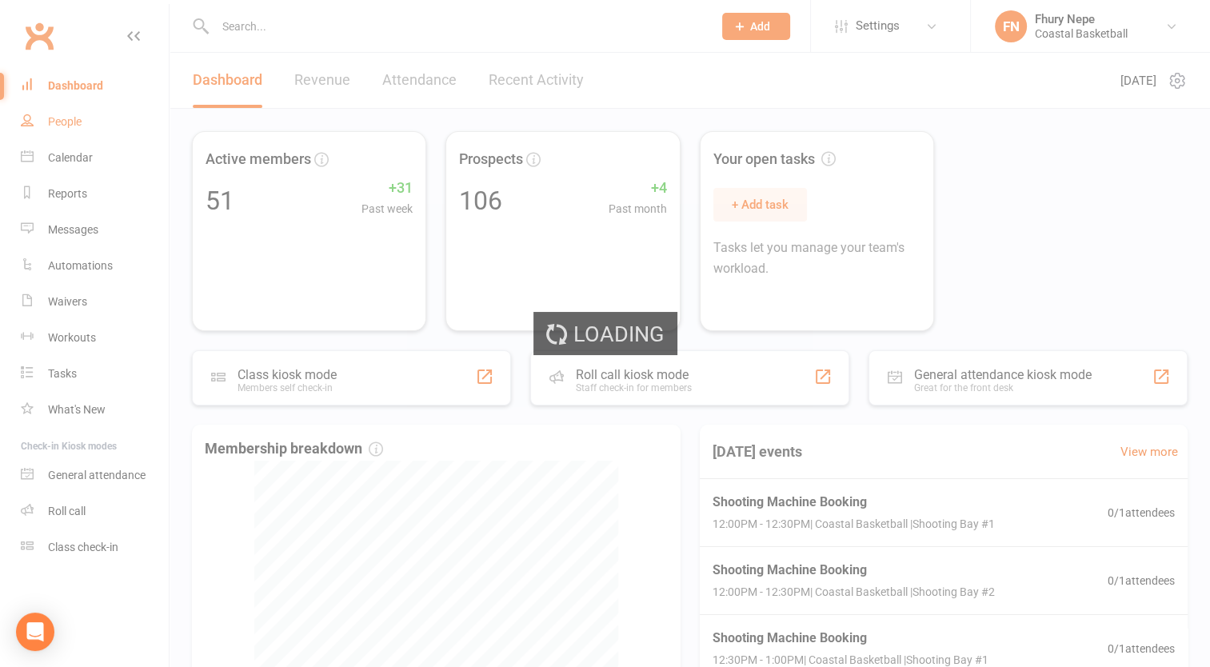
select select "50"
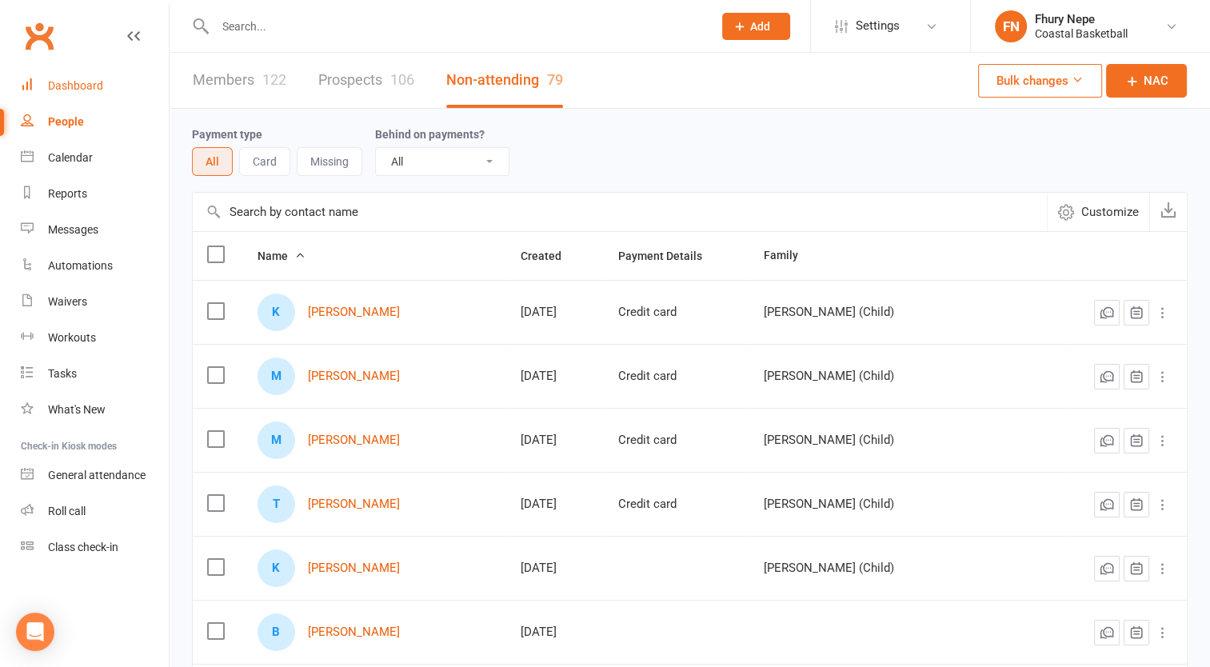
click at [102, 85] on link "Dashboard" at bounding box center [95, 86] width 148 height 36
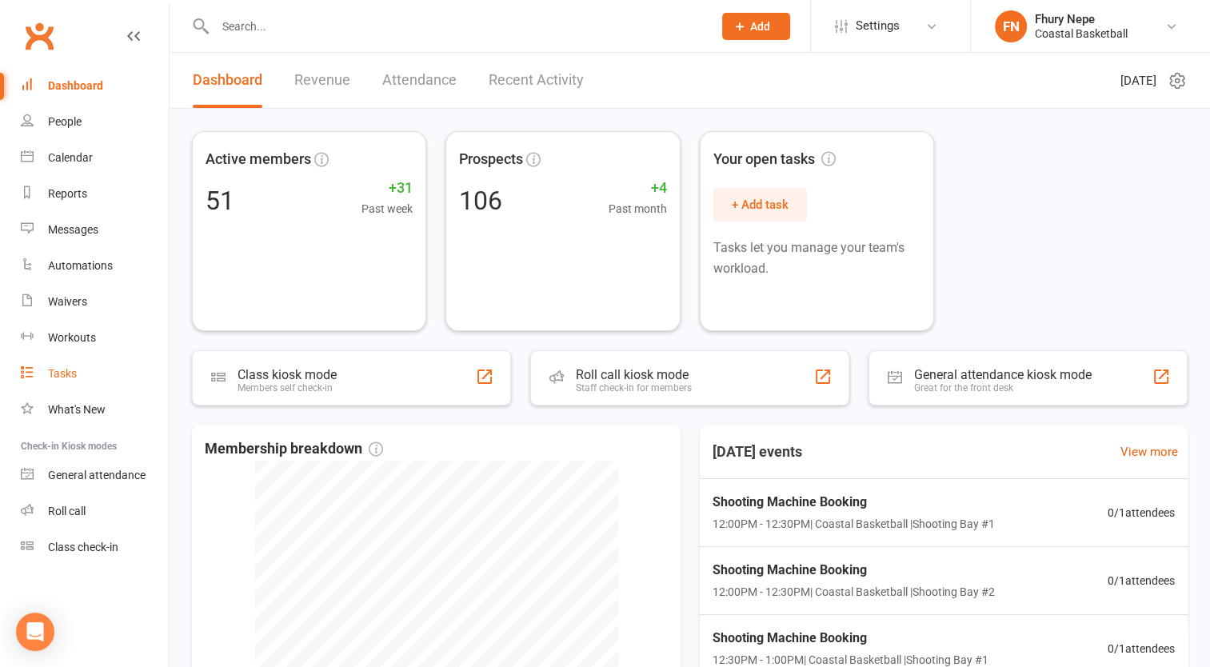
click at [58, 367] on div "Tasks" at bounding box center [62, 373] width 29 height 13
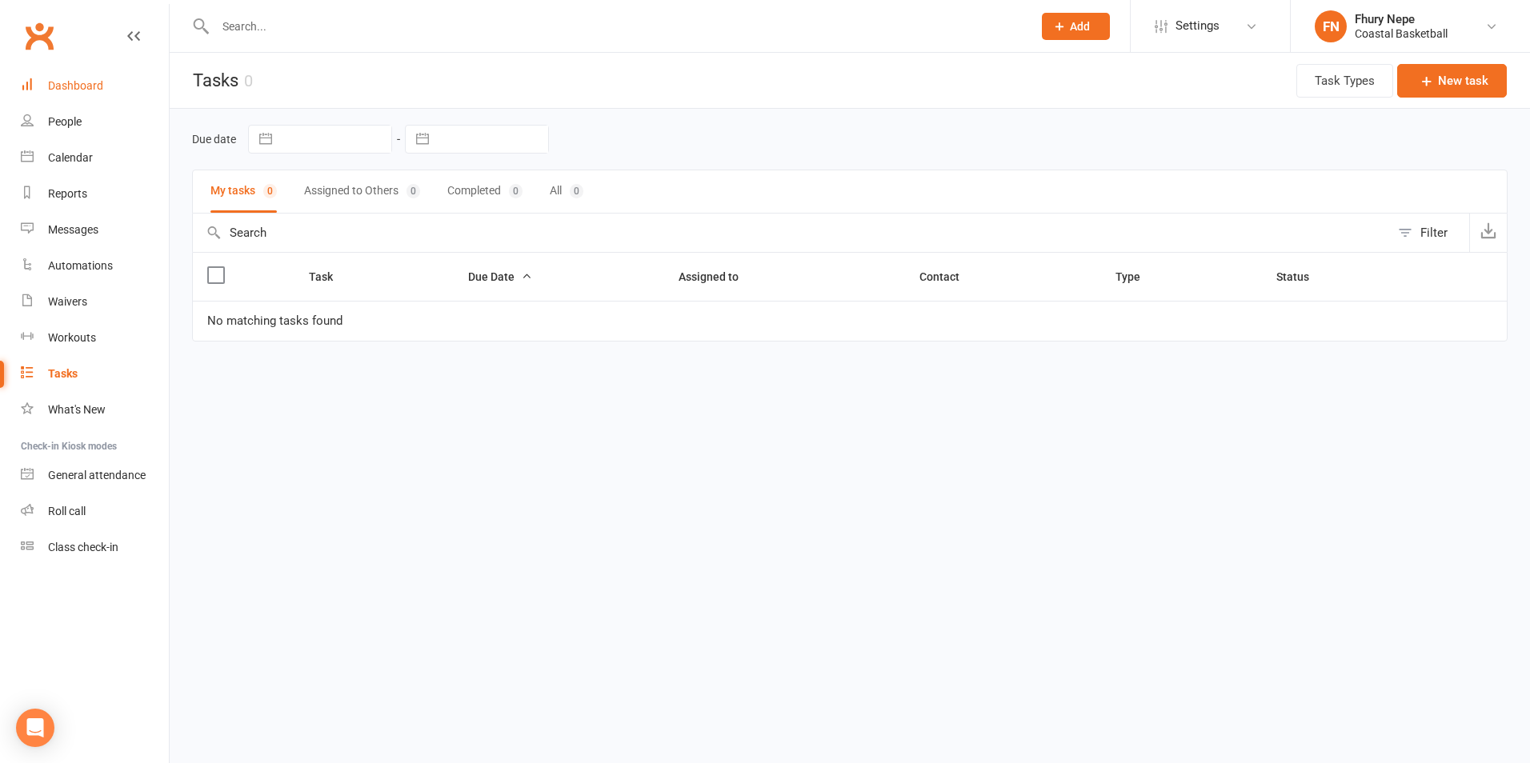
click at [94, 85] on div "Dashboard" at bounding box center [75, 85] width 55 height 13
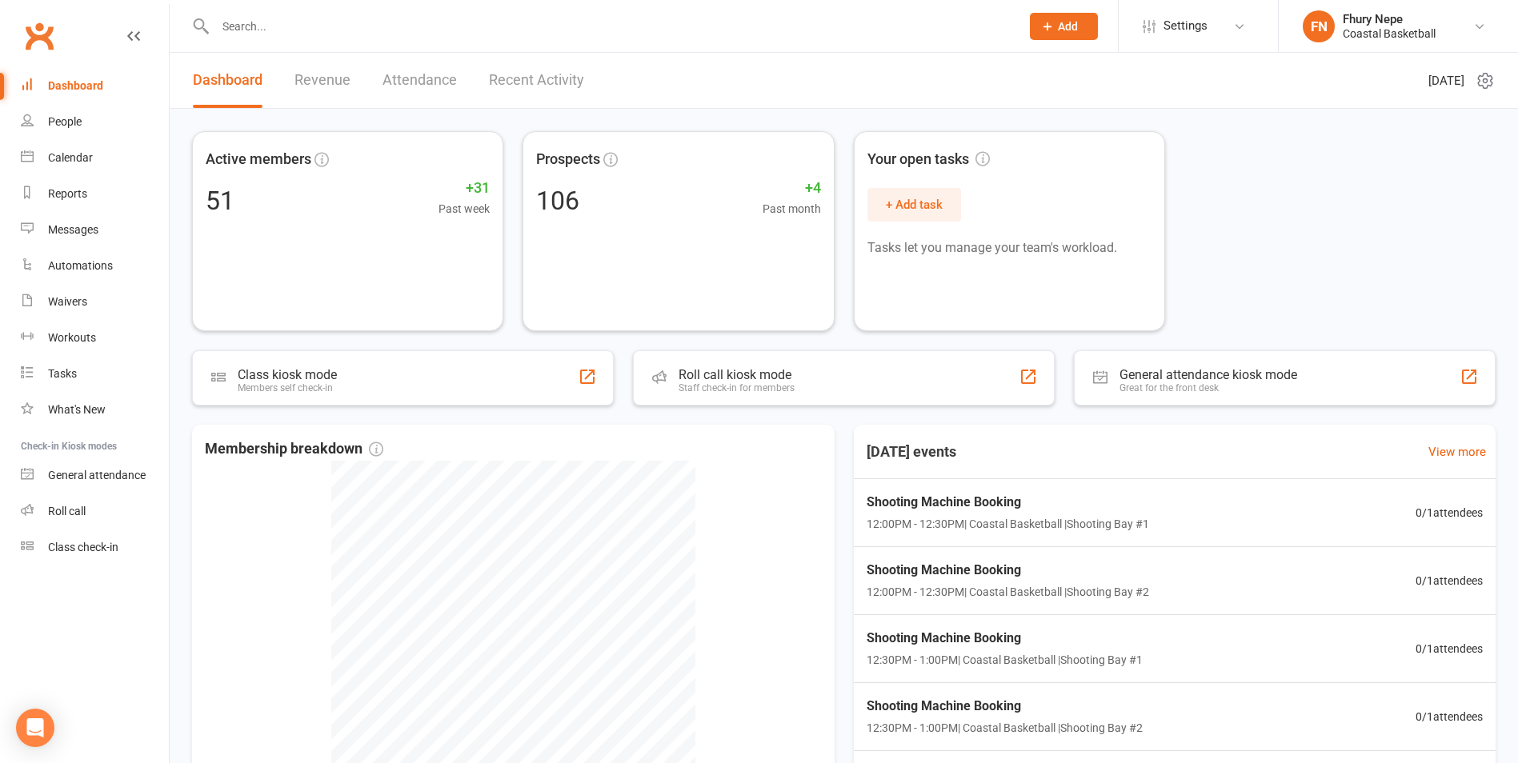
click at [1222, 227] on div "Active members 51 +31 Past week Prospects 106 +4 Past month Your open tasks + A…" at bounding box center [843, 231] width 1303 height 200
click at [82, 115] on div "People" at bounding box center [65, 121] width 34 height 13
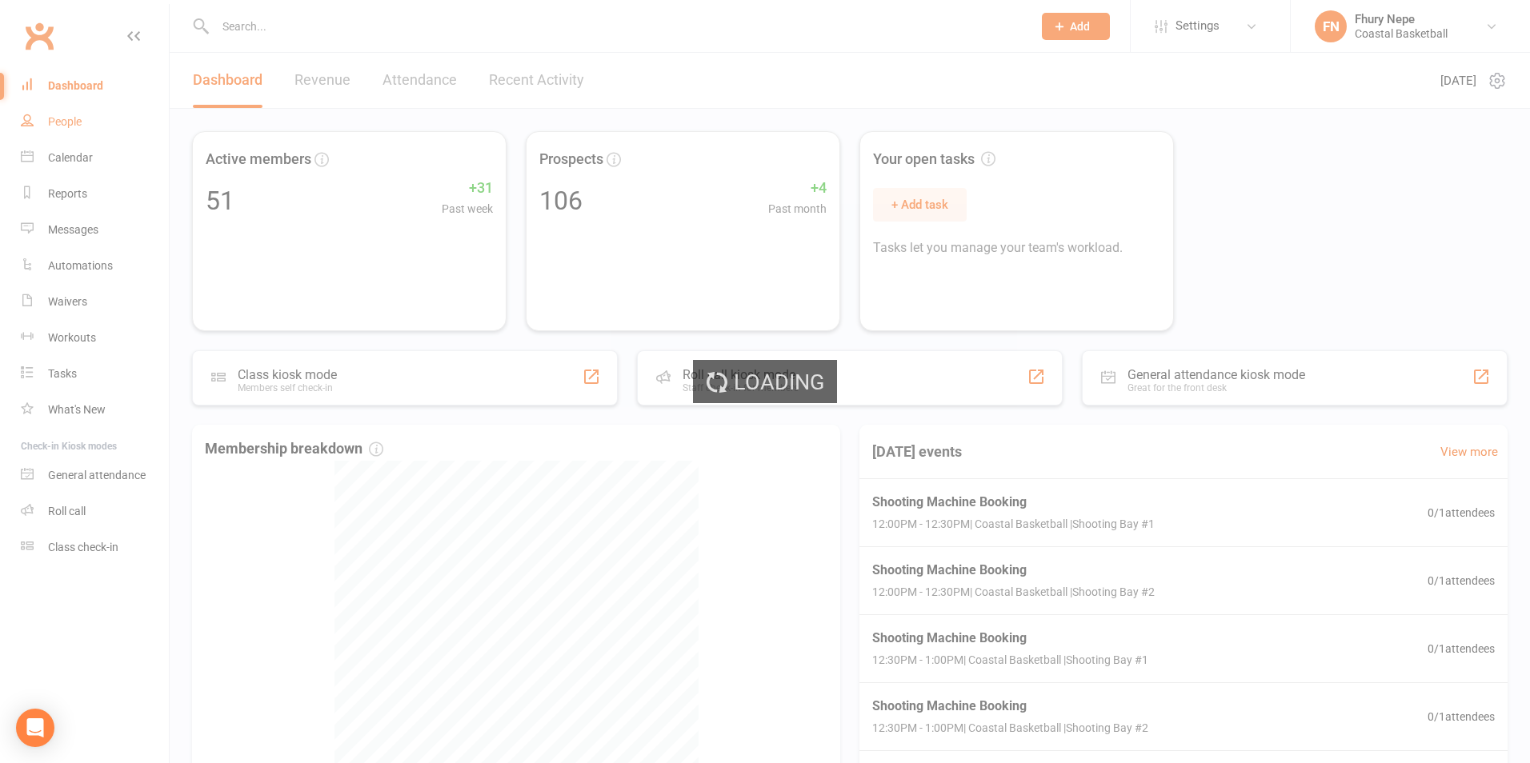
select select "50"
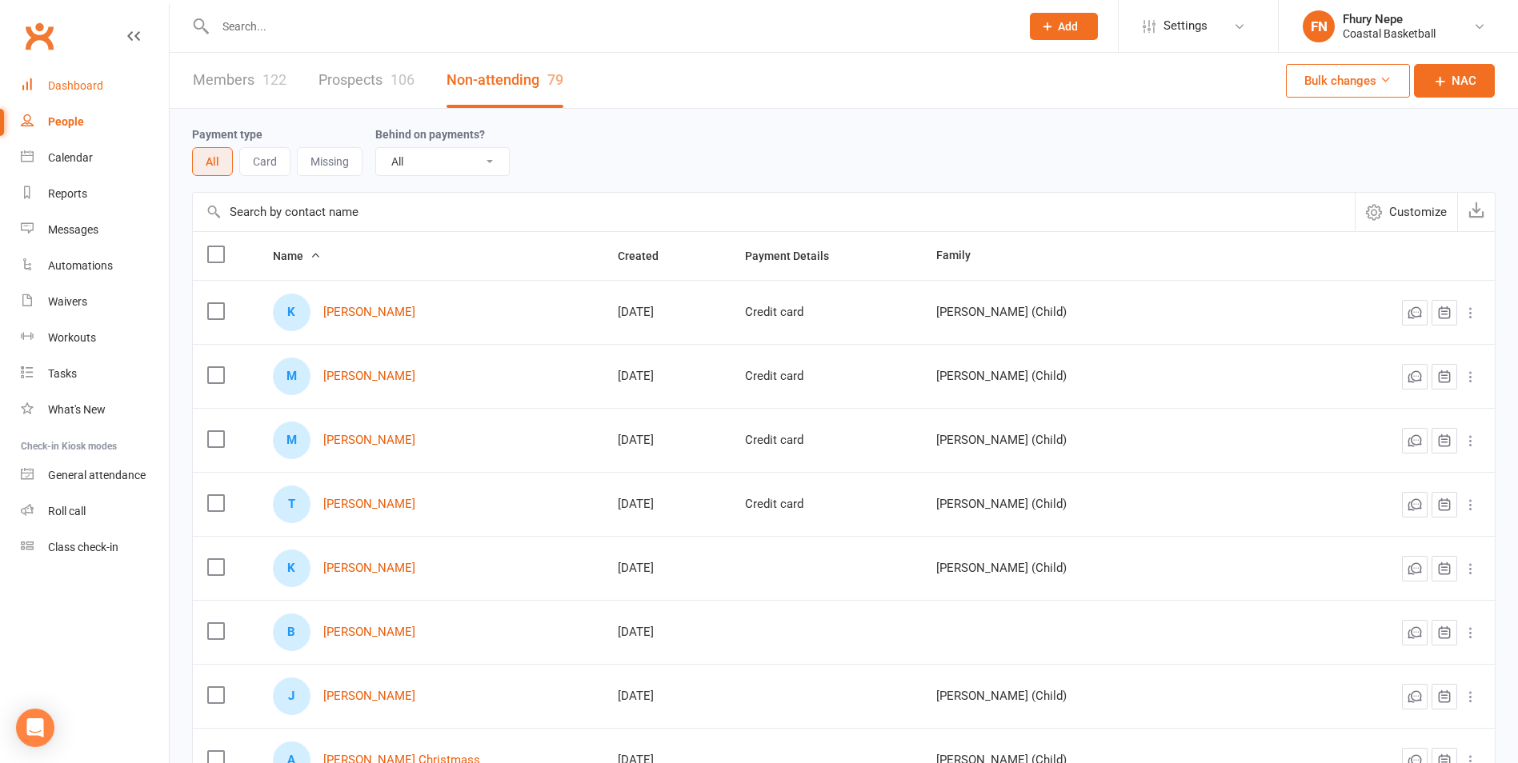
drag, startPoint x: 67, startPoint y: 91, endPoint x: 74, endPoint y: 80, distance: 12.9
click at [74, 80] on div "Dashboard" at bounding box center [75, 85] width 55 height 13
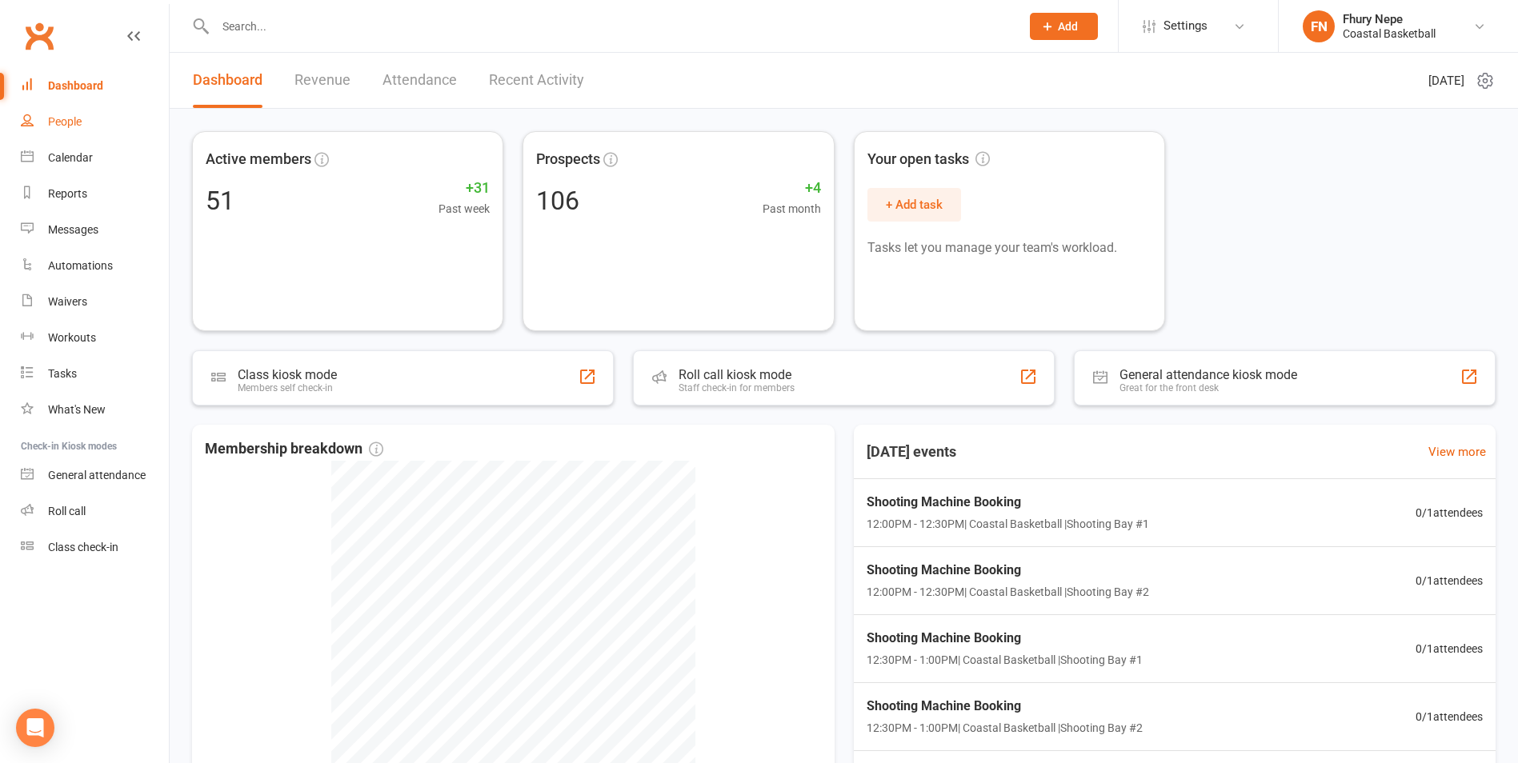
click at [32, 133] on link "People" at bounding box center [95, 122] width 148 height 36
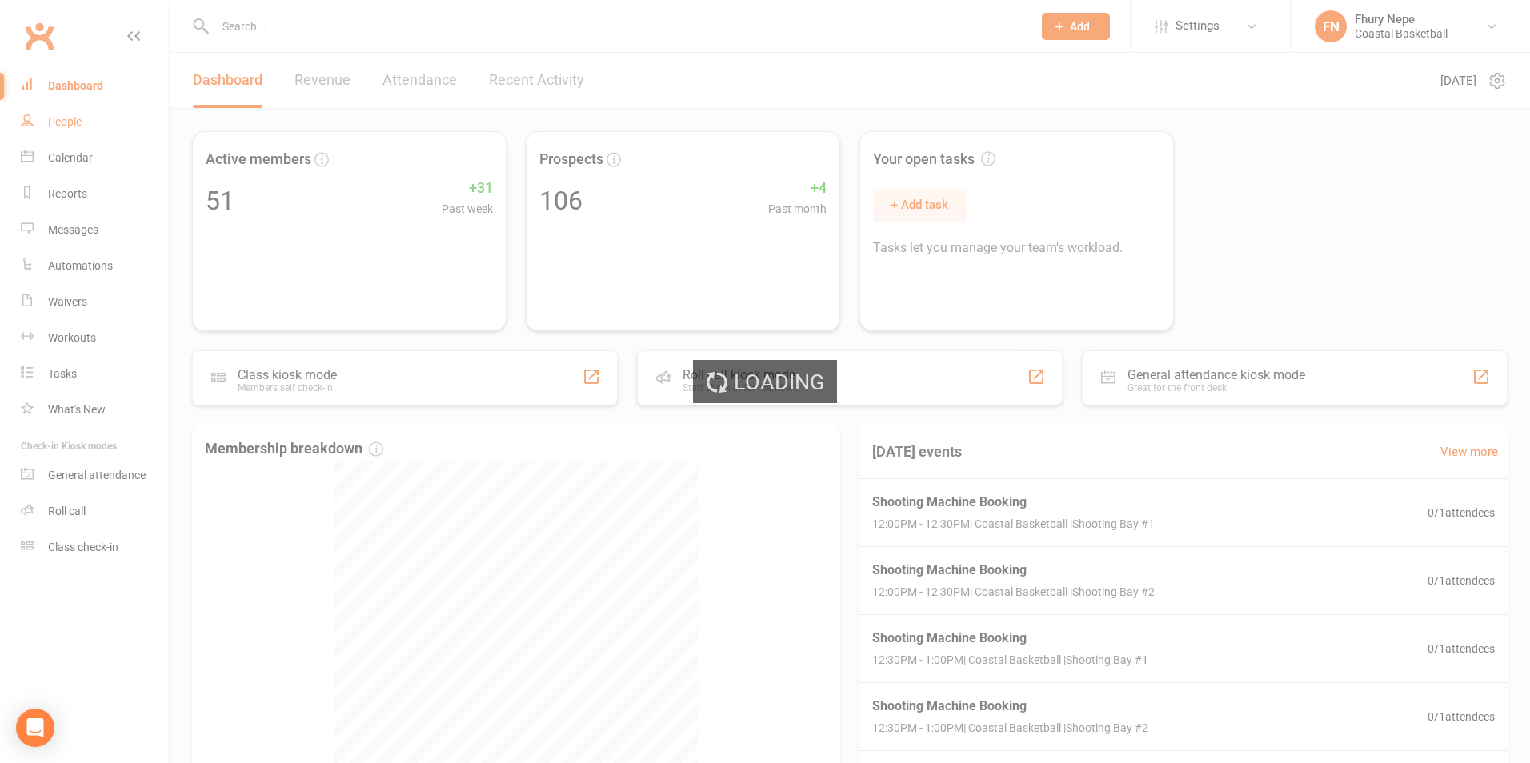
select select "50"
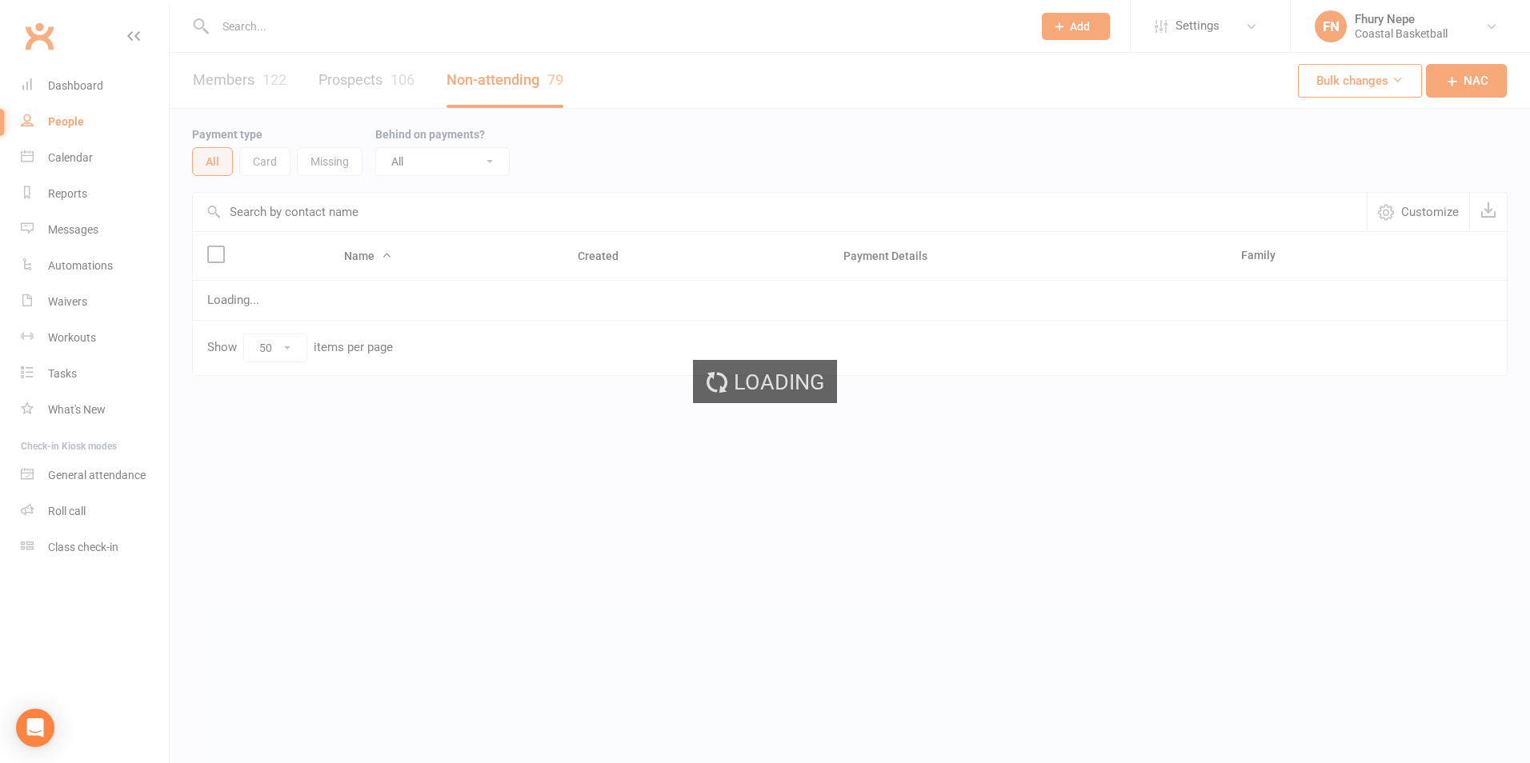
click at [86, 79] on ui-view "Prospect Member Non-attending contact Class / event Appointment Task Membership…" at bounding box center [765, 221] width 1530 height 434
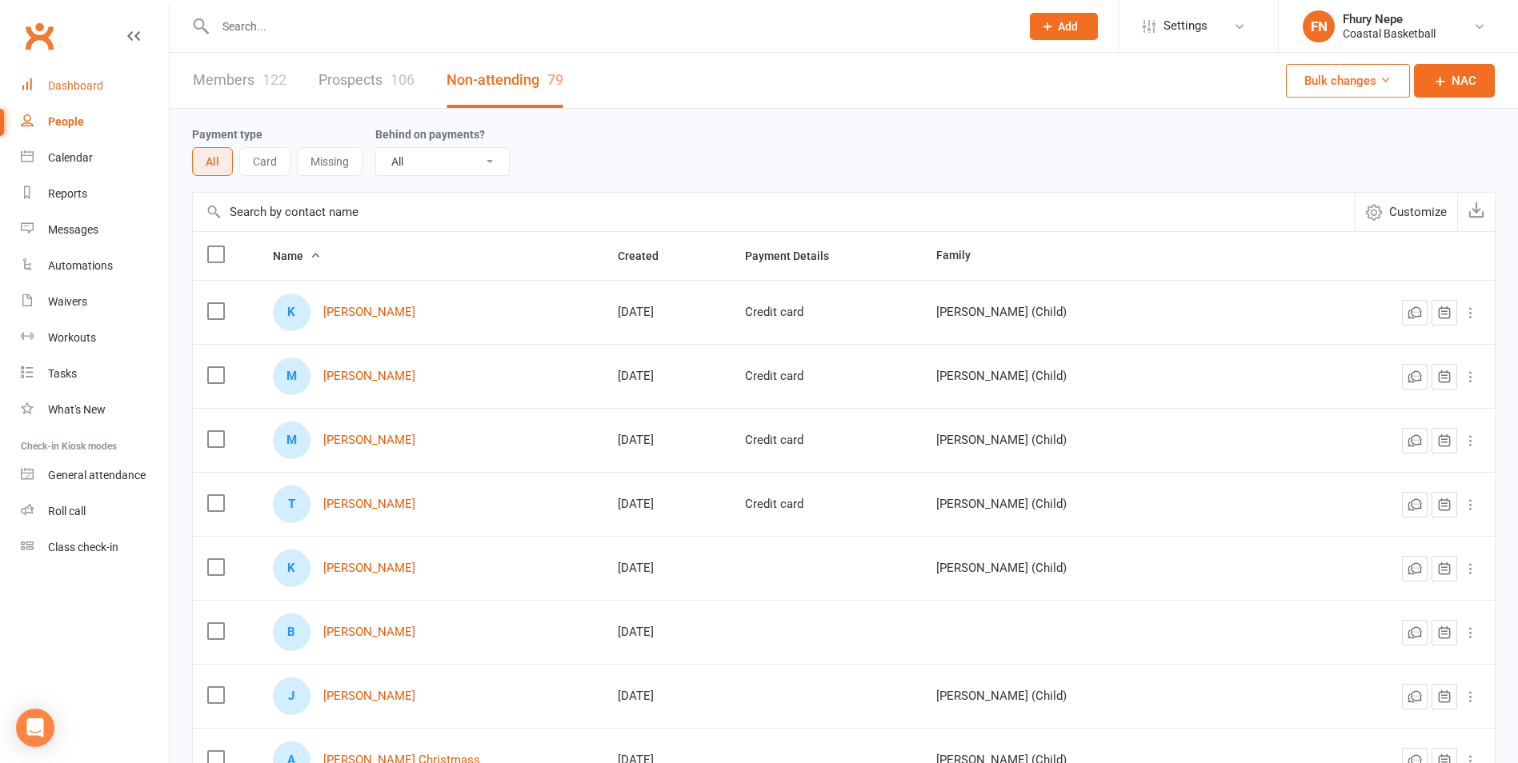
click at [108, 76] on link "Dashboard" at bounding box center [95, 86] width 148 height 36
